Goal: Task Accomplishment & Management: Use online tool/utility

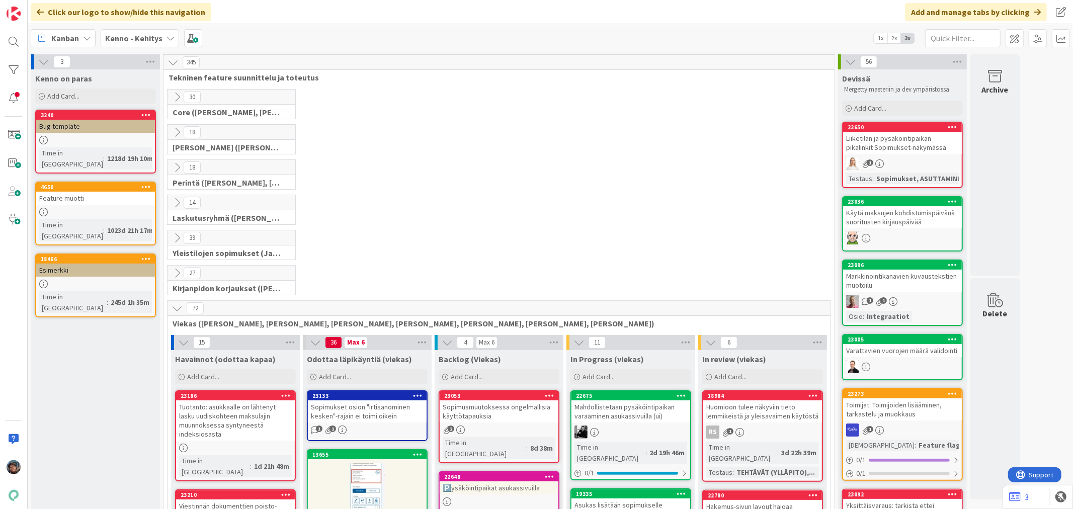
scroll to position [223, 0]
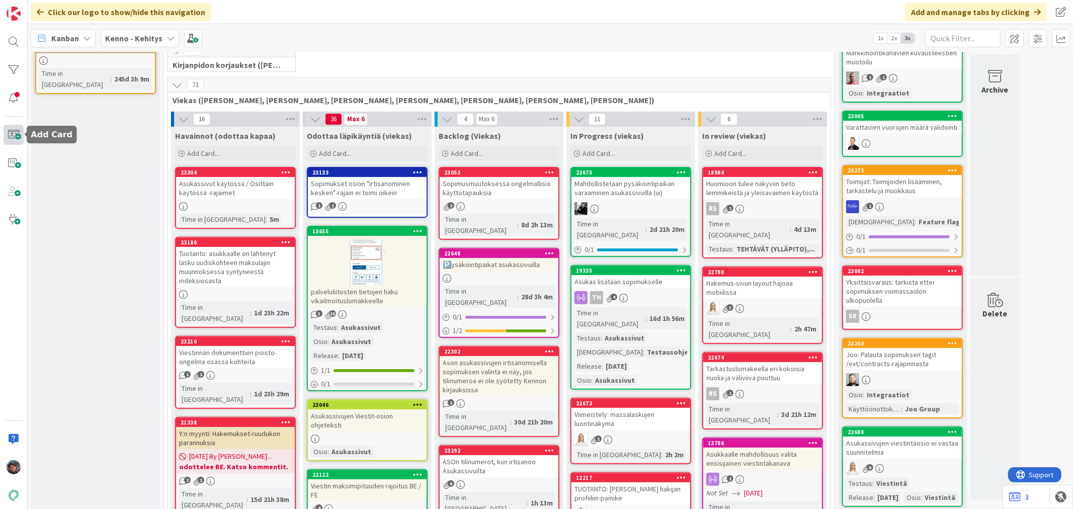
click at [8, 139] on span at bounding box center [14, 135] width 20 height 20
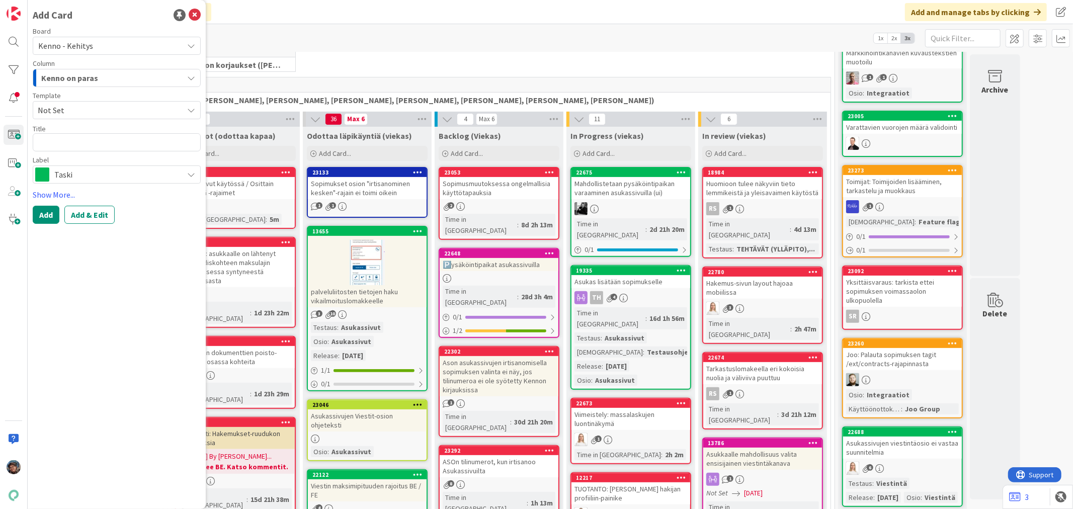
click at [111, 109] on span "Not Set" at bounding box center [107, 110] width 138 height 13
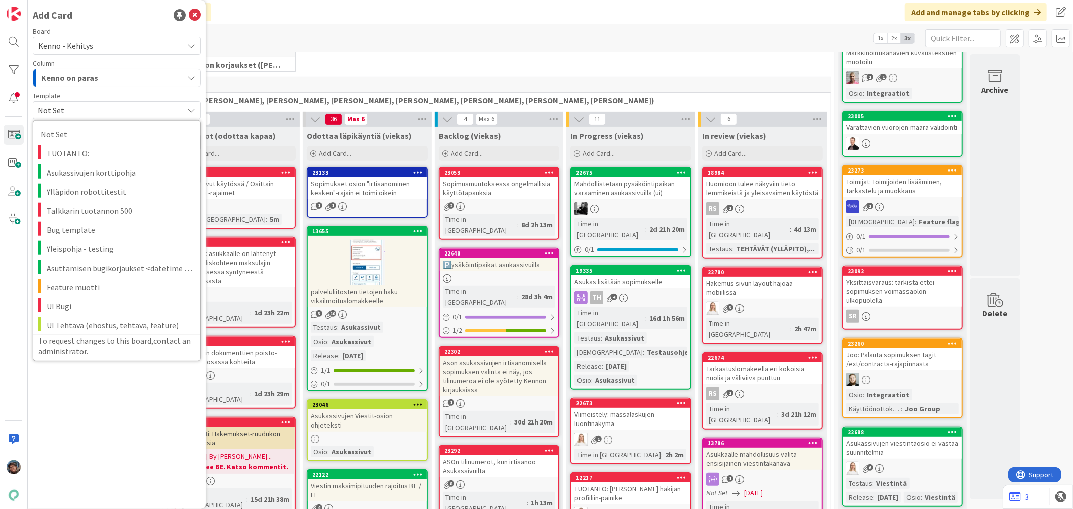
click at [111, 109] on span "Not Set" at bounding box center [107, 110] width 138 height 13
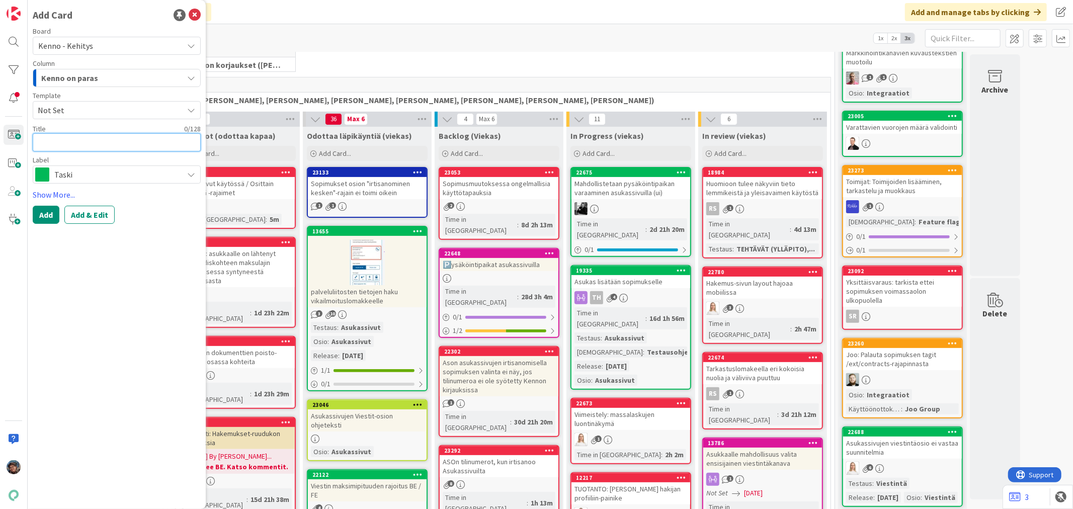
click at [95, 144] on textarea at bounding box center [117, 142] width 168 height 18
click at [77, 177] on span "Taski" at bounding box center [116, 175] width 124 height 14
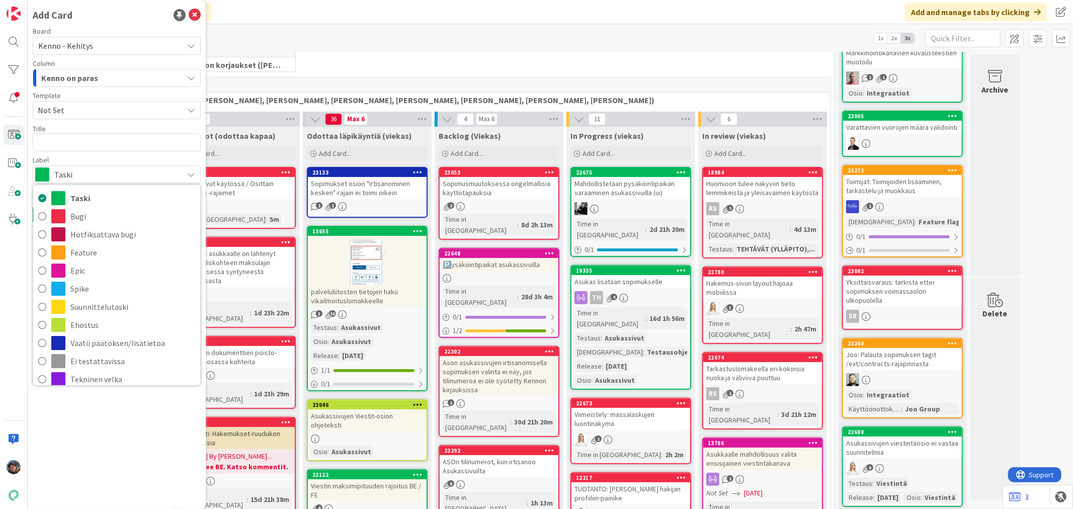
click at [120, 108] on span "Not Set" at bounding box center [107, 110] width 138 height 13
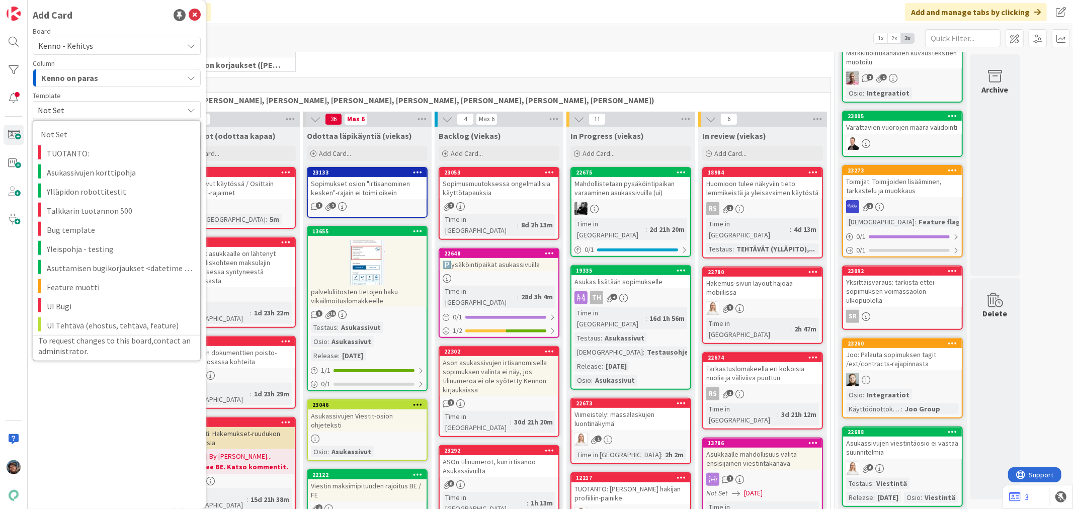
click at [120, 108] on span "Not Set" at bounding box center [107, 110] width 138 height 13
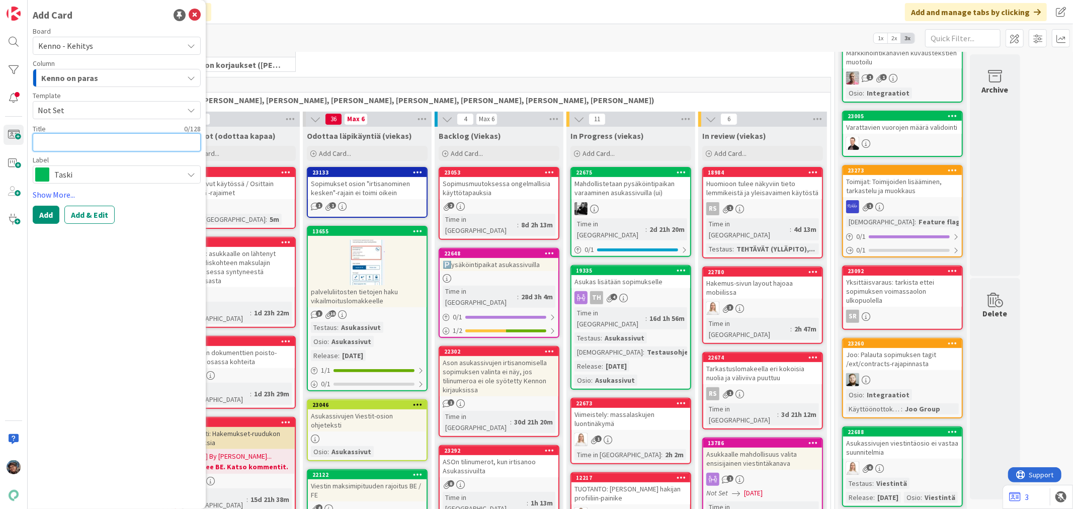
click at [110, 142] on textarea at bounding box center [117, 142] width 168 height 18
type textarea "x"
type textarea "M"
type textarea "x"
type textarea "Ma"
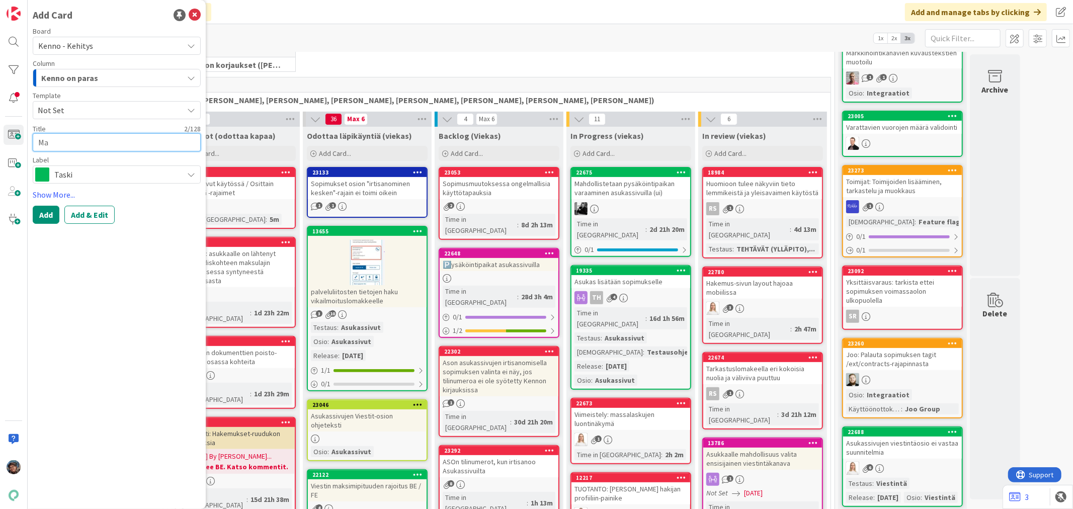
type textarea "x"
type textarea "Mak"
type textarea "x"
type textarea "Maks"
type textarea "x"
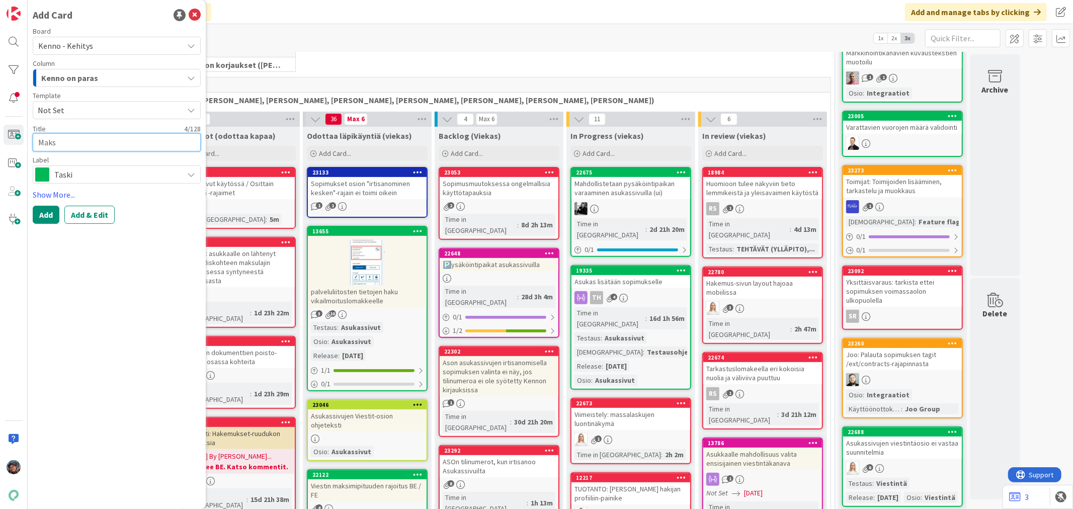
type textarea "Maksu"
type textarea "x"
type textarea "Maksut"
type textarea "x"
type textarea "Maksuti"
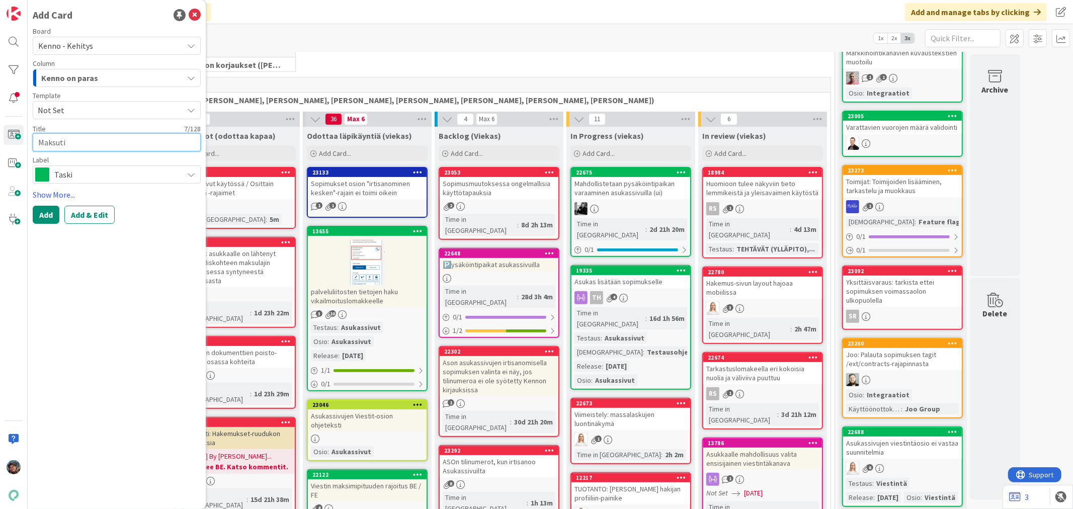
type textarea "x"
type textarea "Maksutie"
type textarea "x"
type textarea "Maksutied"
type textarea "x"
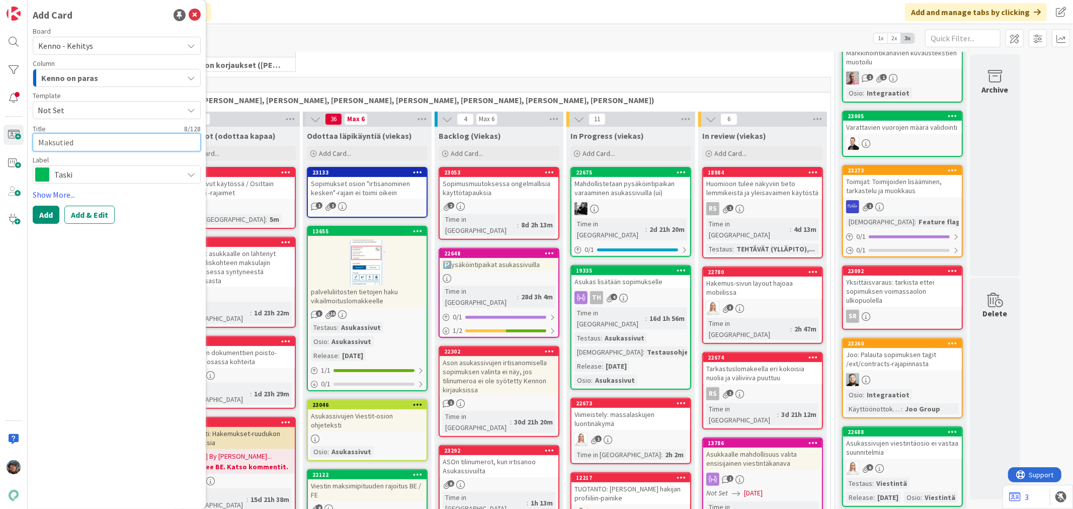
type textarea "Maksutiedo"
type textarea "x"
type textarea "Maksutiedot"
type textarea "x"
type textarea "Maksutiedot"
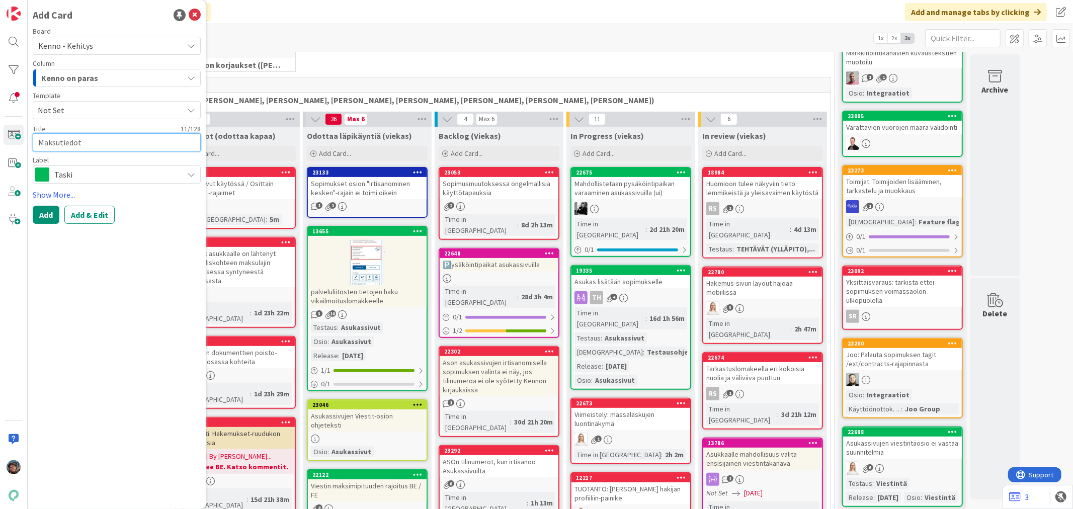
type textarea "x"
type textarea "Maksutiedot s"
type textarea "x"
type textarea "Maksutiedot se"
type textarea "x"
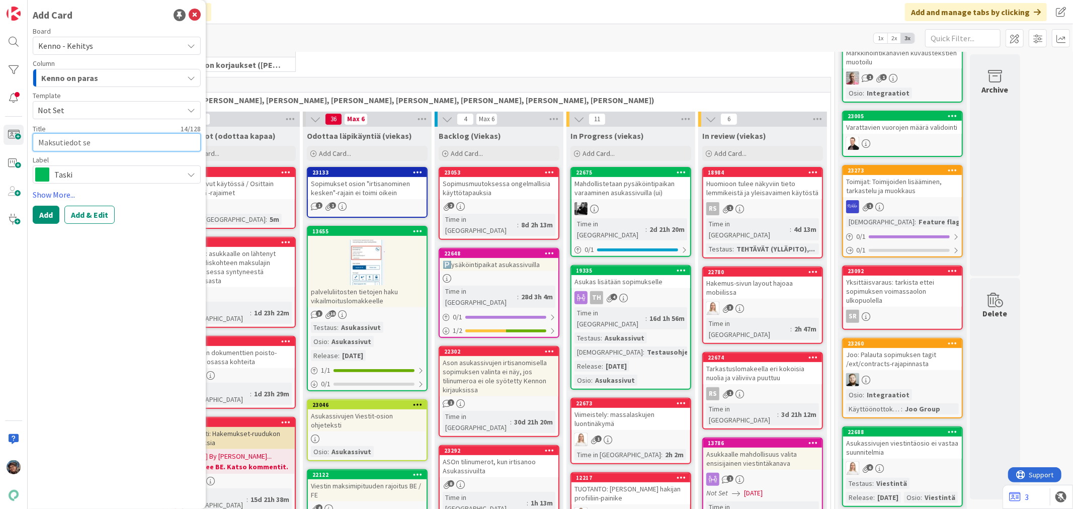
type textarea "Maksutiedot sel"
type textarea "x"
type textarea "Maksutiedot sela"
type textarea "x"
type textarea "Maksutiedot selai"
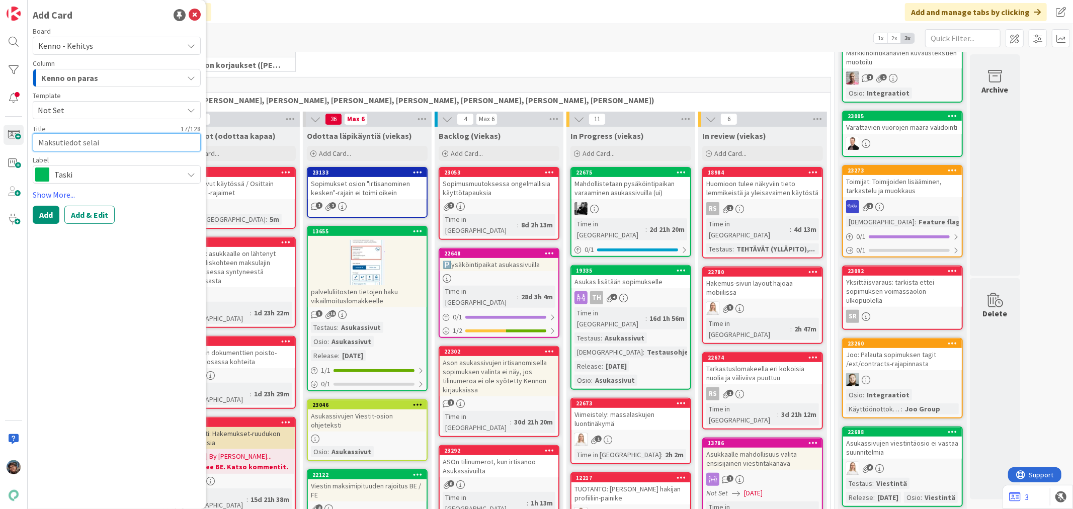
type textarea "x"
type textarea "Maksutiedot selaime"
type textarea "x"
type textarea "Maksutiedot selaimes"
type textarea "x"
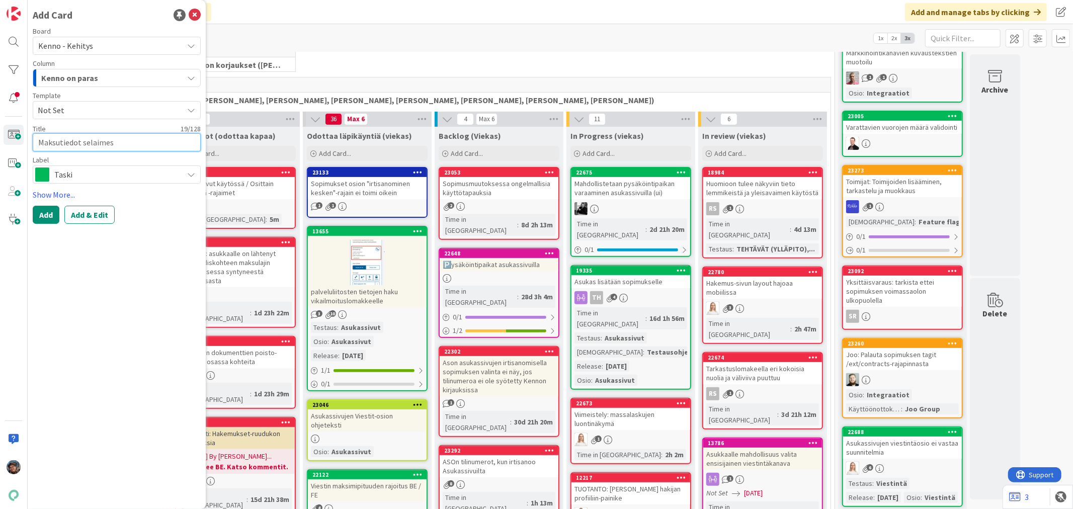
type textarea "Maksutiedot selaimess"
type textarea "x"
type textarea "Maksutiedot selaimessa"
type textarea "x"
type textarea "Maksutiedot selaimess"
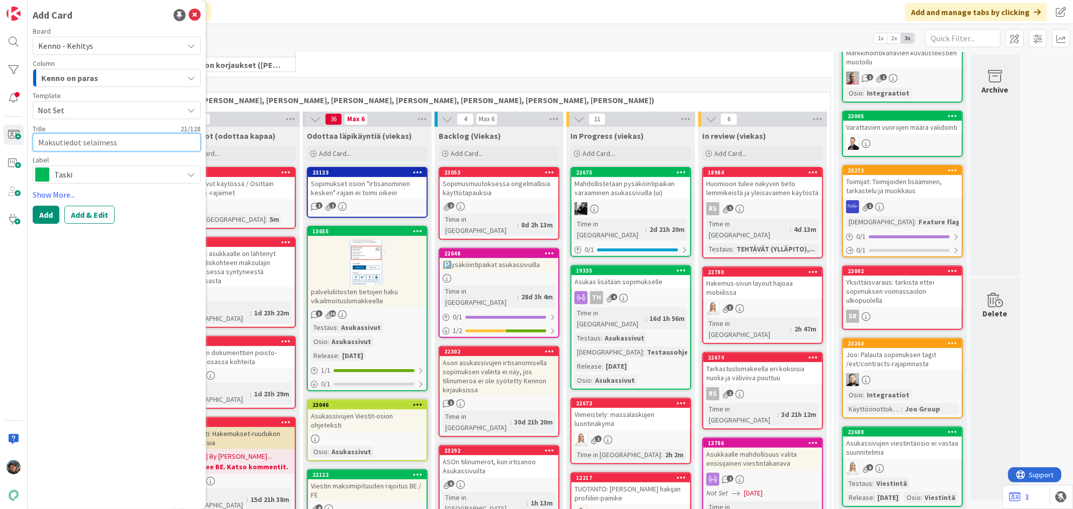
type textarea "x"
type textarea "Maksutiedot selaimes"
type textarea "x"
type textarea "Maksutiedot selaime"
type textarea "x"
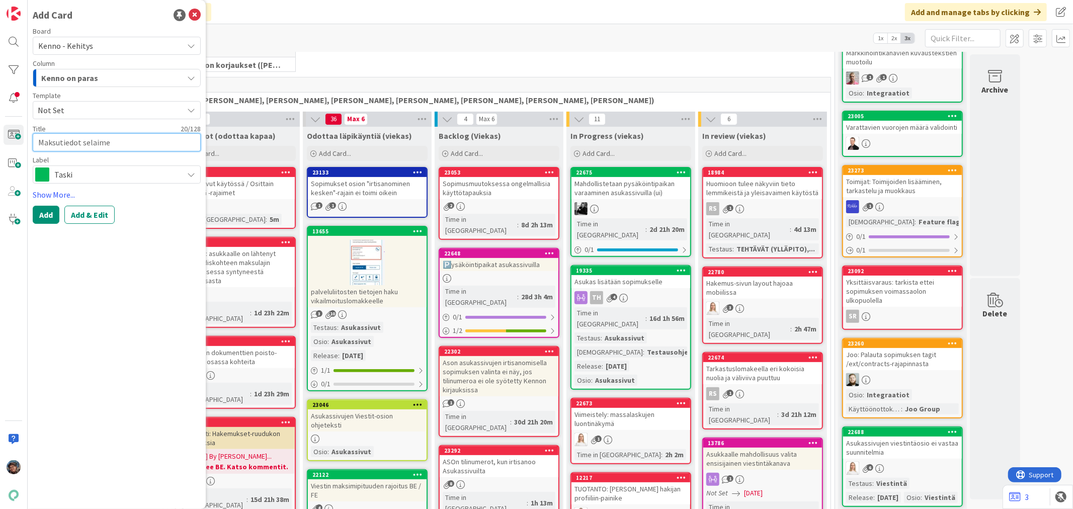
type textarea "Maksutiedot selaim"
type textarea "x"
type textarea "Maksutiedot selai"
type textarea "x"
type textarea "Maksutiedot sela"
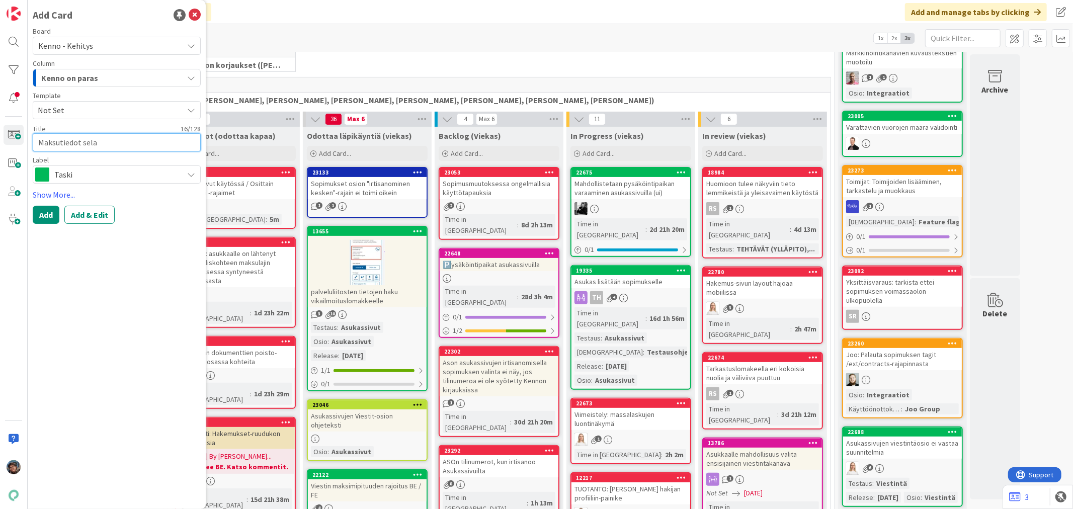
type textarea "x"
type textarea "Maksutiedot sel"
type textarea "x"
type textarea "Maksutiedot se"
type textarea "x"
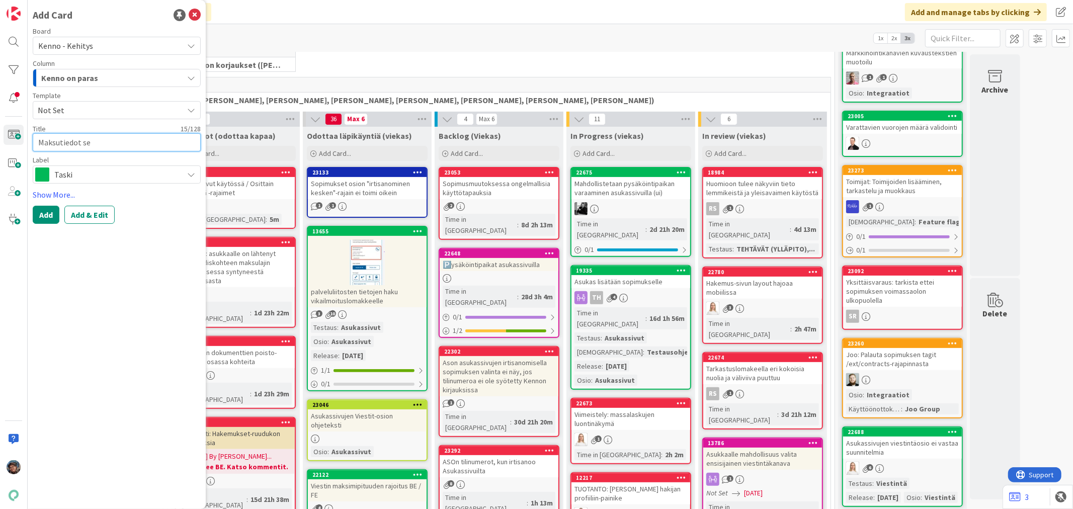
type textarea "Maksutiedot s"
type textarea "x"
type textarea "Maksutiedot"
type textarea "x"
type textarea "Maksutiedot A"
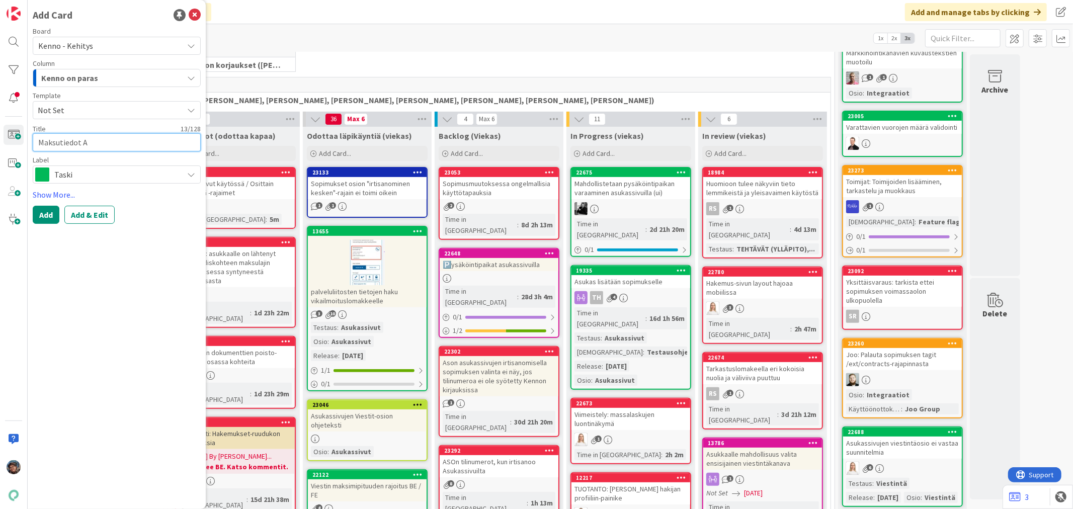
type textarea "x"
type textarea "Maksutiedot As"
type textarea "x"
type textarea "Maksutiedot Asu"
type textarea "x"
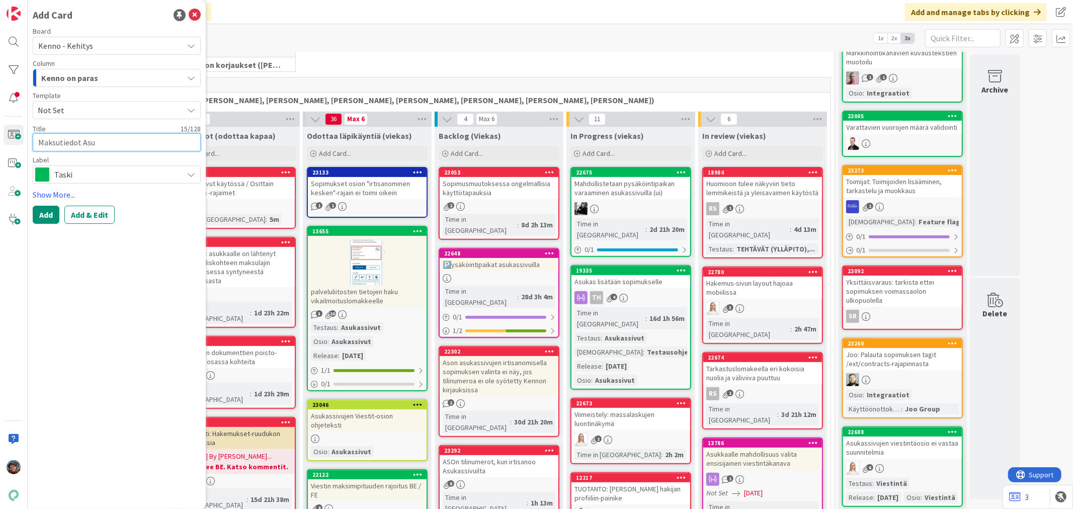
type textarea "Maksutiedot Asuk"
type textarea "x"
type textarea "Maksutiedot Asuka"
type textarea "x"
type textarea "Maksutiedot Asukas"
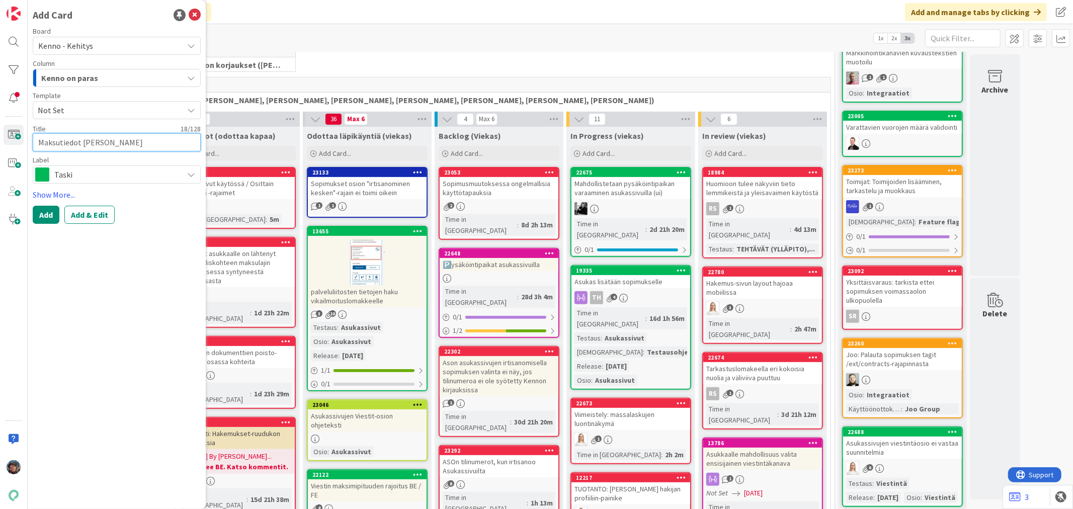
type textarea "x"
type textarea "Maksutiedot Asukassi"
type textarea "x"
type textarea "Maksutiedot Asukassiv"
type textarea "x"
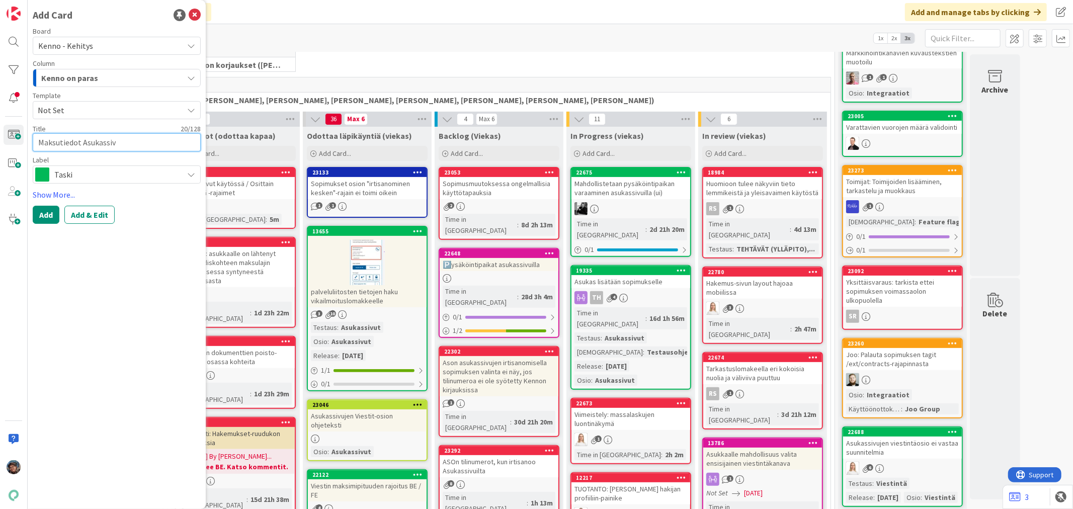
type textarea "Maksutiedot Asukassivu"
type textarea "x"
type textarea "Maksutiedot Asukassivus"
type textarea "x"
type textarea "Maksutiedot Asukassivuss"
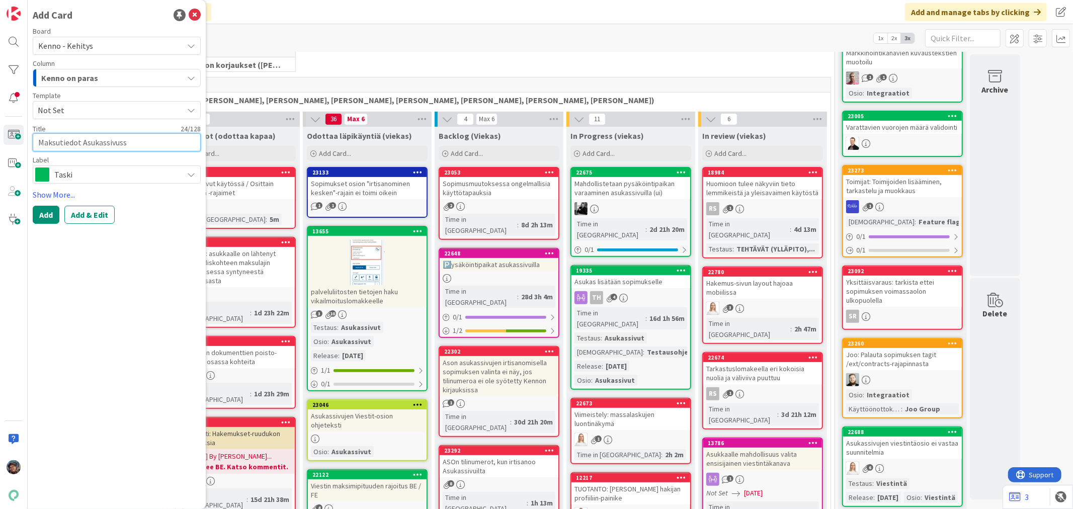
type textarea "x"
type textarea "Maksutiedot Asukassivussa"
type textarea "x"
type textarea "Maksutiedot Asukassivuss"
type textarea "x"
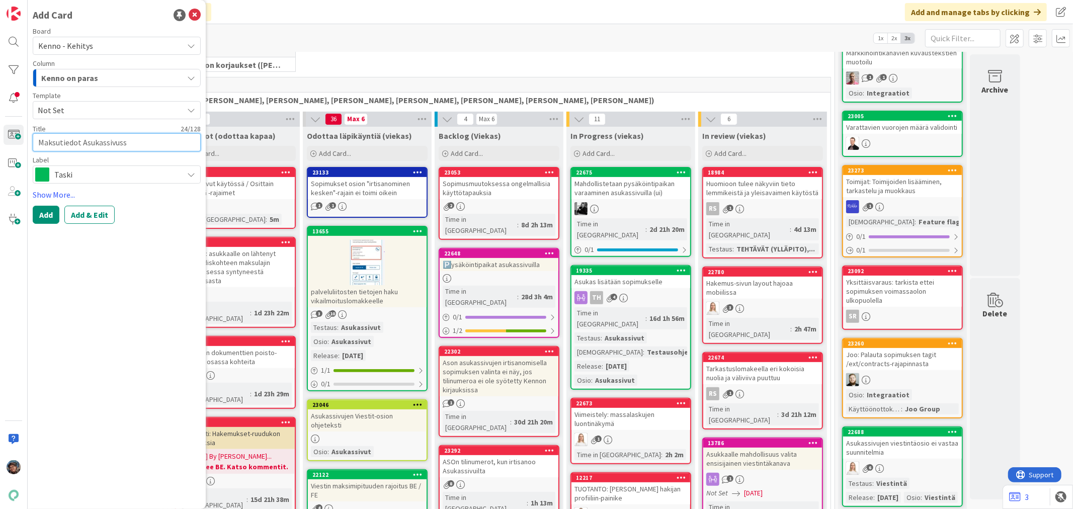
type textarea "Maksutiedot Asukassivus"
type textarea "x"
type textarea "Maksutiedot Asukassivu"
type textarea "x"
type textarea "Maksutiedot Asukassivul"
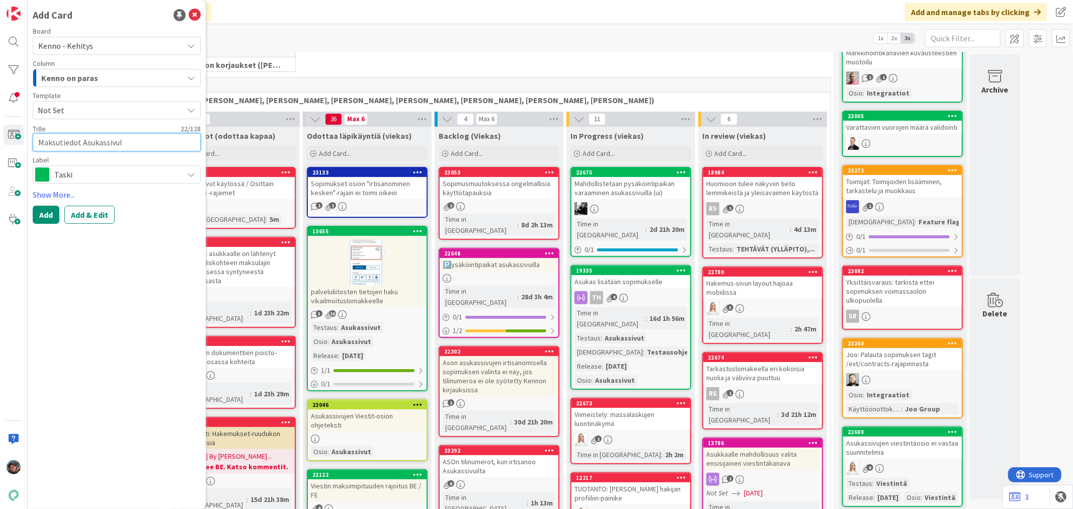
type textarea "x"
type textarea "Maksutiedot Asukassivull"
type textarea "x"
type textarea "Maksutiedot Asukassivulla"
type textarea "x"
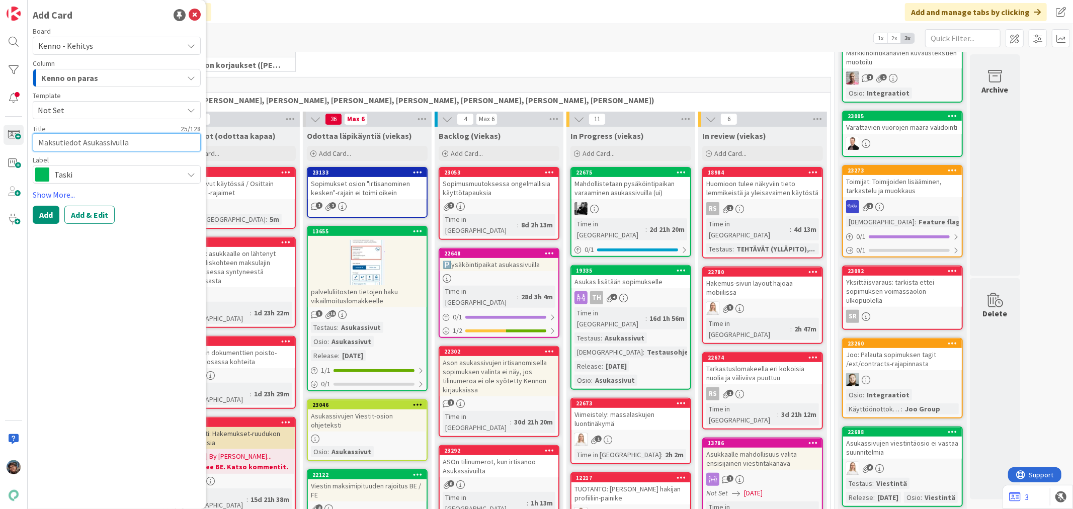
type textarea "Maksutiedot Asukassivulla"
type textarea "x"
type textarea "Maksutiedot Asukassivulla to"
type textarea "x"
type textarea "Maksutiedot Asukassivulla toi"
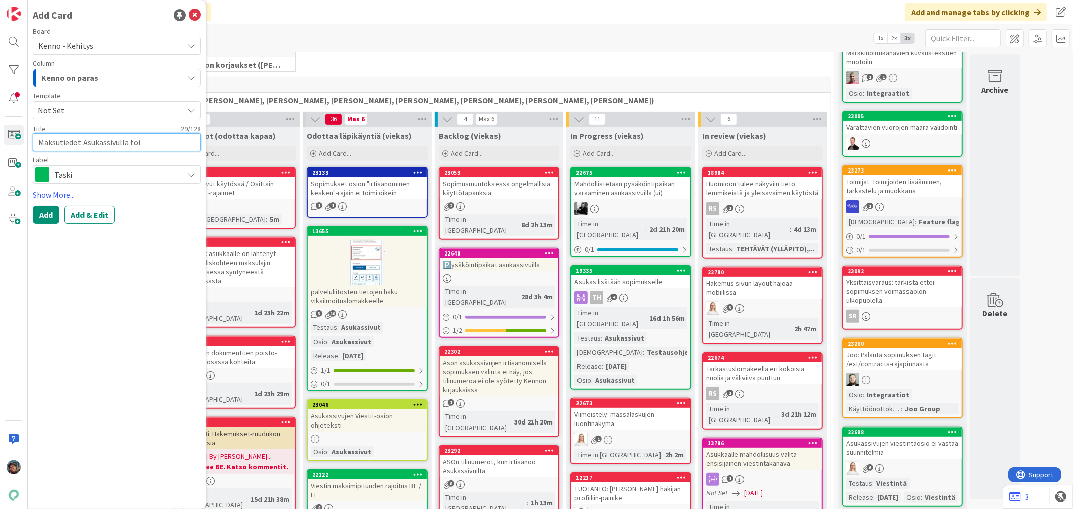
type textarea "x"
type textarea "Maksutiedot Asukassivulla tois"
type textarea "x"
type textarea "Maksutiedot Asukassivulla toise"
type textarea "x"
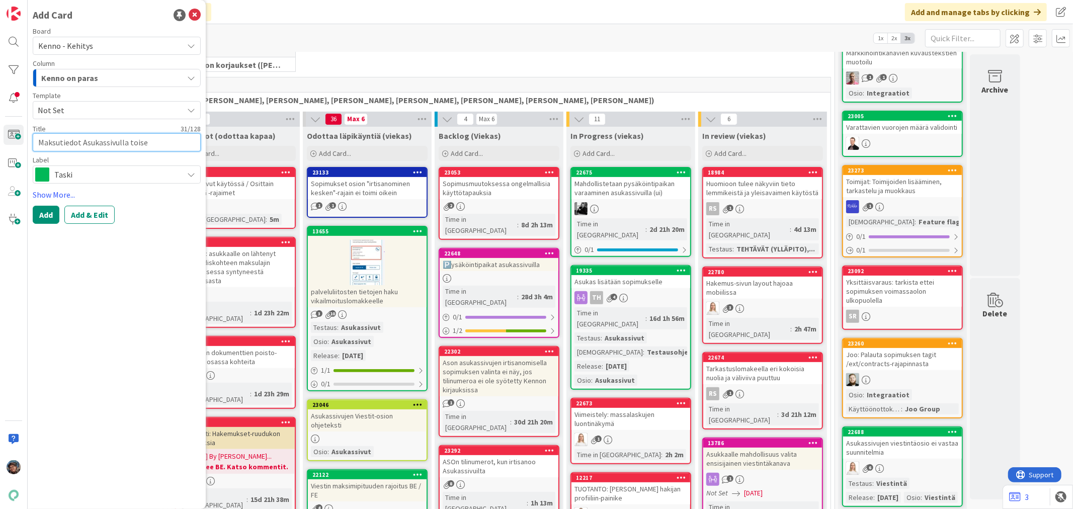
type textarea "Maksutiedot Asukassivulla toisel"
type textarea "x"
type textarea "Maksutiedot Asukassivulla toiselt"
type textarea "x"
type textarea "Maksutiedot Asukassivulla toiselta"
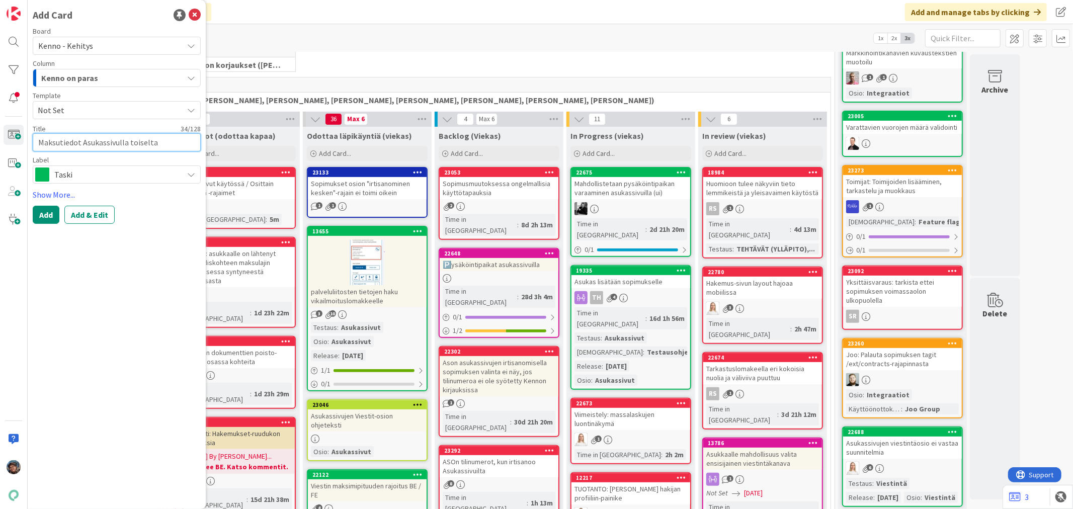
type textarea "x"
type textarea "Maksutiedot Asukassivulla toiselta"
type textarea "x"
type textarea "Maksutiedot Asukassivulla toiselta a"
type textarea "x"
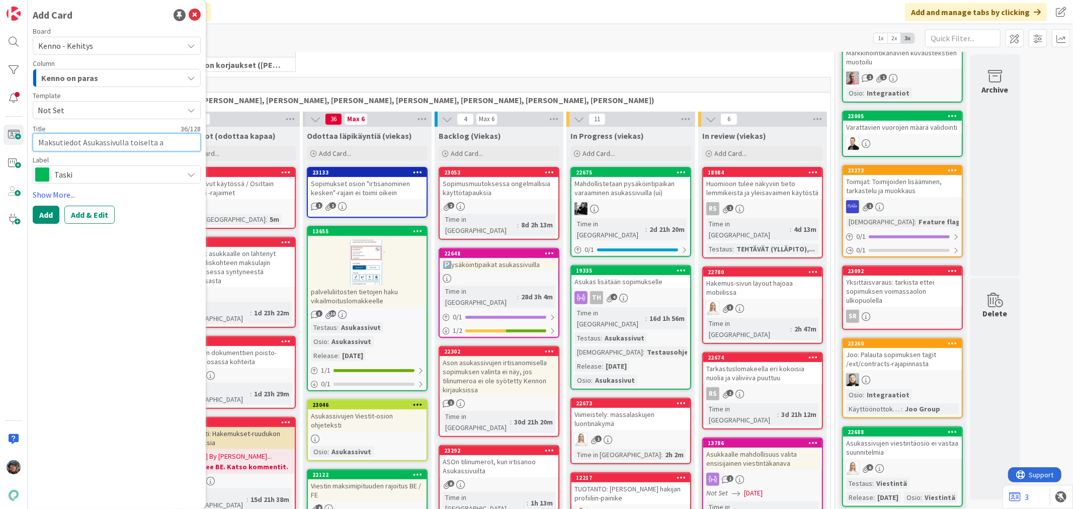
type textarea "Maksutiedot Asukassivulla toiselta as"
type textarea "x"
type textarea "Maksutiedot Asukassivulla toiselta asu"
type textarea "x"
type textarea "Maksutiedot Asukassivulla toiselta as"
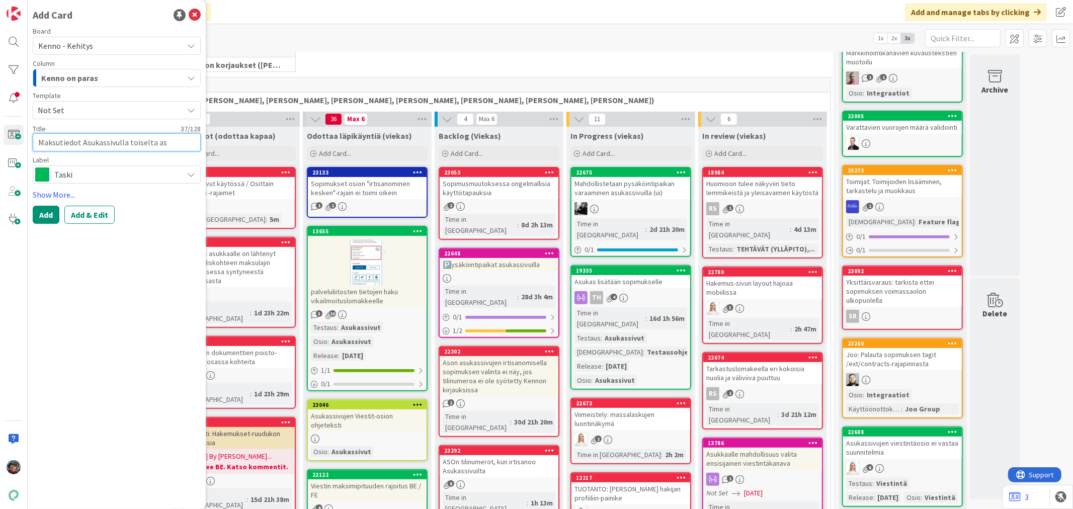
type textarea "x"
type textarea "Maksutiedot Asukassivulla toiselta a"
type textarea "x"
type textarea "Maksutiedot Asukassivulla toiselta"
type textarea "x"
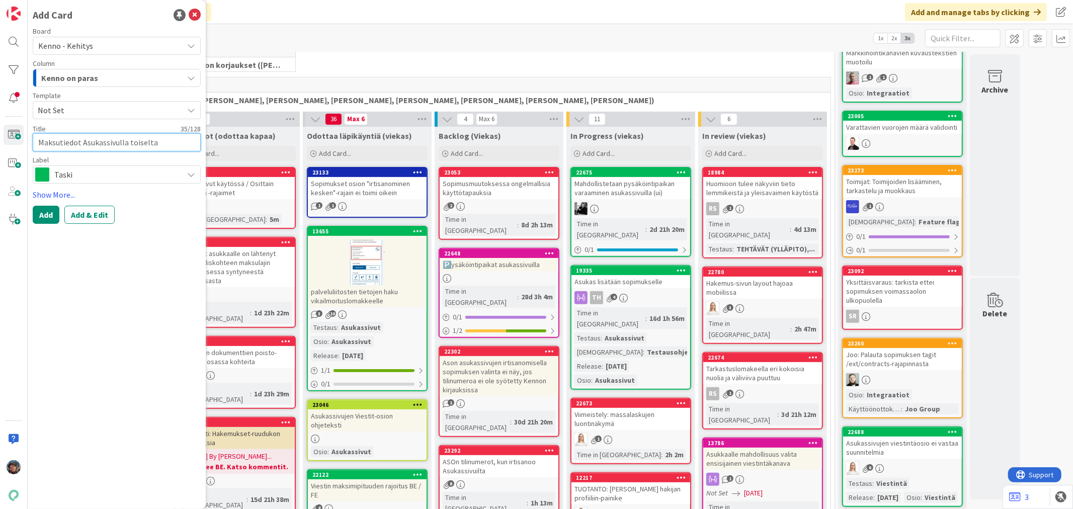
type textarea "Maksutiedot Asukassivulla toiselta a"
type textarea "x"
type textarea "Maksutiedot Asukassivulla toiselta as"
type textarea "x"
type textarea "Maksutiedot Asukassivulla toiselta asu"
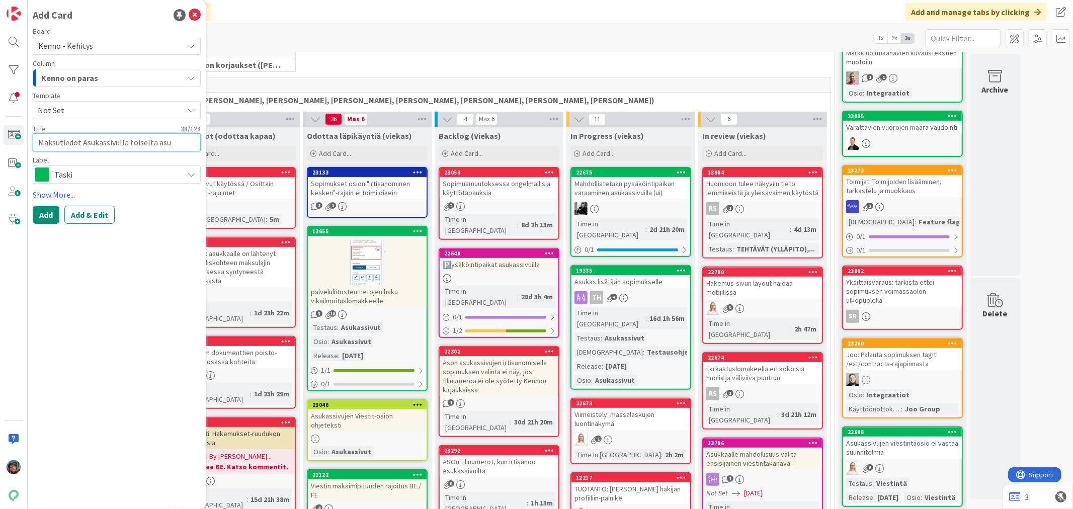
type textarea "x"
type textarea "Maksutiedot Asukassivulla toiselta asuk"
type textarea "x"
type textarea "Maksutiedot Asukassivulla toiselta asukk"
type textarea "x"
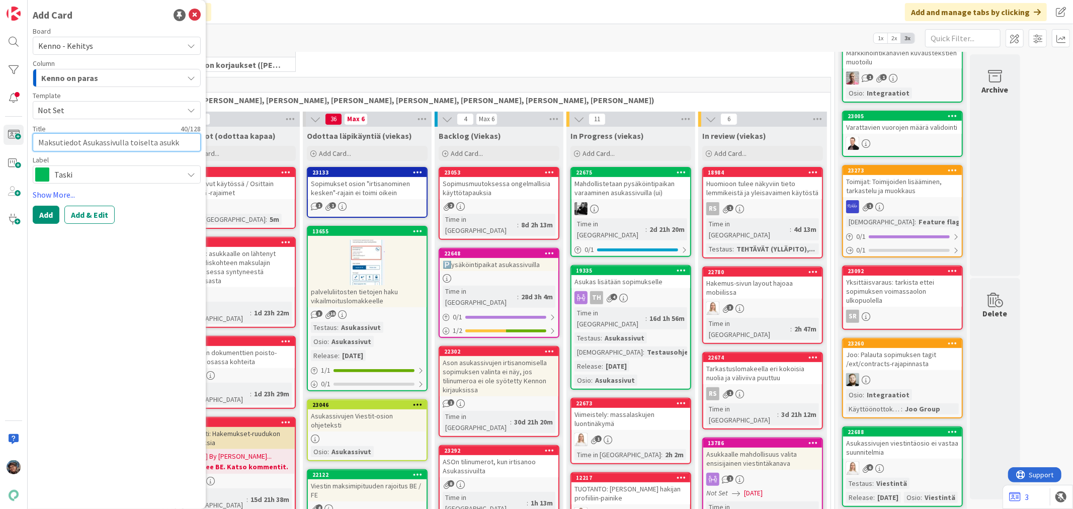
type textarea "Maksutiedot Asukassivulla toiselta asukka"
type textarea "x"
type textarea "Maksutiedot Asukassivulla toiselta asukkaal"
type textarea "x"
type textarea "Maksutiedot Asukassivulla toiselta asukkaalt"
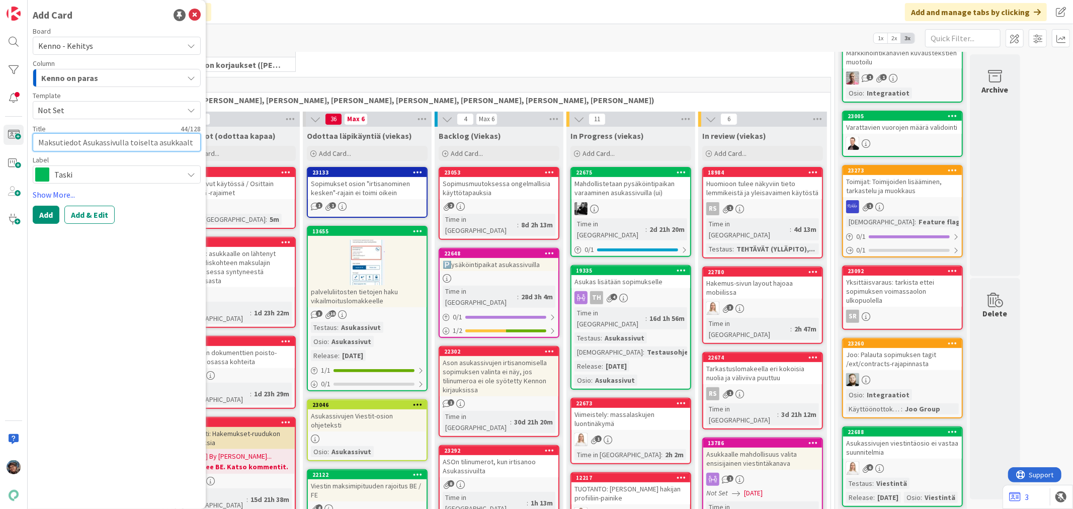
type textarea "x"
type textarea "Maksutiedot Asukassivulla toiselta asukkaalta"
click at [86, 212] on button "Add & Edit" at bounding box center [89, 215] width 50 height 18
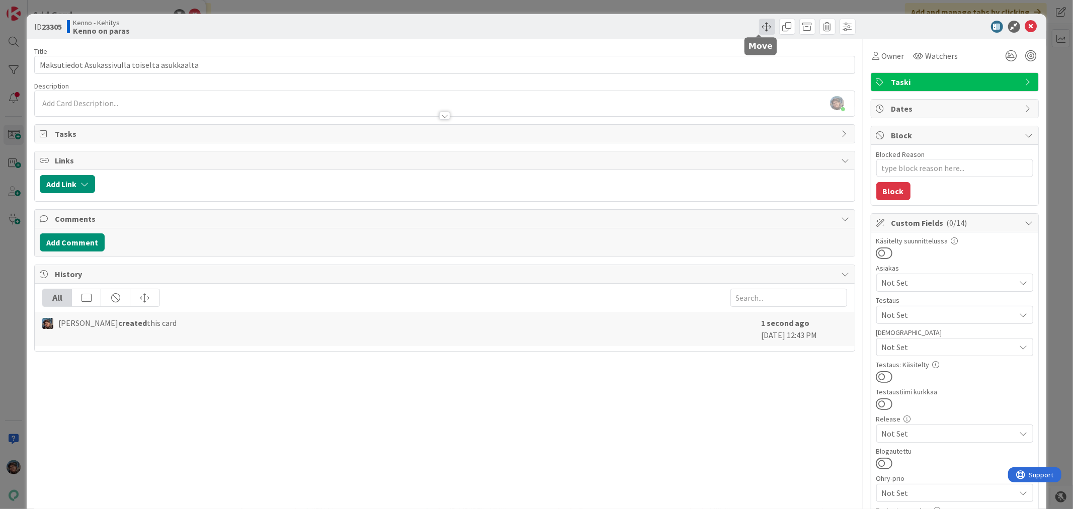
click at [759, 27] on span at bounding box center [767, 27] width 16 height 16
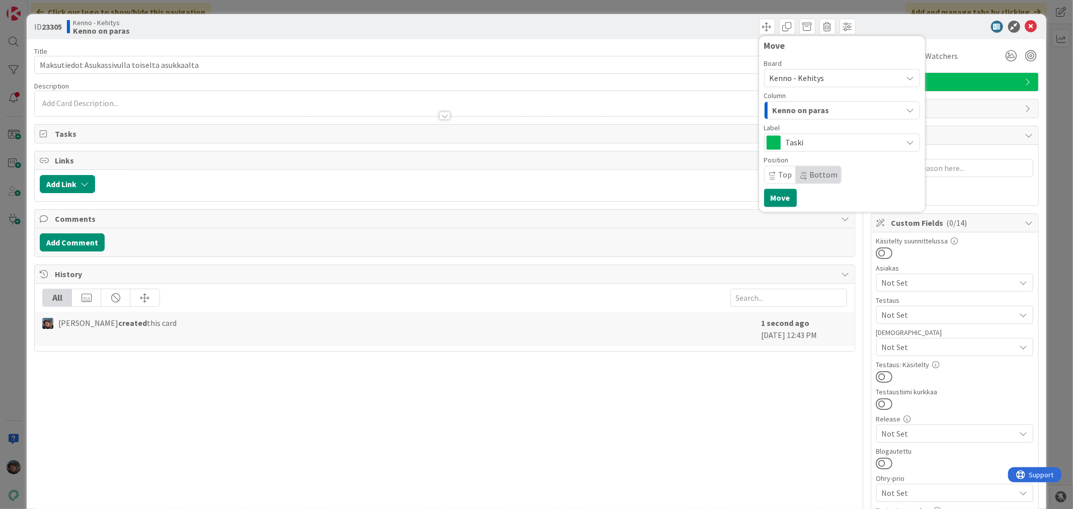
click at [796, 79] on span "Kenno - Kehitys" at bounding box center [797, 78] width 55 height 10
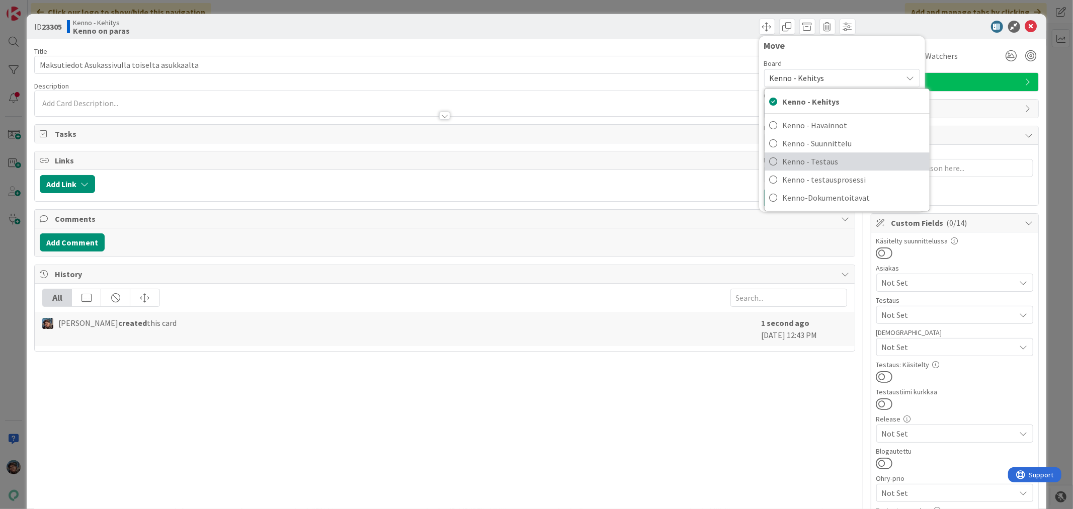
click at [820, 156] on span "Kenno - Testaus" at bounding box center [854, 161] width 142 height 15
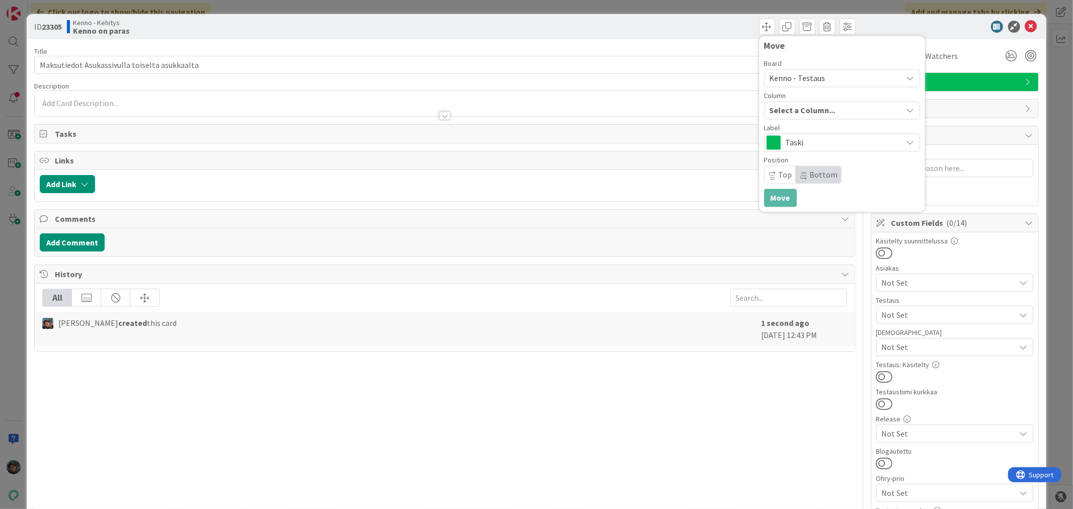
click at [815, 110] on span "Select a Column..." at bounding box center [803, 110] width 66 height 13
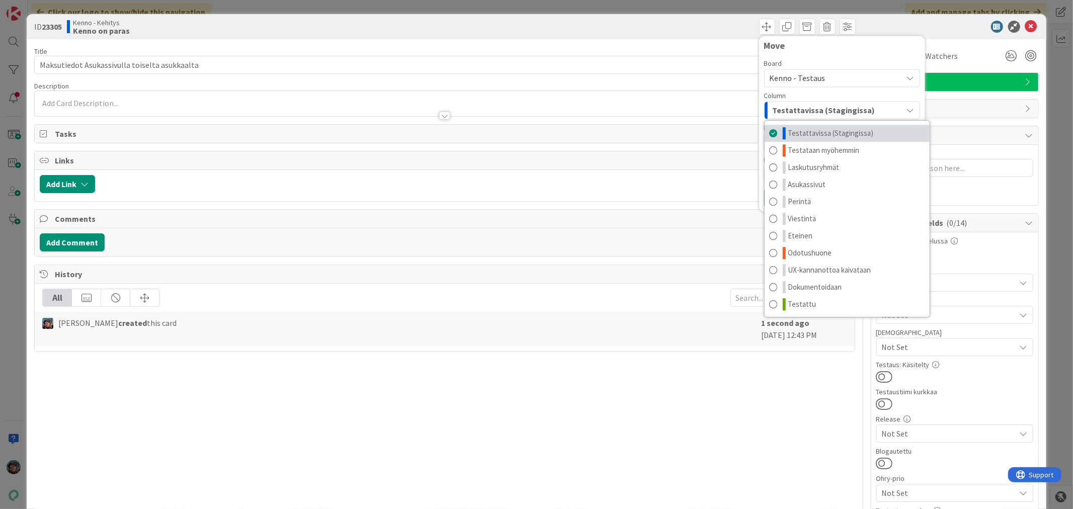
click at [828, 133] on span "Testattavissa (Stagingissa)" at bounding box center [832, 133] width 86 height 12
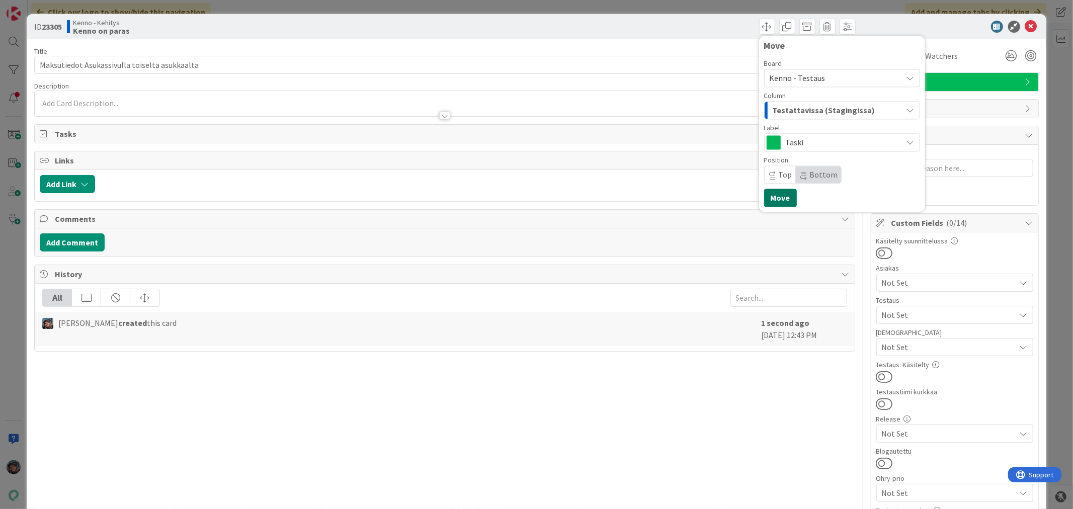
click at [767, 199] on button "Move" at bounding box center [780, 198] width 33 height 18
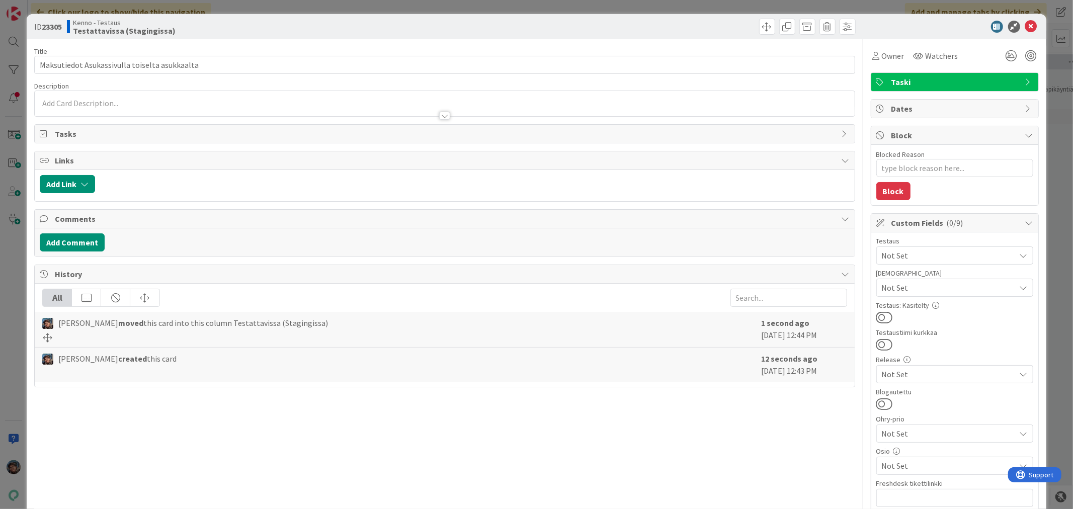
click at [439, 117] on div at bounding box center [444, 116] width 11 height 8
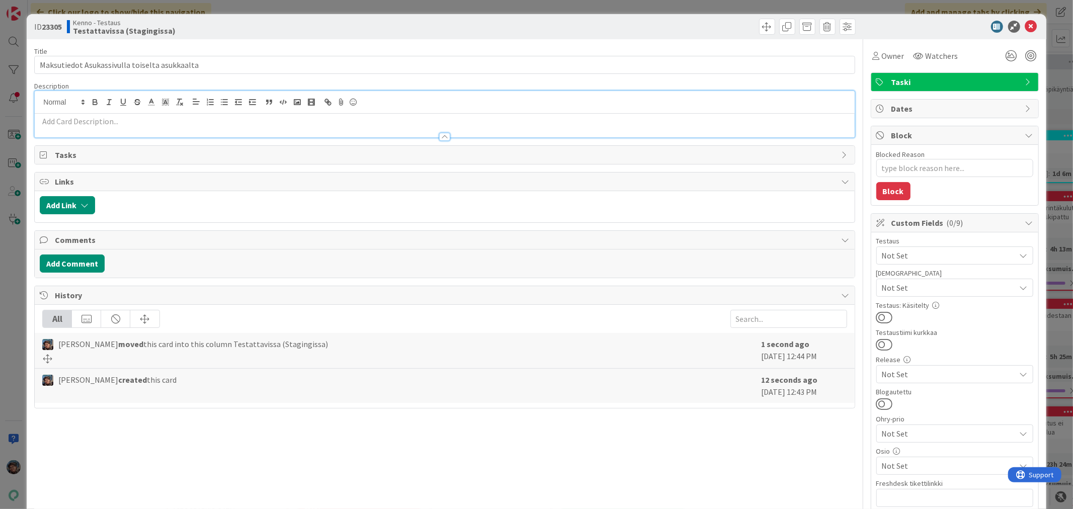
type textarea "x"
click at [121, 121] on p at bounding box center [445, 122] width 810 height 12
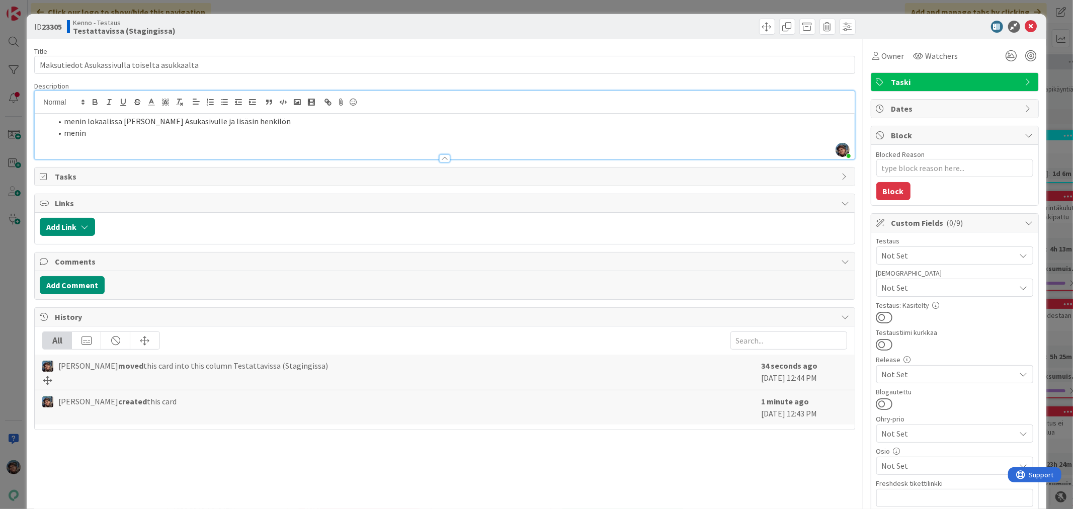
click at [104, 134] on li "menin" at bounding box center [451, 133] width 798 height 12
drag, startPoint x: 62, startPoint y: 122, endPoint x: 303, endPoint y: 119, distance: 240.6
click at [303, 119] on li "menin lokaalissa Karin Korpin Asukasivulle ja lisäsin henkilön" at bounding box center [451, 122] width 798 height 12
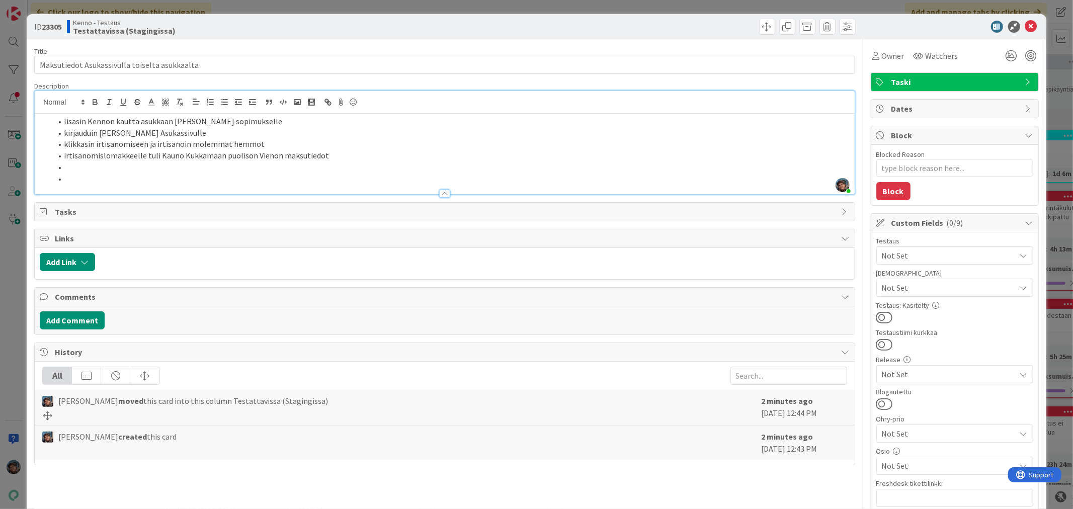
type textarea "x"
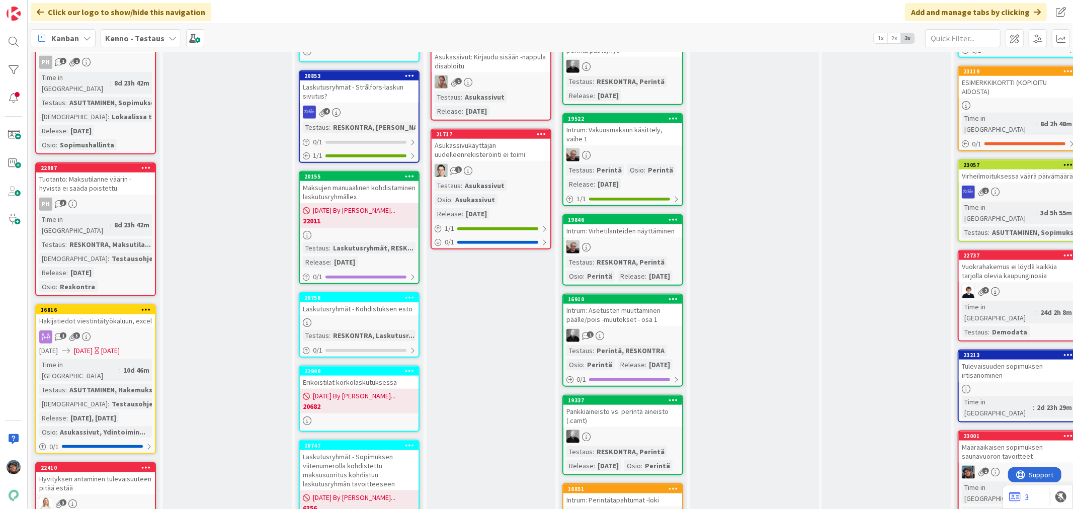
scroll to position [894, 0]
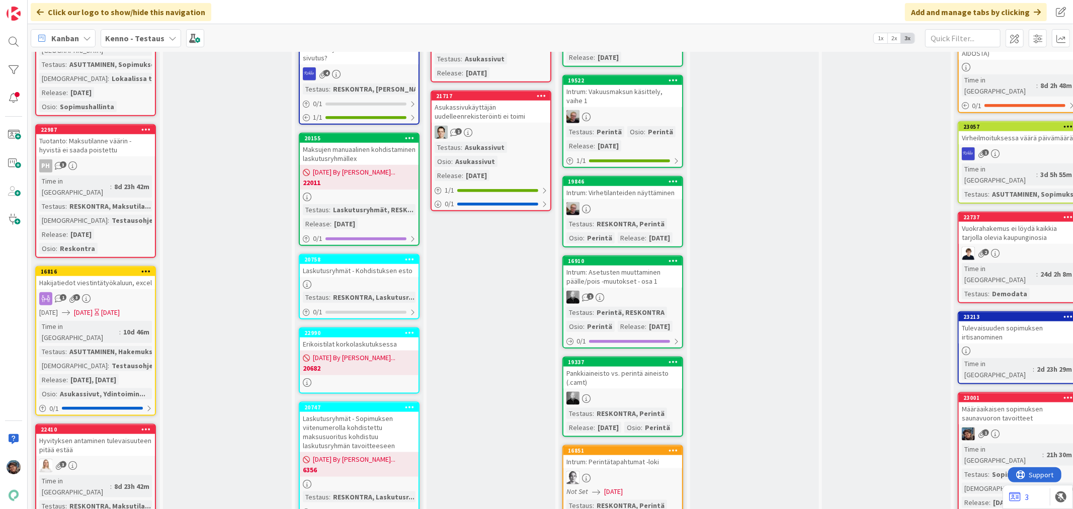
click at [1007, 403] on div "Määräaikaisen sopimuksen saunavuoron tavoitteet" at bounding box center [1018, 414] width 119 height 22
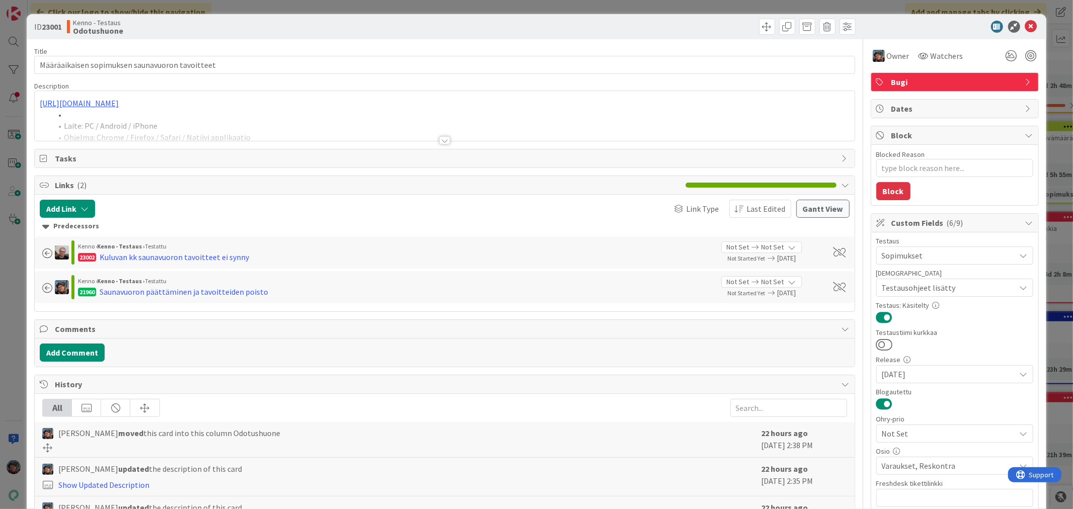
click at [439, 141] on div at bounding box center [444, 140] width 11 height 8
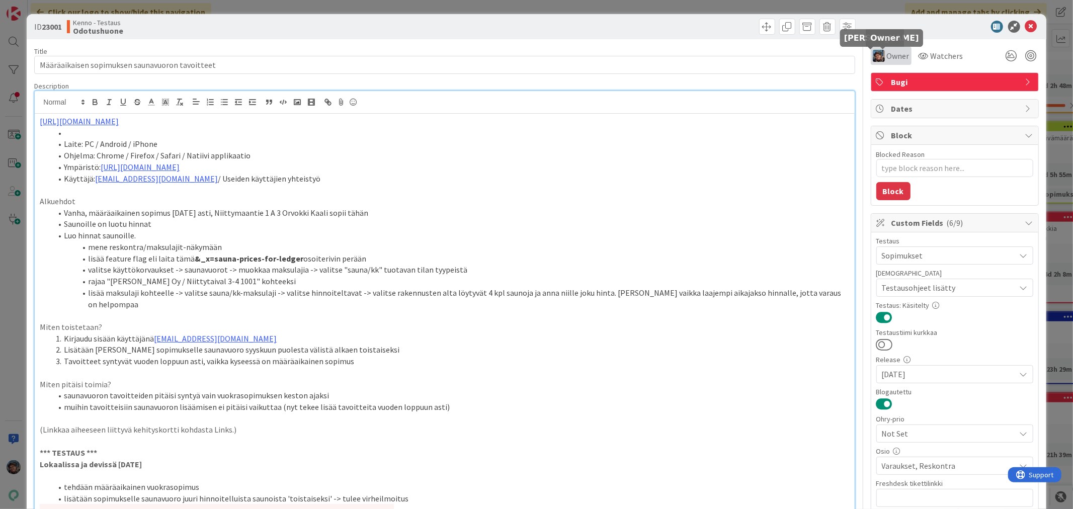
drag, startPoint x: 871, startPoint y: 56, endPoint x: 869, endPoint y: 64, distance: 8.2
click at [873, 56] on img at bounding box center [879, 56] width 12 height 12
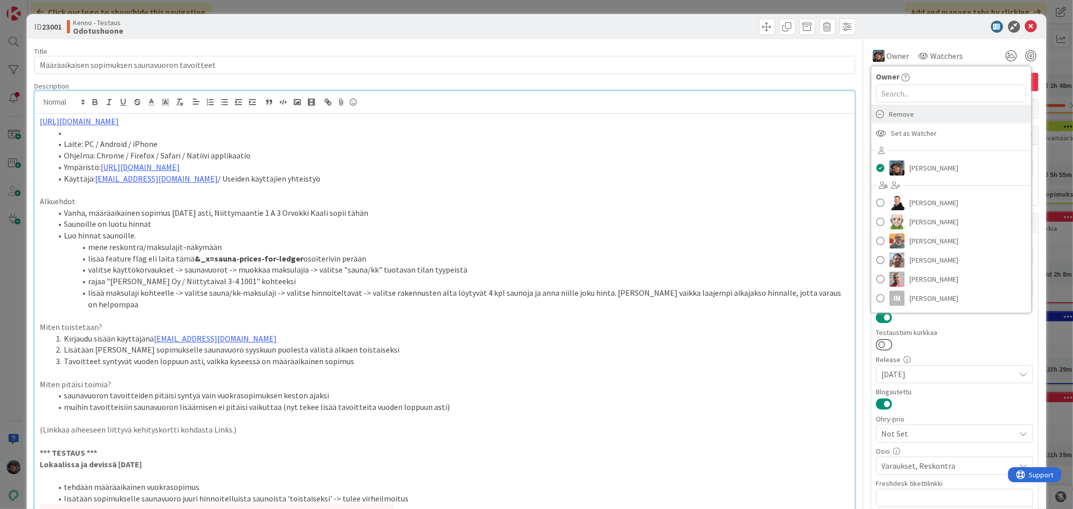
click at [893, 116] on span "Remove" at bounding box center [902, 114] width 25 height 15
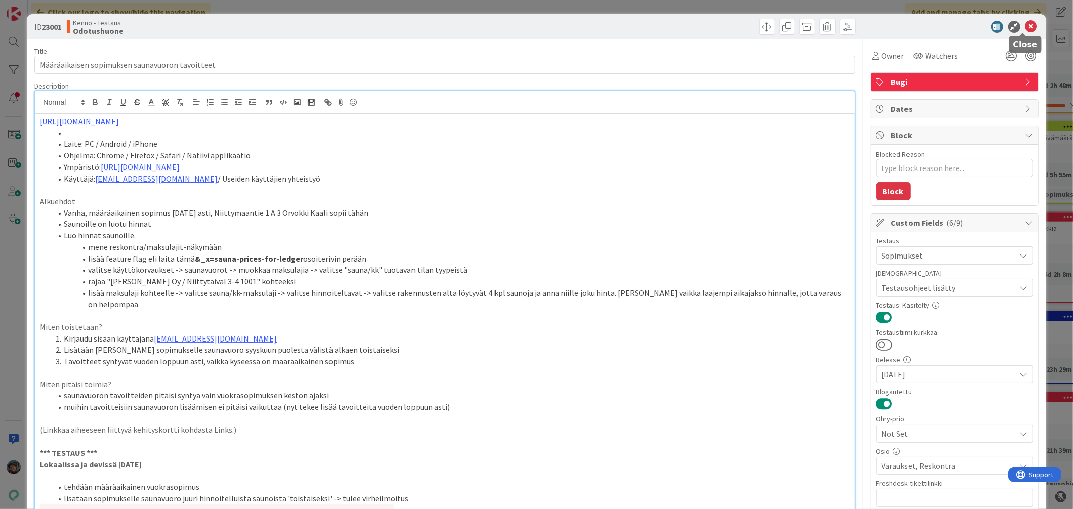
click at [1026, 23] on icon at bounding box center [1032, 27] width 12 height 12
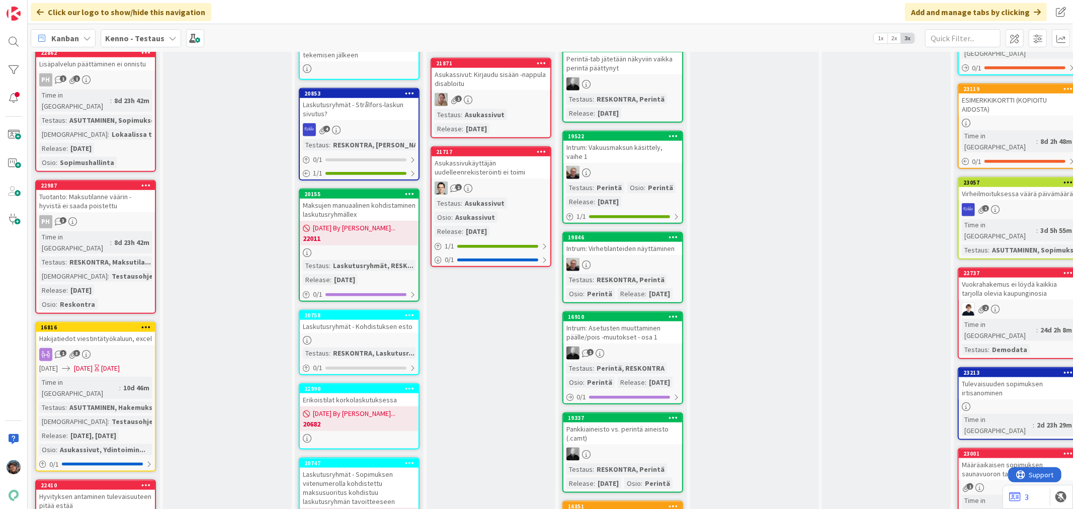
click at [997, 377] on div "Tulevaisuuden sopimuksen irtisanominen" at bounding box center [1018, 388] width 119 height 22
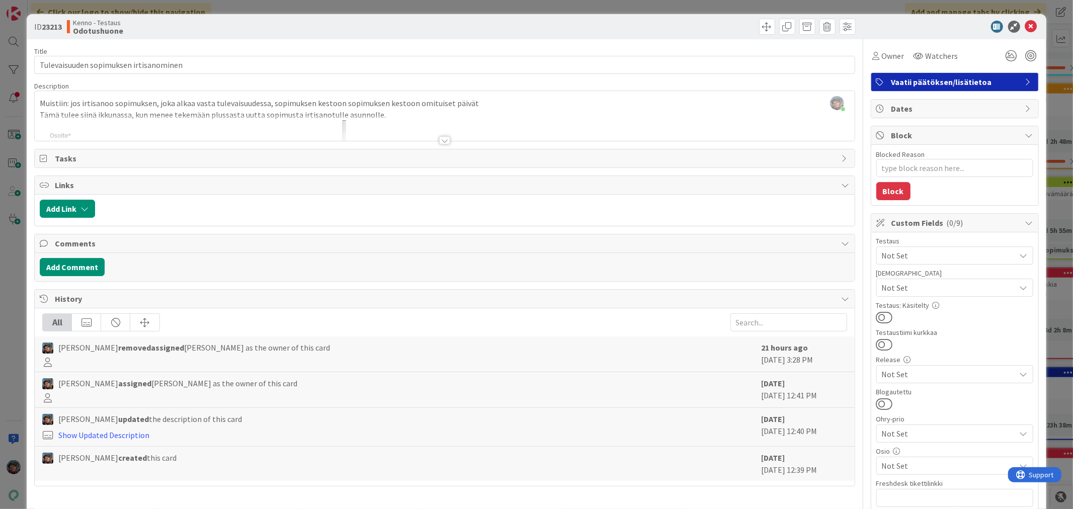
click at [439, 140] on div at bounding box center [444, 140] width 11 height 8
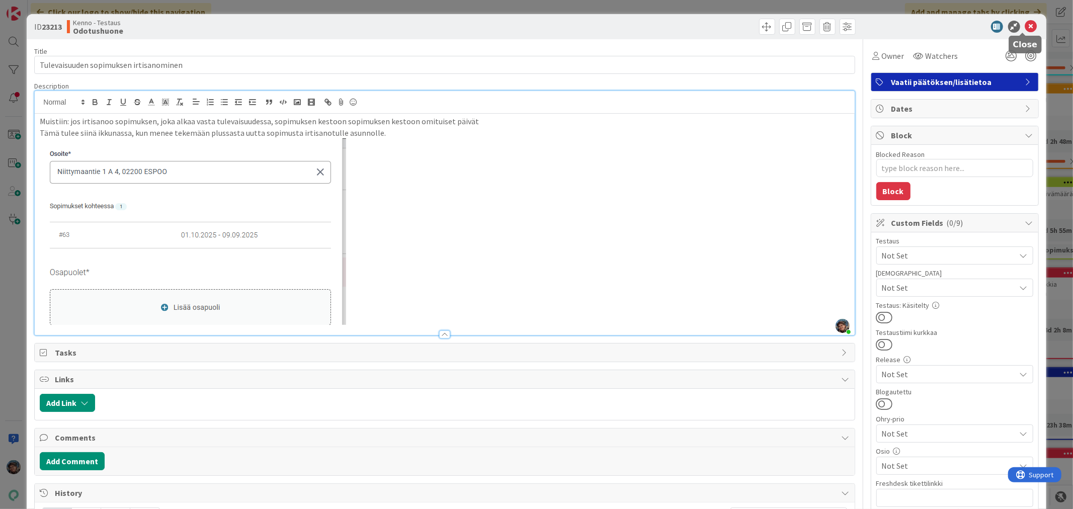
click at [1026, 27] on icon at bounding box center [1032, 27] width 12 height 12
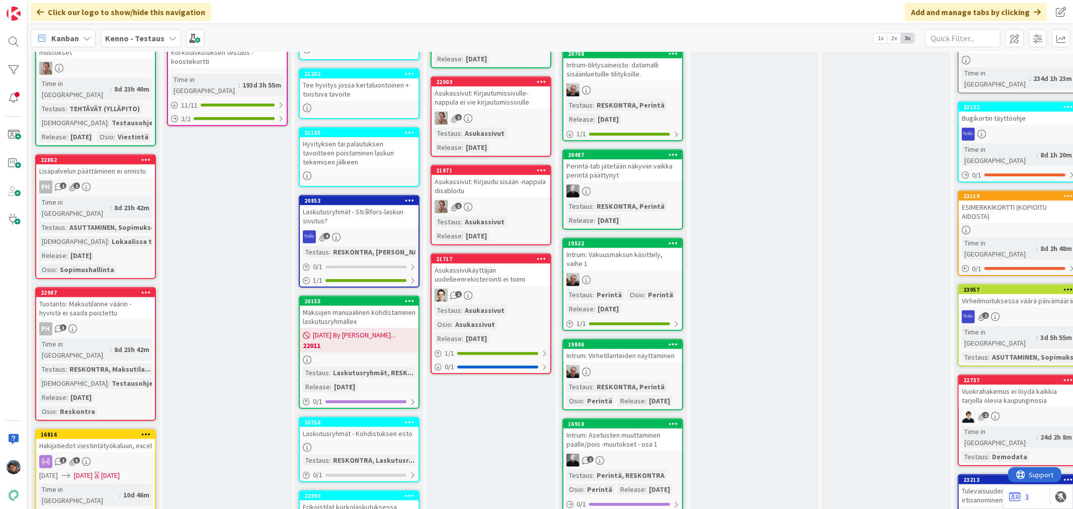
scroll to position [727, 0]
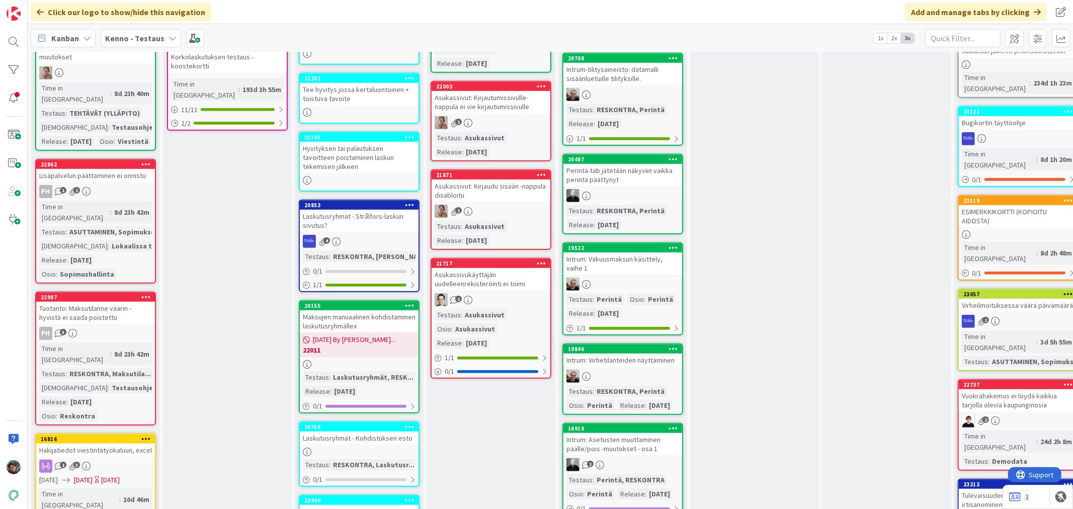
click at [1009, 299] on div "Virheilmoituksessa väärä päivämäärä" at bounding box center [1018, 305] width 119 height 13
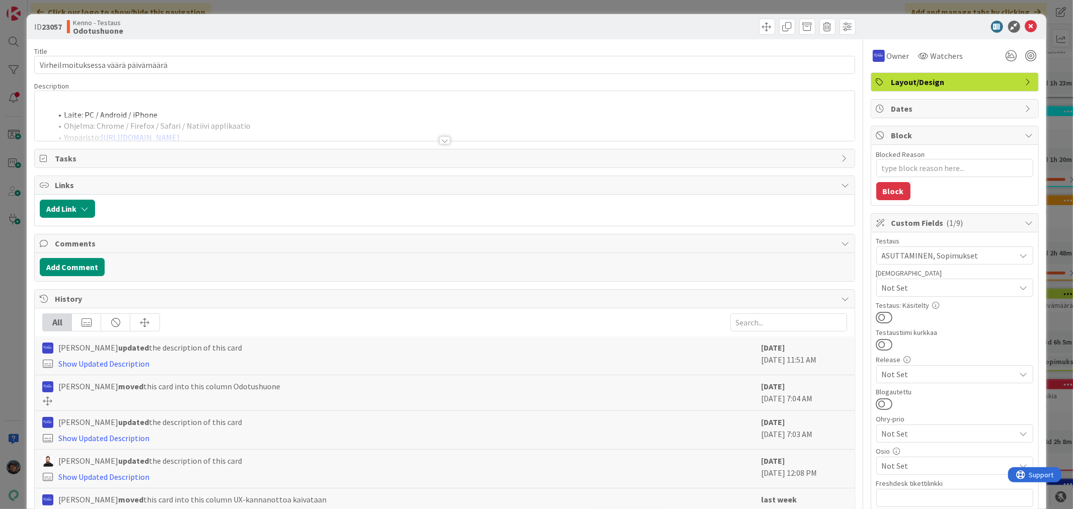
click at [439, 140] on div at bounding box center [444, 140] width 11 height 8
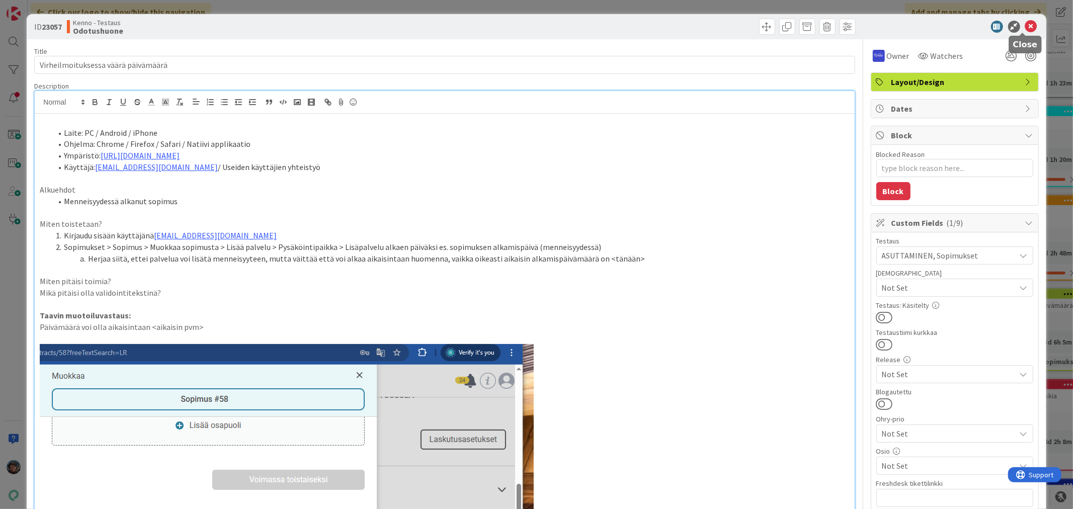
click at [1026, 27] on icon at bounding box center [1032, 27] width 12 height 12
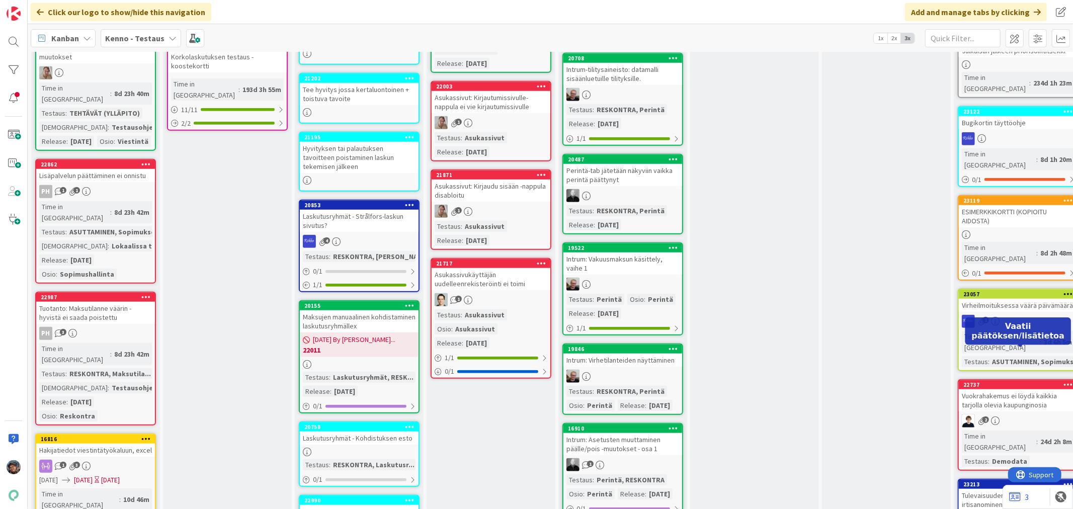
click at [993, 481] on div "23213" at bounding box center [1021, 484] width 114 height 7
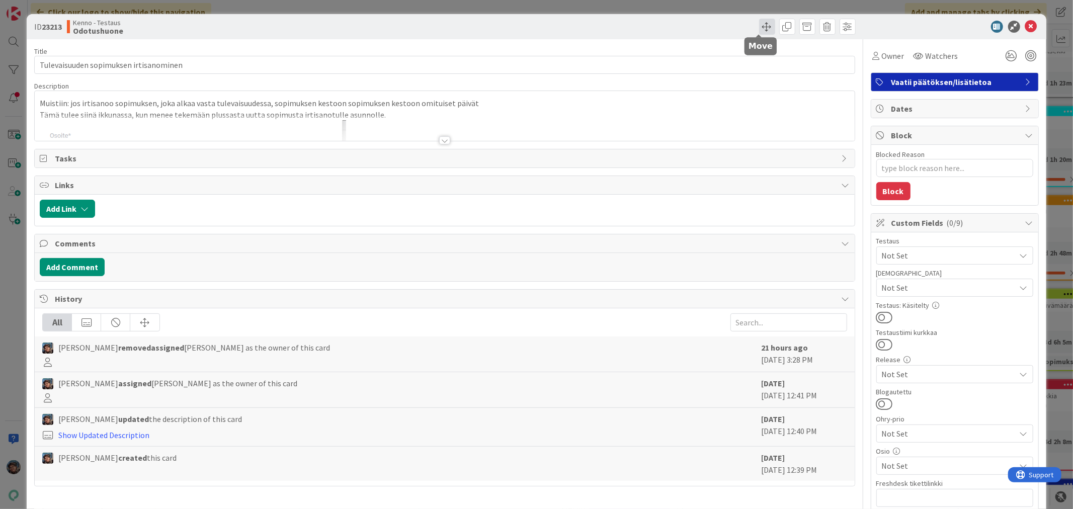
click at [762, 27] on span at bounding box center [767, 27] width 16 height 16
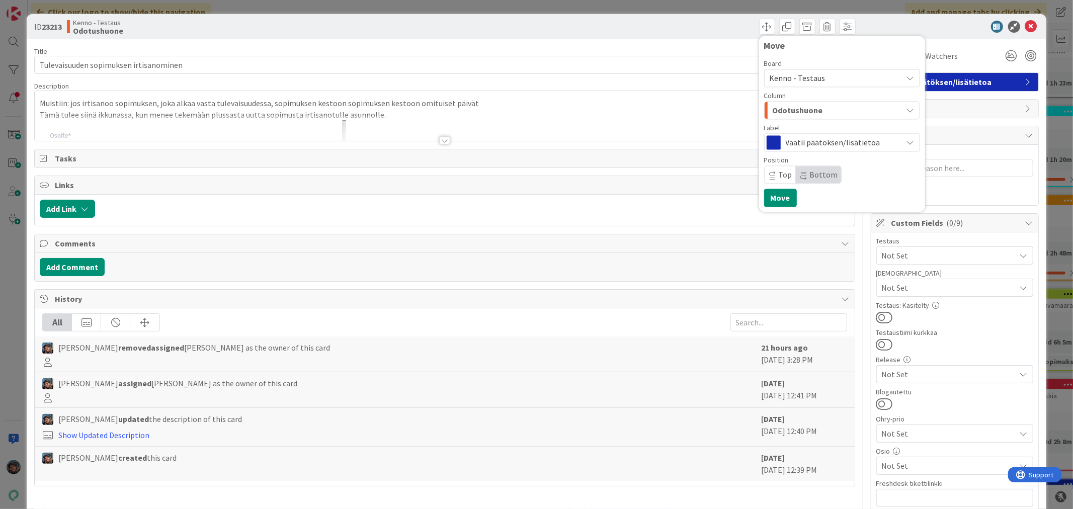
click at [815, 138] on span "Vaatii päätöksen/lisätietoa" at bounding box center [842, 142] width 112 height 14
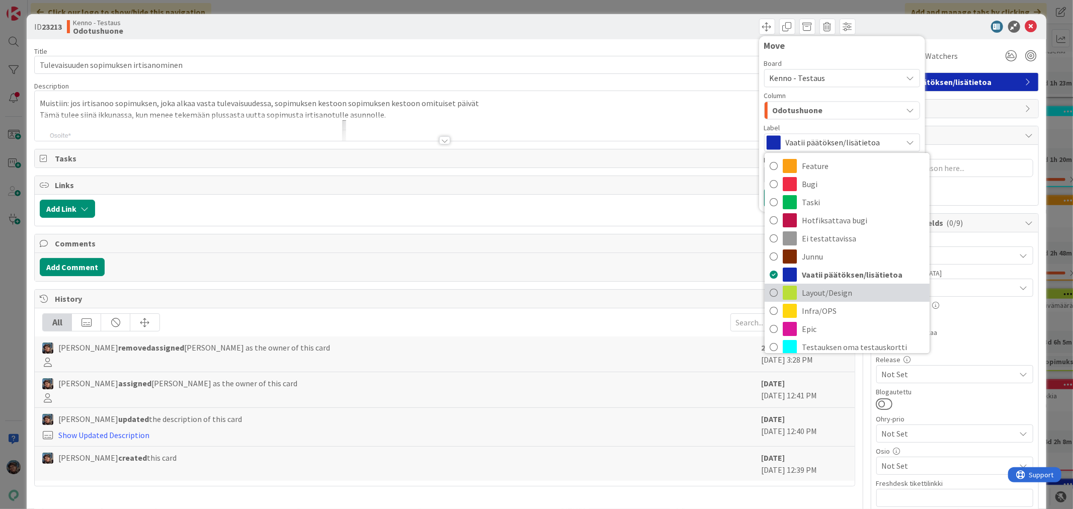
click at [818, 292] on span "Layout/Design" at bounding box center [863, 292] width 123 height 15
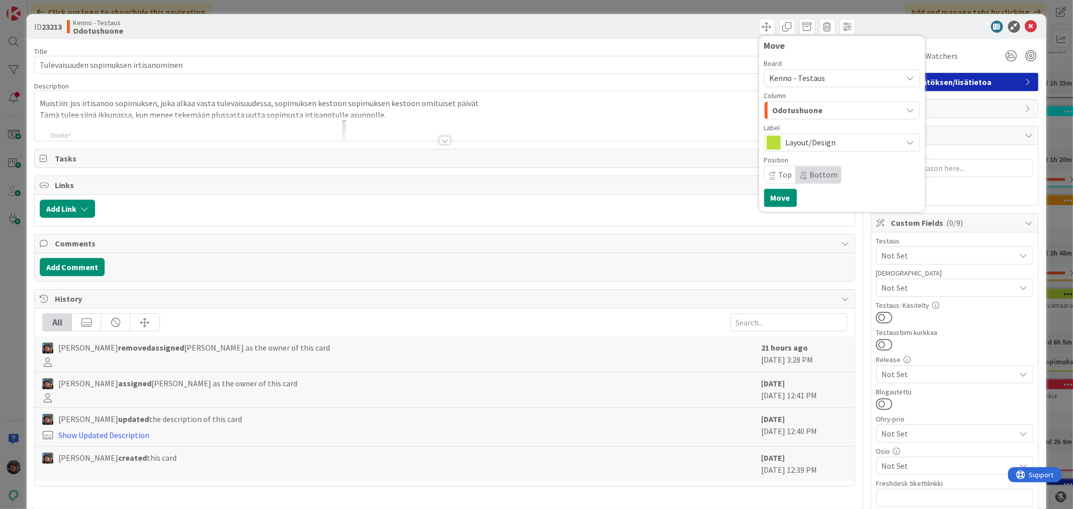
click at [786, 142] on span "Layout/Design" at bounding box center [842, 142] width 112 height 14
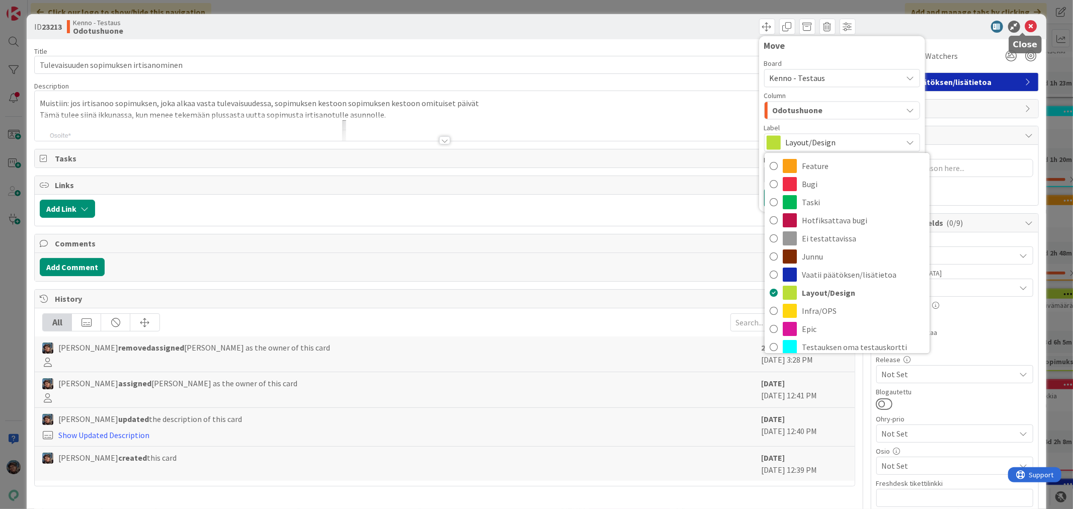
click at [1026, 22] on icon at bounding box center [1032, 27] width 12 height 12
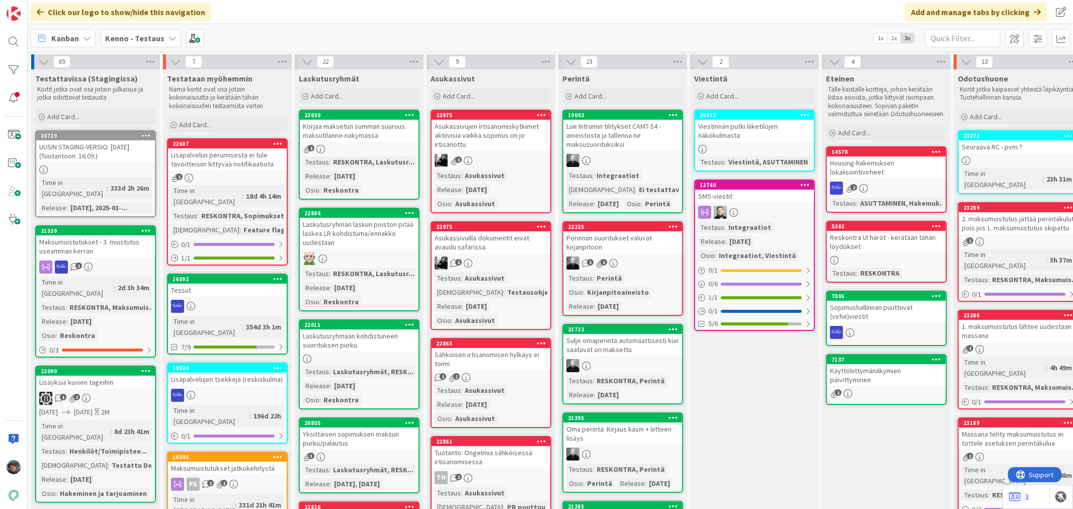
click at [501, 150] on div "Asukassivujen irtisanomiskytkimet aktiivisia vaikka sopimus on jo irtisanottu" at bounding box center [491, 135] width 119 height 31
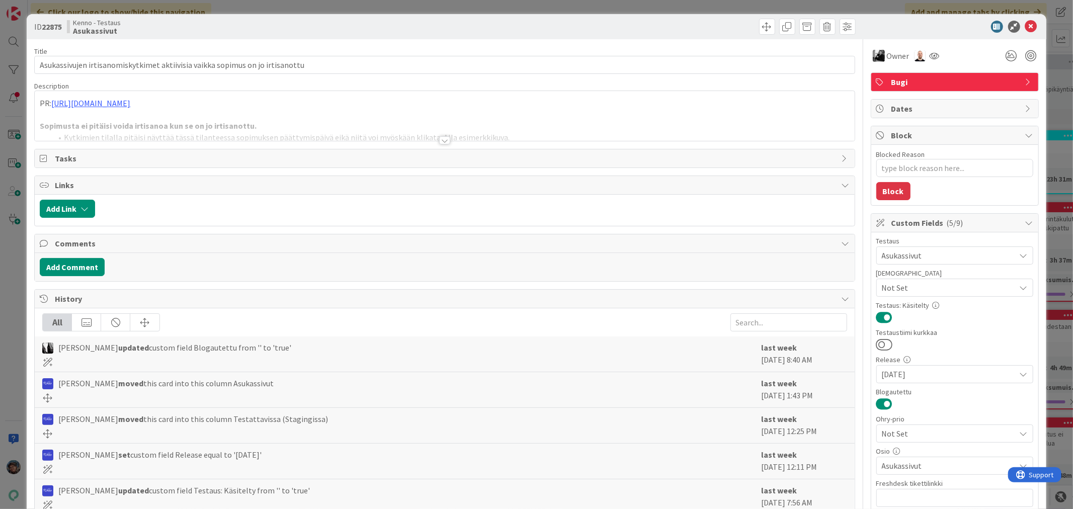
click at [439, 141] on div at bounding box center [444, 140] width 11 height 8
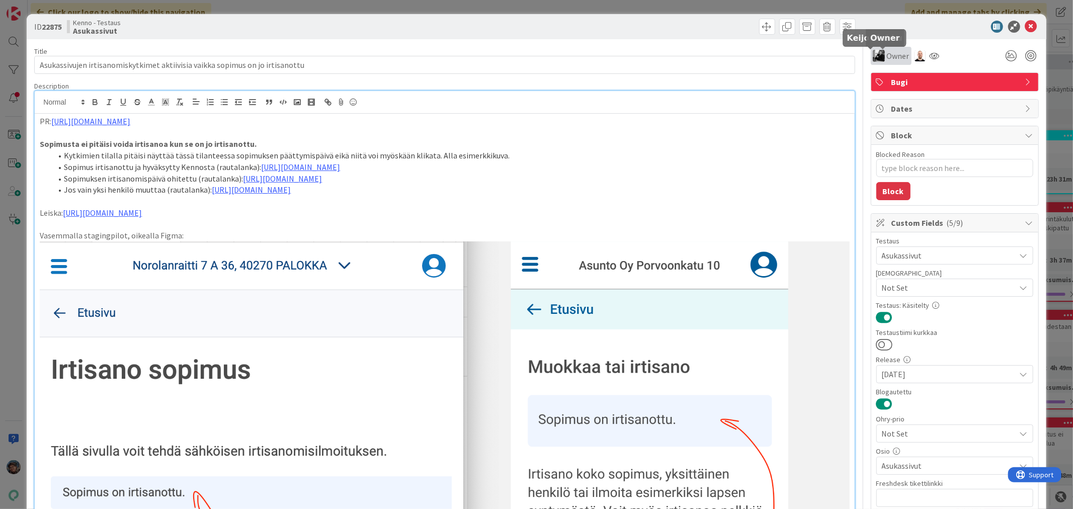
click at [873, 53] on img at bounding box center [879, 56] width 12 height 12
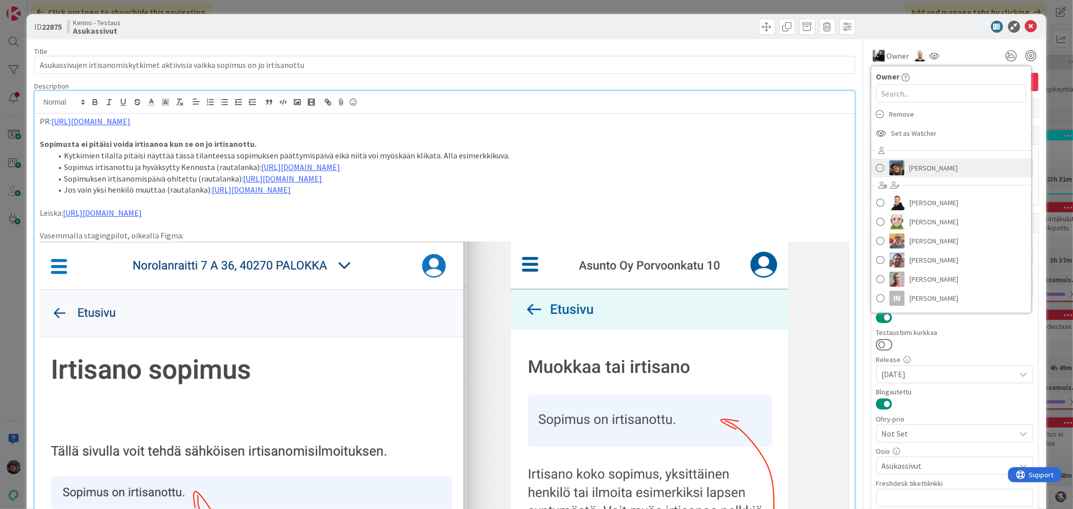
click at [911, 168] on span "[PERSON_NAME]" at bounding box center [934, 168] width 49 height 15
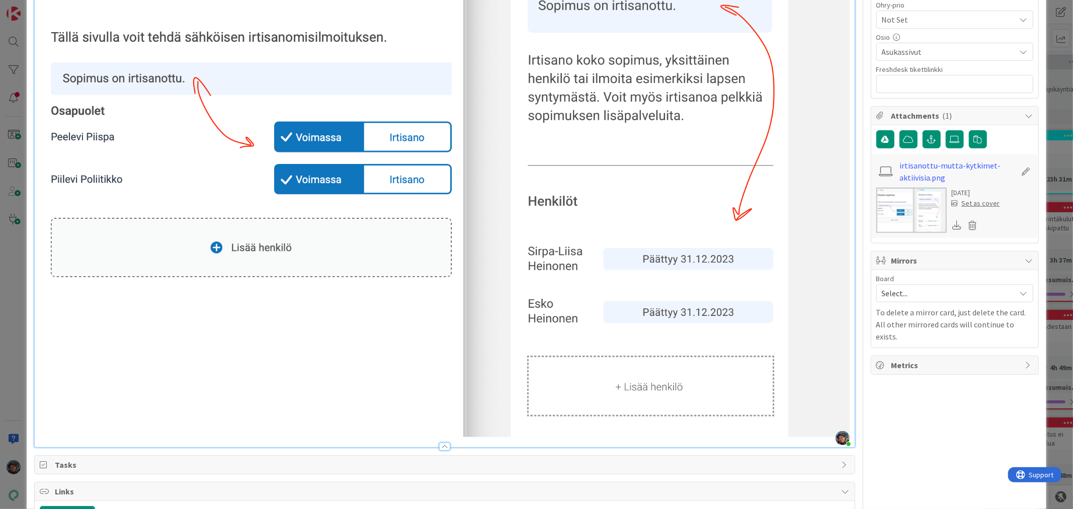
scroll to position [615, 0]
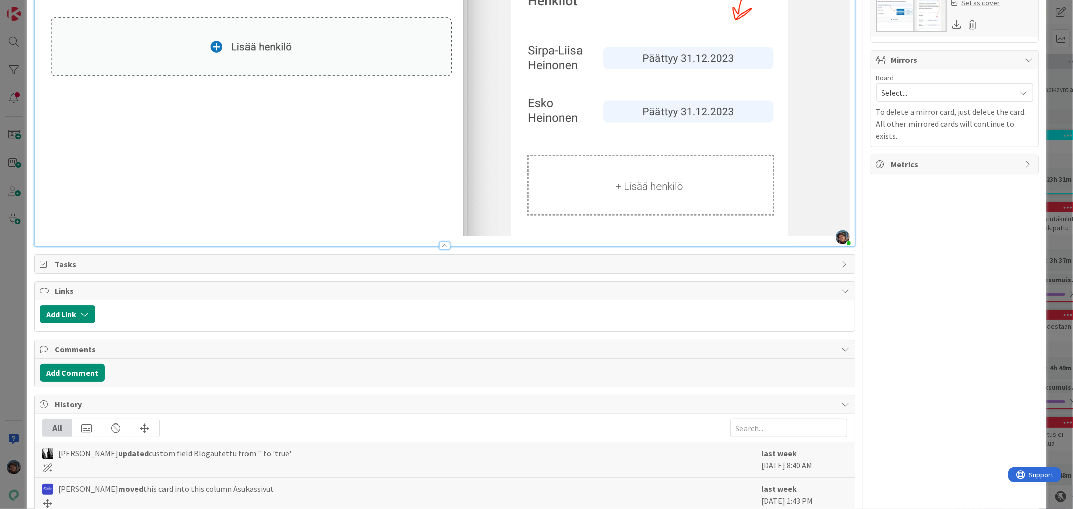
drag, startPoint x: 761, startPoint y: 247, endPoint x: 741, endPoint y: 247, distance: 20.1
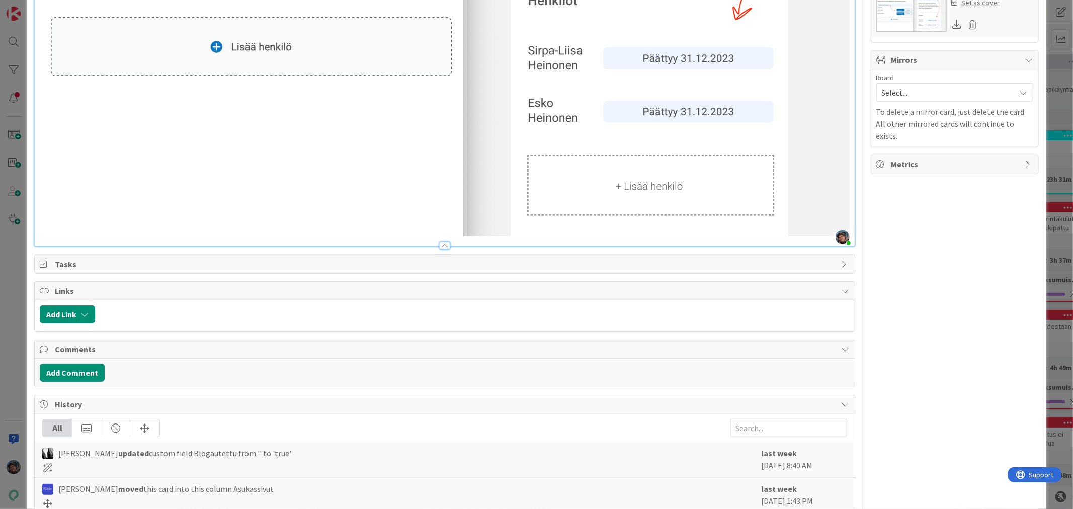
click at [507, 247] on div at bounding box center [445, 241] width 820 height 11
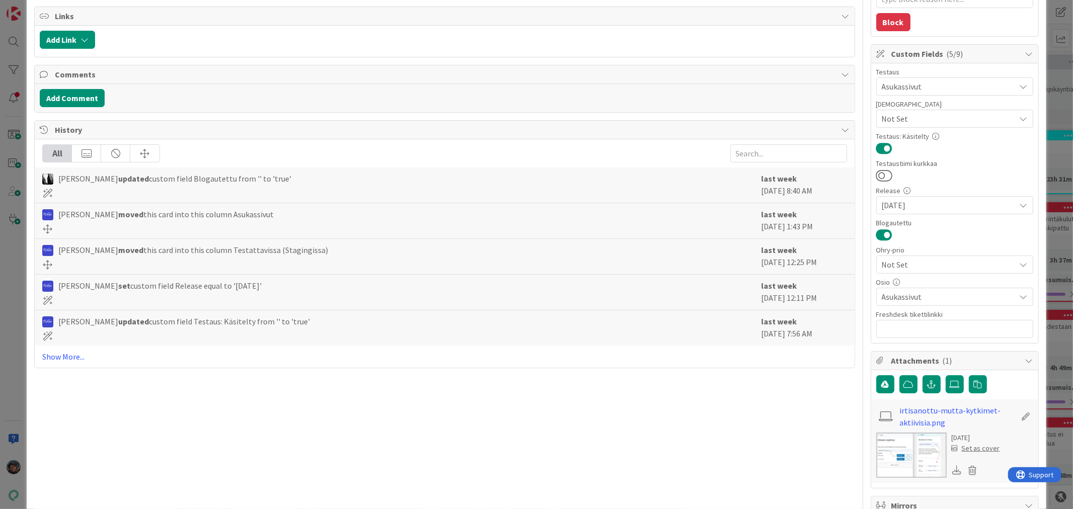
scroll to position [0, 0]
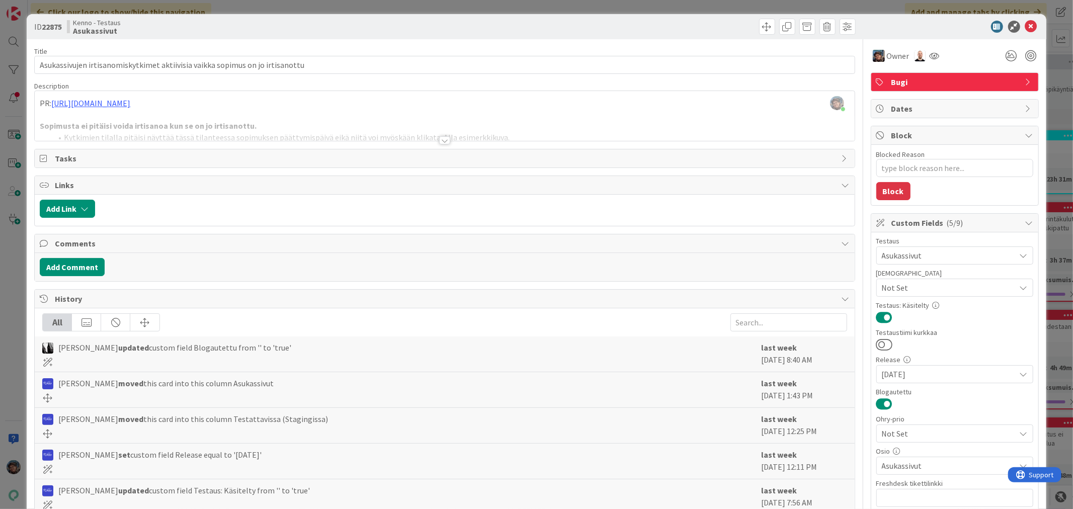
click at [440, 141] on div at bounding box center [444, 140] width 11 height 8
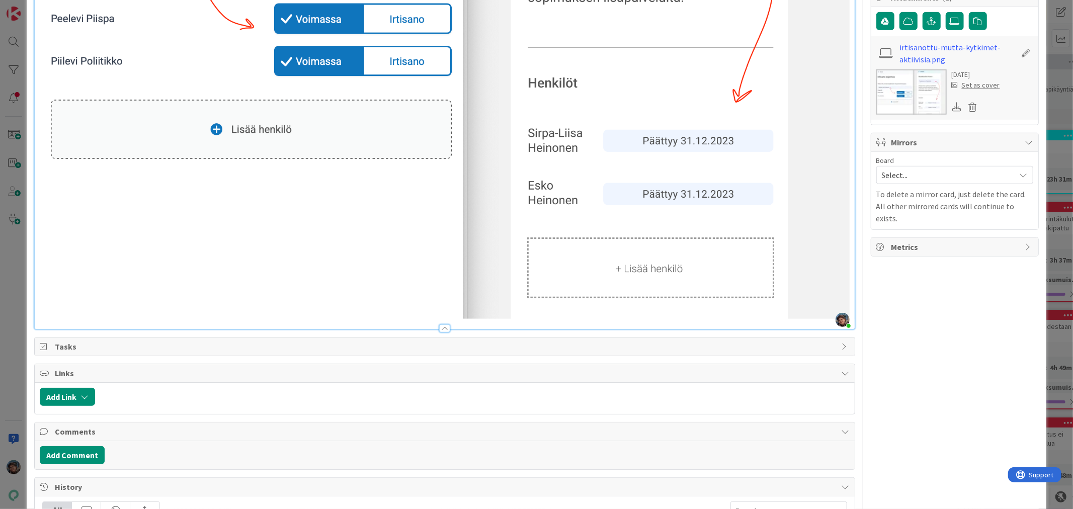
scroll to position [559, 0]
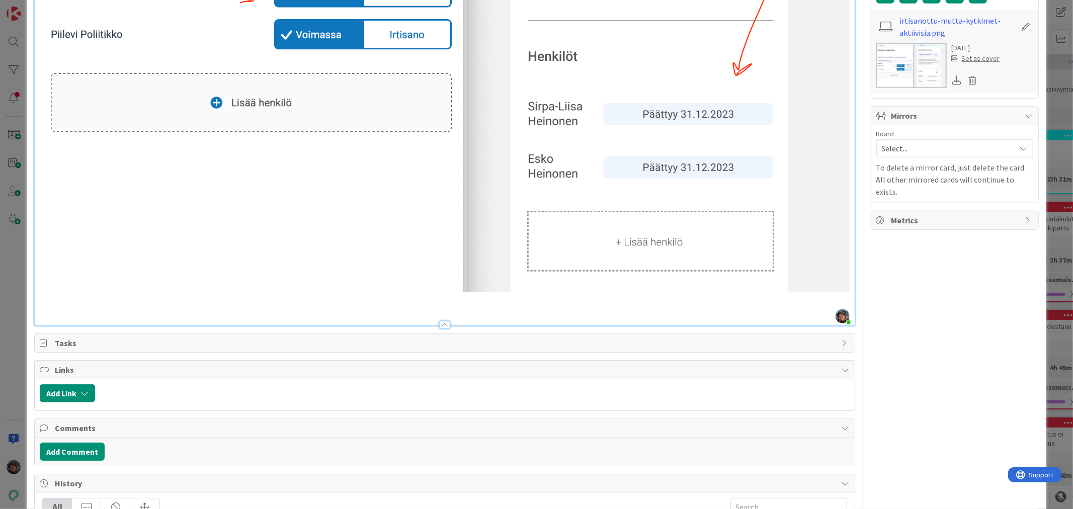
type textarea "x"
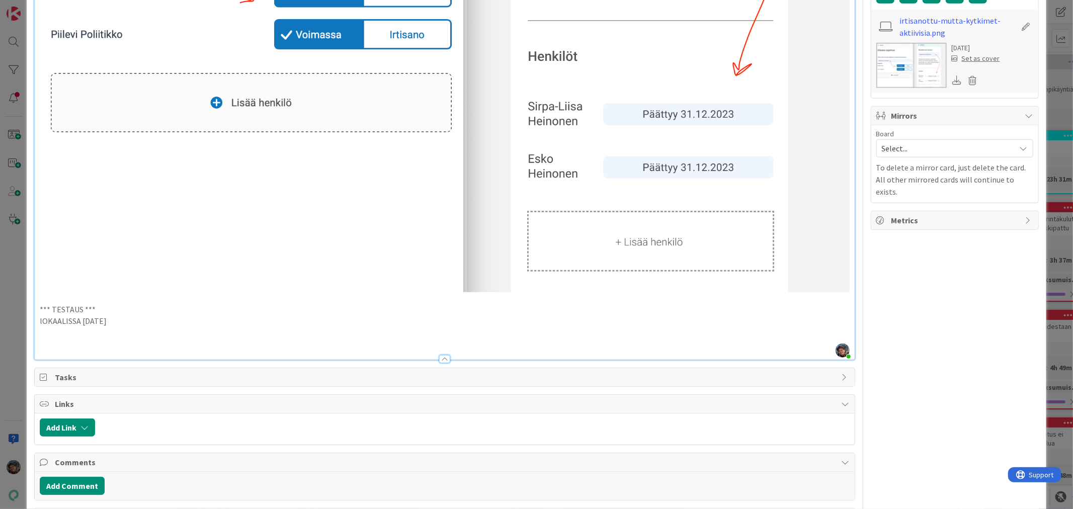
click at [78, 327] on p "lOKAALISSA 2025-09-12" at bounding box center [445, 322] width 810 height 12
drag, startPoint x: 112, startPoint y: 346, endPoint x: 0, endPoint y: 336, distance: 112.2
click at [0, 336] on div "ID 22875 Kenno - Testaus Asukassivut Title 77 / 128 Asukassivujen irtisanomisky…" at bounding box center [536, 254] width 1073 height 509
click at [45, 350] on p at bounding box center [445, 344] width 810 height 12
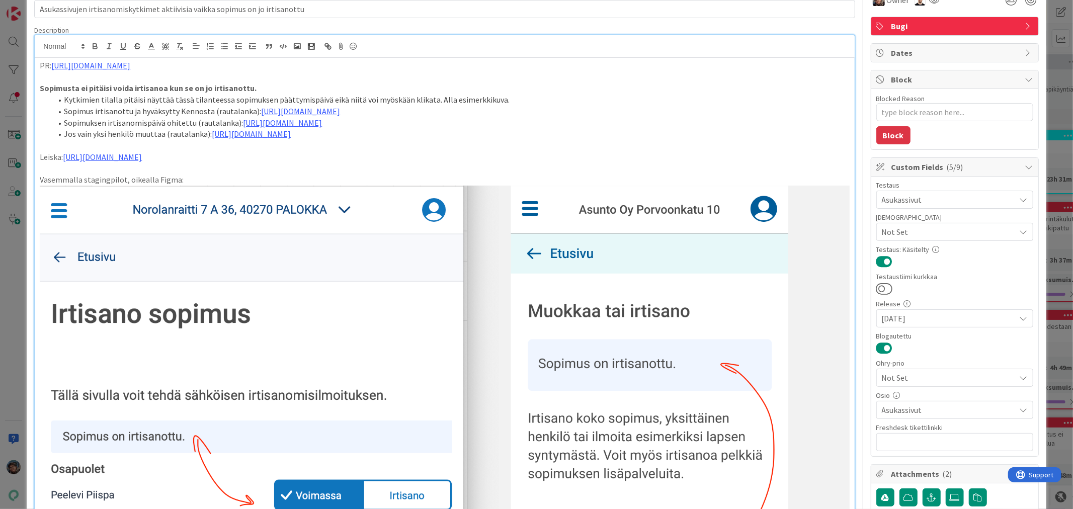
scroll to position [0, 0]
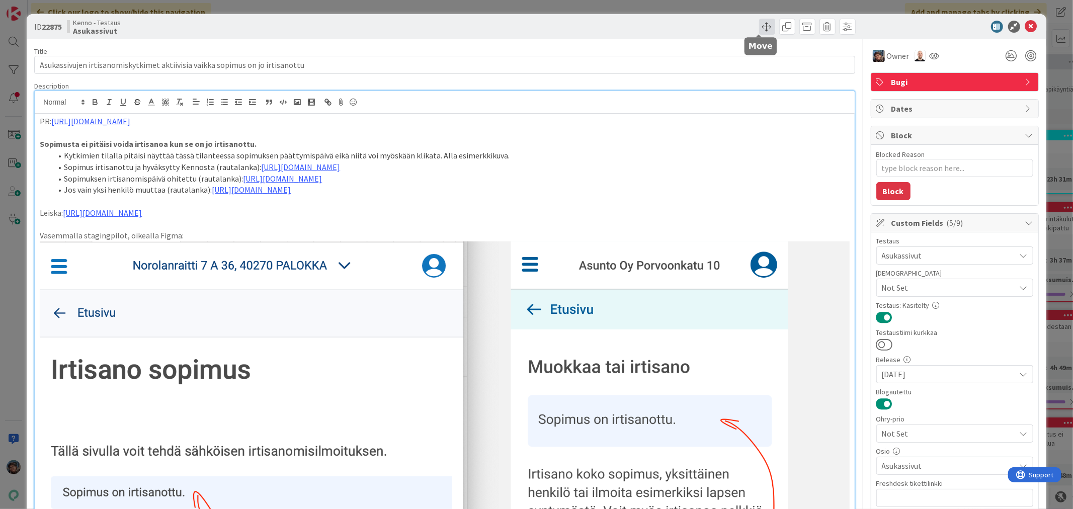
click at [760, 29] on span at bounding box center [767, 27] width 16 height 16
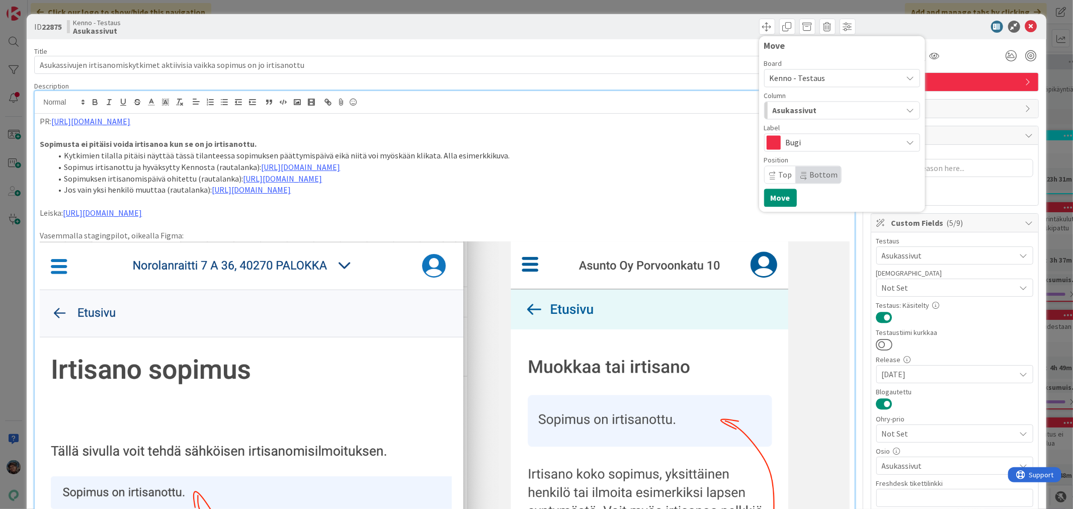
click at [822, 112] on div "Asukassivut" at bounding box center [836, 110] width 132 height 16
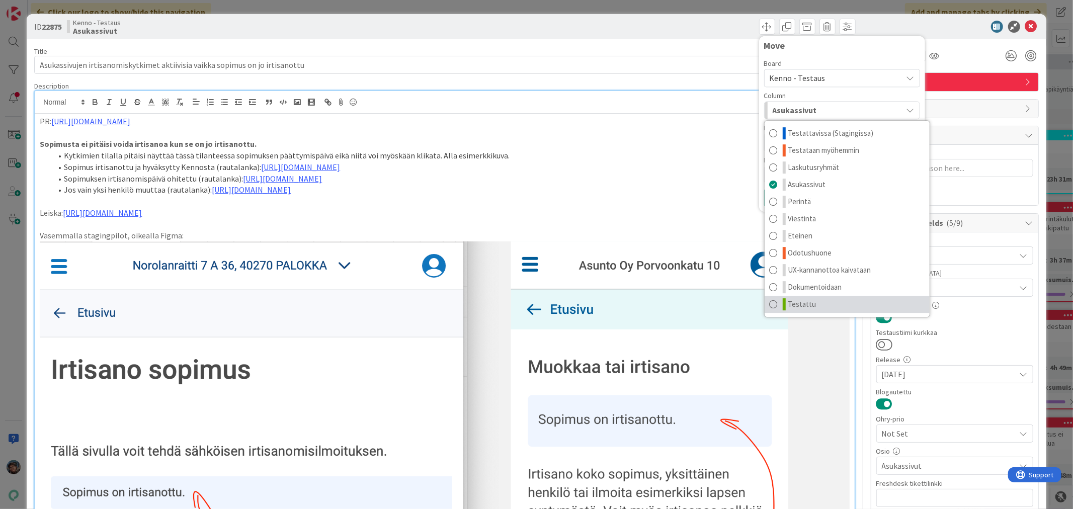
click at [823, 305] on link "Testattu" at bounding box center [847, 304] width 165 height 17
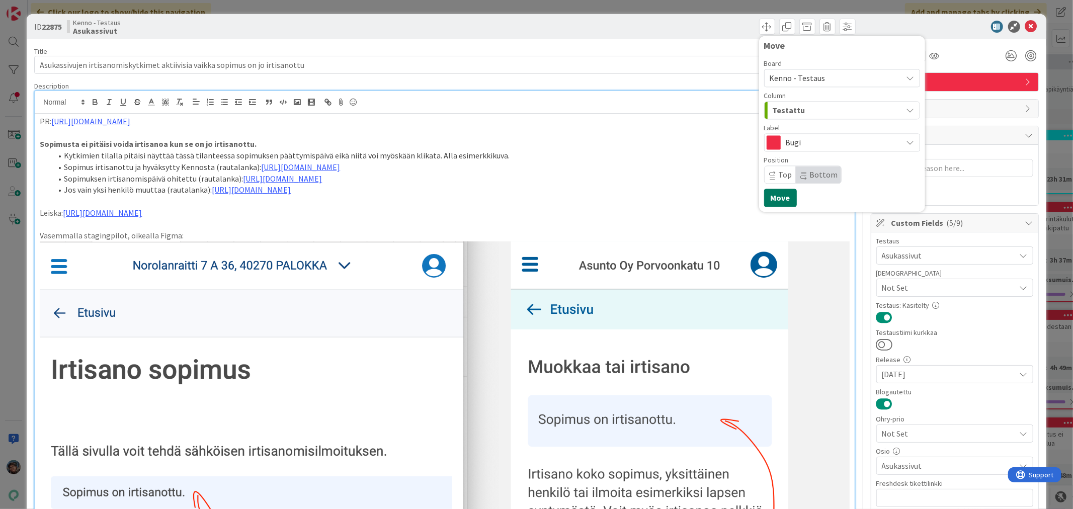
click at [771, 201] on button "Move" at bounding box center [780, 198] width 33 height 18
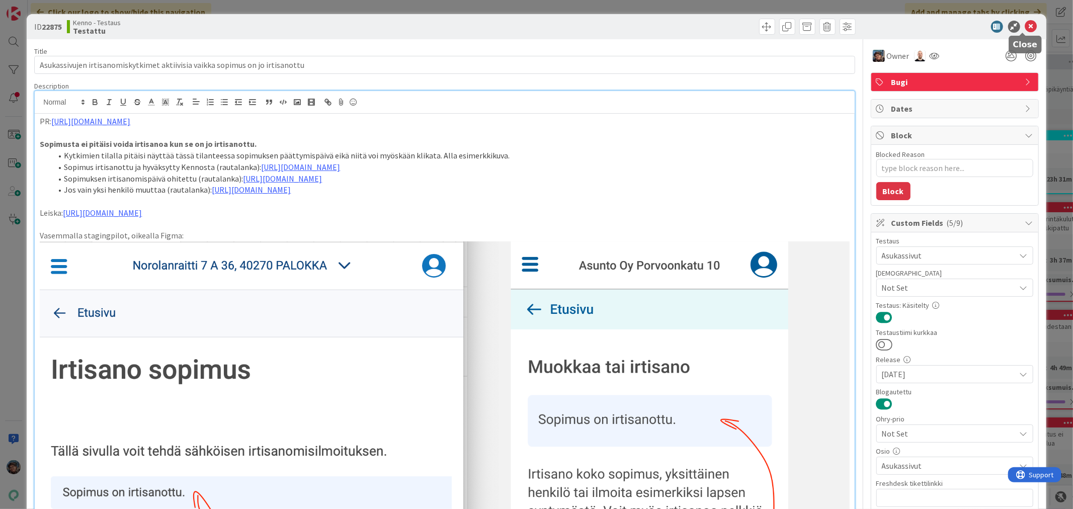
click at [1026, 27] on icon at bounding box center [1032, 27] width 12 height 12
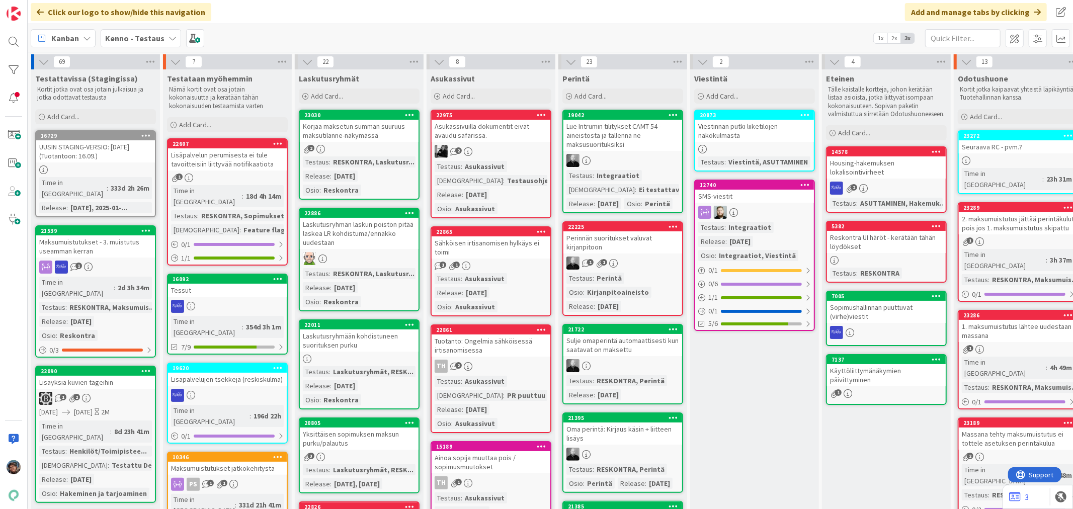
click at [506, 288] on div "Testaus : Asukassivut Release : 2025-09-03 Osio : Asukassivut" at bounding box center [491, 292] width 113 height 39
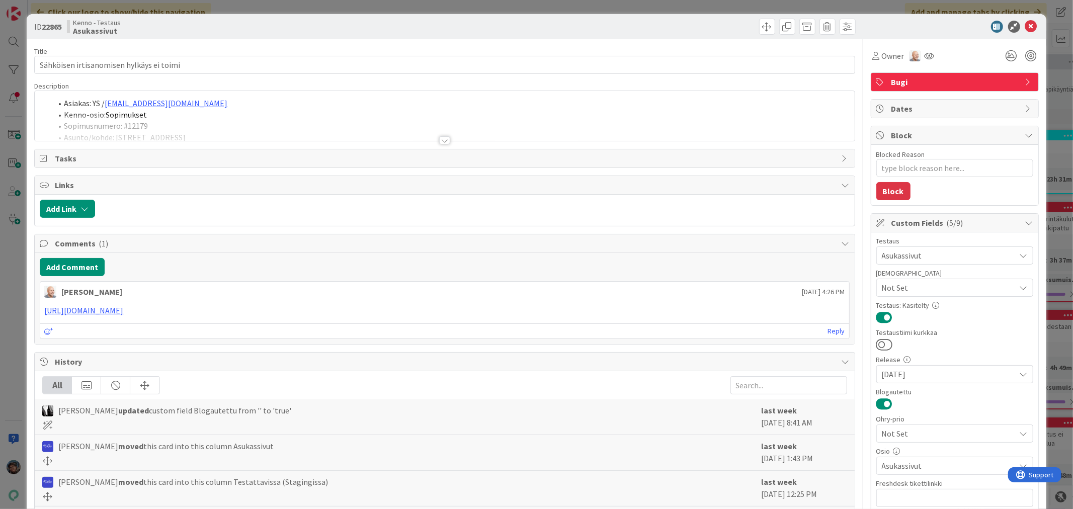
click at [439, 139] on div at bounding box center [444, 140] width 11 height 8
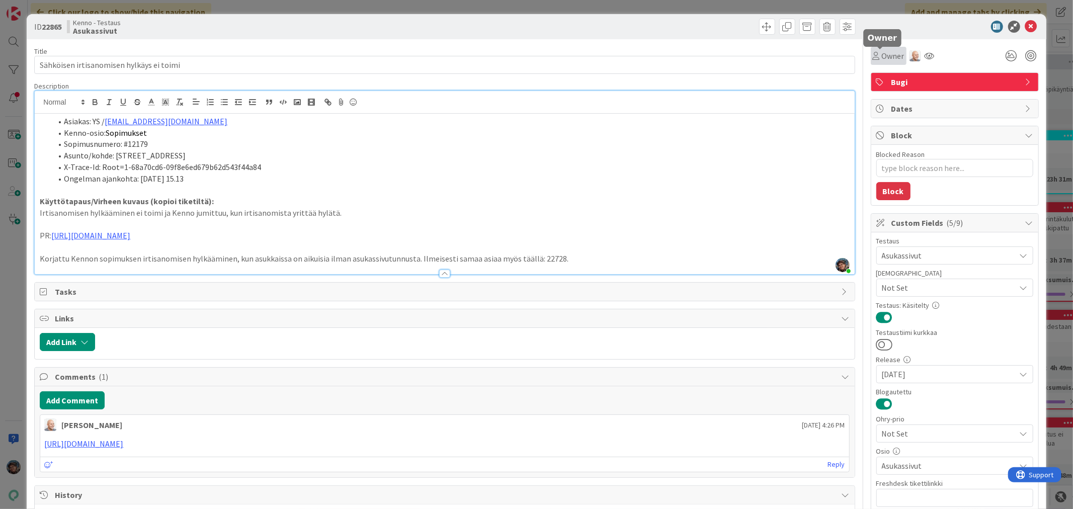
click at [882, 57] on span "Owner" at bounding box center [893, 56] width 23 height 12
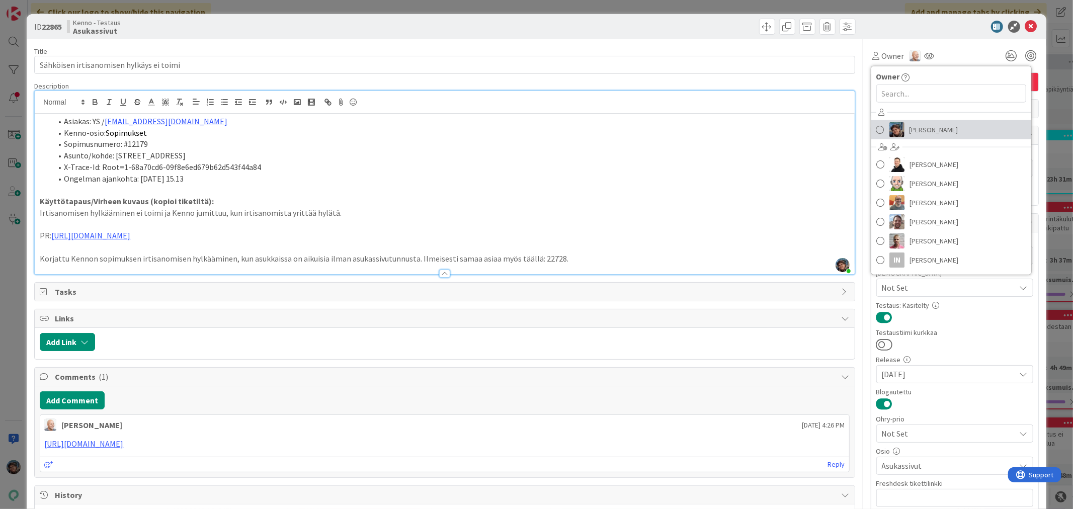
click at [916, 130] on span "[PERSON_NAME]" at bounding box center [934, 129] width 49 height 15
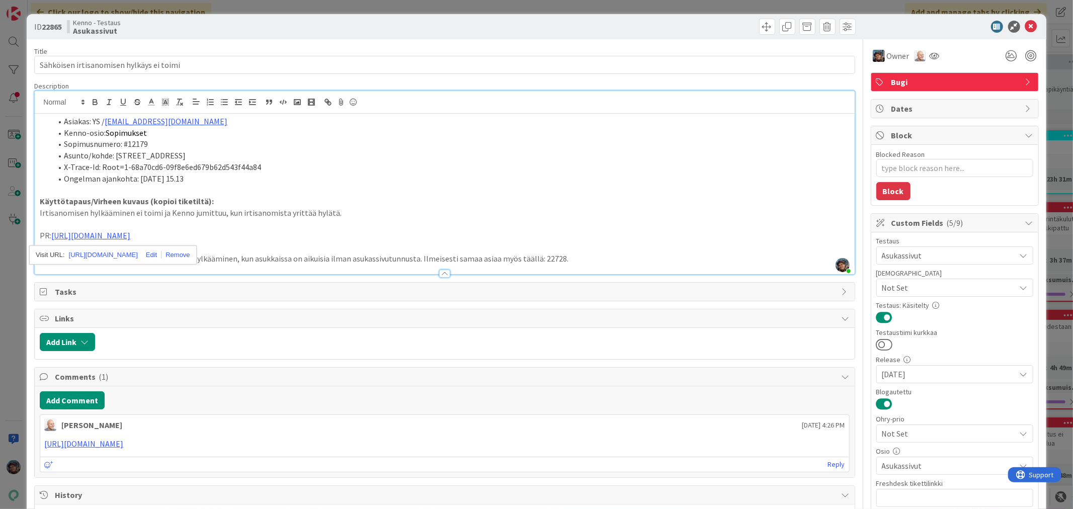
click at [509, 153] on li "Asunto/kohde: Korkeakatu 4 A 12, 15140 LAHTI" at bounding box center [451, 156] width 798 height 12
click at [567, 259] on p "Korjattu Kennon sopimuksen irtisanomisen hylkääminen, kun asukkaissa on aikuisi…" at bounding box center [445, 259] width 810 height 12
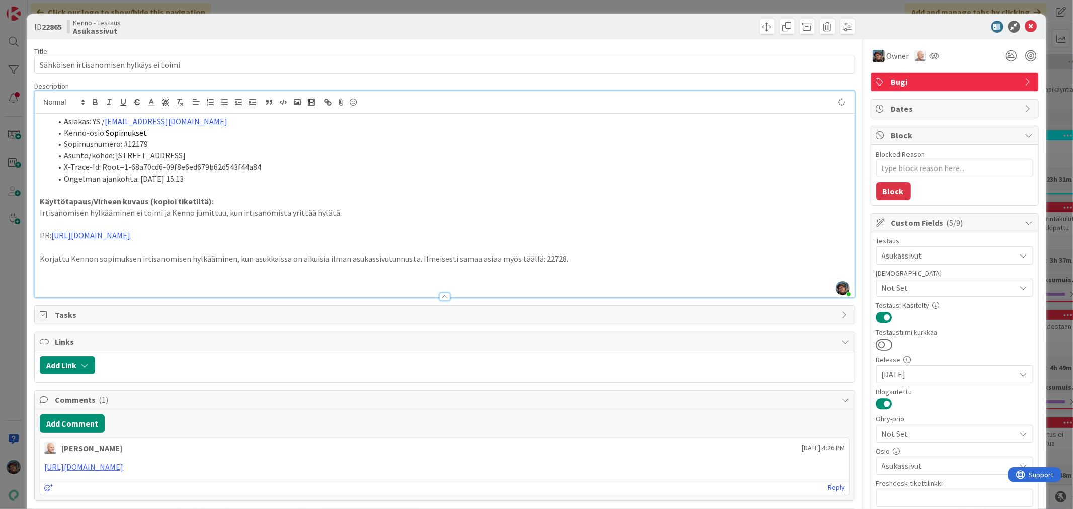
type textarea "x"
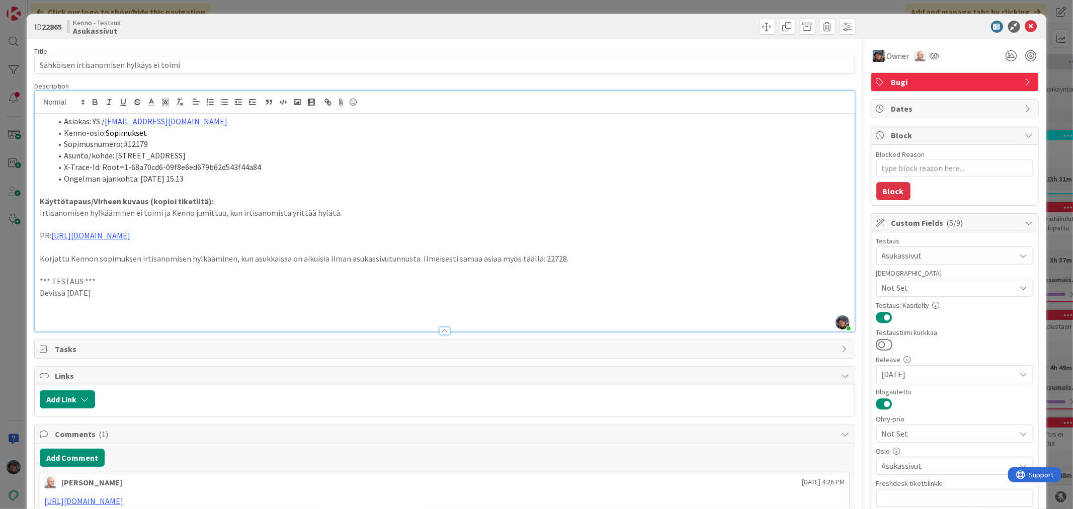
drag, startPoint x: 113, startPoint y: 293, endPoint x: 27, endPoint y: 276, distance: 88.3
click at [27, 276] on div "ID 22865 Kenno - Testaus Asukassivut Title 42 / 128 Sähköisen irtisanomisen hyl…" at bounding box center [537, 408] width 1020 height 788
click at [99, 101] on icon "button" at bounding box center [95, 102] width 9 height 9
click at [56, 312] on p at bounding box center [445, 316] width 810 height 12
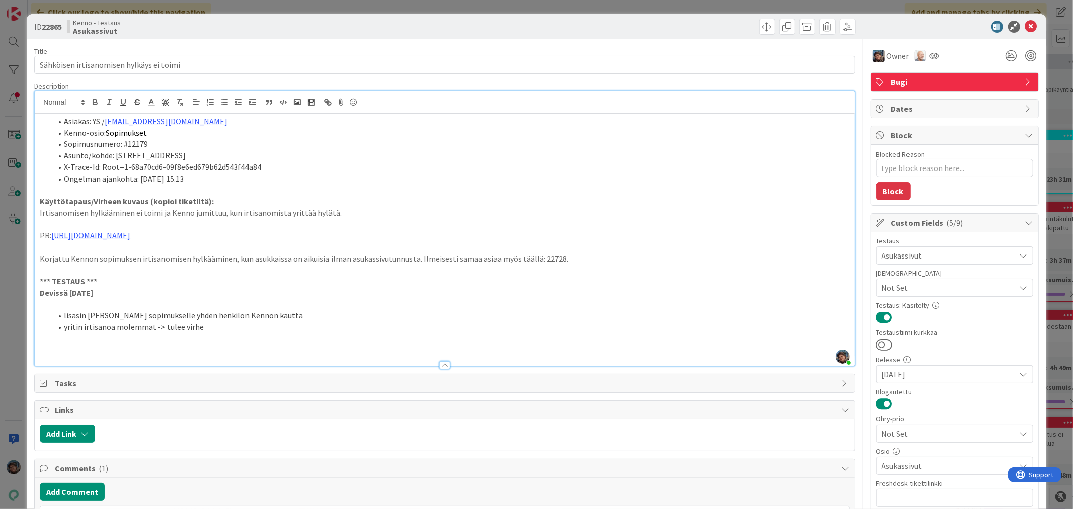
click at [64, 351] on p at bounding box center [445, 350] width 810 height 12
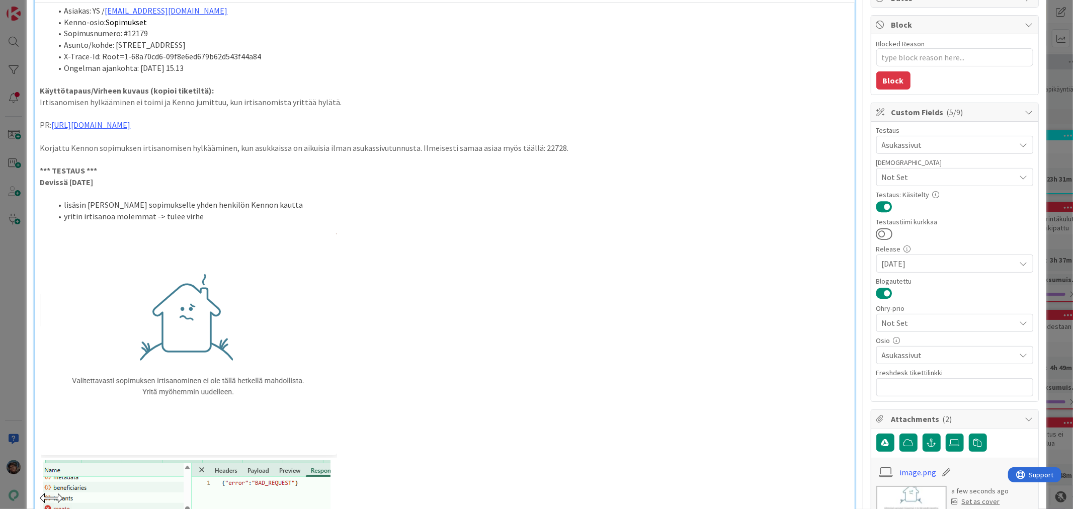
scroll to position [112, 0]
click at [203, 215] on li "yritin irtisanoa molemmat -> tulee virhe" at bounding box center [451, 216] width 798 height 12
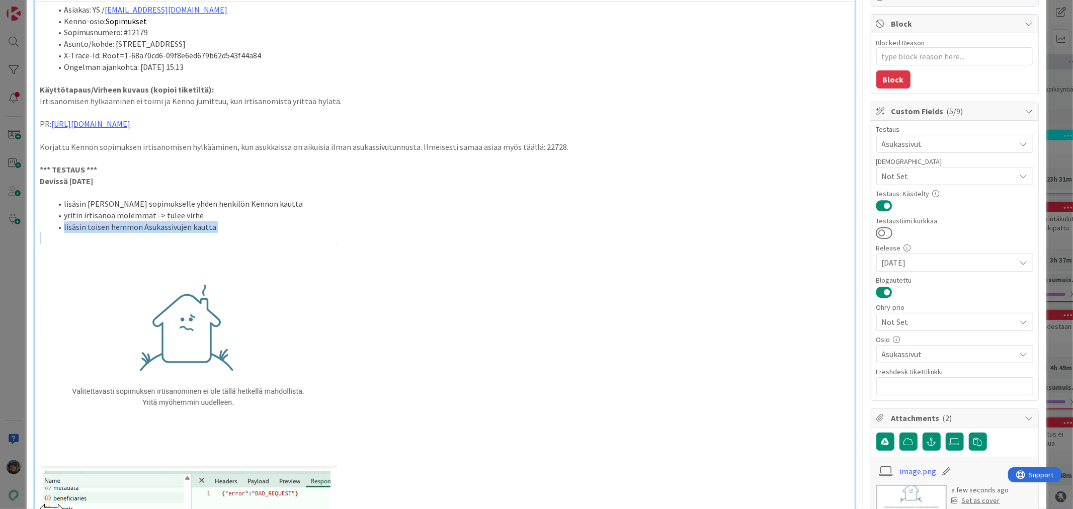
drag, startPoint x: 55, startPoint y: 227, endPoint x: 274, endPoint y: 239, distance: 219.2
click at [272, 237] on div "Asiakas: YS / veikka.paavilainen@ysaatio.fi Kenno-osio: Sopimukset Sopimusnumer…" at bounding box center [445, 277] width 820 height 550
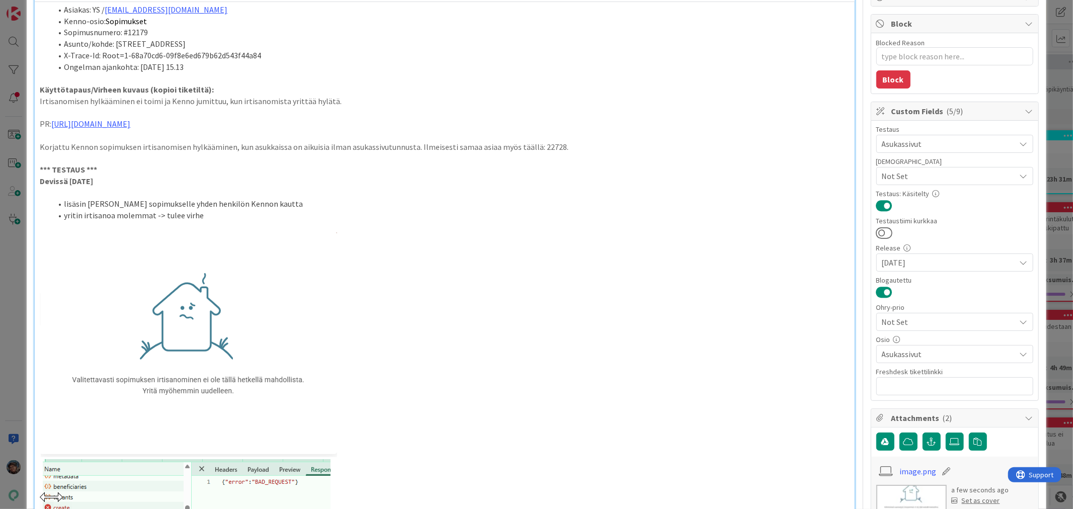
click at [287, 206] on li "lisäsin Kari Korpin sopimukselle yhden henkilön Kennon kautta" at bounding box center [451, 204] width 798 height 12
click at [280, 204] on li "lisäsin Kari Korpin sopimukselle yhden henkilön Kennon kautta - jotta pääsen te…" at bounding box center [451, 204] width 798 height 12
click at [325, 205] on li "lisäsin Kari Korpin sopimukselle yhden henkilön Kennon kautta - (jotta pääsen t…" at bounding box center [451, 204] width 798 height 12
click at [599, 203] on li "lisäsin Kari Korpin sopimukselle yhden henkilön Kennon kautta - (jotta pääsisin…" at bounding box center [451, 204] width 798 height 12
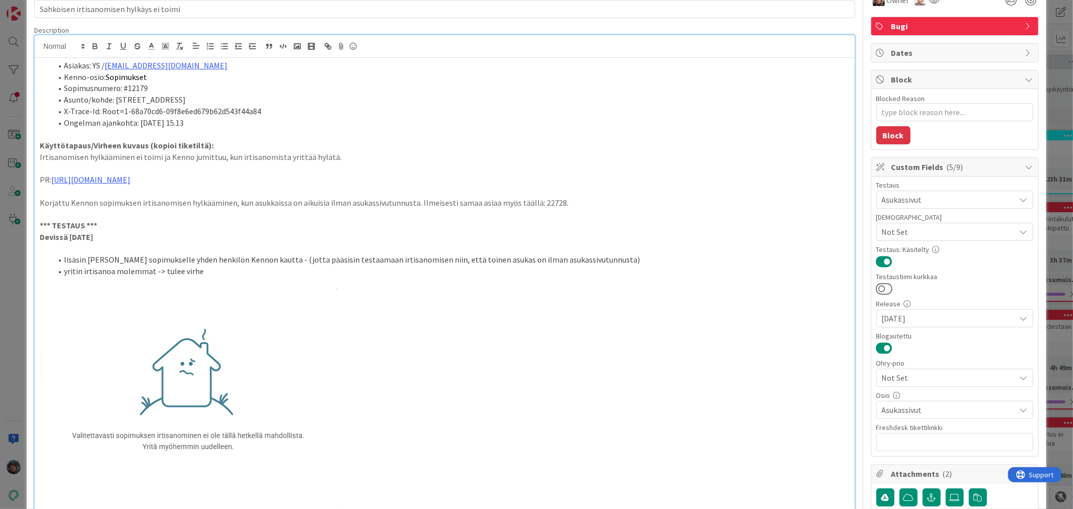
scroll to position [0, 0]
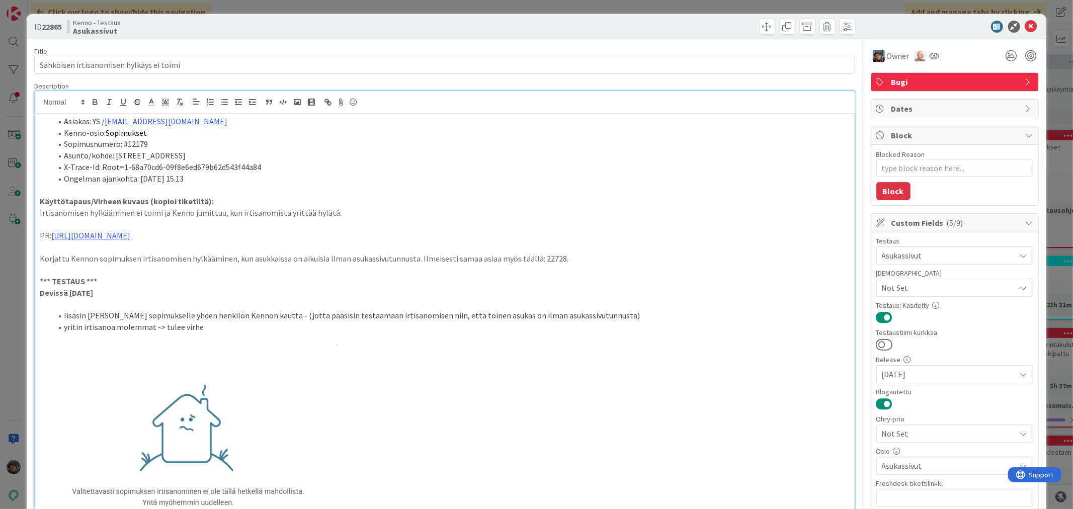
type textarea "x"
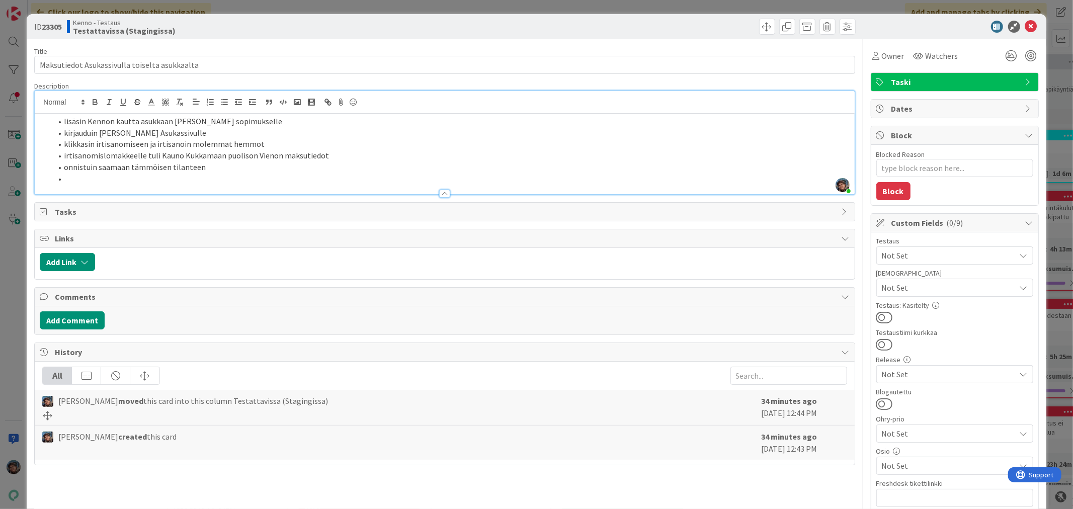
click at [72, 178] on li at bounding box center [451, 179] width 798 height 12
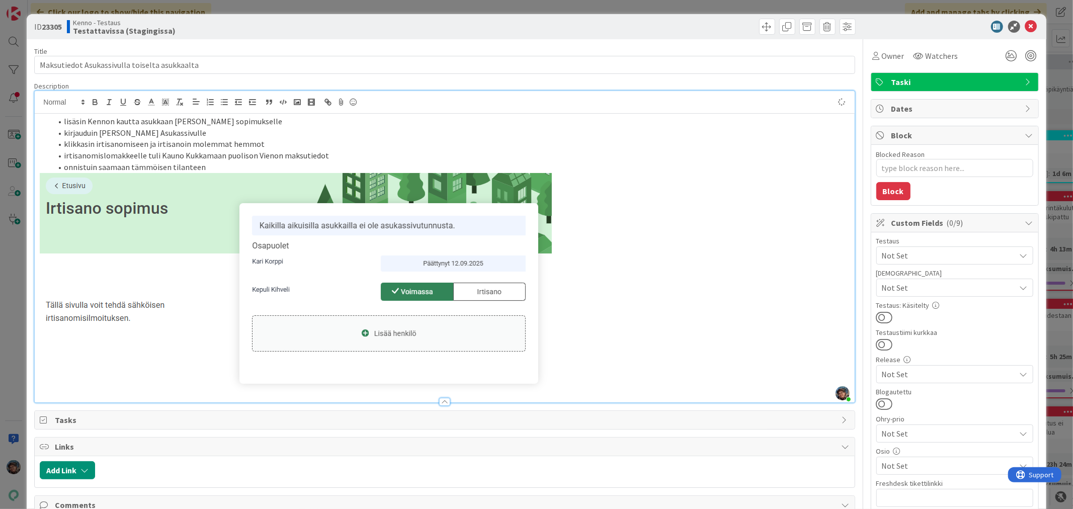
click at [218, 165] on li "onnistuin saamaan tämmöisen tilanteen" at bounding box center [451, 168] width 798 height 12
click at [762, 24] on span at bounding box center [767, 27] width 16 height 16
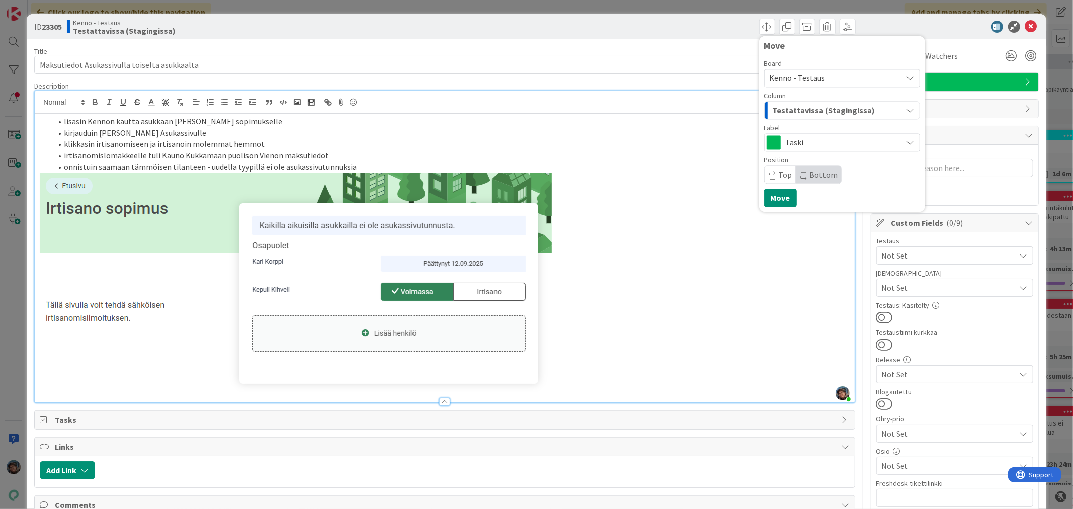
click at [810, 108] on span "Testattavissa (Stagingissa)" at bounding box center [824, 110] width 103 height 13
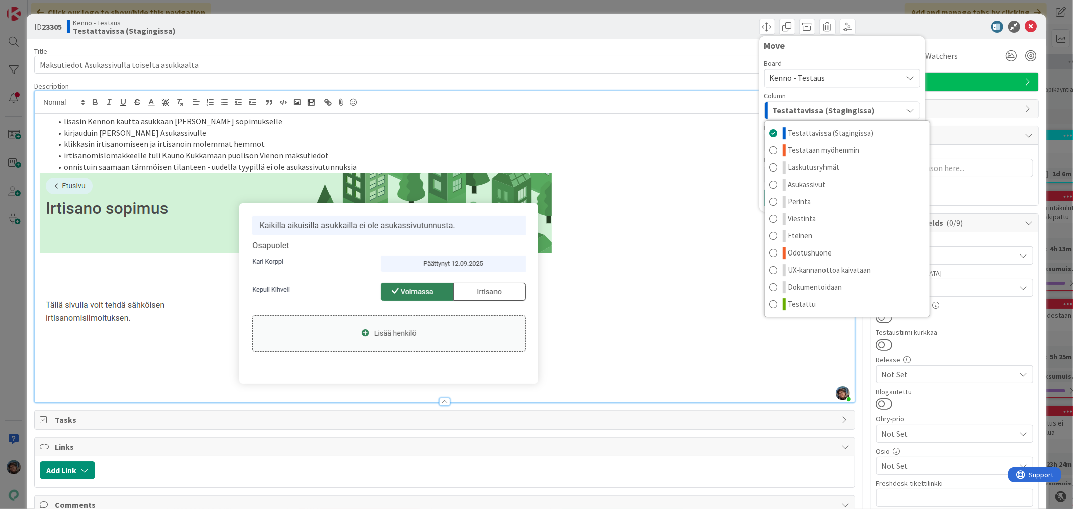
click at [811, 76] on span "Kenno - Testaus" at bounding box center [798, 78] width 56 height 10
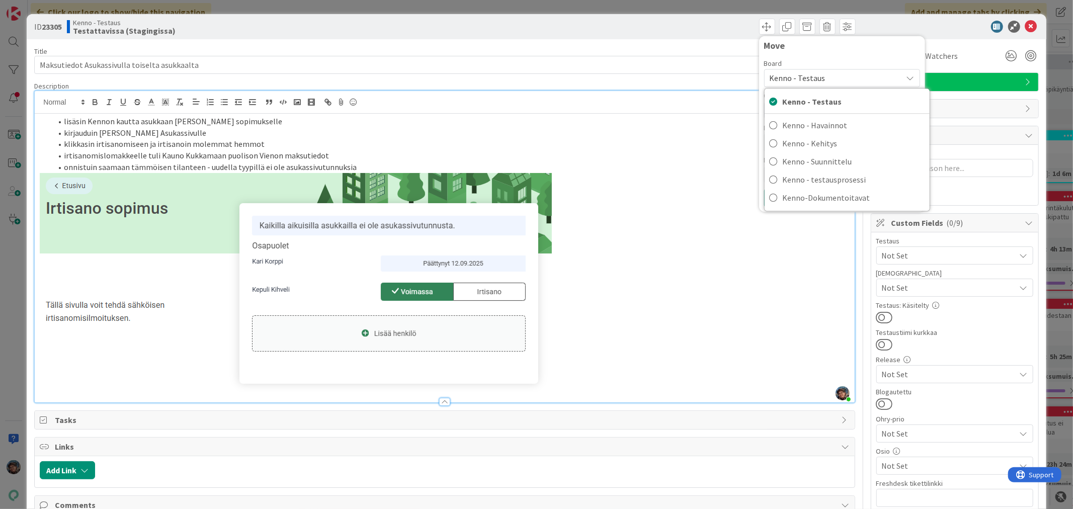
click at [812, 76] on span "Kenno - Testaus" at bounding box center [798, 78] width 56 height 10
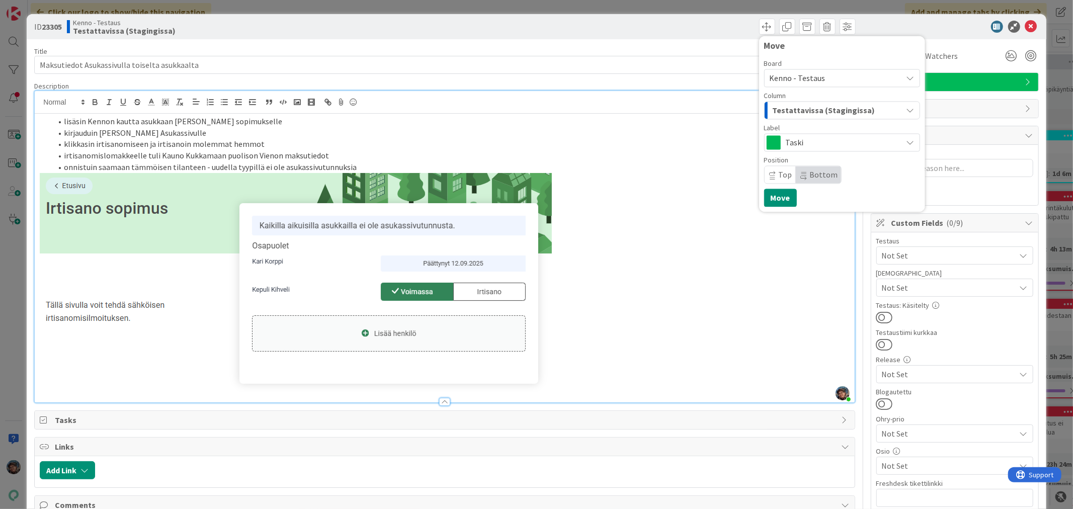
click at [812, 141] on span "Taski" at bounding box center [842, 142] width 112 height 14
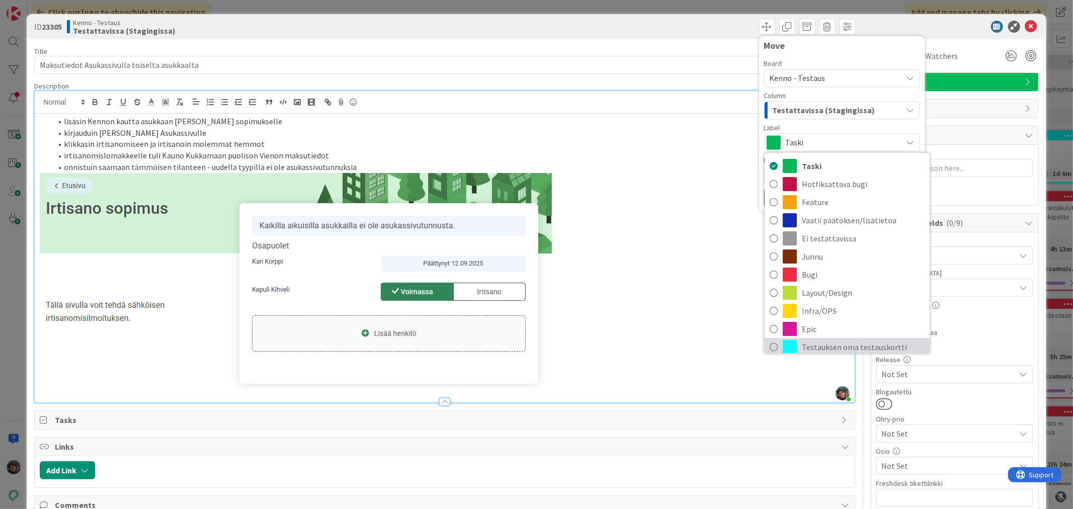
click at [827, 346] on span "Testauksen oma testauskortti" at bounding box center [863, 347] width 123 height 15
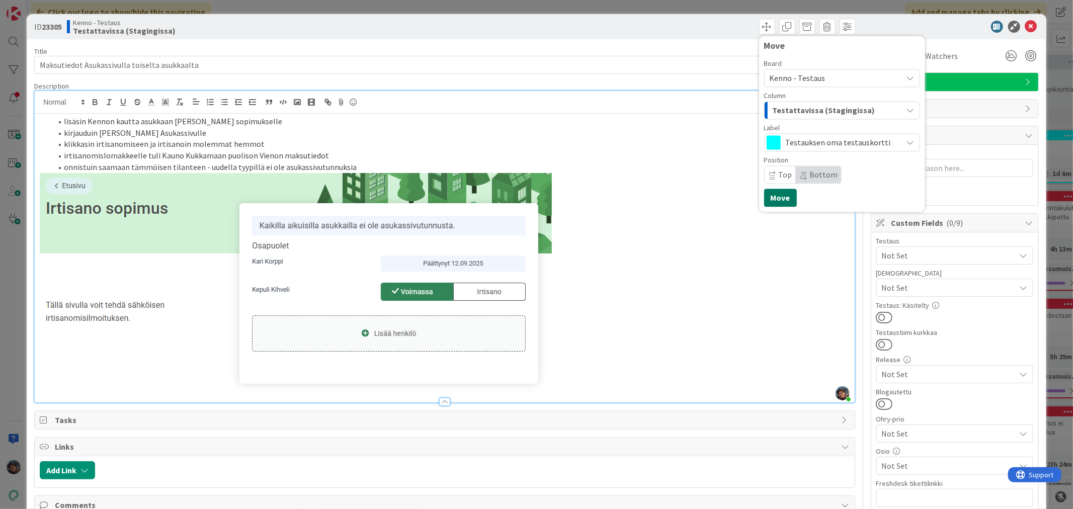
click at [768, 197] on button "Move" at bounding box center [780, 198] width 33 height 18
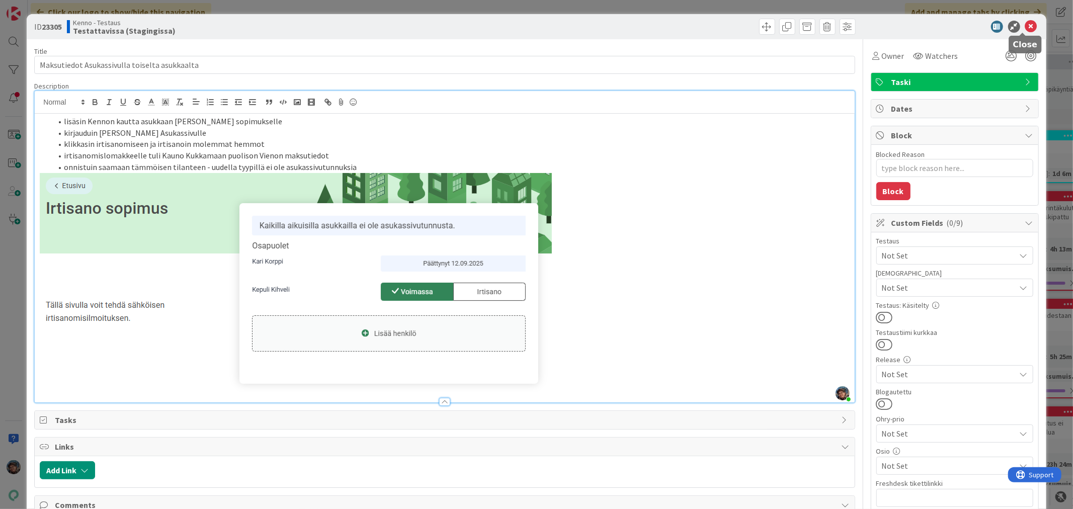
click at [1026, 22] on icon at bounding box center [1032, 27] width 12 height 12
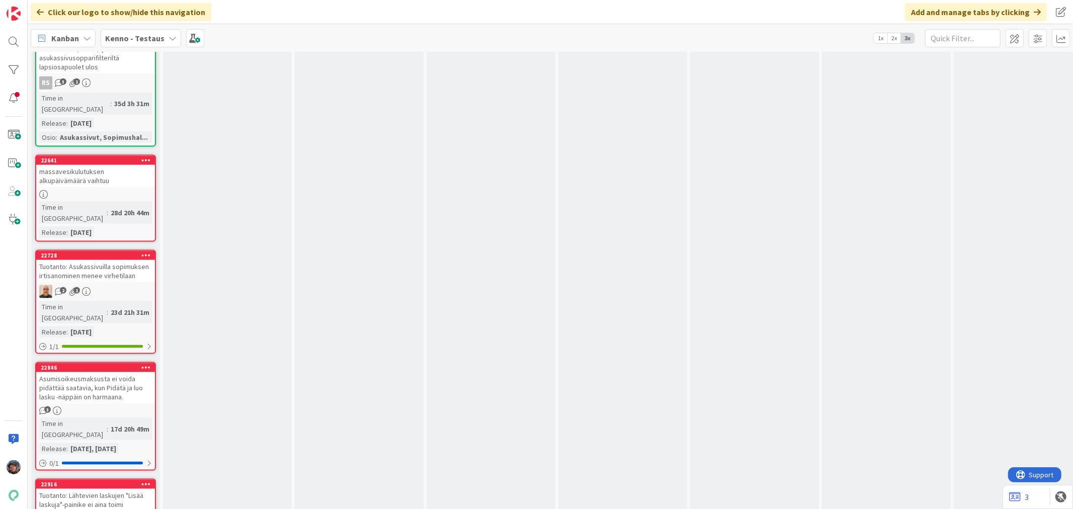
scroll to position [7492, 0]
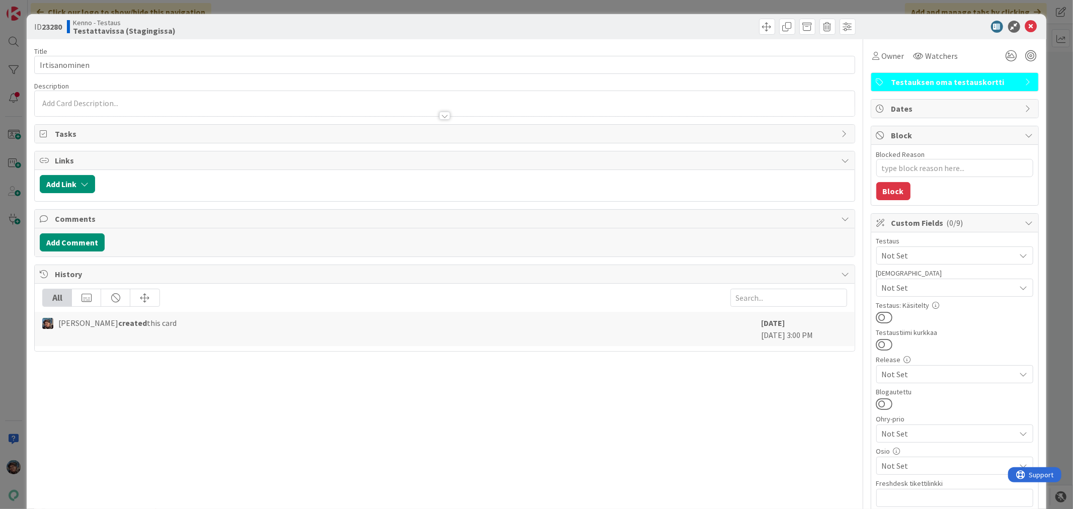
click at [439, 116] on div at bounding box center [444, 116] width 11 height 8
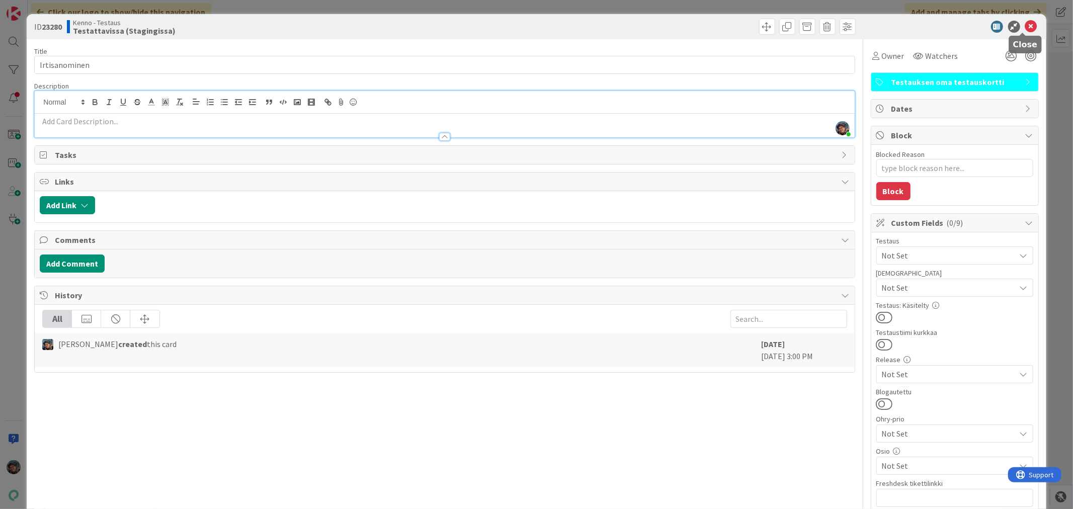
click at [1026, 27] on icon at bounding box center [1032, 27] width 12 height 12
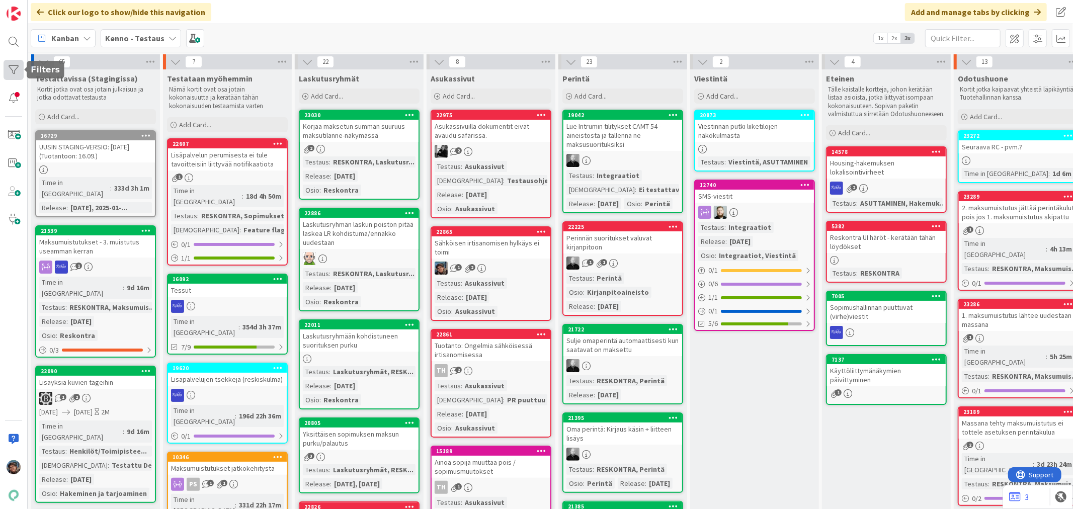
click at [16, 72] on div at bounding box center [14, 70] width 20 height 20
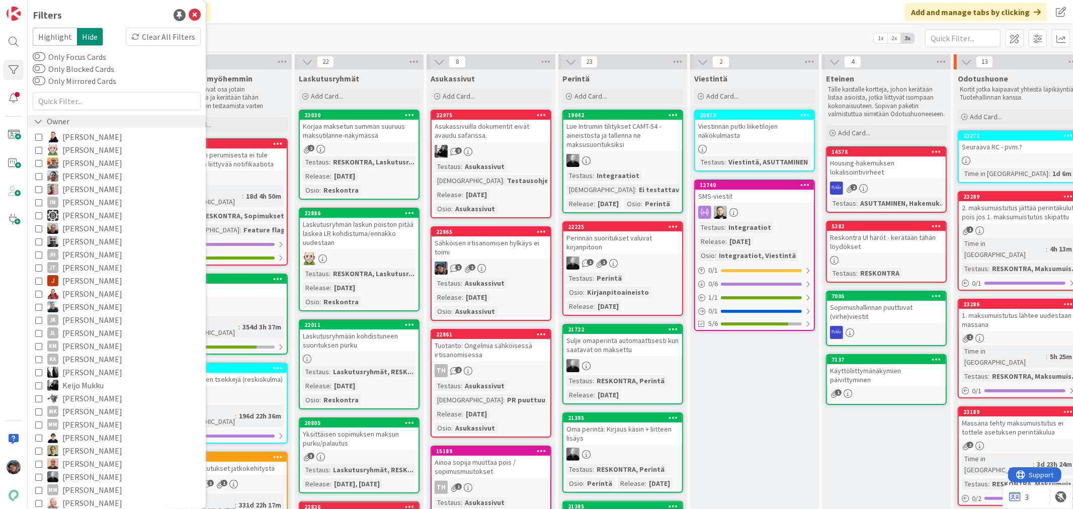
click at [38, 122] on icon at bounding box center [38, 121] width 9 height 9
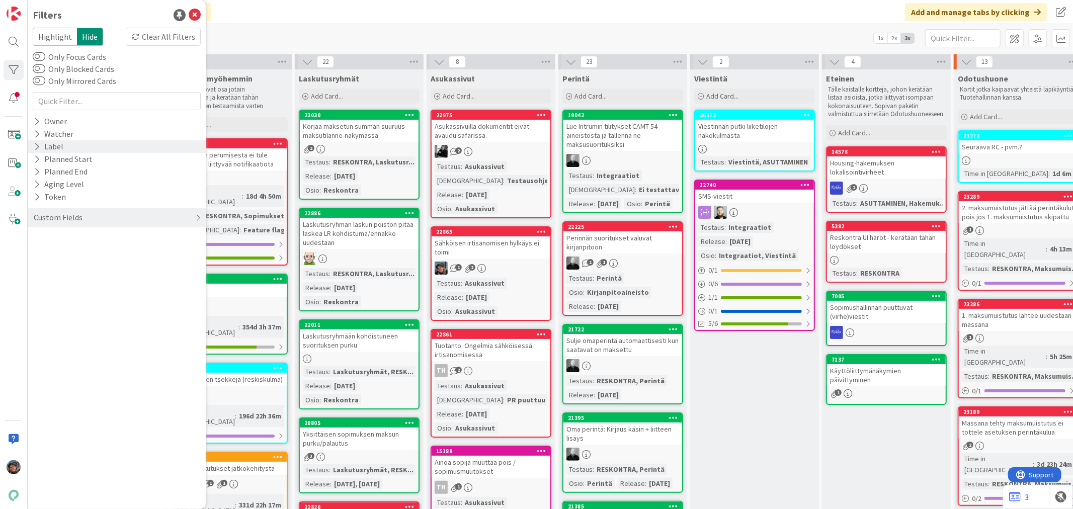
click at [38, 147] on icon at bounding box center [37, 146] width 7 height 9
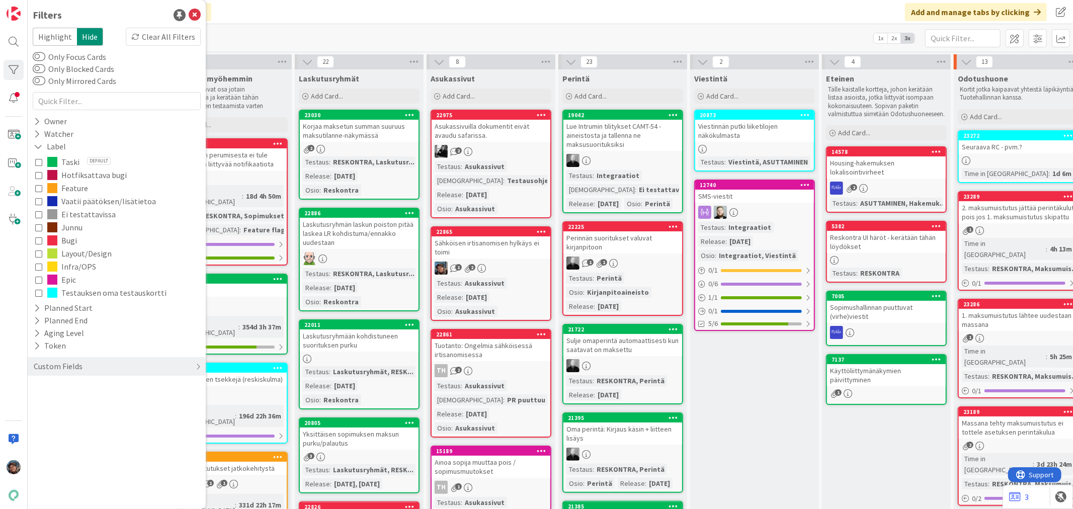
click at [40, 291] on icon at bounding box center [38, 292] width 7 height 7
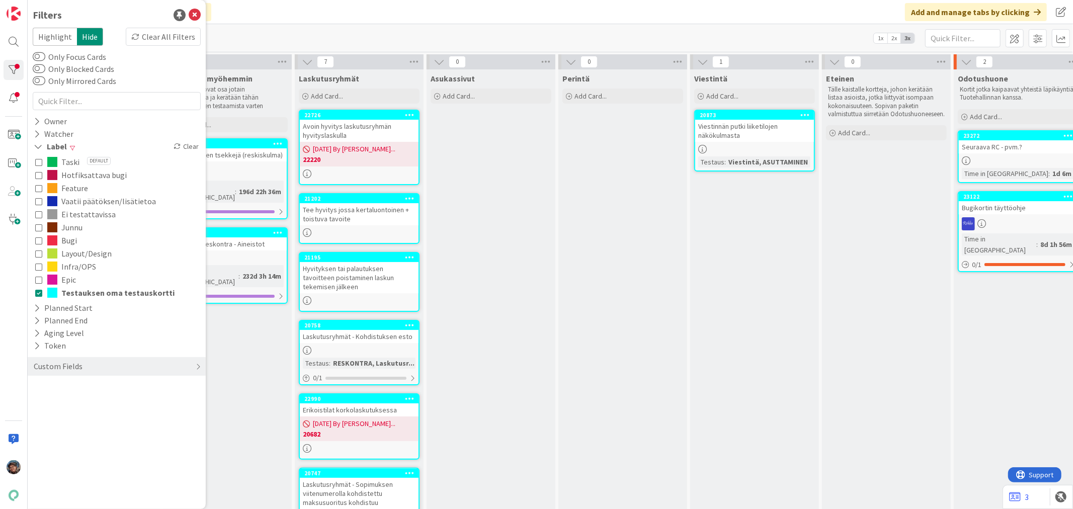
click at [651, 205] on div "Perintä Add Card..." at bounding box center [623, 391] width 129 height 645
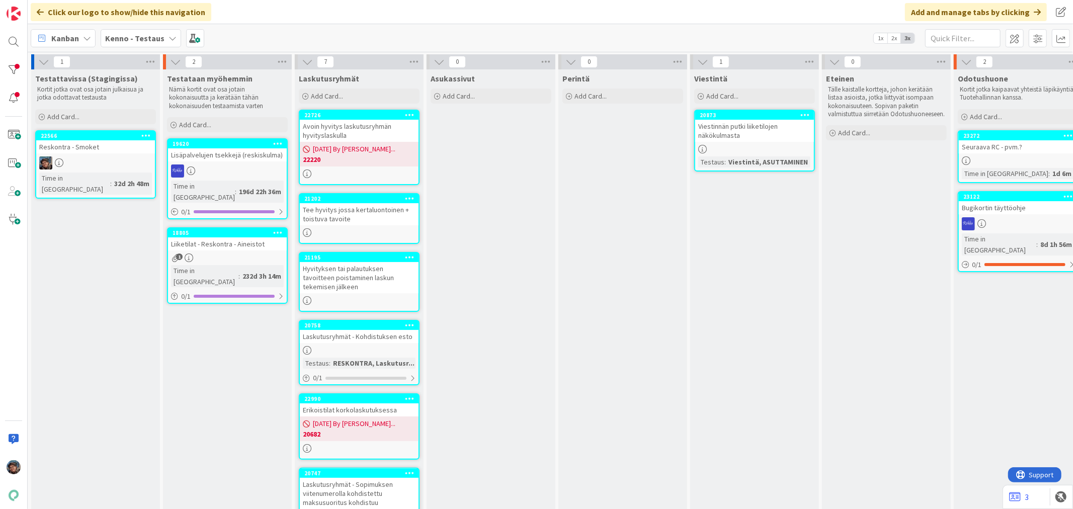
click at [119, 34] on b "Kenno - Testaus" at bounding box center [134, 38] width 59 height 10
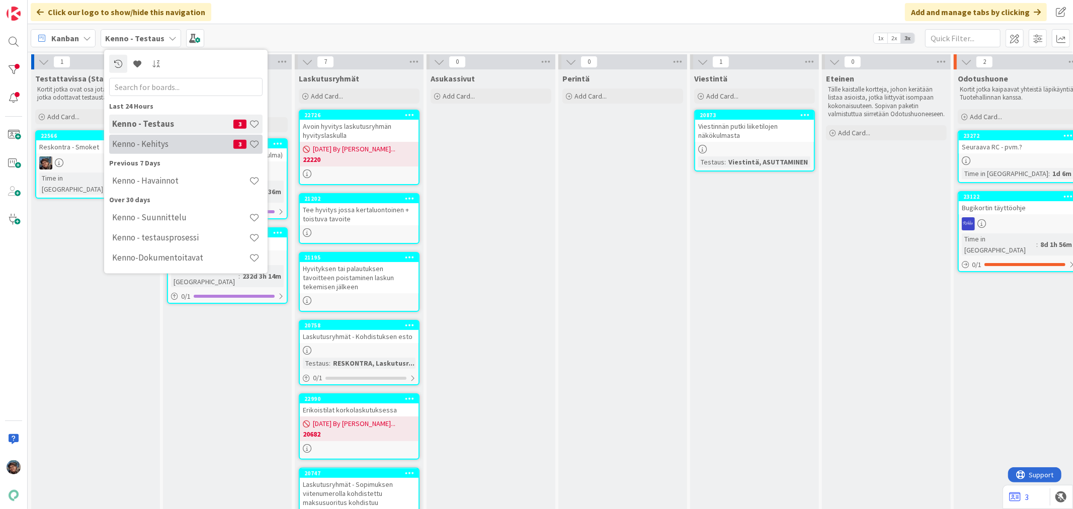
click at [138, 141] on h4 "Kenno - Kehitys" at bounding box center [172, 144] width 121 height 10
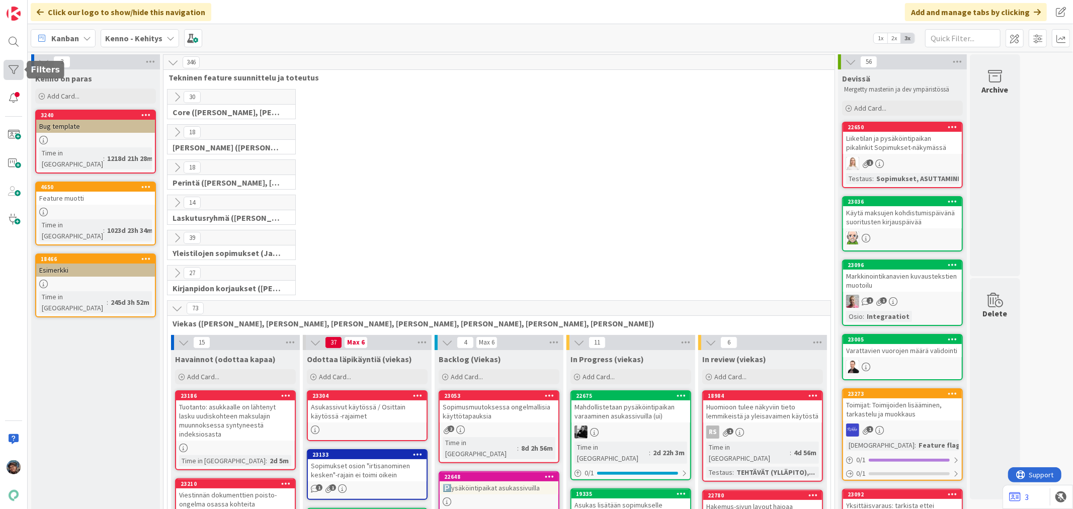
click at [14, 70] on div at bounding box center [14, 70] width 20 height 20
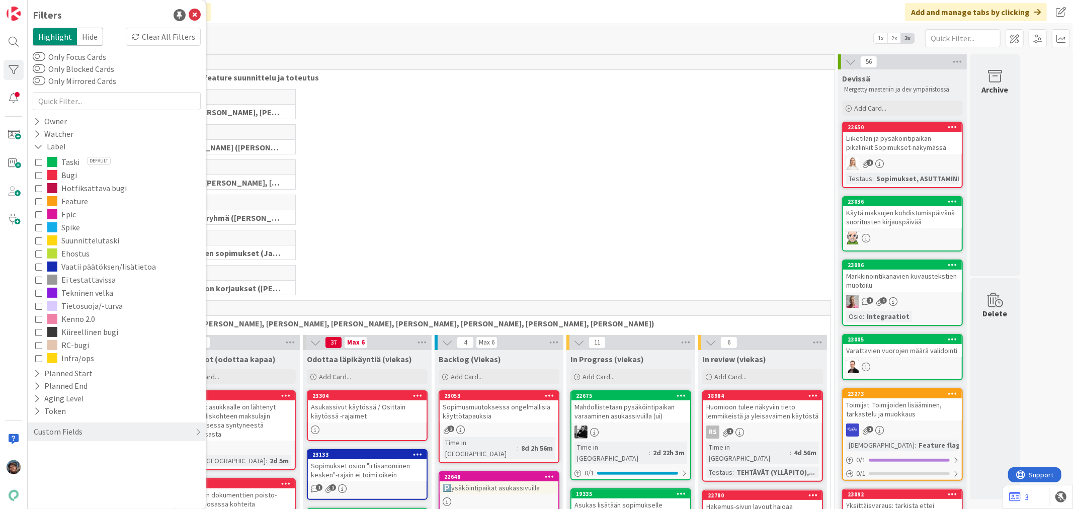
click at [492, 212] on div "14 Laskutusryhmä (Antti, Keijo)" at bounding box center [499, 212] width 667 height 35
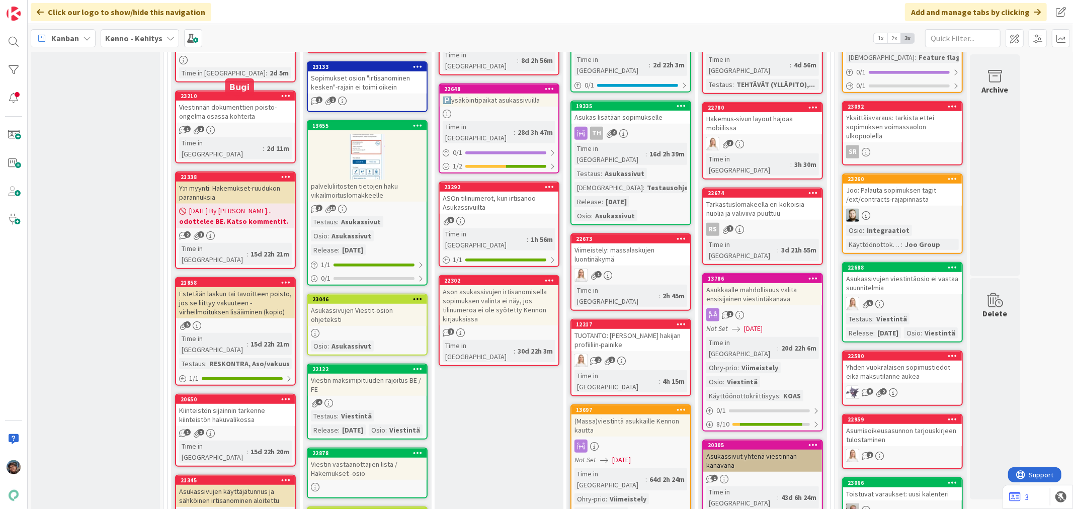
scroll to position [112, 0]
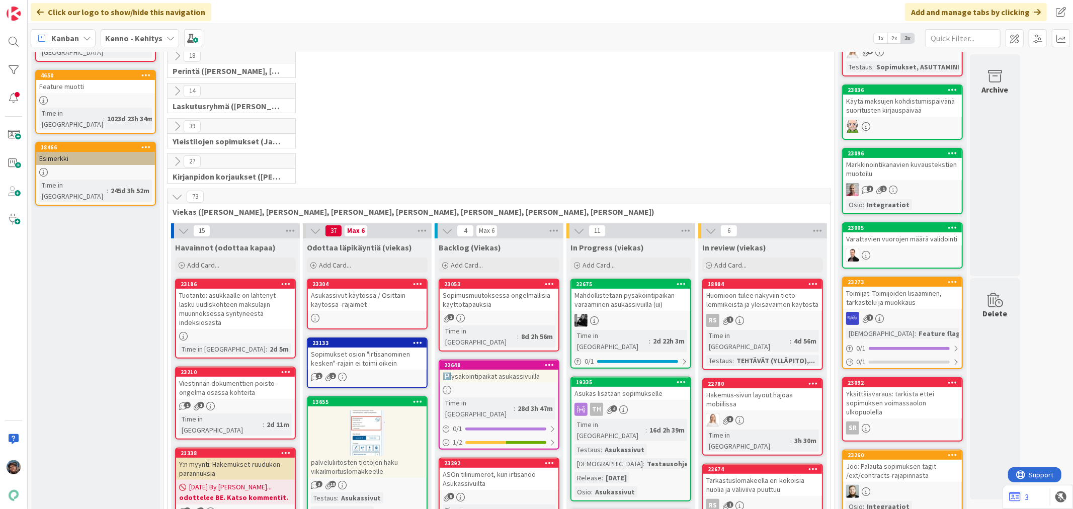
click at [135, 36] on b "Kenno - Kehitys" at bounding box center [133, 38] width 57 height 10
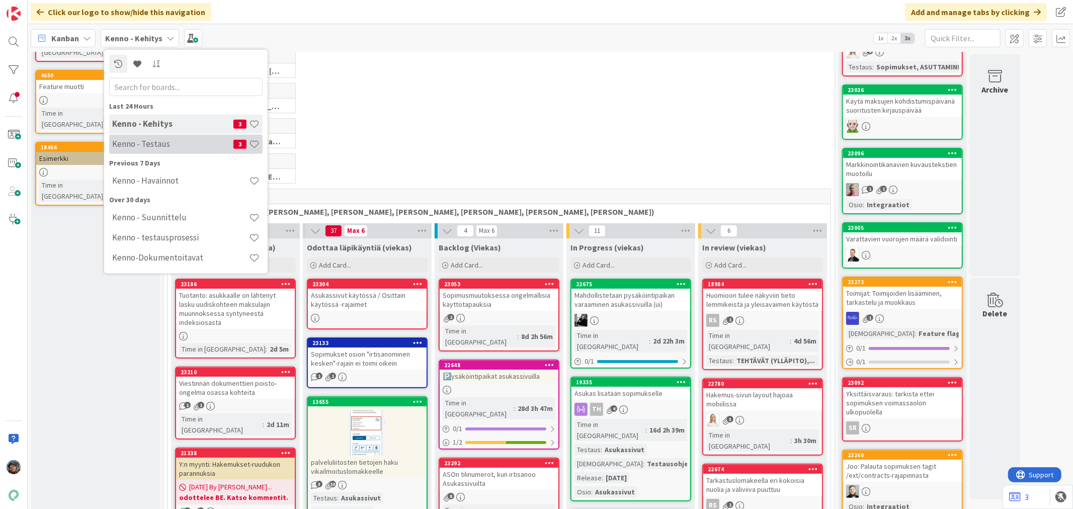
click at [154, 144] on h4 "Kenno - Testaus" at bounding box center [172, 144] width 121 height 10
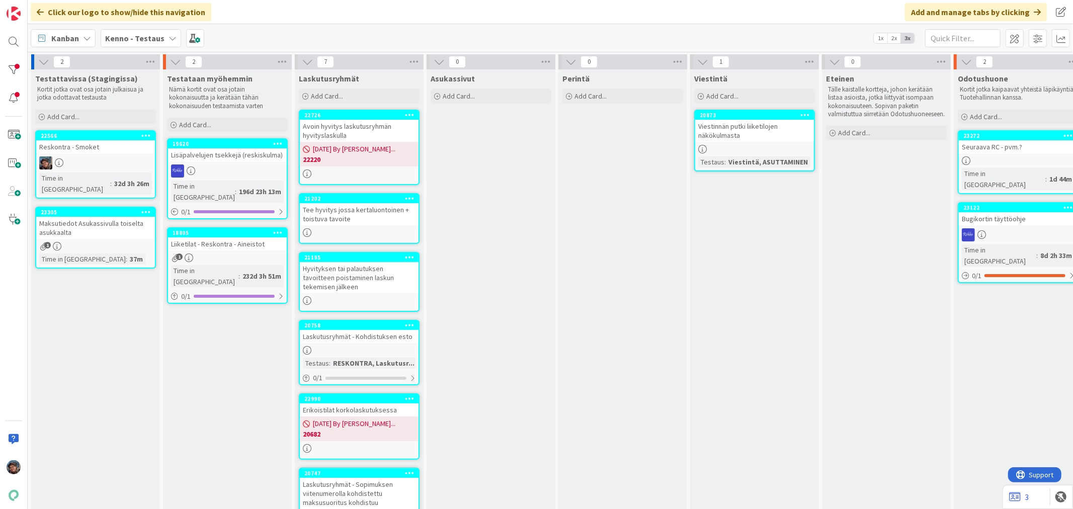
click at [118, 222] on div "Maksutiedot Asukassivulla toiselta asukkaalta" at bounding box center [95, 228] width 119 height 22
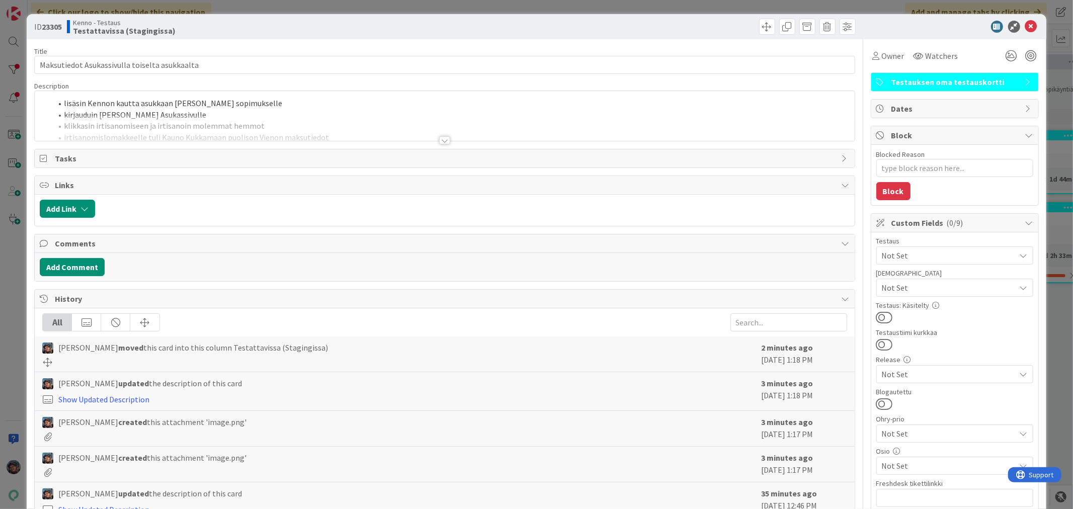
click at [443, 137] on div at bounding box center [444, 140] width 11 height 8
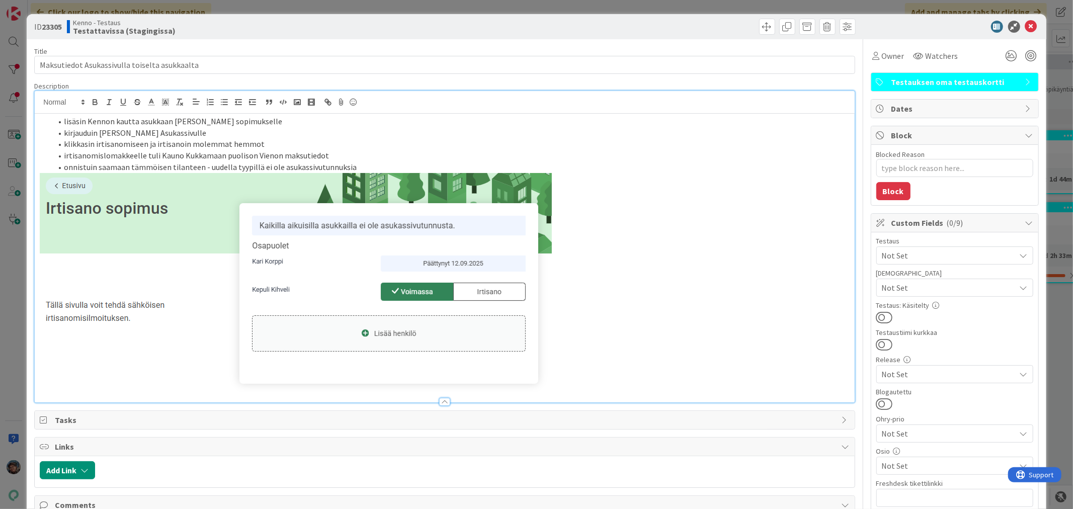
type textarea "x"
click at [127, 167] on li "onnistuin saamaan tämmöisen tilanteen - uudella tyypillä ei ole asukassivutunnu…" at bounding box center [451, 168] width 798 height 12
drag, startPoint x: 184, startPoint y: 63, endPoint x: 0, endPoint y: 36, distance: 186.2
click at [0, 36] on div "ID 23305 Kenno - Testaus Testattavissa (Stagingissa) Title 45 / 128 Maksutiedot…" at bounding box center [536, 254] width 1073 height 509
type textarea "x"
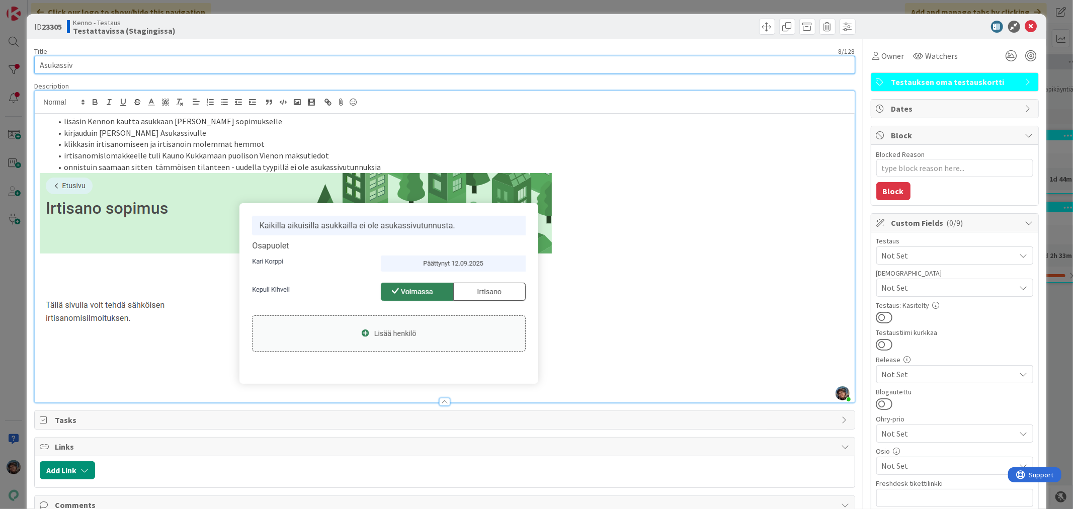
type input "Asukassivu"
type textarea "x"
type input "Asukassivujen testauksia"
type textarea "x"
type input "Asukassivujen testauksia - muistiin"
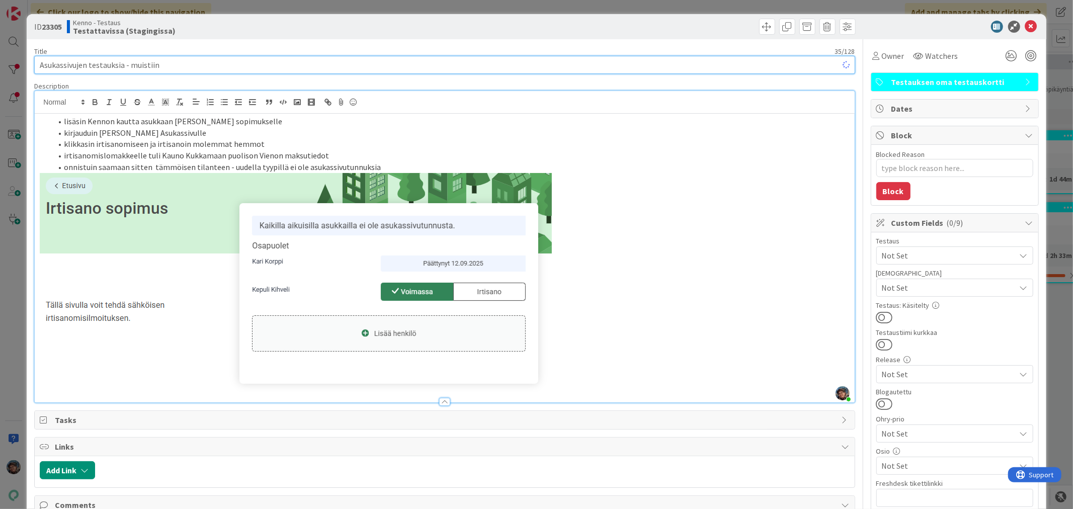
type textarea "x"
type input "Asukassivujen testauksia - muistiin"
type textarea "x"
click at [1026, 26] on icon at bounding box center [1032, 27] width 12 height 12
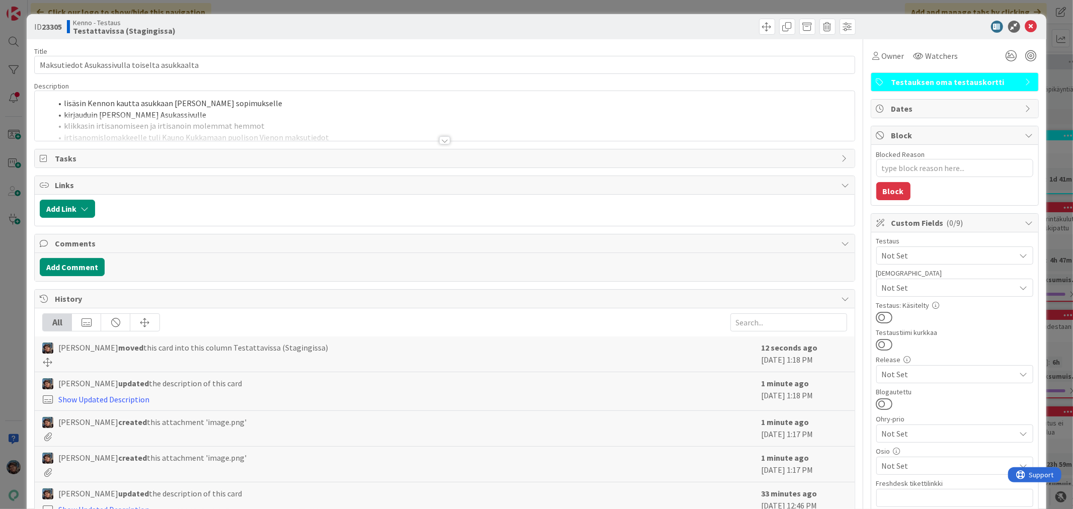
click at [439, 142] on div at bounding box center [444, 140] width 11 height 8
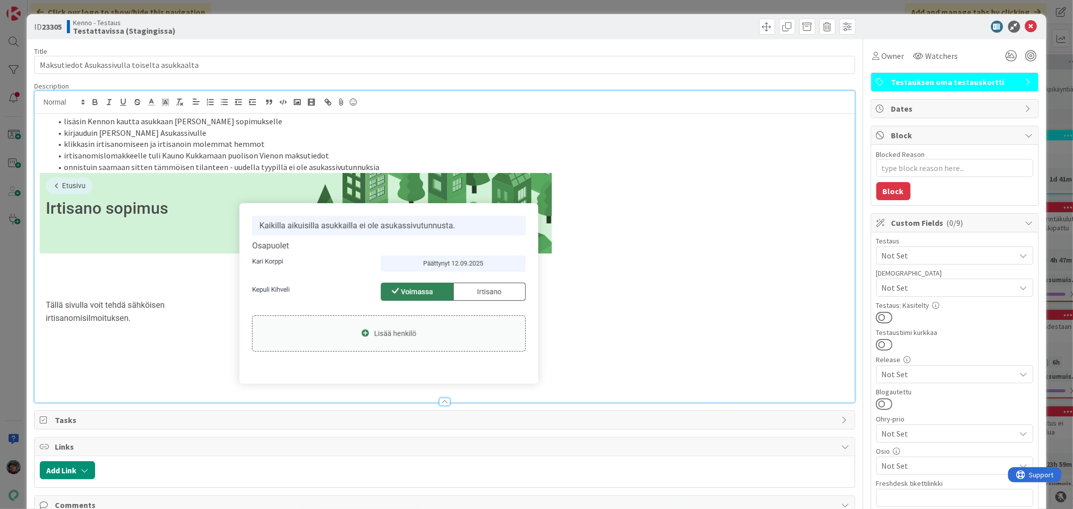
type textarea "x"
type input "Asukassivu"
type textarea "x"
type input "Asukassivujen testauksia"
type textarea "x"
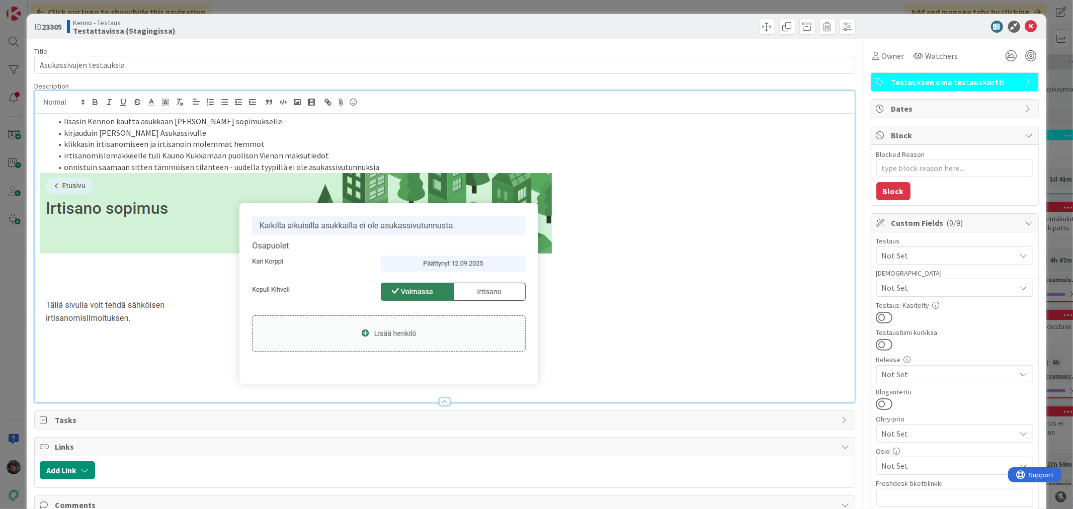
type input "Asukassivujen testauksia - muistiin"
click at [567, 369] on p at bounding box center [445, 282] width 810 height 219
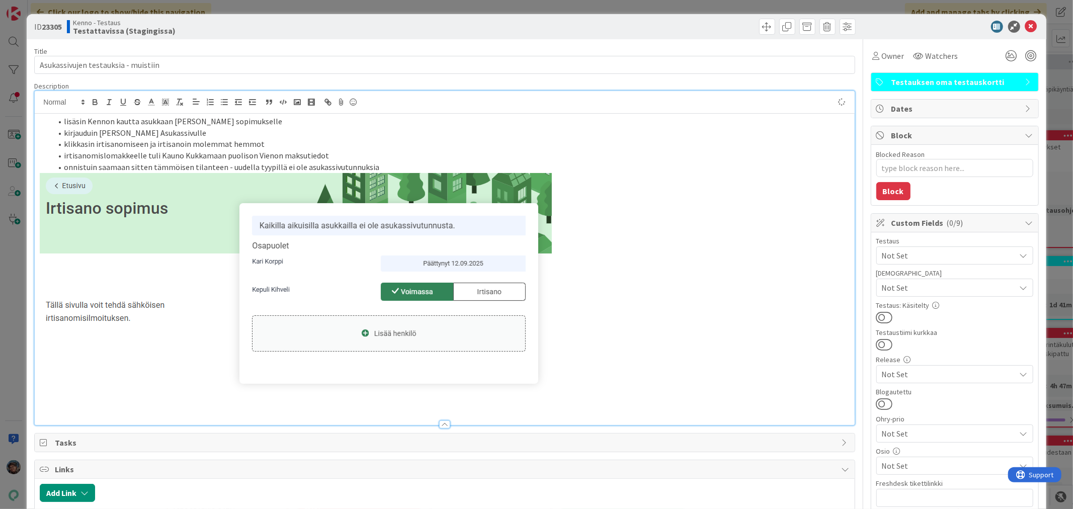
type textarea "x"
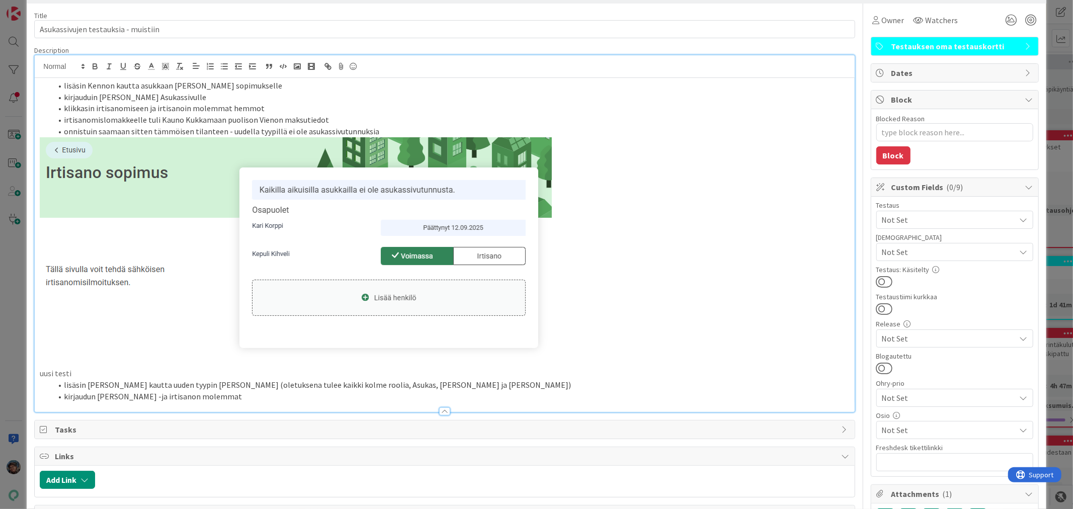
scroll to position [56, 0]
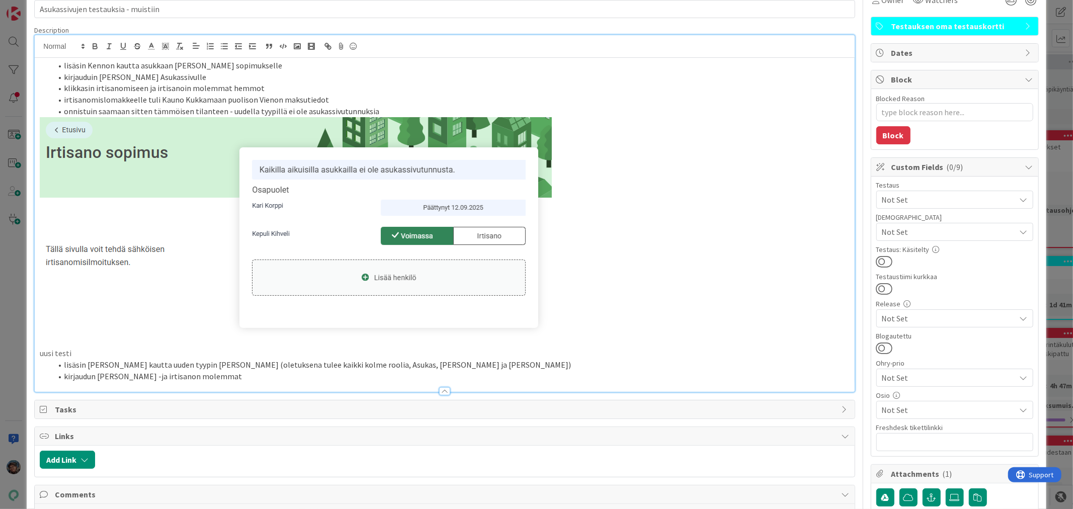
click at [470, 365] on li "lisäsin Kennon kautta uuden tyypin Karin sopimukselle (oletuksena tulee kaikki …" at bounding box center [451, 365] width 798 height 12
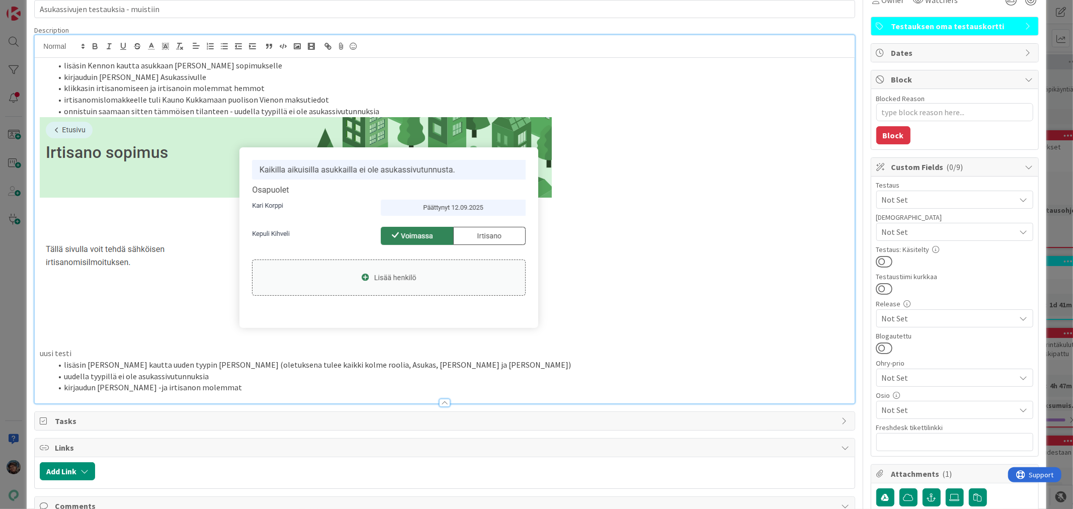
click at [263, 390] on li "kirjaudun Karin Asukassivulle -ja irtisanon molemmat" at bounding box center [451, 388] width 798 height 12
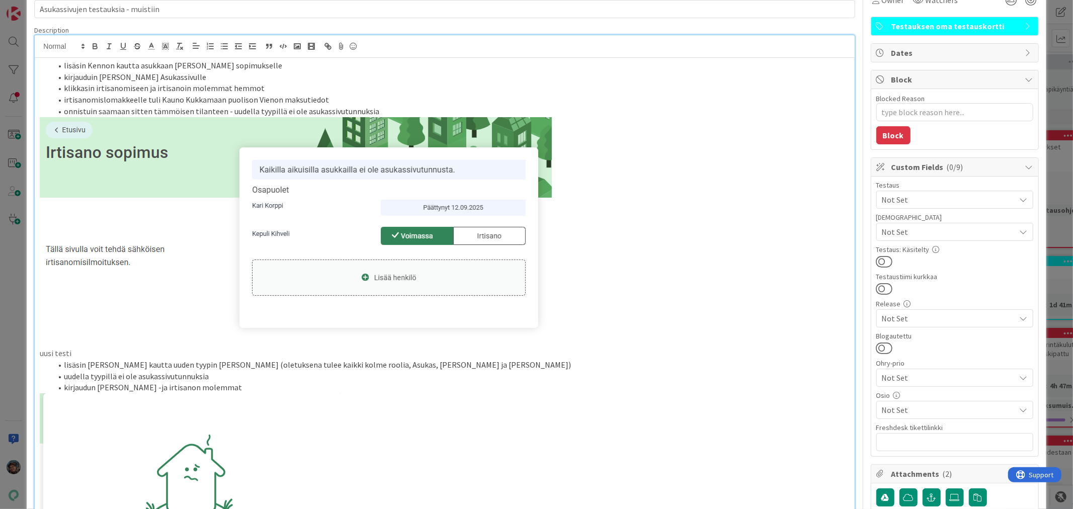
scroll to position [176, 0]
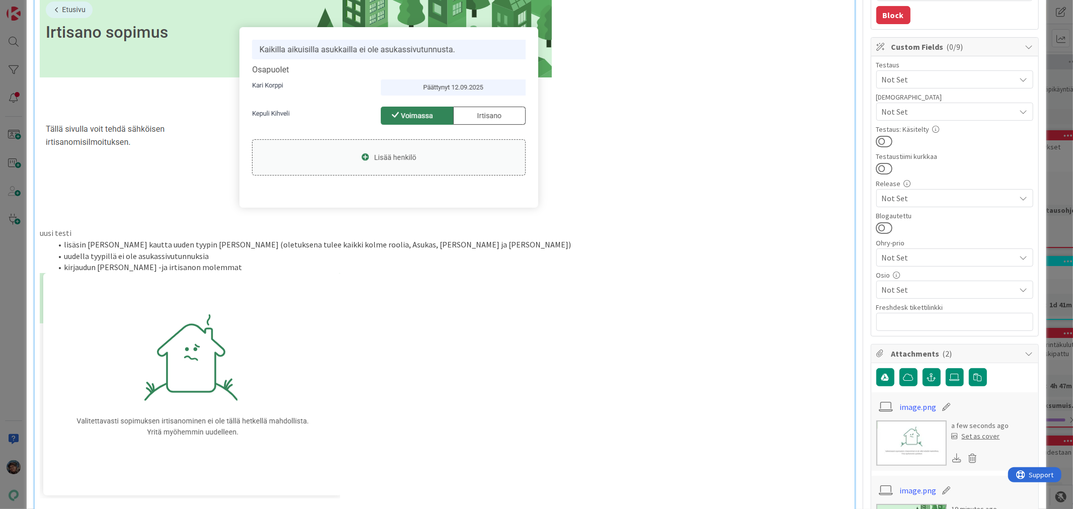
click at [380, 460] on p at bounding box center [445, 385] width 810 height 225
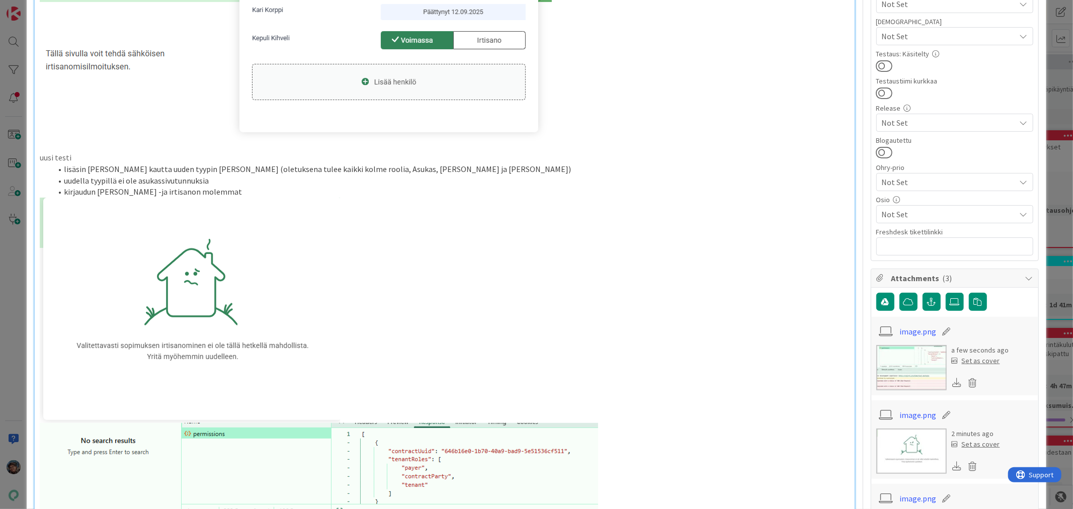
scroll to position [232, 0]
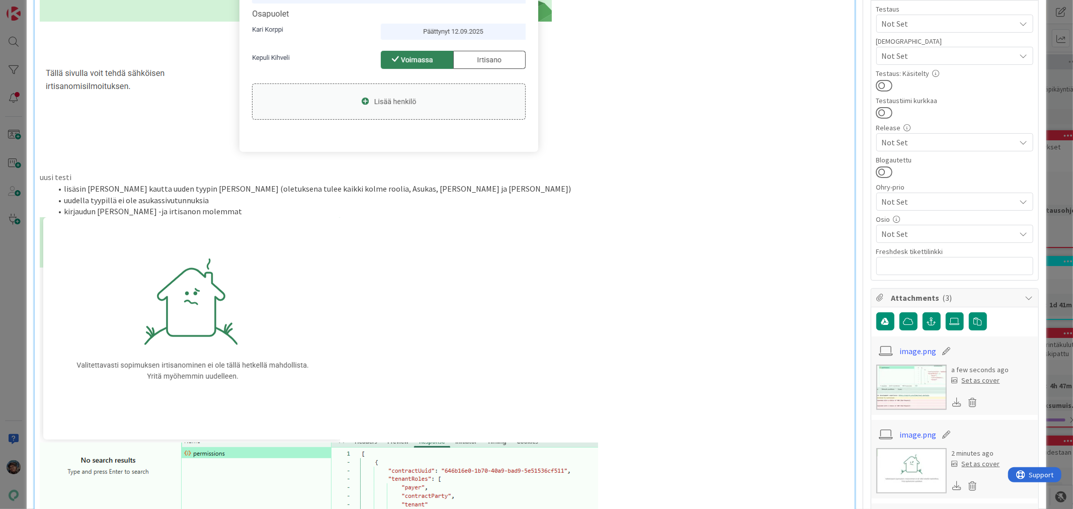
click at [91, 213] on li "kirjaudun Karin Asukassivulle -ja irtisanon molemmat" at bounding box center [451, 212] width 798 height 12
click at [202, 210] on li "kirjauduin Karin Asukassivulle -ja irtisanon molemmat" at bounding box center [451, 212] width 798 height 12
click at [37, 178] on div "lisäsin Kennon kautta asukkaan Kari Korpin sopimukselle kirjauduin Karin tunnuk…" at bounding box center [445, 261] width 820 height 759
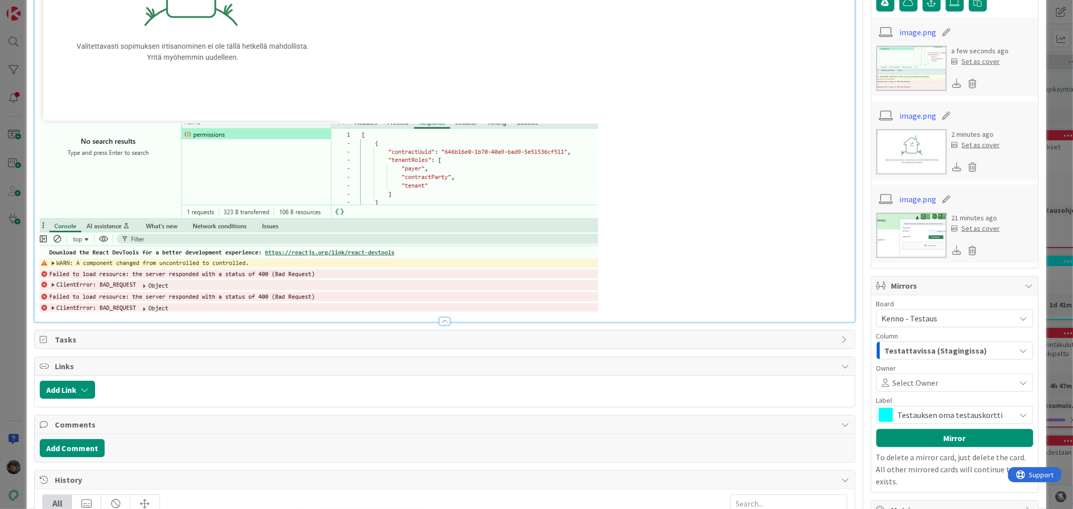
scroll to position [559, 0]
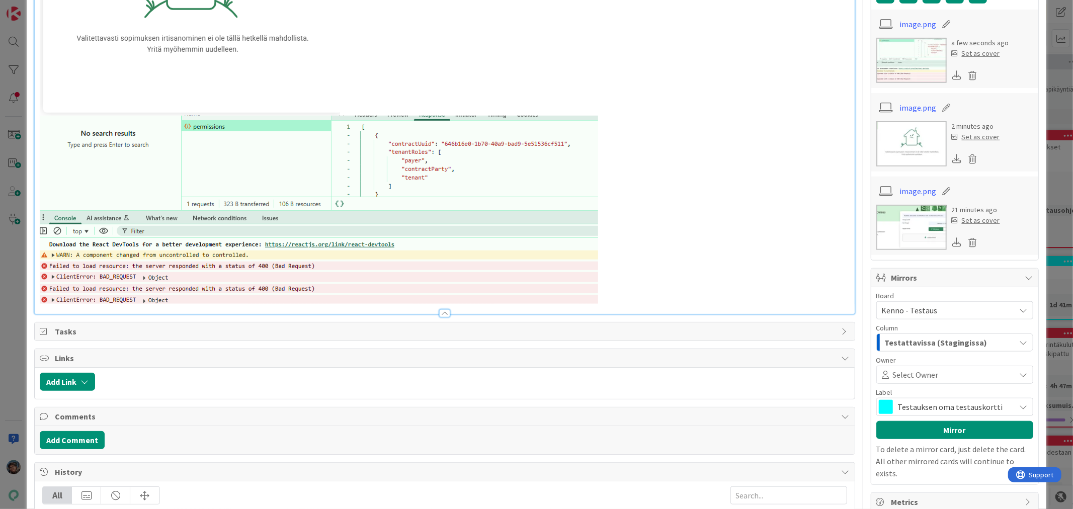
click at [597, 298] on img at bounding box center [319, 210] width 559 height 188
click at [573, 291] on img at bounding box center [319, 210] width 559 height 188
click at [612, 291] on p at bounding box center [445, 210] width 810 height 188
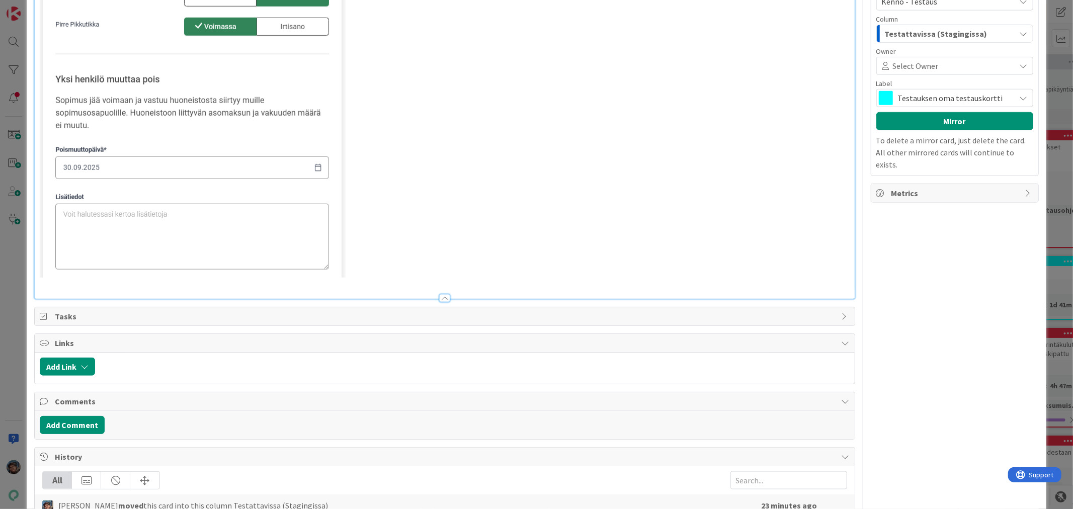
scroll to position [954, 0]
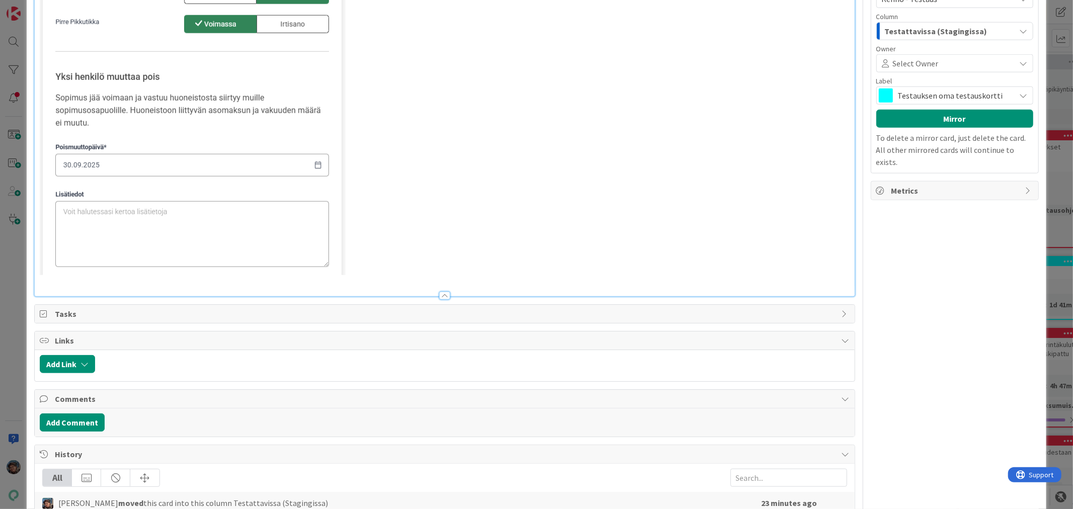
click at [354, 277] on p at bounding box center [445, 281] width 810 height 12
click at [343, 268] on img at bounding box center [193, 103] width 306 height 343
click at [318, 257] on img at bounding box center [193, 103] width 306 height 343
click at [358, 242] on p at bounding box center [445, 103] width 810 height 343
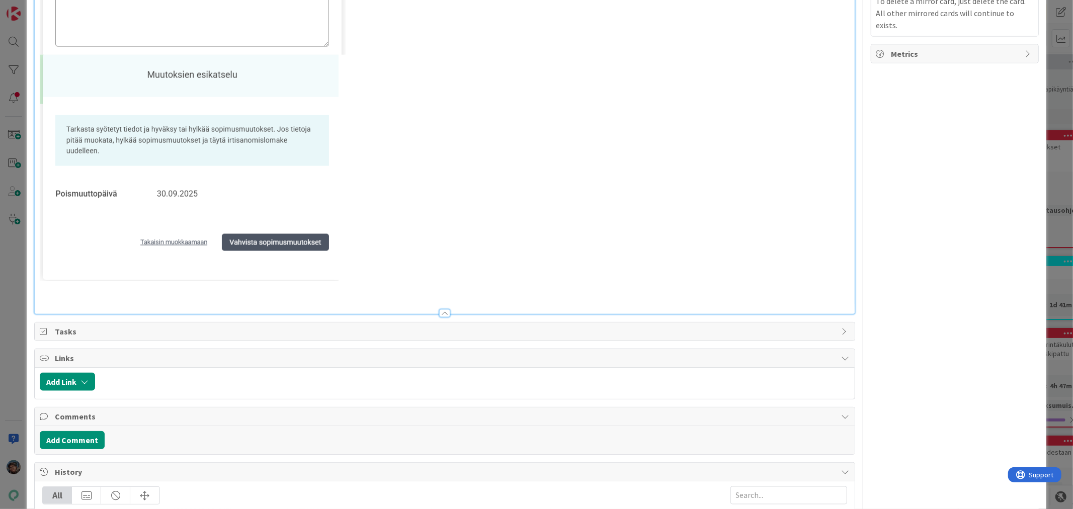
scroll to position [1192, 0]
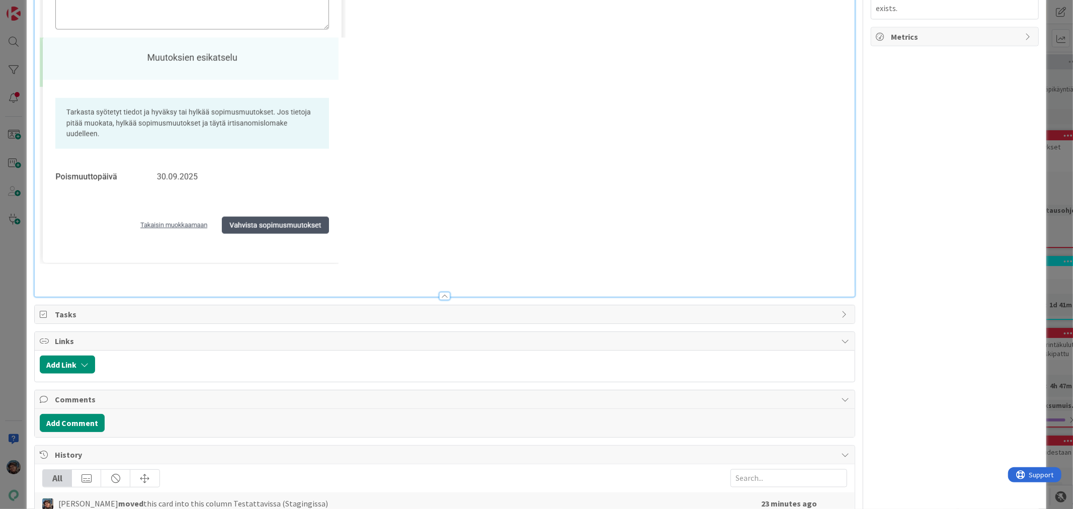
click at [331, 254] on img at bounding box center [189, 151] width 299 height 226
click at [346, 251] on p at bounding box center [445, 151] width 810 height 226
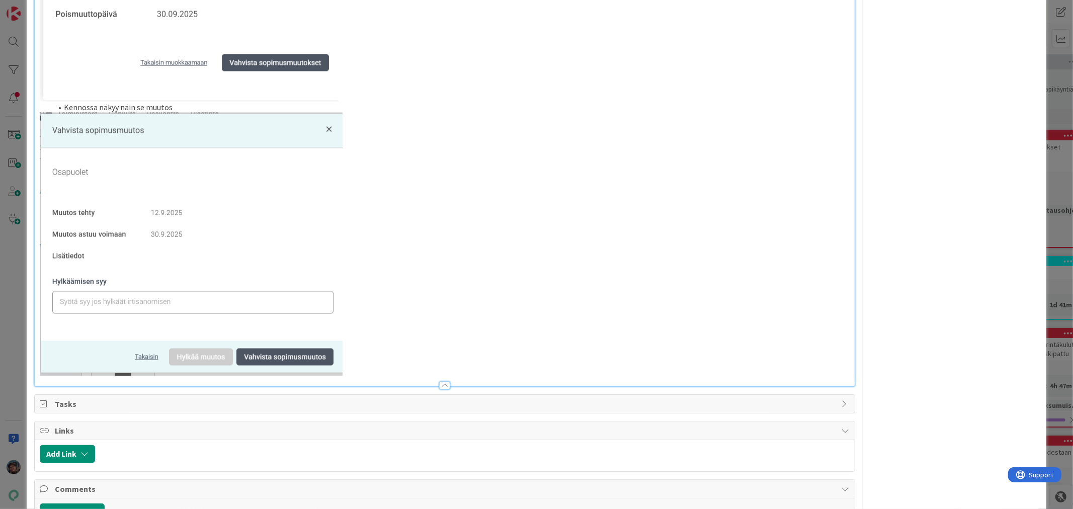
scroll to position [1360, 0]
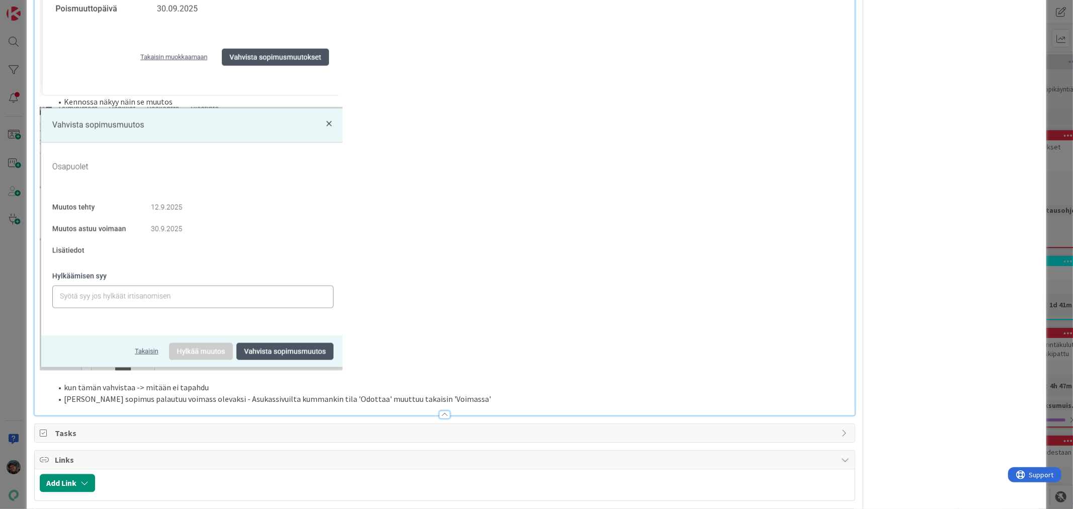
click at [207, 401] on li "Karin sopimus palautuu voimass olevaksi - Asukassivuilta kummankin tila 'Odotta…" at bounding box center [451, 400] width 798 height 12
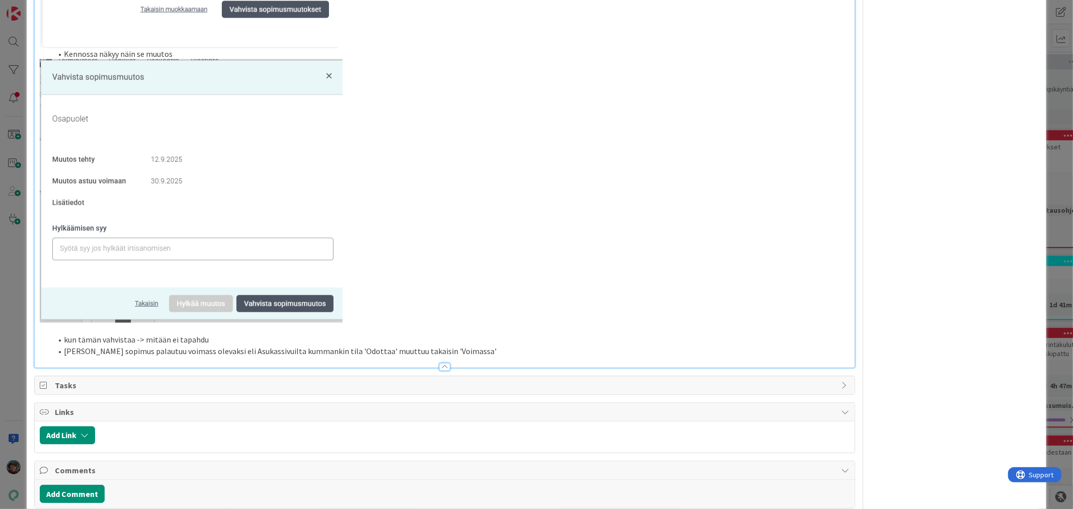
scroll to position [1416, 0]
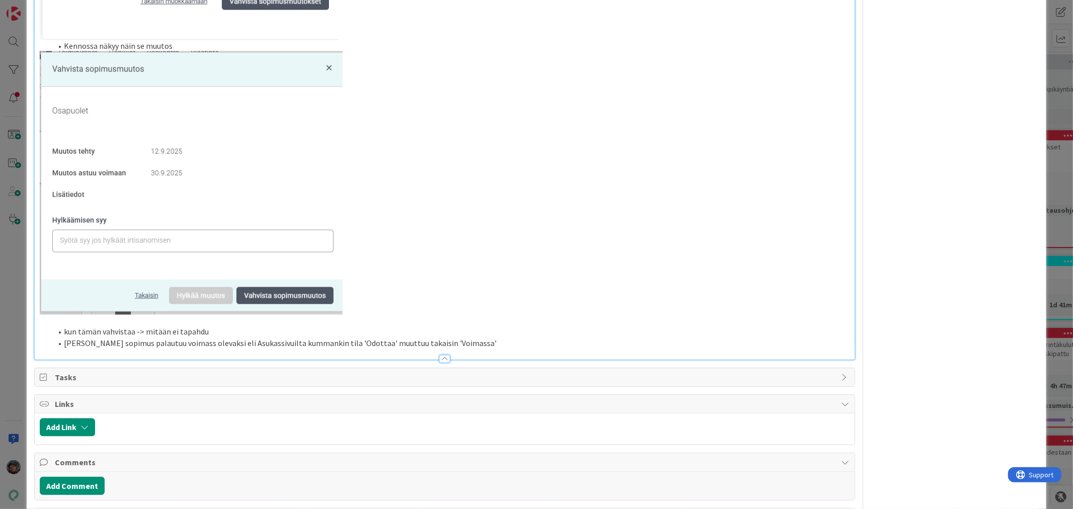
click at [171, 343] on li "Karin sopimus palautuu voimass olevaksi eli Asukassivuilta kummankin tila 'Odot…" at bounding box center [451, 344] width 798 height 12
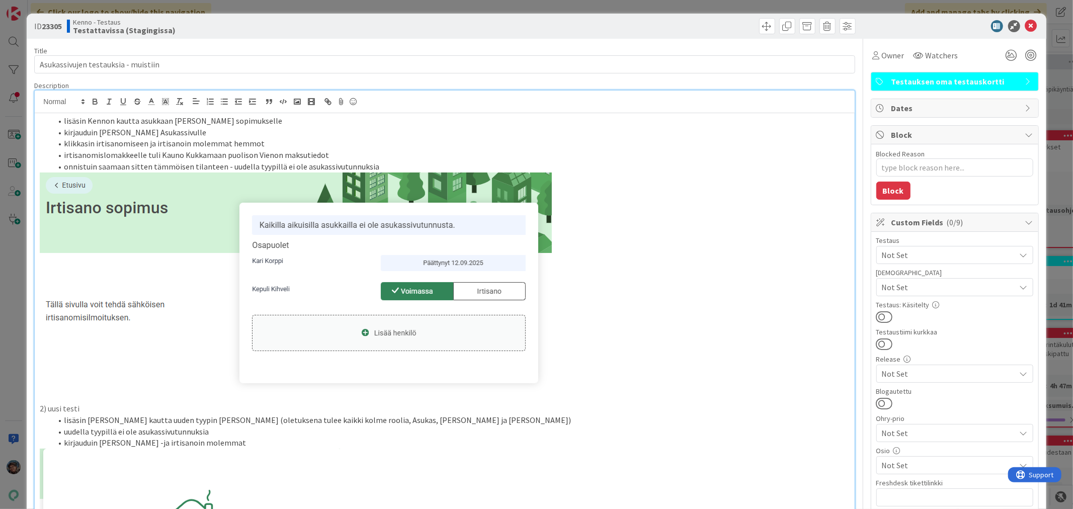
scroll to position [0, 0]
drag, startPoint x: 63, startPoint y: 155, endPoint x: 368, endPoint y: 160, distance: 305.0
click at [368, 160] on li "irtisanomislomakkeelle tuli Kauno Kukkamaan puolison Vienon maksutiedot" at bounding box center [451, 156] width 798 height 12
click at [320, 154] on li "irtisanomislomakkeelle tuli Kauno Kukkamaan puolison Vienon maksutiedot" at bounding box center [451, 156] width 798 height 12
click at [62, 154] on li "irtisanomislomakkeelle tuli Kauno Kukkamaan puolison Vienon maksutiedot??)" at bounding box center [451, 156] width 798 height 12
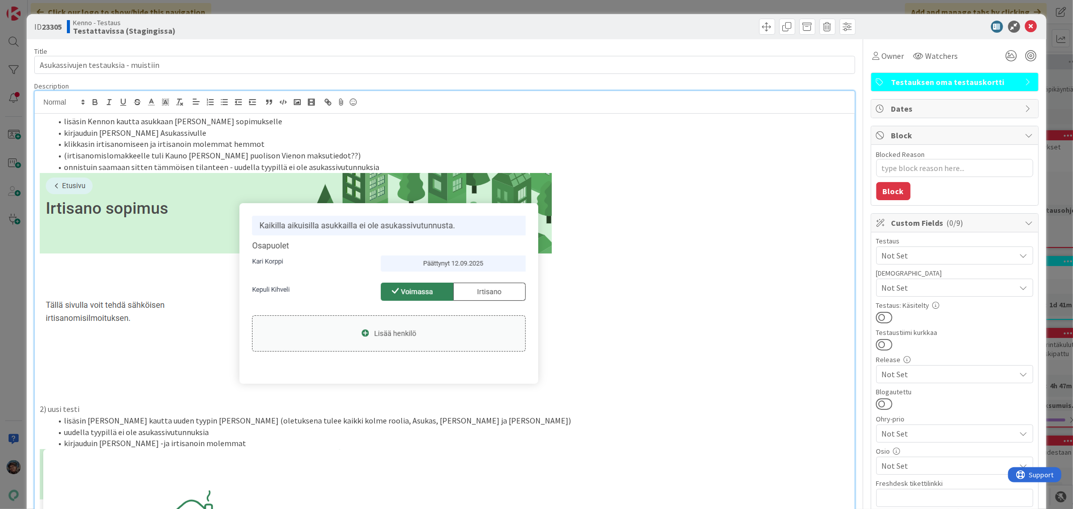
click at [371, 167] on li "onnistuin saamaan sitten tämmöisen tilanteen - uudella tyypillä ei ole asukassi…" at bounding box center [451, 168] width 798 height 12
drag, startPoint x: 62, startPoint y: 166, endPoint x: 229, endPoint y: 169, distance: 166.6
click at [229, 169] on li "onnistuin saamaan sitten tämmöisen tilanteen - uudella tyypillä ei ole asukassi…" at bounding box center [451, 168] width 798 height 12
click at [227, 170] on li "uudella tyypillä ei ole asukassivutunnuksia ja ir" at bounding box center [451, 168] width 798 height 12
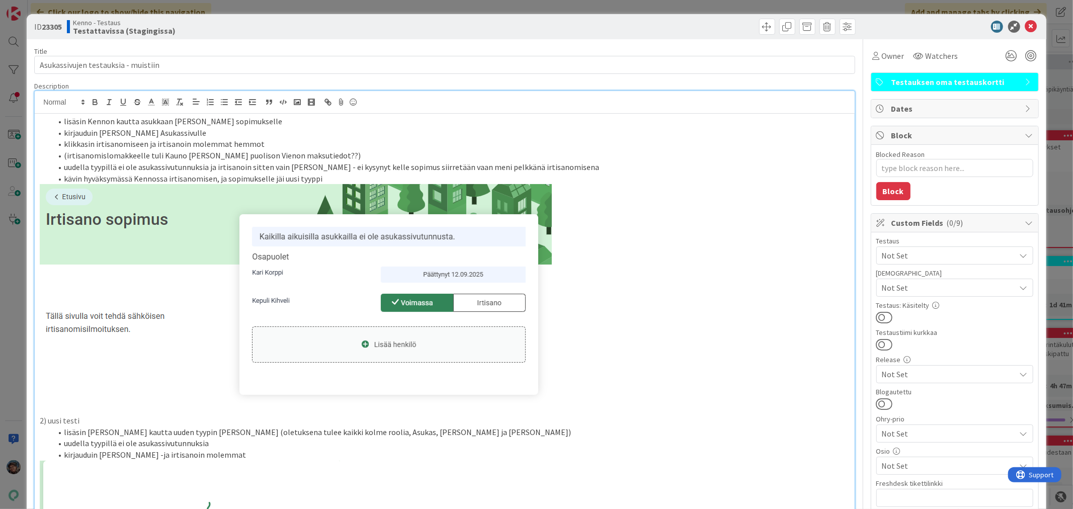
click at [64, 119] on span at bounding box center [64, 122] width 0 height 12
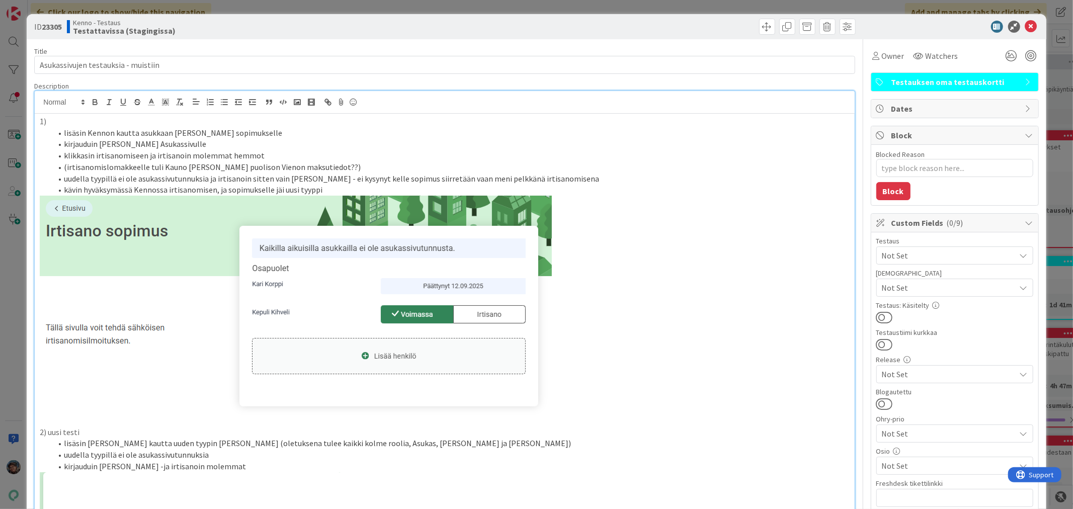
click at [258, 132] on li "lisäsin Kennon kautta asukkaan Kari Korpin sopimukselle" at bounding box center [451, 133] width 798 height 12
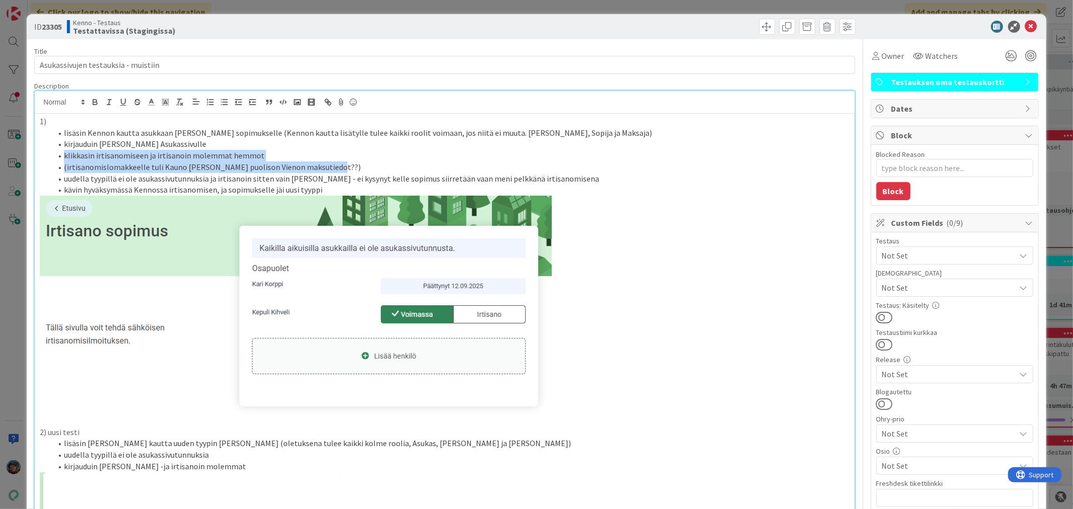
drag, startPoint x: 334, startPoint y: 166, endPoint x: 46, endPoint y: 162, distance: 287.4
click at [46, 162] on ol "lisäsin Kennon kautta asukkaan Kari Korpin sopimukselle (Kennon kautta lisätyll…" at bounding box center [445, 161] width 810 height 68
click at [357, 170] on li "(irtisanomislomakkeelle tuli Kauno Kukkamaan puolison Vienon maksutiedot??)" at bounding box center [451, 168] width 798 height 12
click at [336, 166] on li "(irtisanomislomakkeelle tuli Kauno Kukkamaan puolison Vienon maksutiedot??)" at bounding box center [451, 168] width 798 height 12
drag, startPoint x: 67, startPoint y: 165, endPoint x: 346, endPoint y: 170, distance: 278.8
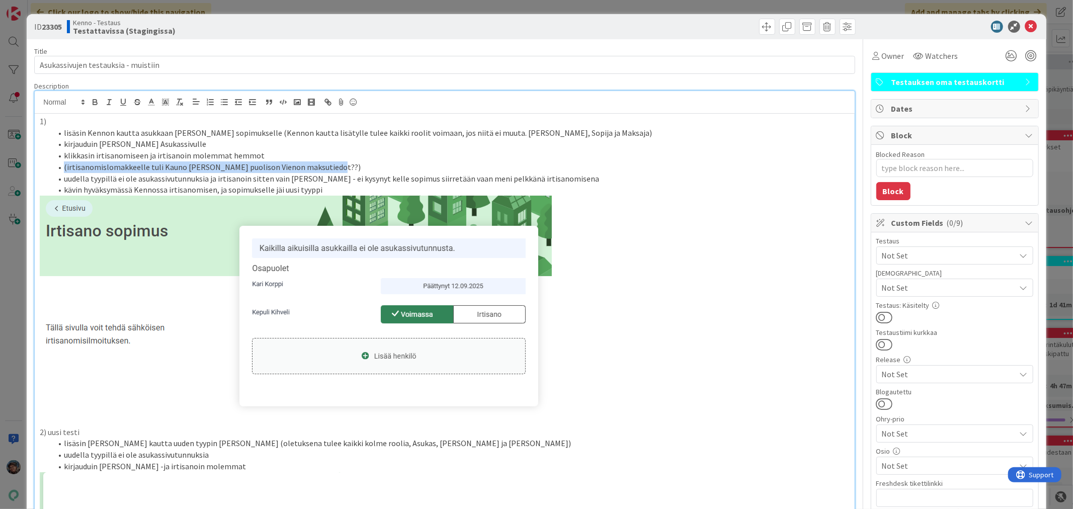
click at [346, 170] on li "(irtisanomislomakkeelle tuli Kauno Kukkamaan puolison Vienon maksutiedot??)" at bounding box center [451, 168] width 798 height 12
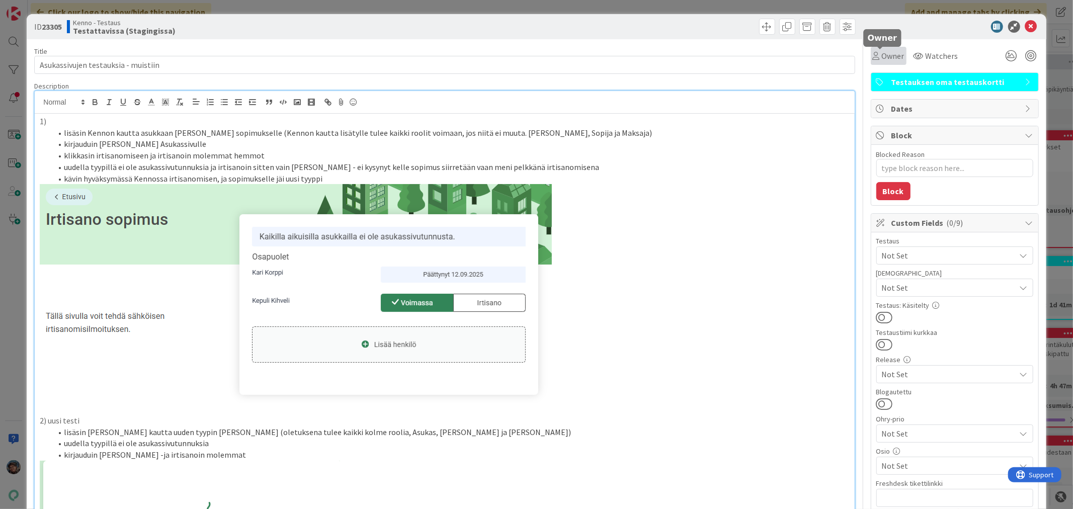
click at [889, 59] on span "Owner" at bounding box center [893, 56] width 23 height 12
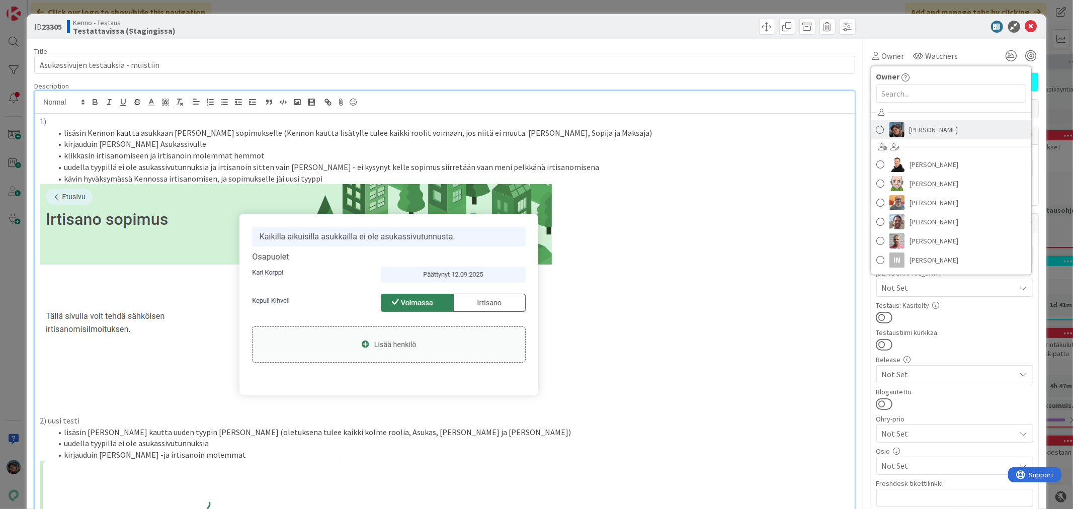
click at [910, 124] on span "[PERSON_NAME]" at bounding box center [934, 129] width 49 height 15
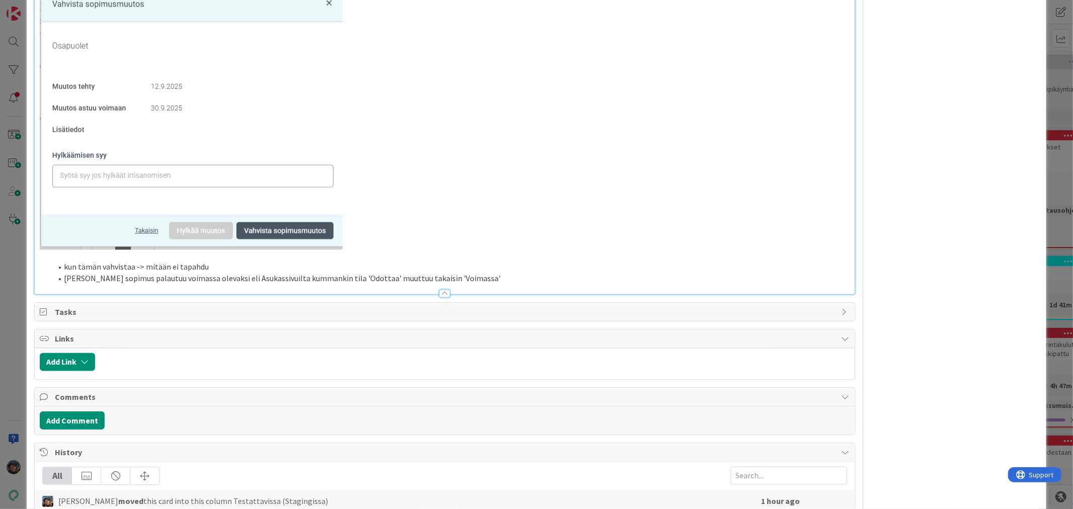
scroll to position [1510, 0]
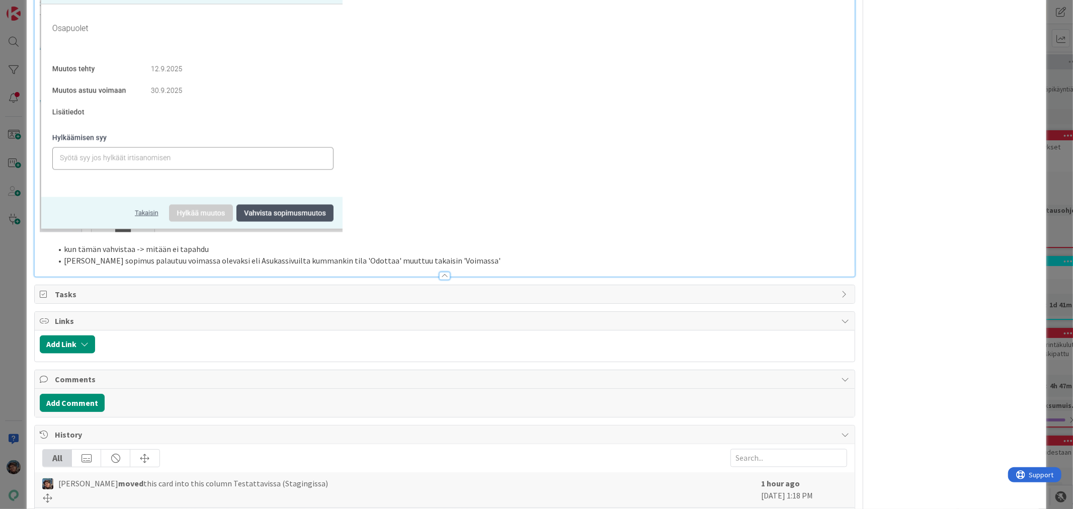
click at [454, 257] on li "Karin sopimus palautuu voimassa olevaksi eli Asukassivuilta kummankin tila 'Odo…" at bounding box center [451, 262] width 798 height 12
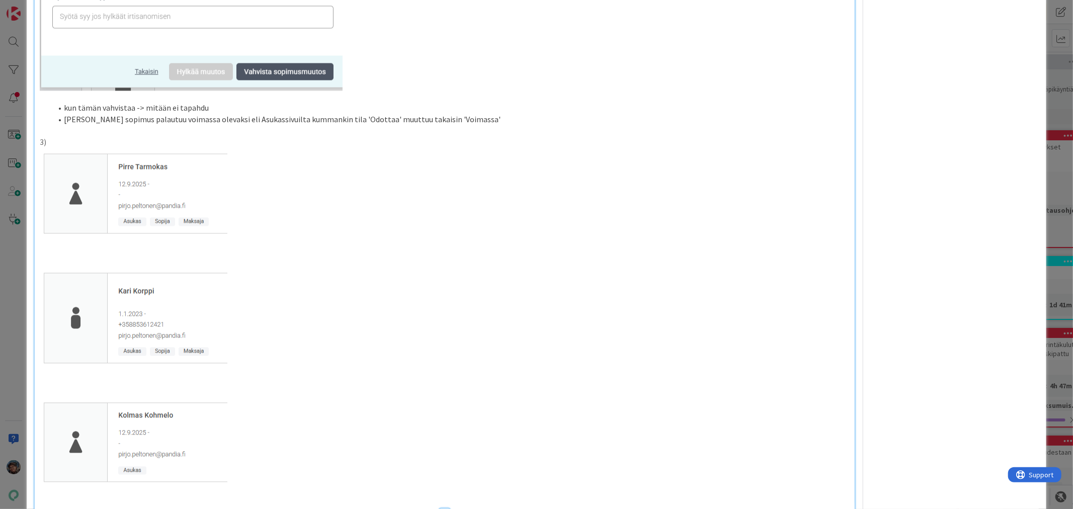
scroll to position [1677, 0]
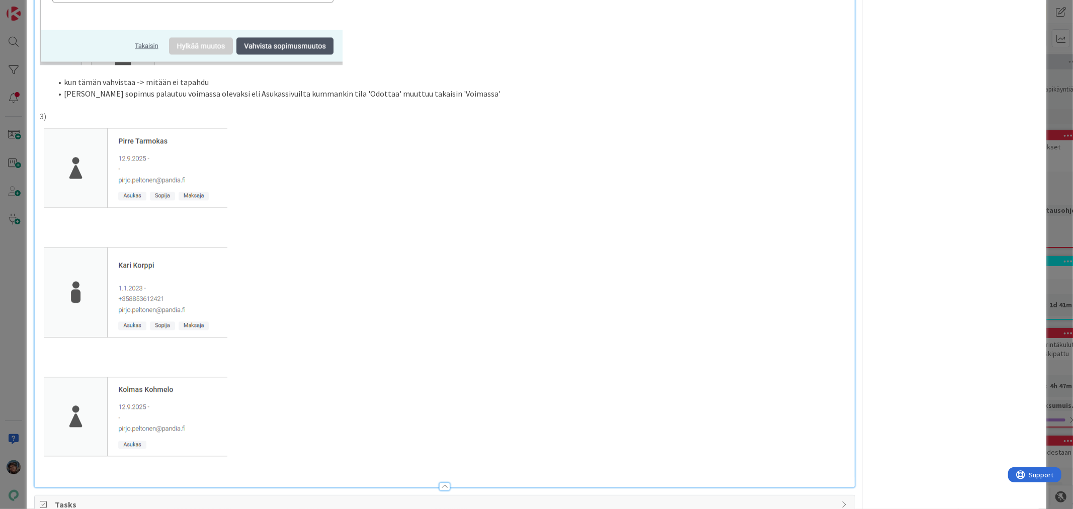
click at [66, 118] on p "3)" at bounding box center [445, 117] width 810 height 12
drag, startPoint x: 89, startPoint y: 160, endPoint x: 109, endPoint y: 206, distance: 50.9
click at [109, 206] on img at bounding box center [134, 299] width 188 height 355
drag, startPoint x: 132, startPoint y: 228, endPoint x: 137, endPoint y: 234, distance: 7.5
click at [137, 234] on img at bounding box center [153, 299] width 226 height 355
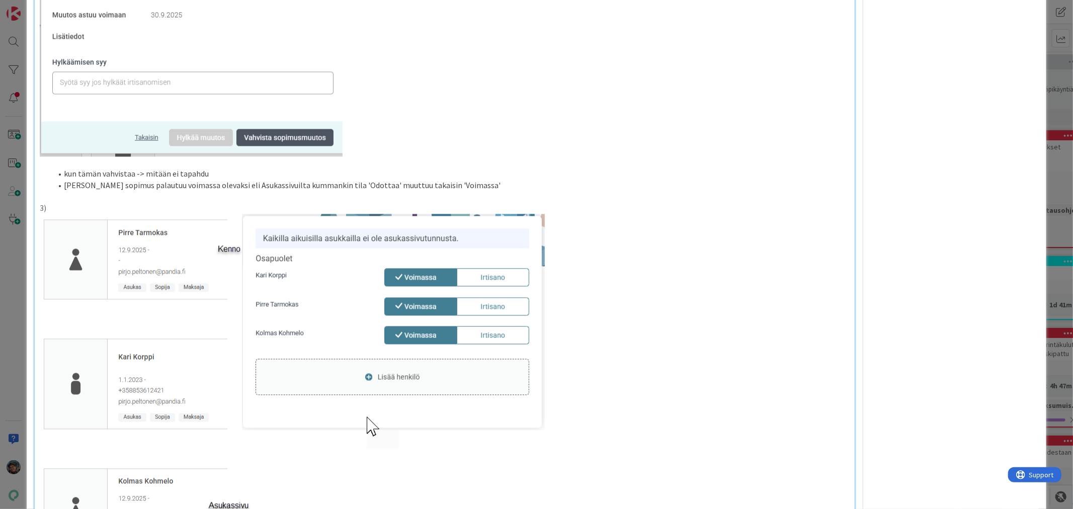
scroll to position [1565, 0]
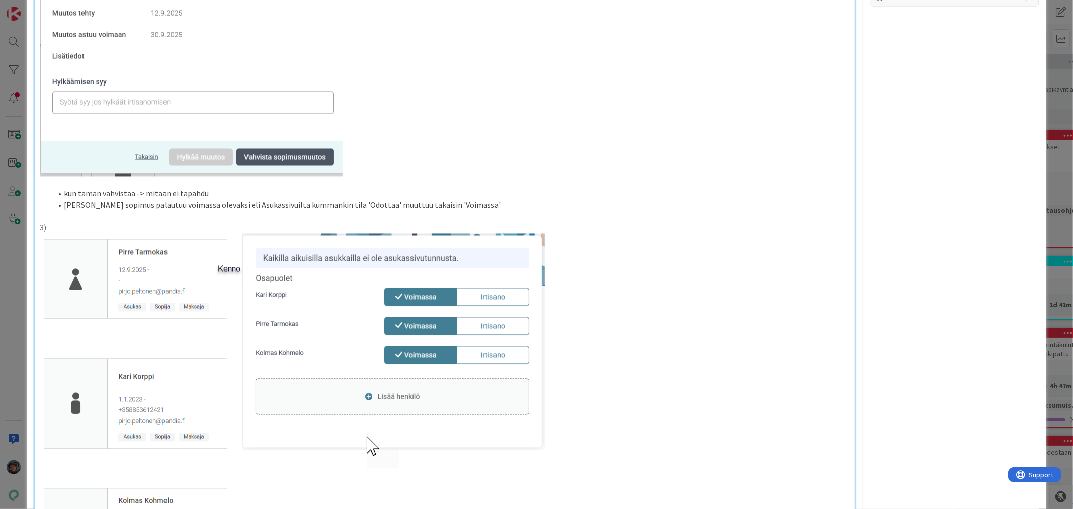
click at [59, 232] on p "3)" at bounding box center [445, 228] width 810 height 12
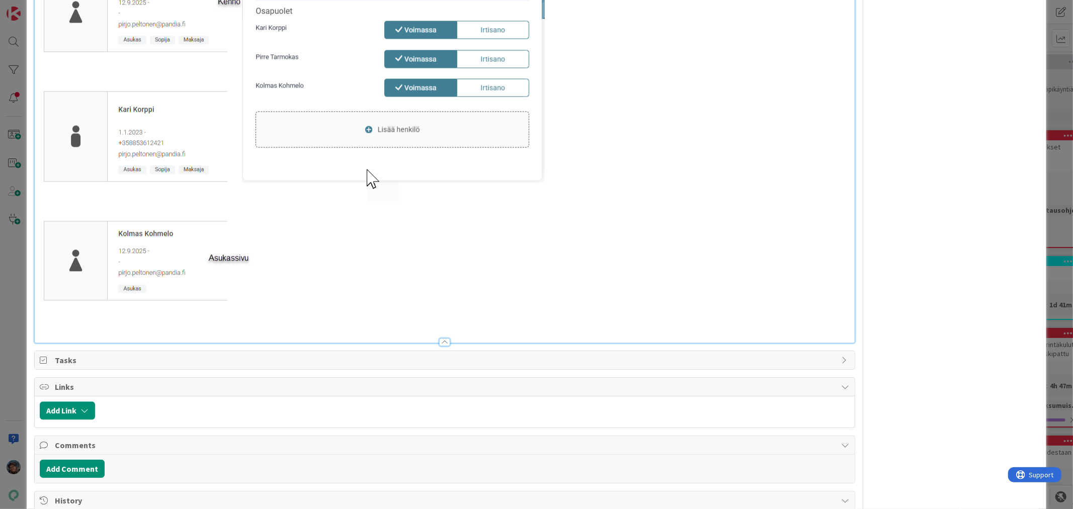
scroll to position [1845, 0]
click at [81, 316] on img at bounding box center [292, 143] width 505 height 355
click at [374, 244] on img at bounding box center [292, 143] width 505 height 355
click at [555, 196] on p at bounding box center [445, 143] width 810 height 355
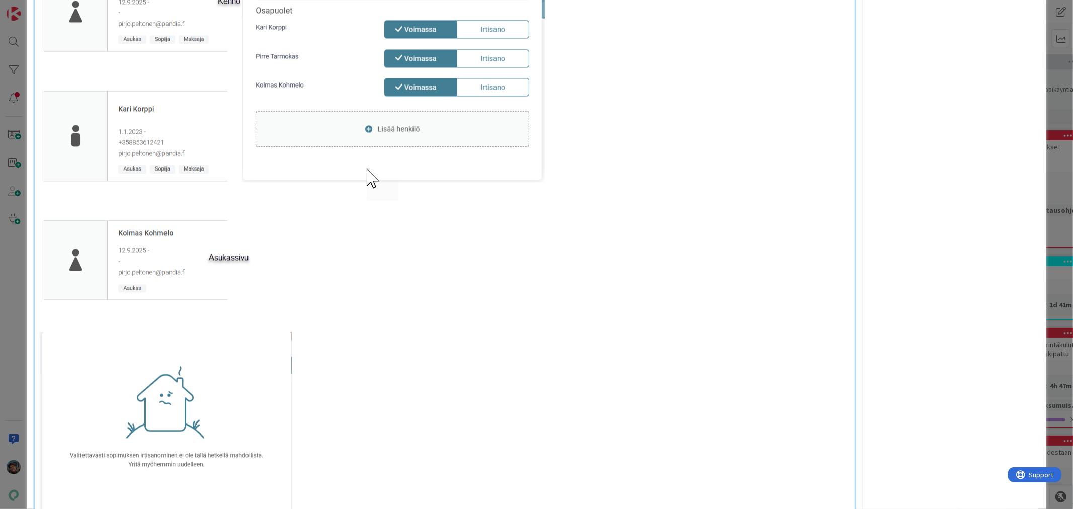
drag, startPoint x: 305, startPoint y: 390, endPoint x: 200, endPoint y: 391, distance: 105.2
click at [201, 393] on p at bounding box center [445, 425] width 810 height 187
drag, startPoint x: 195, startPoint y: 390, endPoint x: 238, endPoint y: 396, distance: 42.6
click at [235, 396] on img at bounding box center [166, 425] width 252 height 187
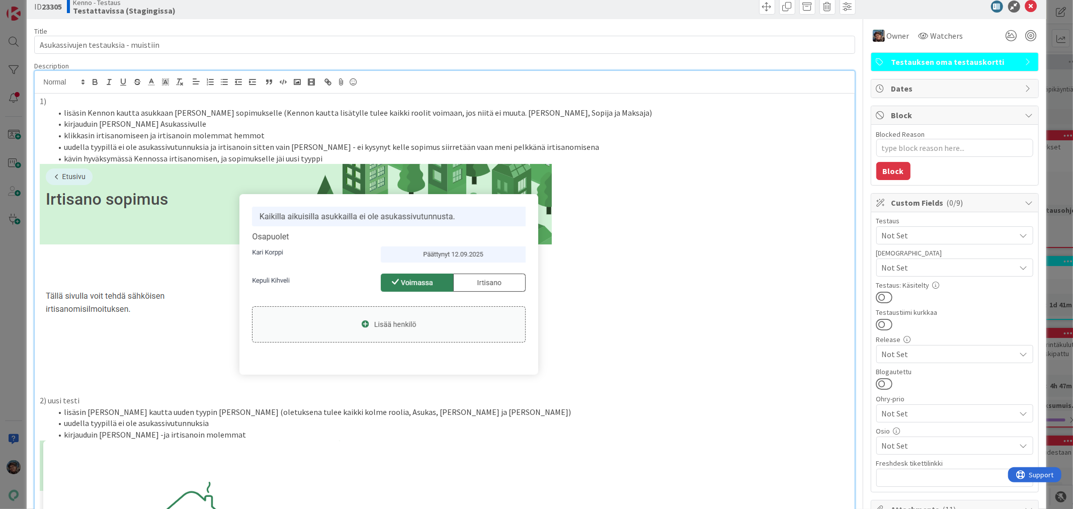
scroll to position [0, 0]
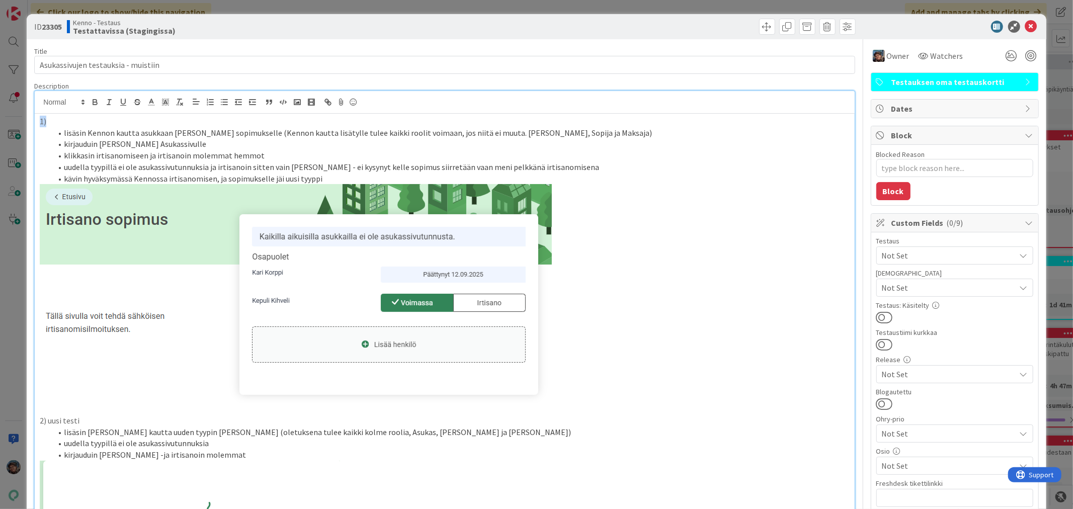
drag, startPoint x: 47, startPoint y: 121, endPoint x: 21, endPoint y: 118, distance: 25.9
click at [21, 118] on div "ID 23305 Kenno - Testaus Testattavissa (Stagingissa) Title 35 / 128 Asukassivuj…" at bounding box center [536, 254] width 1073 height 509
click at [92, 101] on icon "button" at bounding box center [95, 102] width 9 height 9
click at [83, 99] on icon at bounding box center [83, 102] width 9 height 9
click at [60, 151] on span at bounding box center [63, 150] width 40 height 19
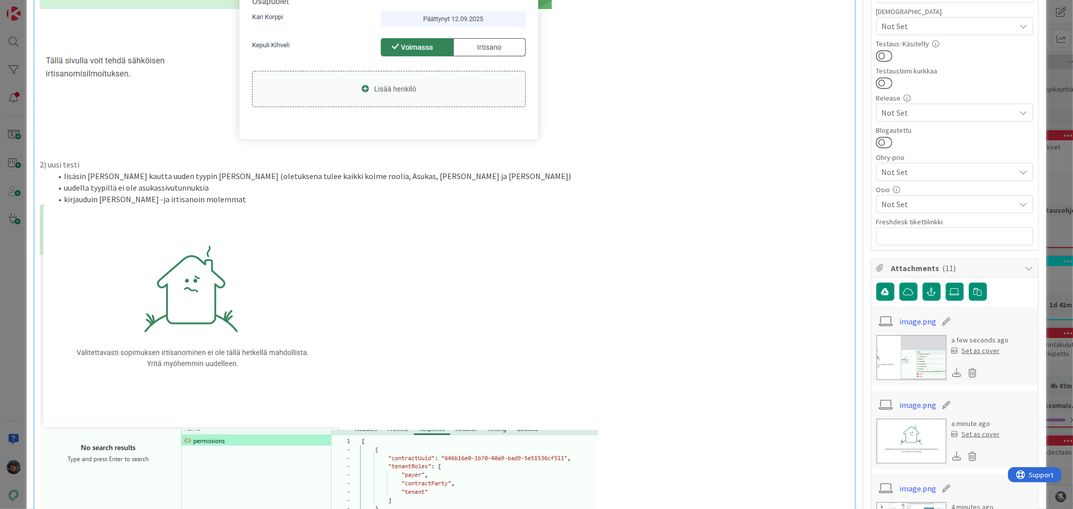
scroll to position [279, 0]
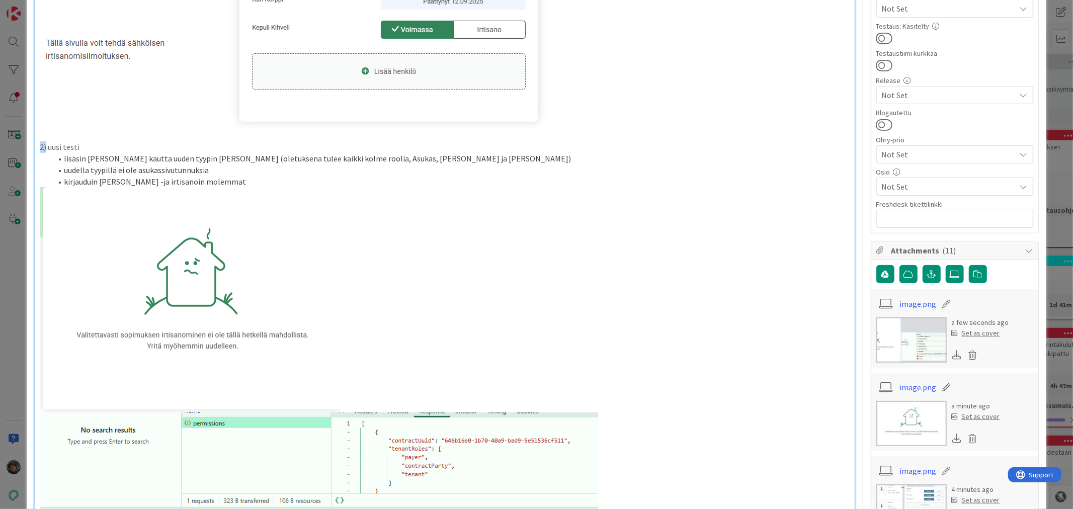
drag, startPoint x: 46, startPoint y: 145, endPoint x: 24, endPoint y: 144, distance: 22.1
click at [24, 145] on div "ID 23305 Kenno - Testaus Testattavissa (Stagingissa) Title 35 / 128 Asukassivuj…" at bounding box center [536, 254] width 1073 height 509
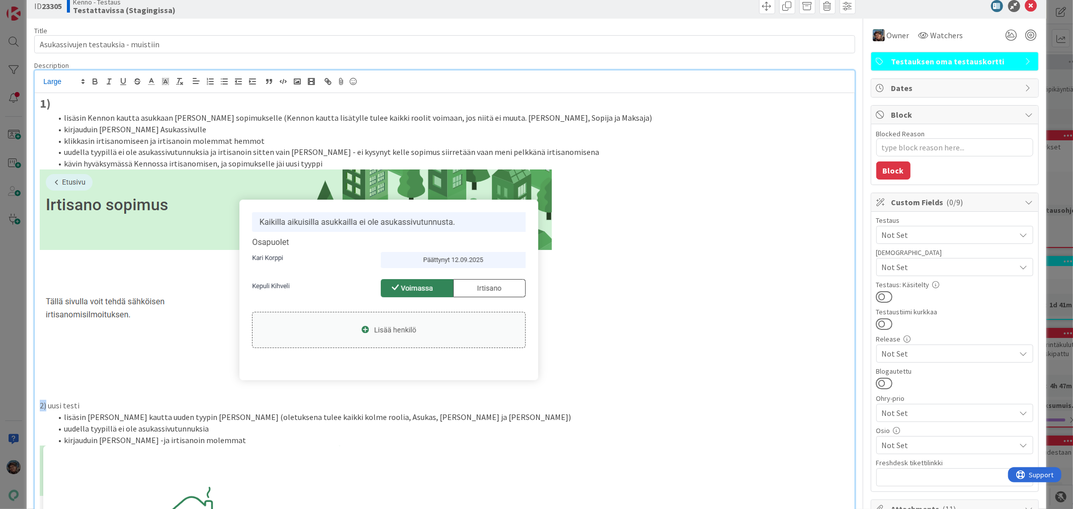
scroll to position [0, 0]
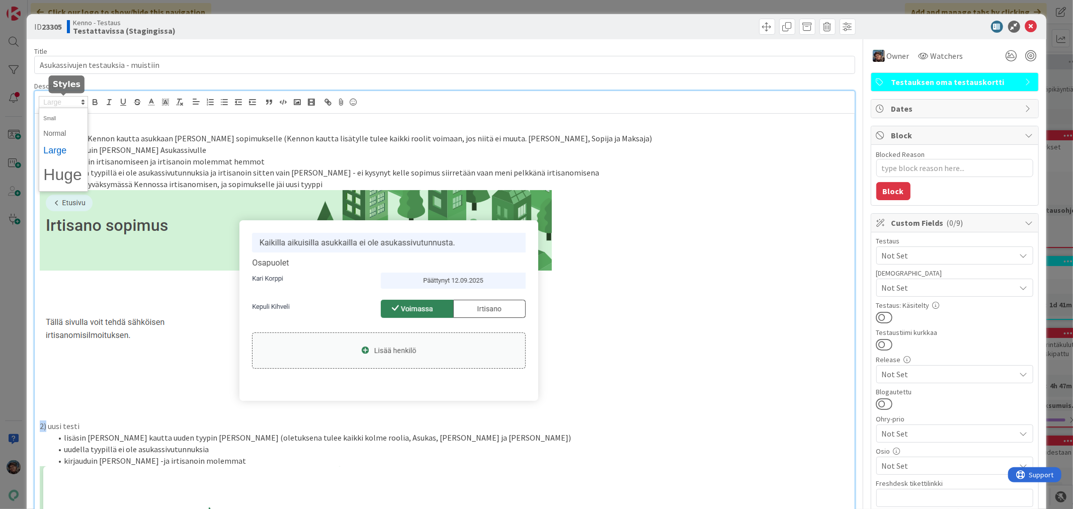
click at [48, 100] on span at bounding box center [63, 102] width 49 height 12
click at [57, 146] on span at bounding box center [63, 150] width 40 height 19
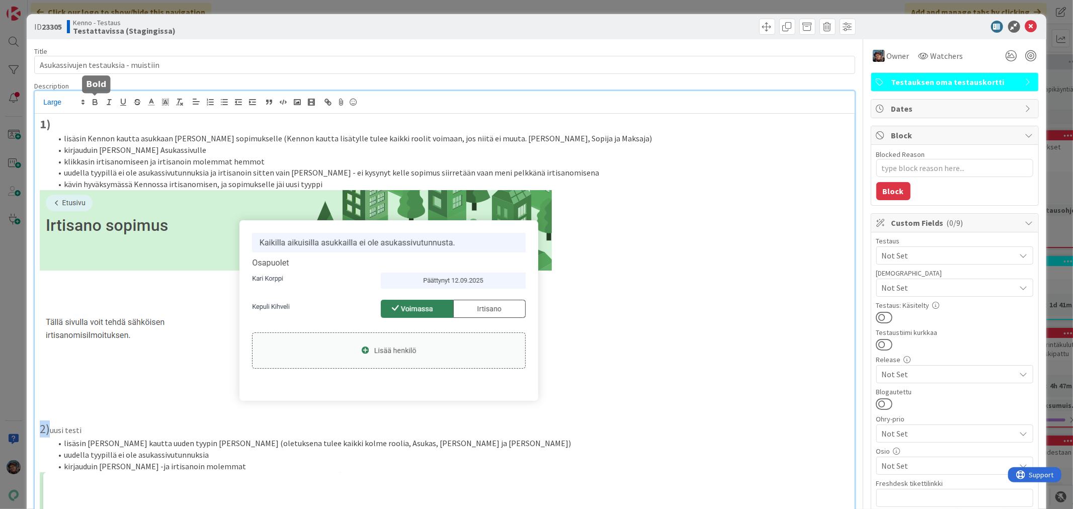
click at [92, 103] on icon "button" at bounding box center [95, 102] width 9 height 9
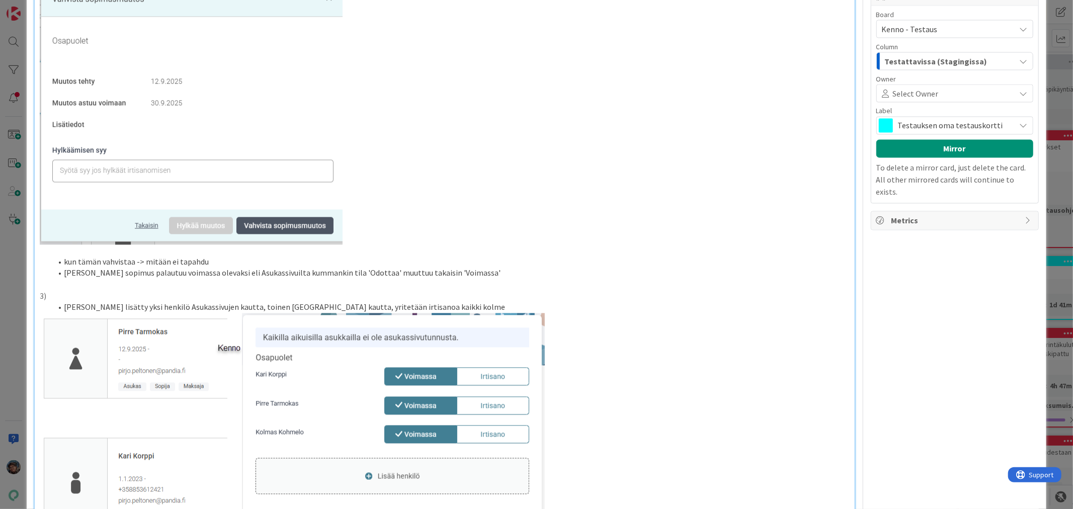
scroll to position [1510, 0]
drag, startPoint x: 50, startPoint y: 293, endPoint x: 25, endPoint y: 294, distance: 25.2
click at [25, 294] on div "ID 23305 Kenno - Testaus Testattavissa (Stagingissa) Title 35 / 128 Asukassivuj…" at bounding box center [536, 254] width 1073 height 509
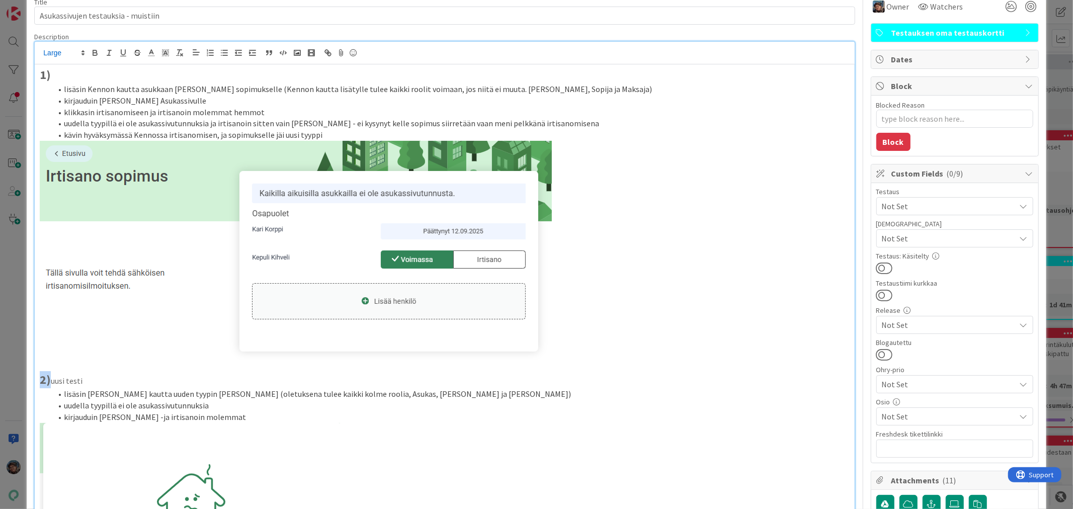
scroll to position [0, 0]
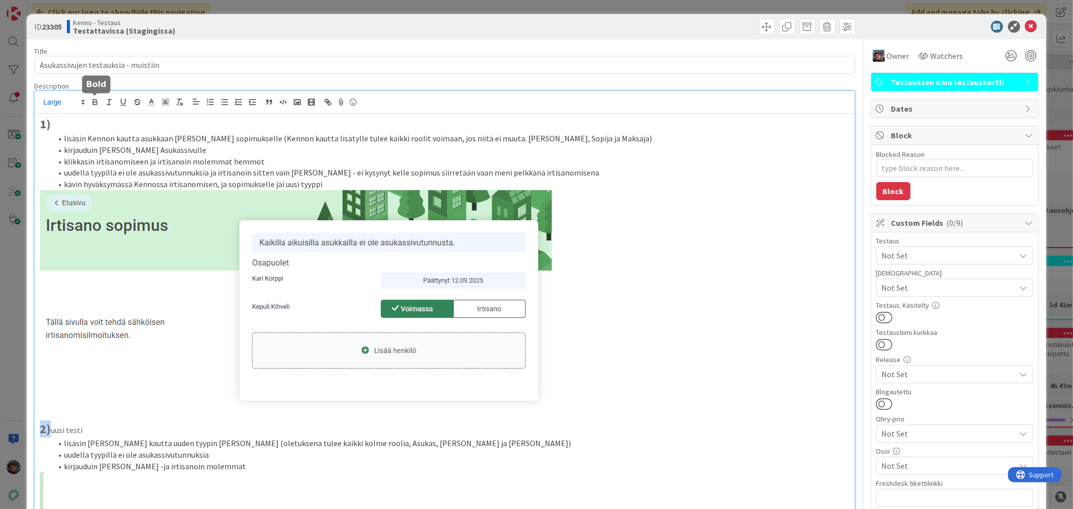
click at [97, 101] on icon "button" at bounding box center [95, 101] width 4 height 3
click at [53, 104] on span at bounding box center [63, 102] width 49 height 12
click at [59, 151] on span at bounding box center [63, 150] width 40 height 19
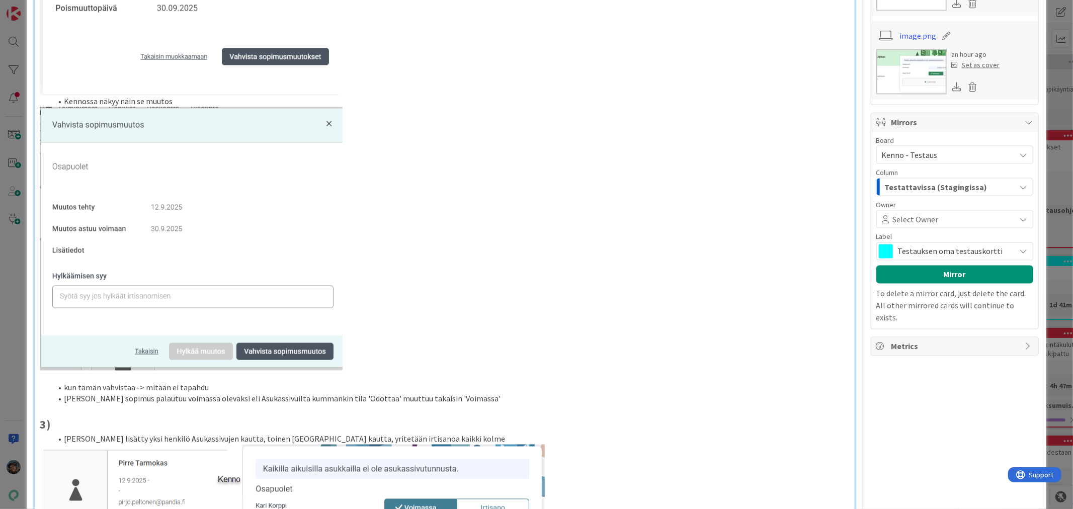
scroll to position [1580, 0]
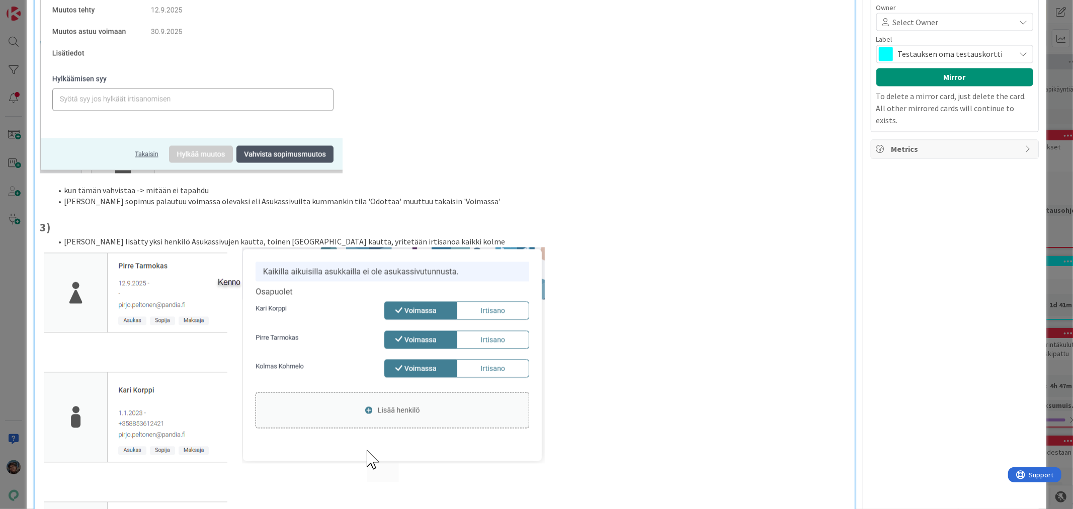
type textarea "x"
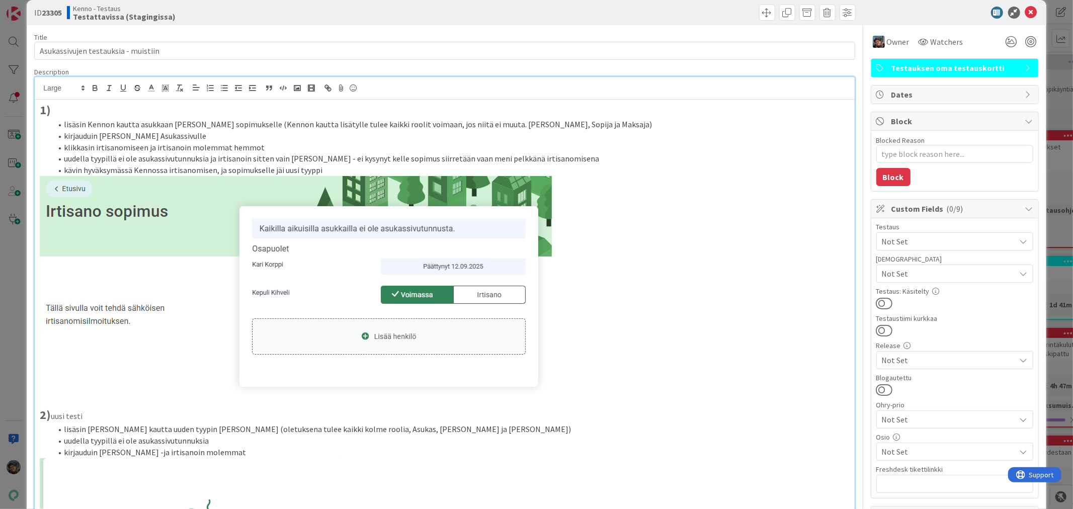
scroll to position [0, 0]
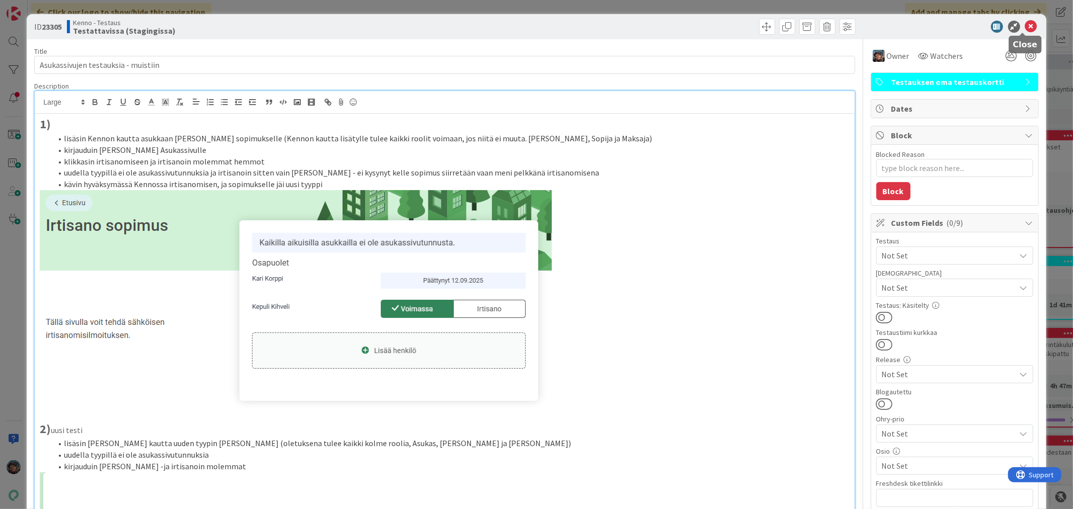
click at [1026, 23] on icon at bounding box center [1032, 27] width 12 height 12
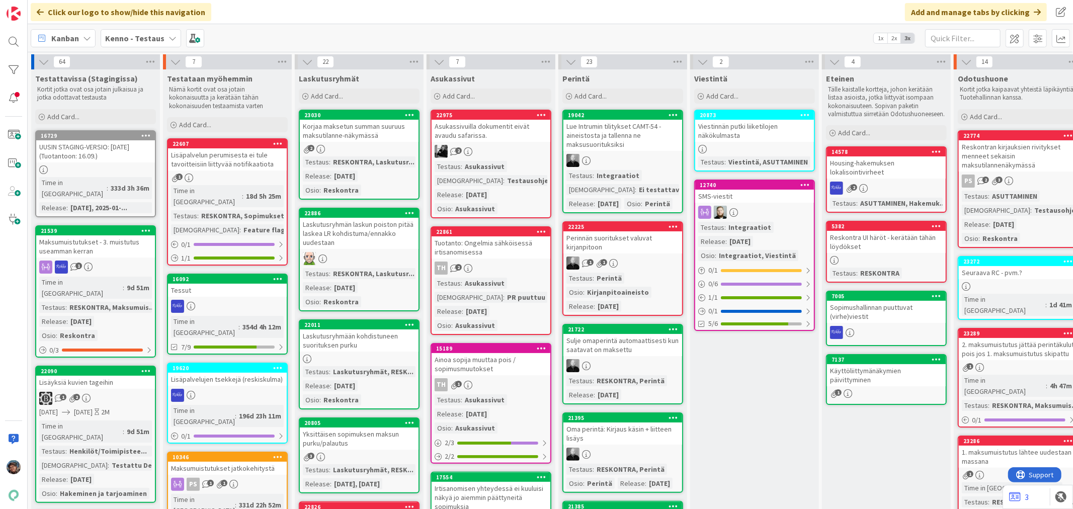
click at [122, 37] on b "Kenno - Testaus" at bounding box center [134, 38] width 59 height 10
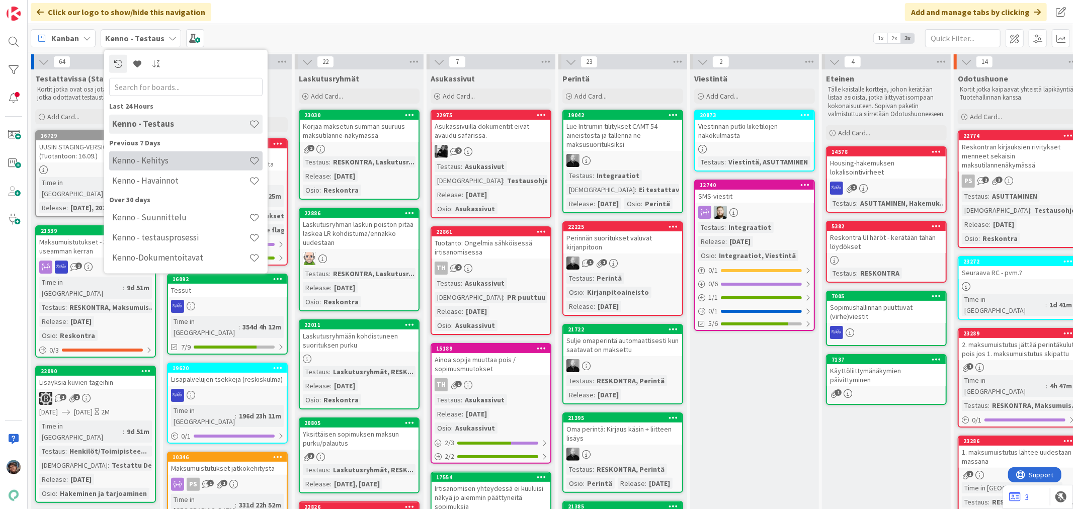
click at [151, 156] on h4 "Kenno - Kehitys" at bounding box center [180, 160] width 137 height 10
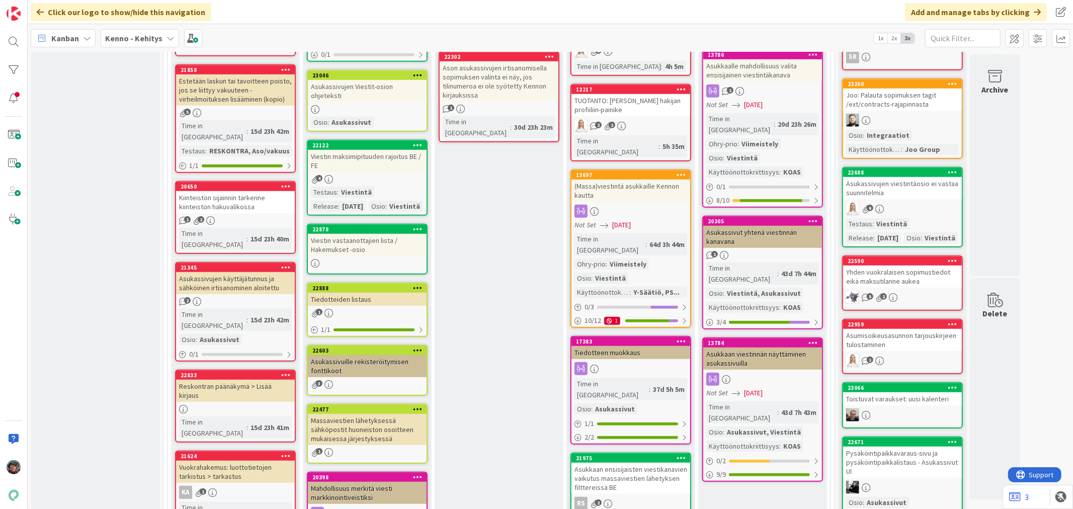
scroll to position [615, 0]
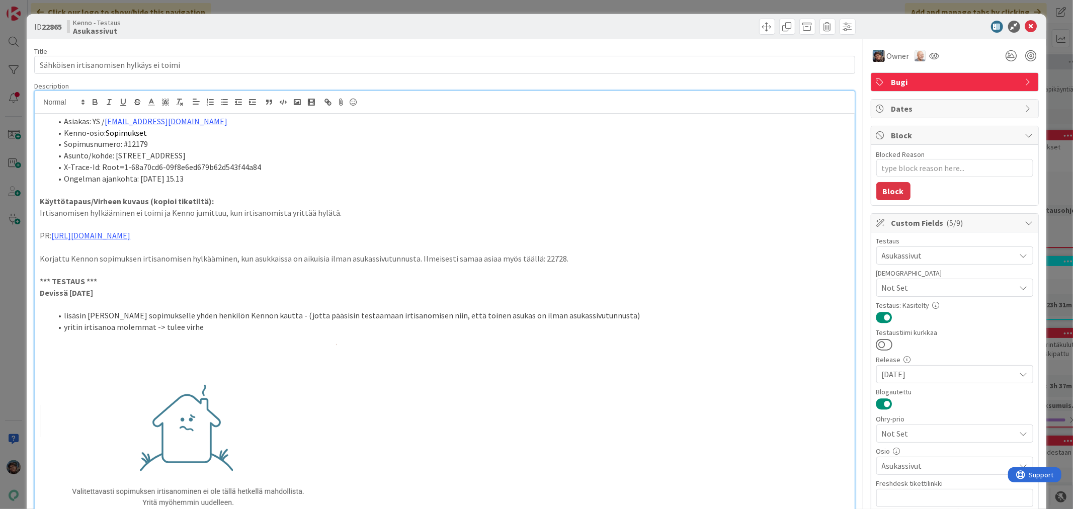
scroll to position [279, 0]
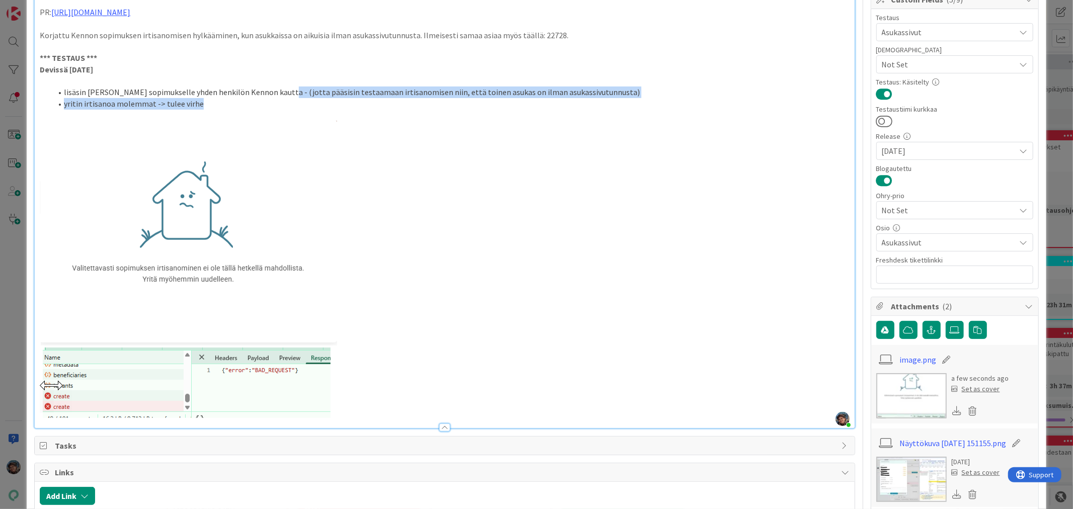
drag, startPoint x: 277, startPoint y: 92, endPoint x: 308, endPoint y: 98, distance: 31.8
click at [308, 98] on ol "lisäsin [PERSON_NAME] sopimukselle yhden henkilön Kennon kautta - (jotta pääsis…" at bounding box center [445, 98] width 810 height 23
click at [610, 94] on li "lisäsin [PERSON_NAME] sopimukselle yhden henkilön Kennon kautta - (jotta pääsis…" at bounding box center [451, 93] width 798 height 12
click at [607, 96] on li "lisäsin [PERSON_NAME] sopimukselle yhden henkilön Kennon kautta - (jotta pääsis…" at bounding box center [451, 93] width 798 height 12
drag, startPoint x: 597, startPoint y: 90, endPoint x: 603, endPoint y: 94, distance: 7.5
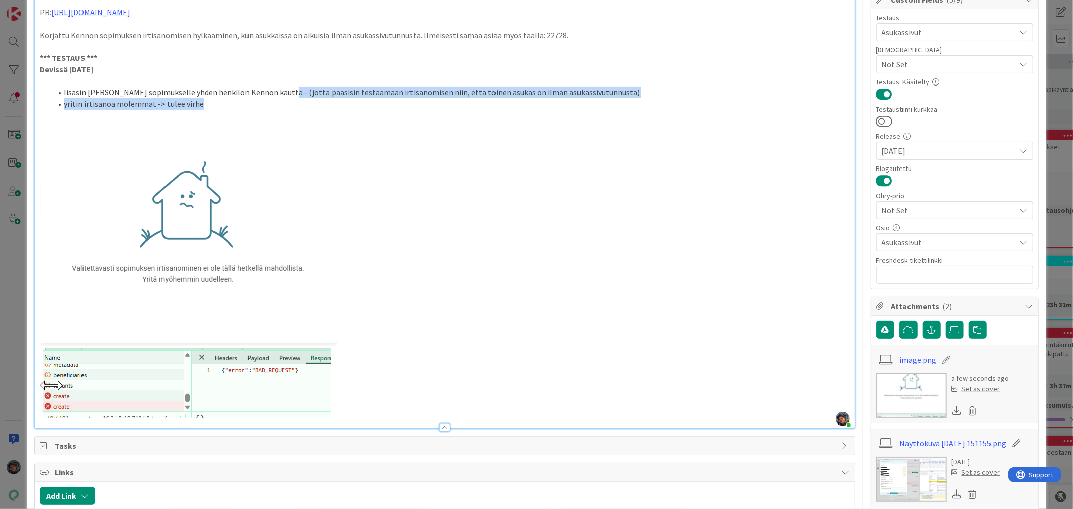
click at [600, 93] on li "lisäsin [PERSON_NAME] sopimukselle yhden henkilön Kennon kautta - (jotta pääsis…" at bounding box center [451, 93] width 798 height 12
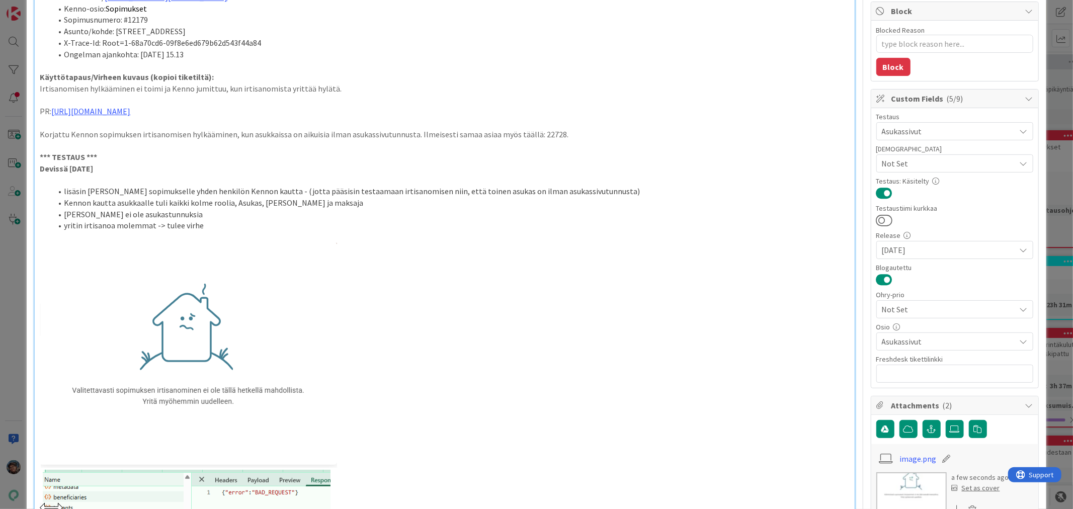
scroll to position [112, 0]
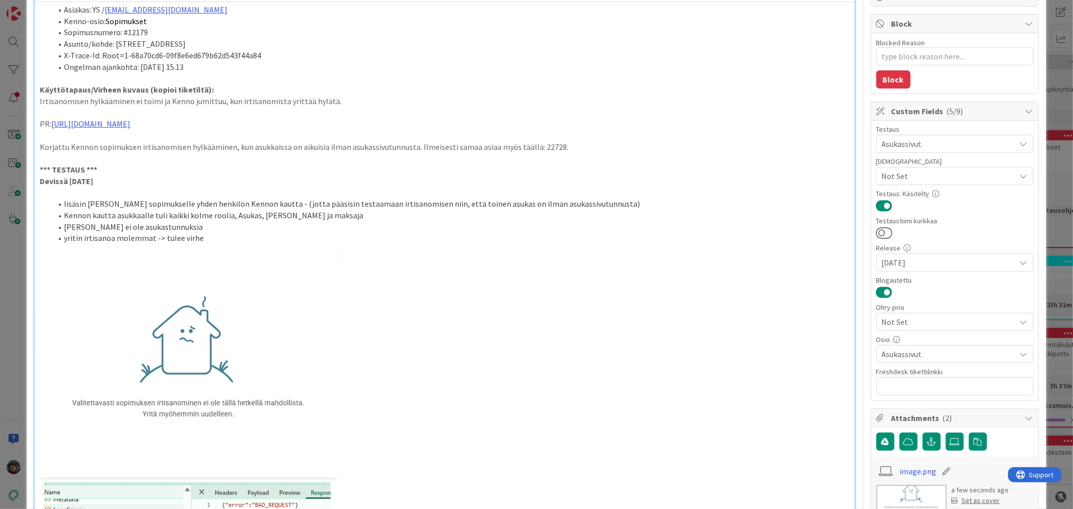
click at [280, 204] on li "lisäsin [PERSON_NAME] sopimukselle yhden henkilön Kennon kautta - (jotta pääsis…" at bounding box center [451, 204] width 798 height 12
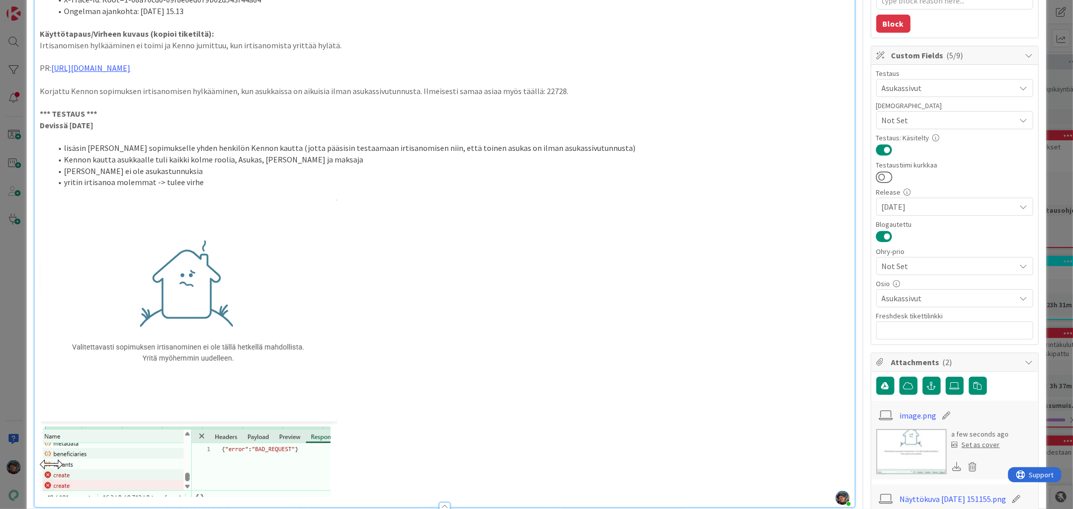
scroll to position [391, 0]
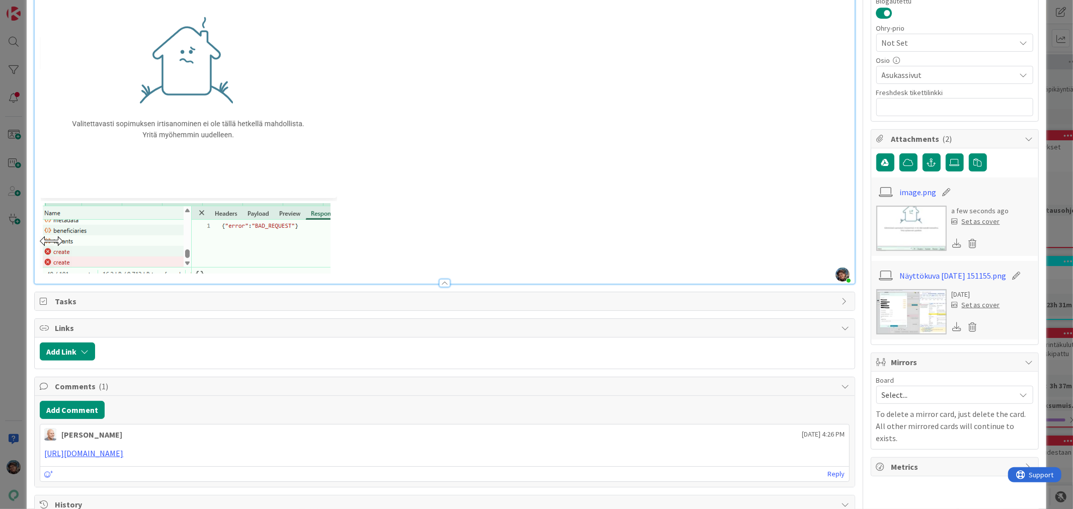
click at [402, 257] on p at bounding box center [445, 124] width 810 height 297
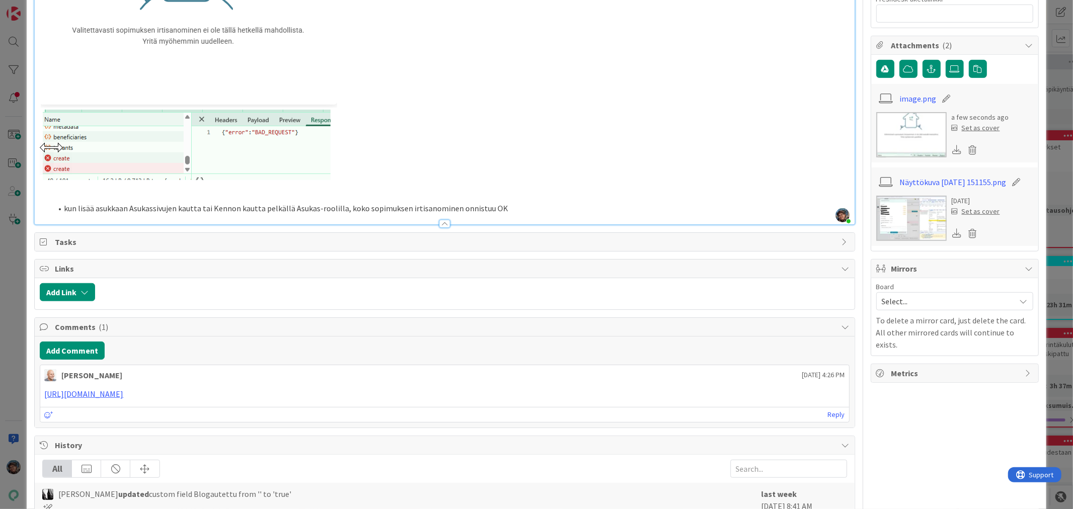
scroll to position [503, 0]
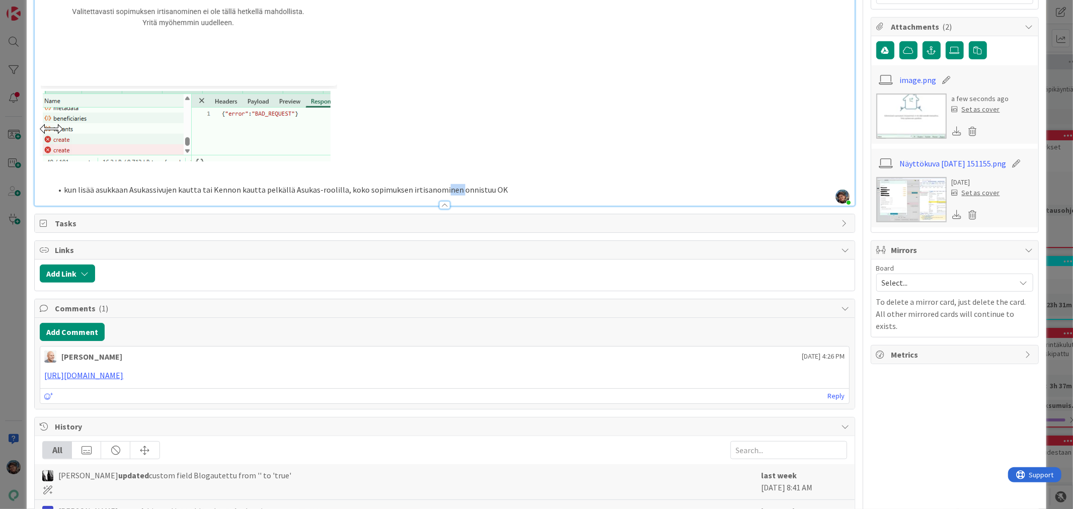
drag, startPoint x: 438, startPoint y: 190, endPoint x: 454, endPoint y: 189, distance: 15.6
click at [454, 189] on li "kun lisää asukkaan Asukassivujen kautta tai Kennon kautta pelkällä Asukas-rooli…" at bounding box center [451, 190] width 798 height 12
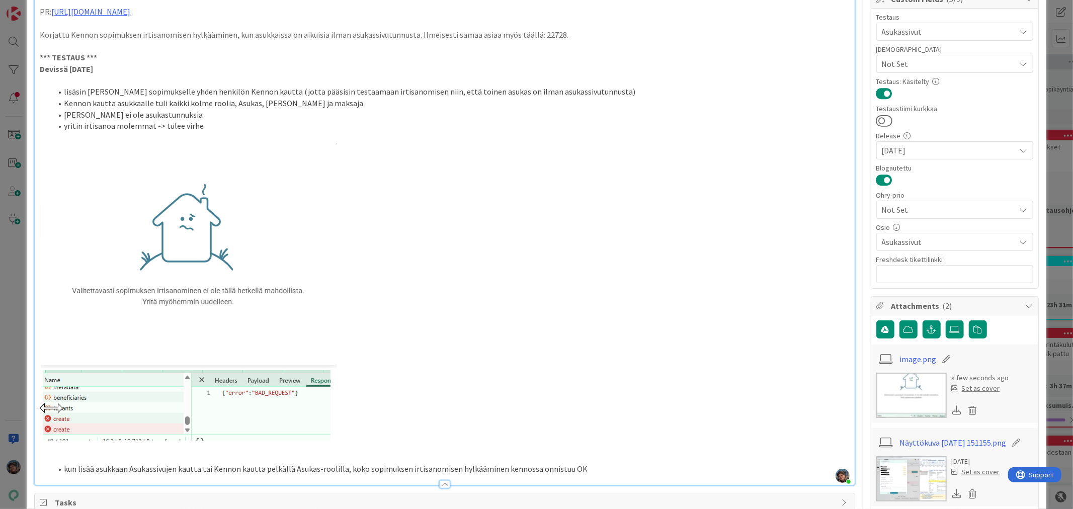
scroll to position [223, 0]
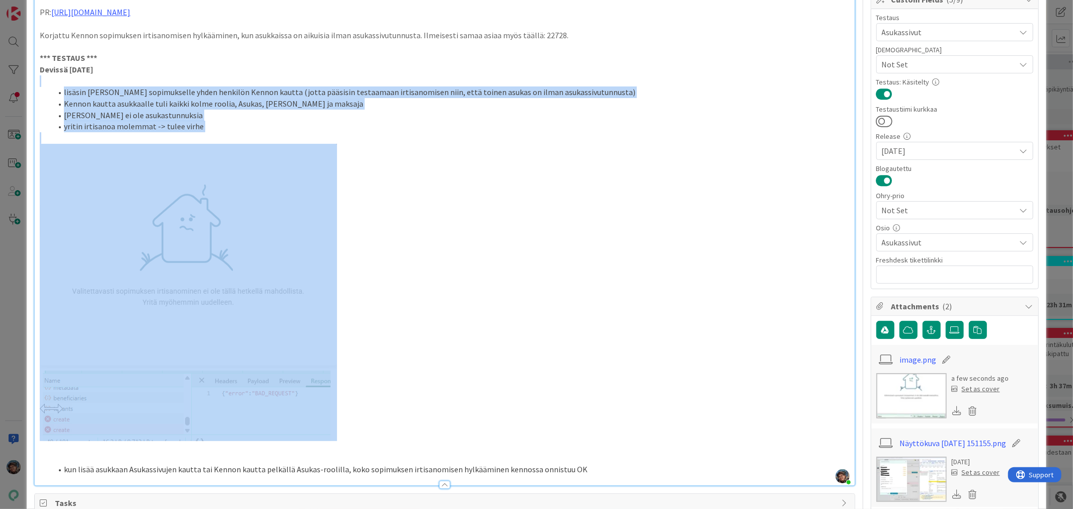
drag, startPoint x: 364, startPoint y: 432, endPoint x: 3, endPoint y: 83, distance: 502.1
click at [4, 80] on div "ID 22865 Kenno - Testaus Asukassivut Title 42 / 128 Sähköisen irtisanomisen hyl…" at bounding box center [536, 254] width 1073 height 509
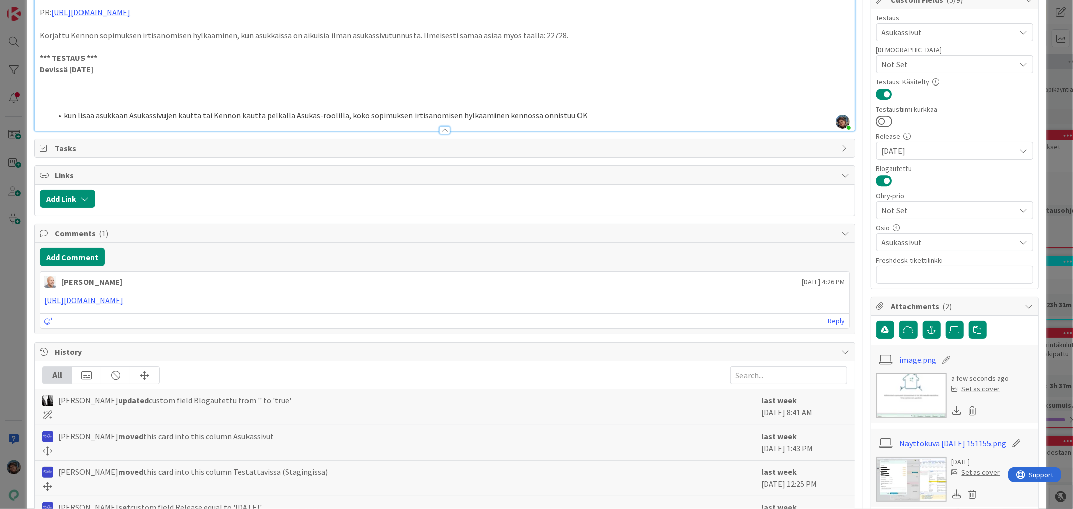
drag, startPoint x: 134, startPoint y: 58, endPoint x: 134, endPoint y: 71, distance: 13.6
click at [134, 59] on p "*** TESTAUS ***" at bounding box center [445, 58] width 810 height 12
click at [110, 70] on p "Devissä [DATE]" at bounding box center [445, 70] width 810 height 12
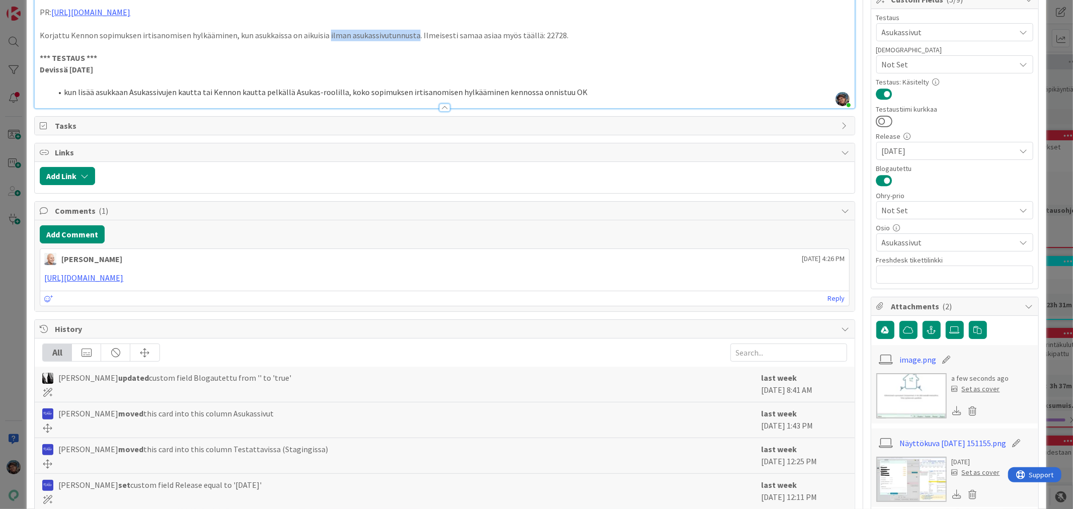
drag, startPoint x: 324, startPoint y: 34, endPoint x: 411, endPoint y: 34, distance: 87.1
click at [411, 34] on p "Korjattu Kennon sopimuksen irtisanomisen hylkääminen, kun asukkaissa on aikuisi…" at bounding box center [445, 36] width 810 height 12
copy p "ilman asukassivutunnusta"
click at [341, 93] on li "kun lisää asukkaan Asukassivujen kautta tai Kennon kautta pelkällä Asukas-rooli…" at bounding box center [451, 93] width 798 height 12
click at [201, 92] on li "kun lisää asukkaan Asukassivujen kautta tai Kennon kautta pelkällä Asukas-rooli…" at bounding box center [451, 93] width 798 height 12
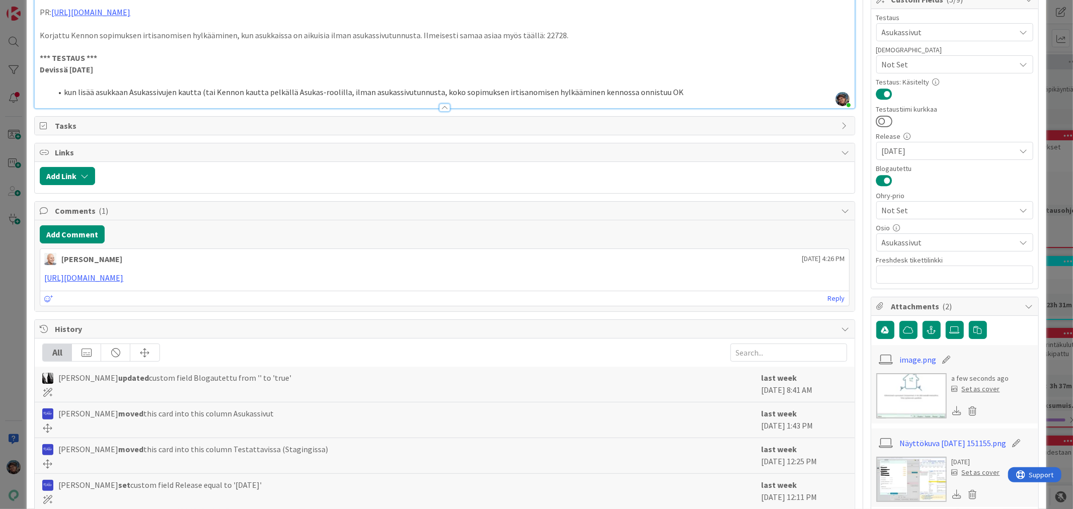
click at [342, 93] on li "kun lisää asukkaan Asukassivujen kautta (tai Kennon kautta pelkällä Asukas-rool…" at bounding box center [451, 93] width 798 height 12
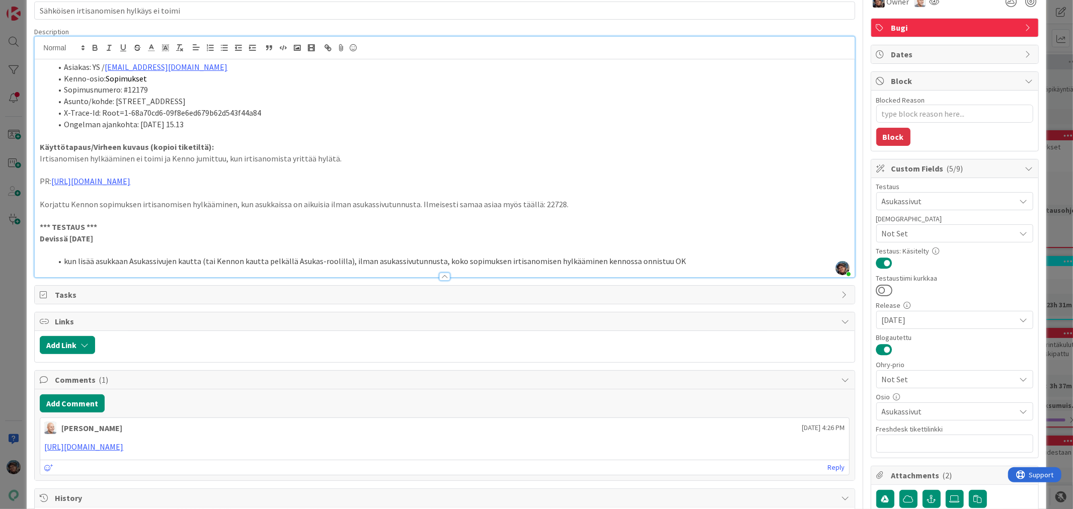
scroll to position [0, 0]
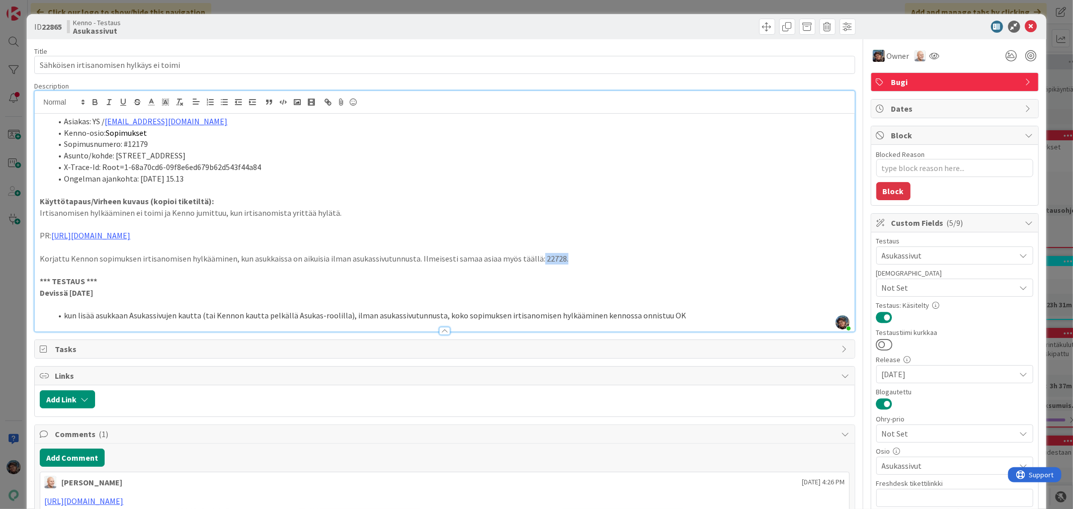
drag, startPoint x: 534, startPoint y: 260, endPoint x: 557, endPoint y: 259, distance: 22.1
click at [557, 259] on p "Korjattu Kennon sopimuksen irtisanomisen hylkääminen, kun asukkaissa on aikuisi…" at bounding box center [445, 259] width 810 height 12
copy p "22728."
click at [760, 30] on span at bounding box center [767, 27] width 16 height 16
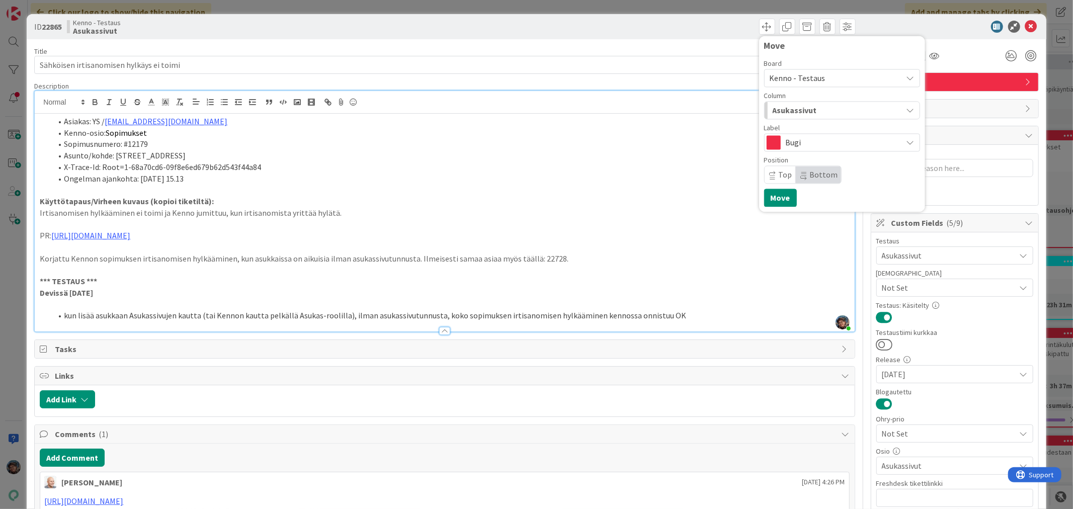
click at [800, 113] on span "Asukassivut" at bounding box center [795, 110] width 44 height 13
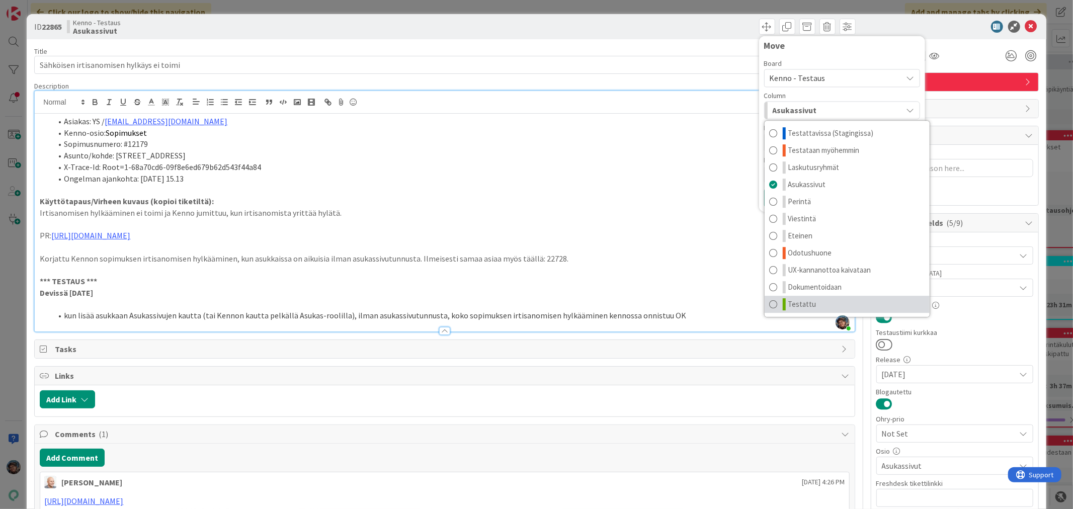
click at [818, 305] on link "Testattu" at bounding box center [847, 304] width 165 height 17
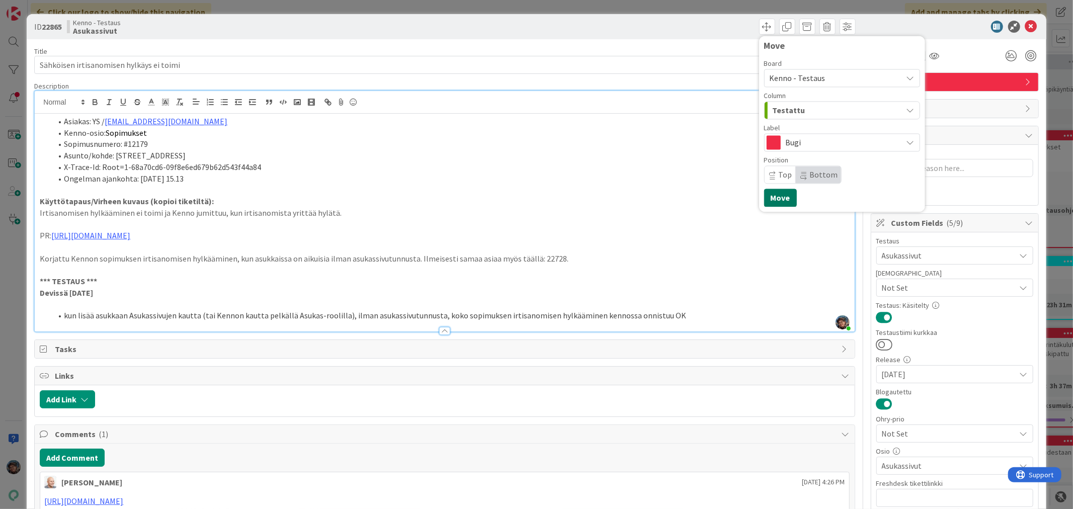
click at [776, 197] on button "Move" at bounding box center [780, 198] width 33 height 18
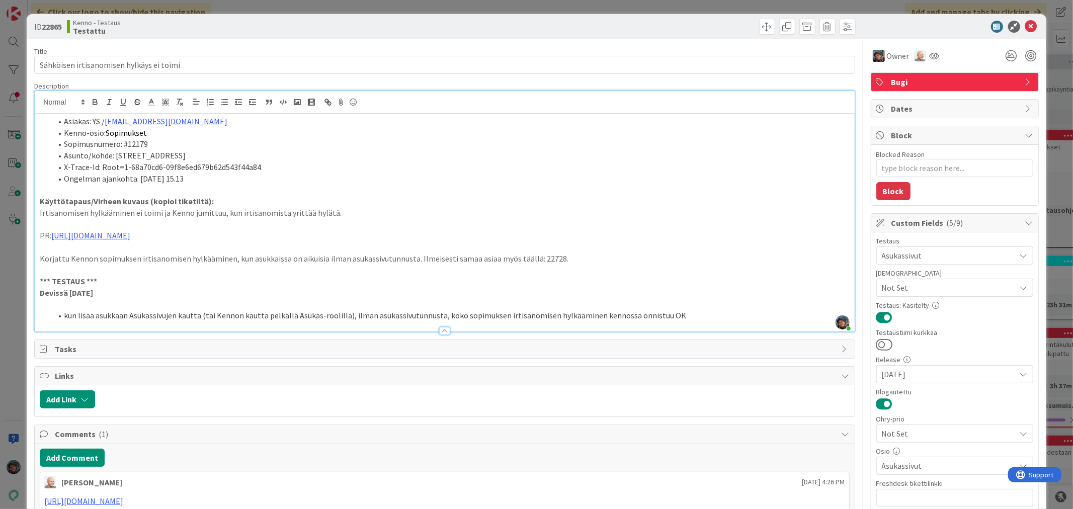
type textarea "x"
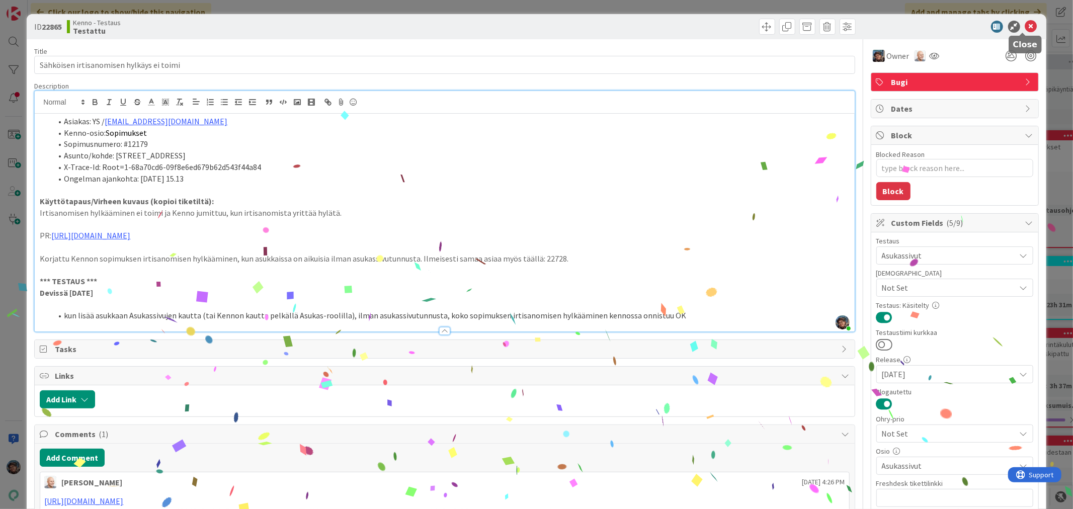
click at [1026, 26] on icon at bounding box center [1032, 27] width 12 height 12
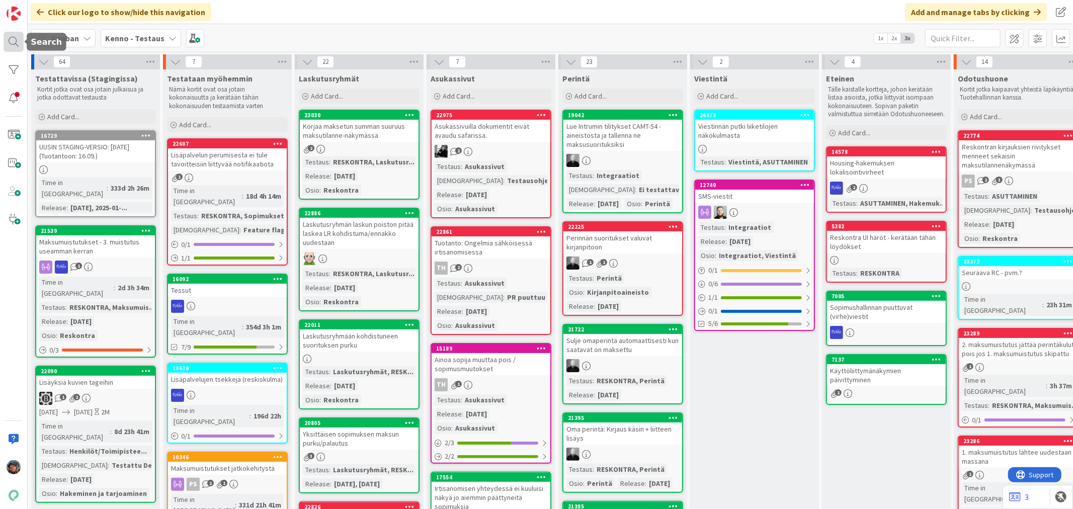
click at [14, 46] on div at bounding box center [14, 42] width 20 height 20
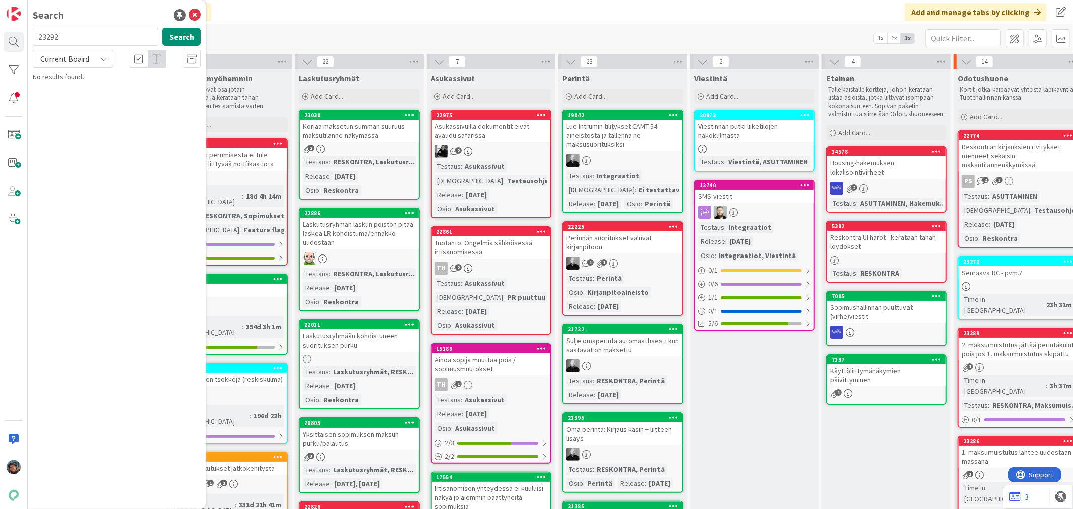
click at [51, 36] on input "23292" at bounding box center [96, 37] width 126 height 18
drag, startPoint x: 69, startPoint y: 36, endPoint x: 4, endPoint y: 38, distance: 65.5
click at [4, 38] on div "Search 23292 Search Current Board No results found." at bounding box center [14, 254] width 28 height 509
type input "22728"
click at [77, 62] on span "Current Board" at bounding box center [64, 59] width 49 height 10
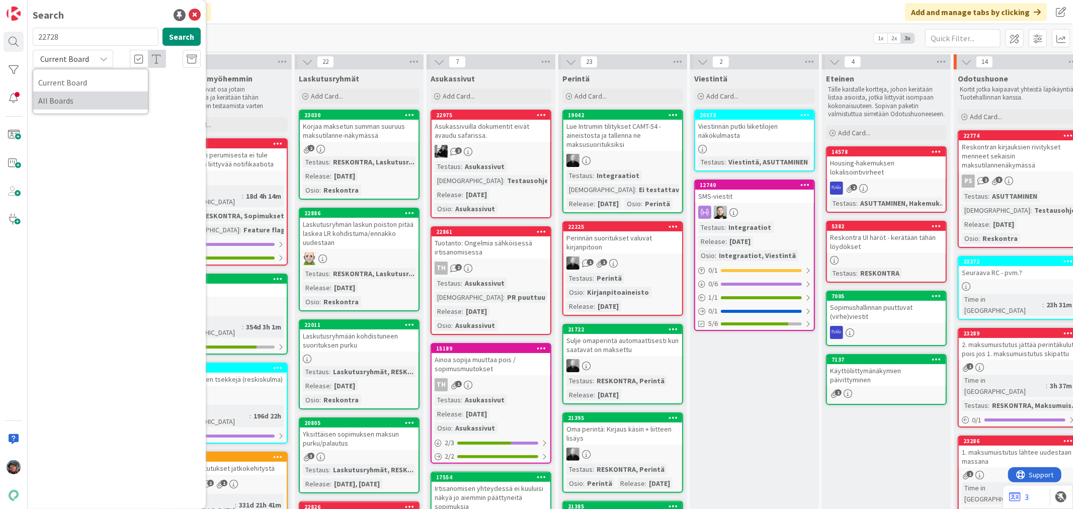
click at [81, 98] on span "All Boards" at bounding box center [90, 100] width 105 height 15
drag, startPoint x: 96, startPoint y: 97, endPoint x: 194, endPoint y: 12, distance: 129.8
click at [194, 12] on icon at bounding box center [195, 15] width 12 height 12
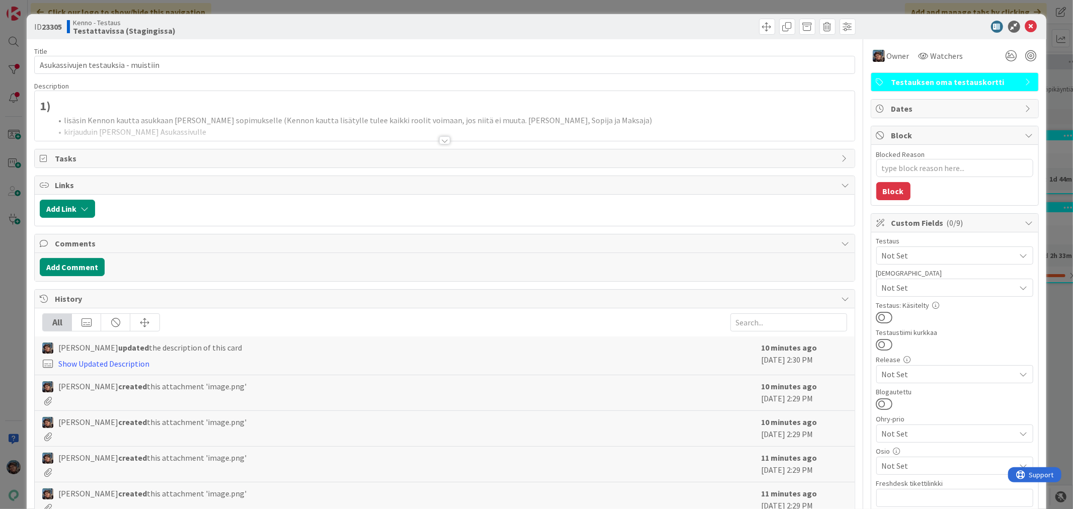
click at [439, 141] on div at bounding box center [444, 140] width 11 height 8
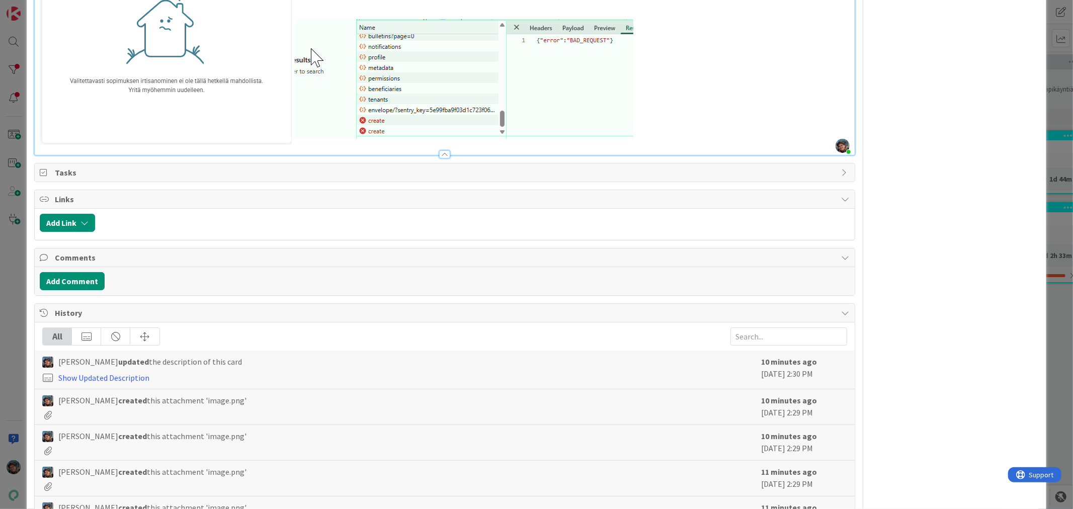
scroll to position [2292, 0]
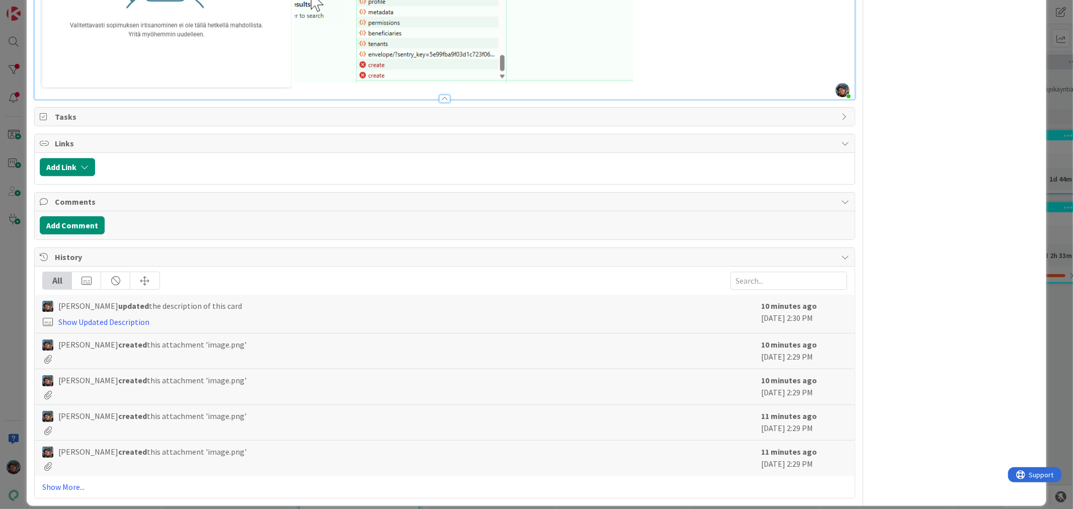
drag, startPoint x: 576, startPoint y: 62, endPoint x: 633, endPoint y: 62, distance: 56.4
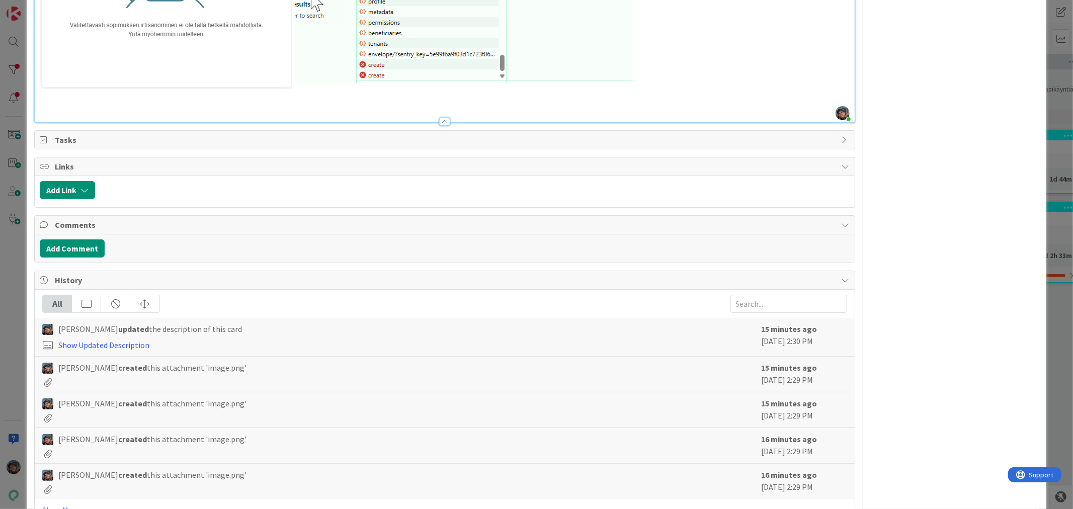
type textarea "x"
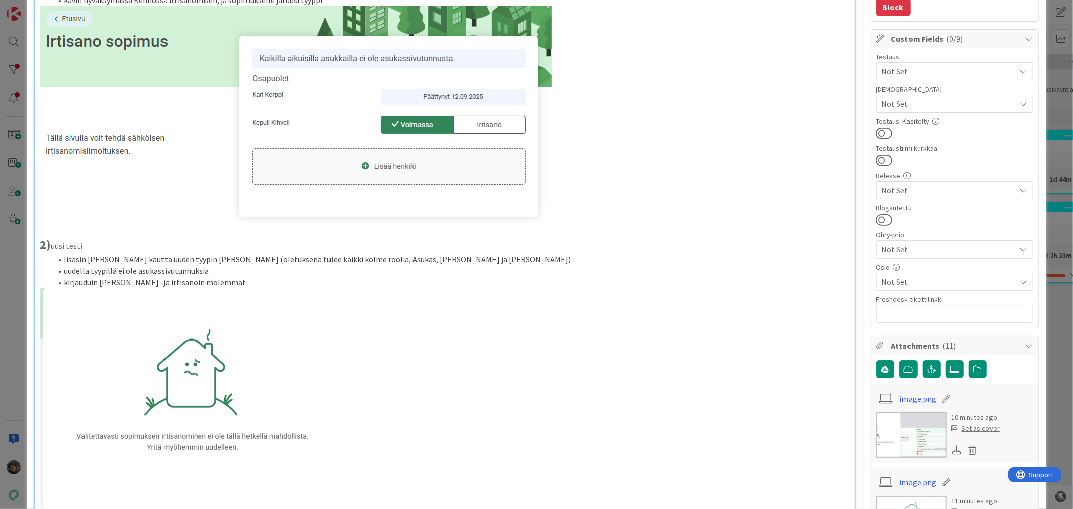
scroll to position [112, 0]
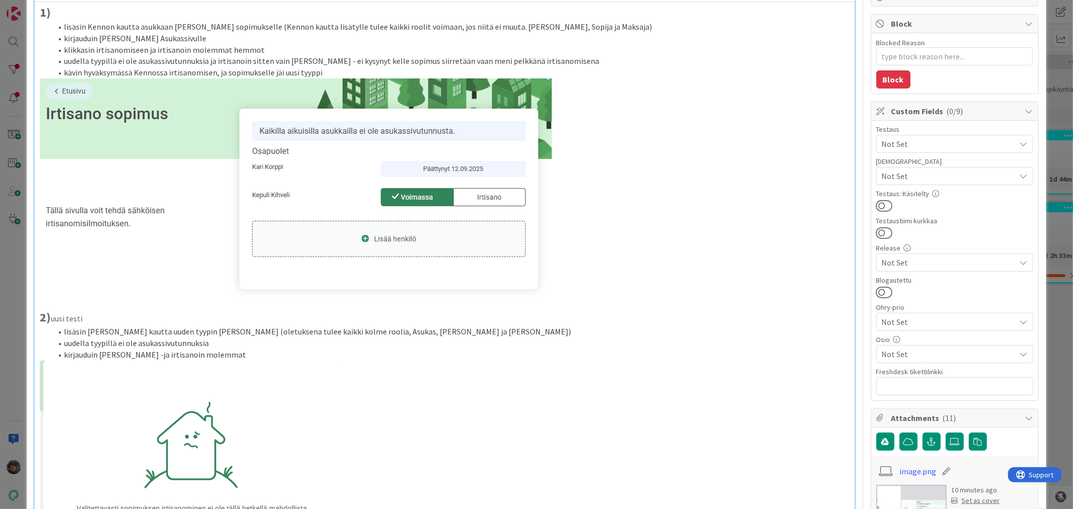
type textarea "x"
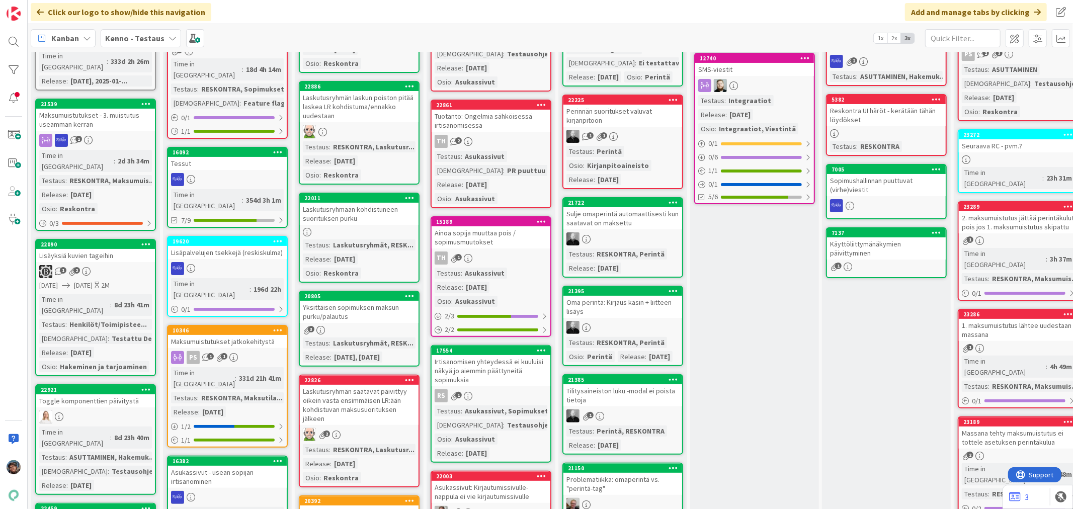
scroll to position [168, 0]
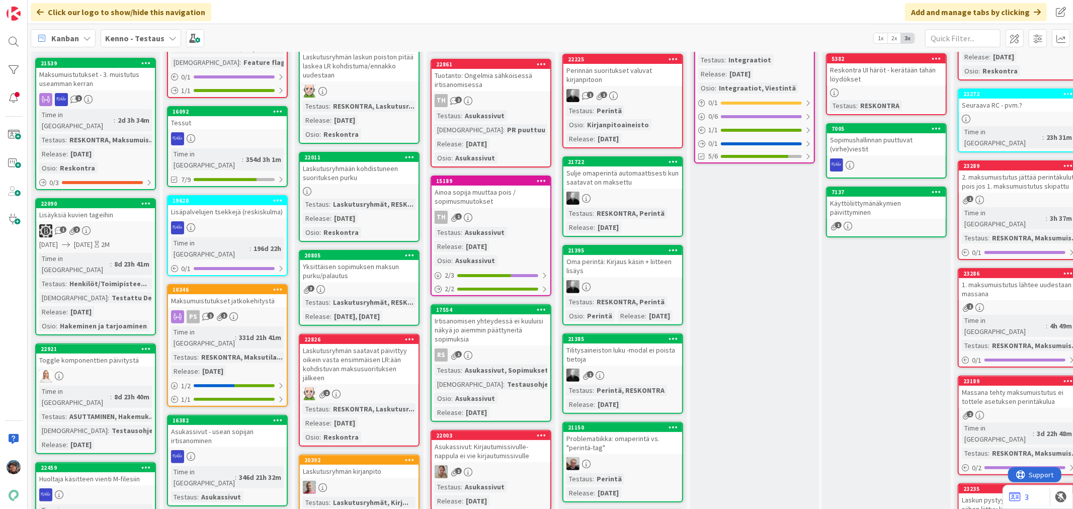
click at [519, 234] on div "Testaus : Asukassivut Release : 2025-08-20 Osio : Asukassivut" at bounding box center [491, 246] width 113 height 39
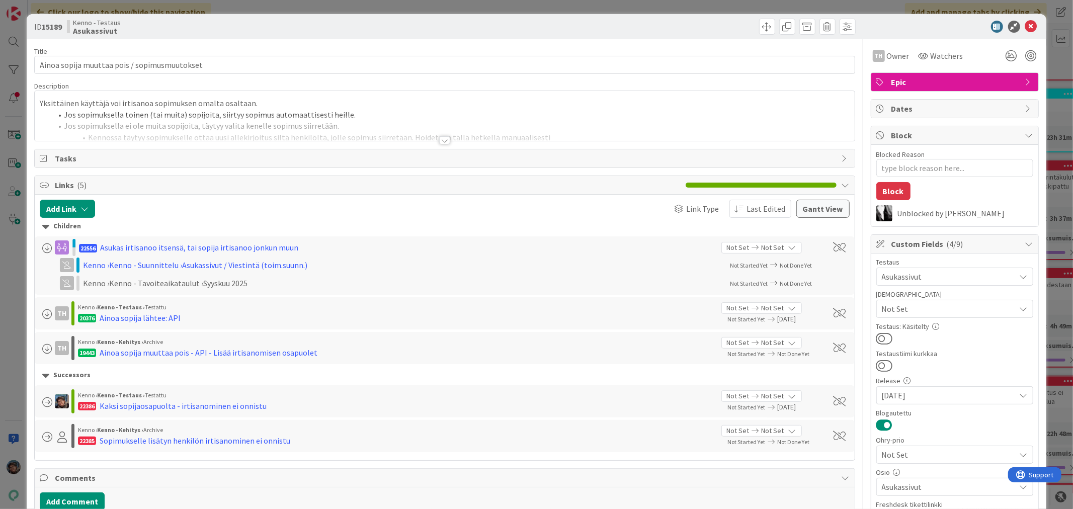
click at [439, 137] on div at bounding box center [444, 140] width 11 height 8
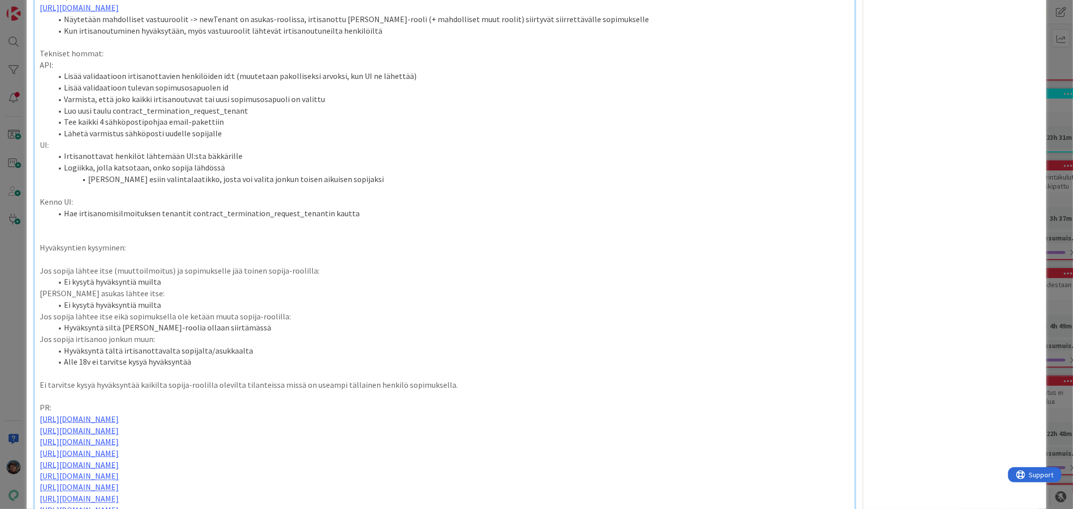
scroll to position [1174, 0]
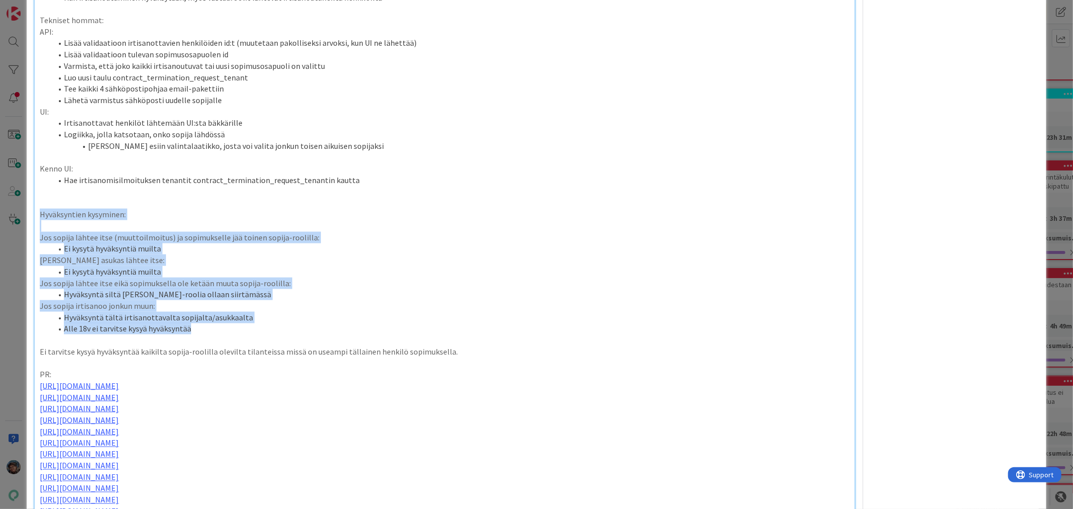
drag, startPoint x: 40, startPoint y: 212, endPoint x: 225, endPoint y: 331, distance: 219.6
copy div "Hyväksyntien kysyminen: Jos sopija lähtee itse (muuttoilmoitus) ja sopimukselle…"
click at [365, 210] on p "Hyväksyntien kysyminen:" at bounding box center [445, 215] width 810 height 12
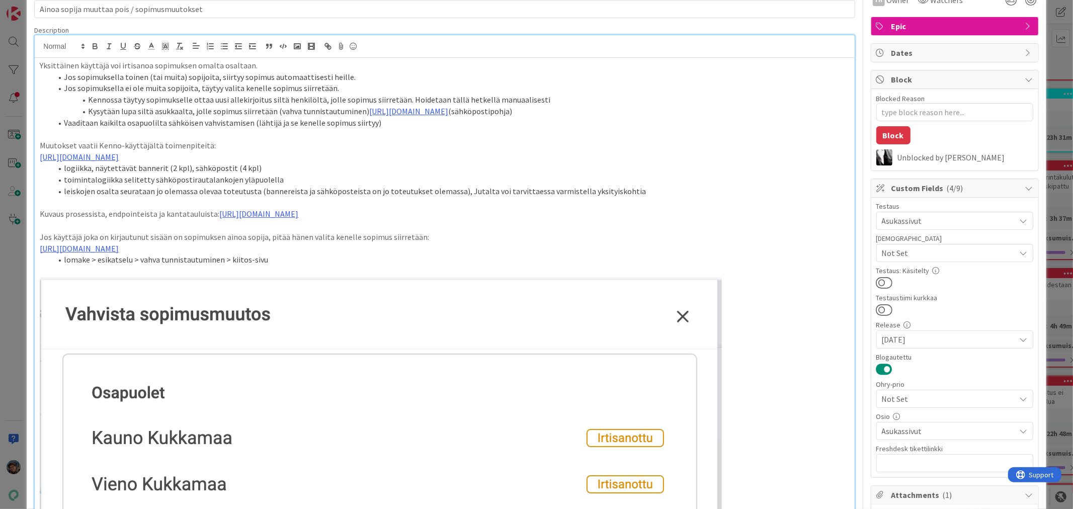
scroll to position [0, 0]
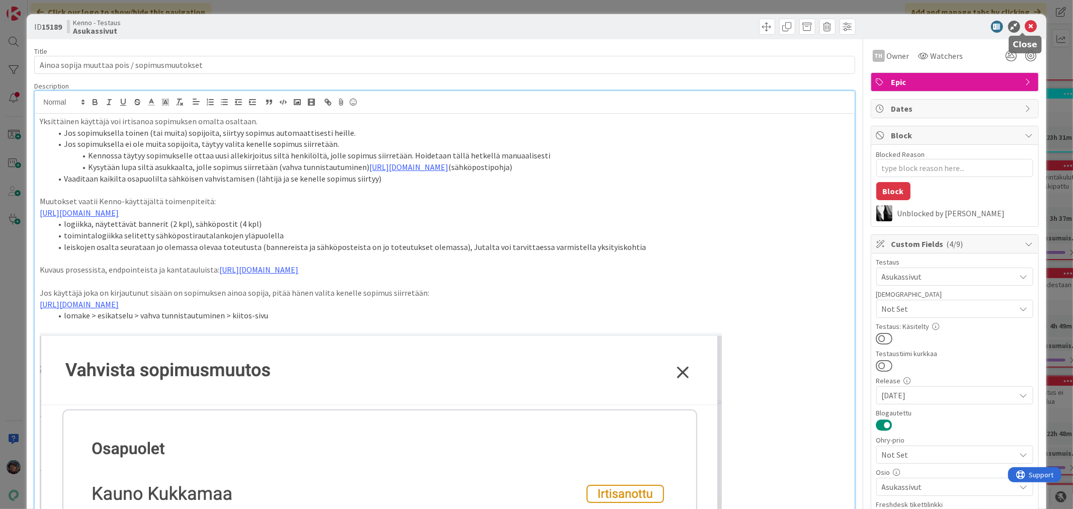
click at [1026, 24] on icon at bounding box center [1032, 27] width 12 height 12
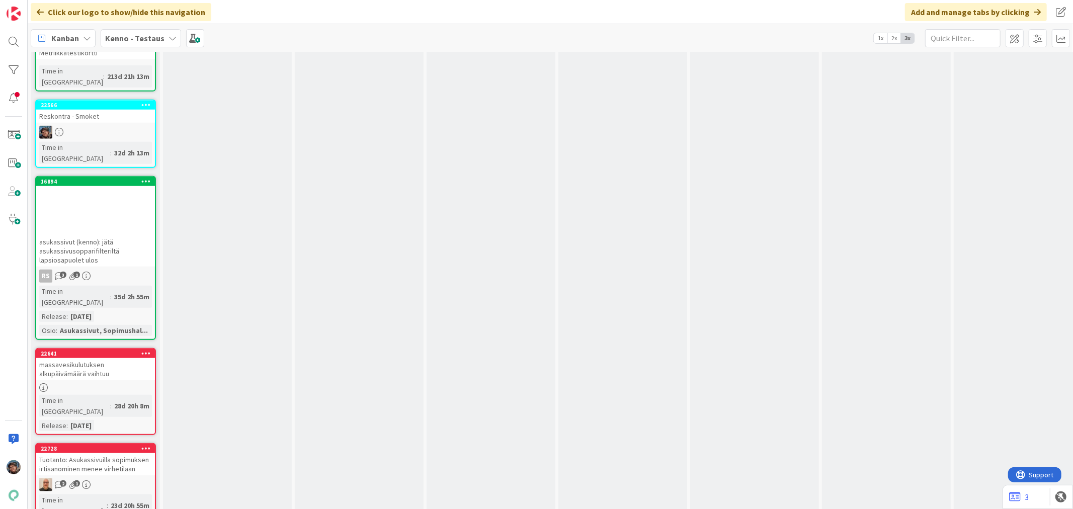
scroll to position [7213, 0]
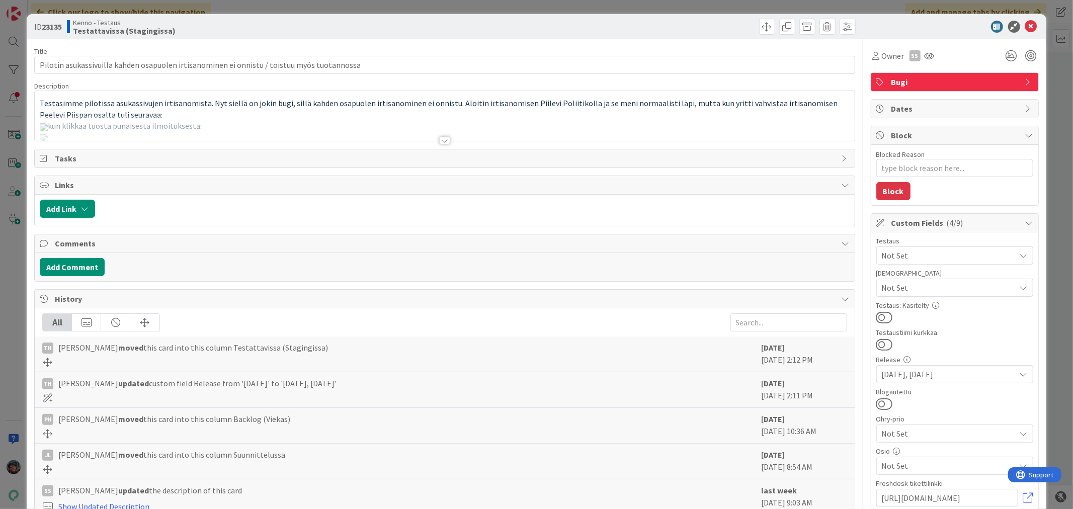
click at [446, 141] on div at bounding box center [444, 140] width 11 height 8
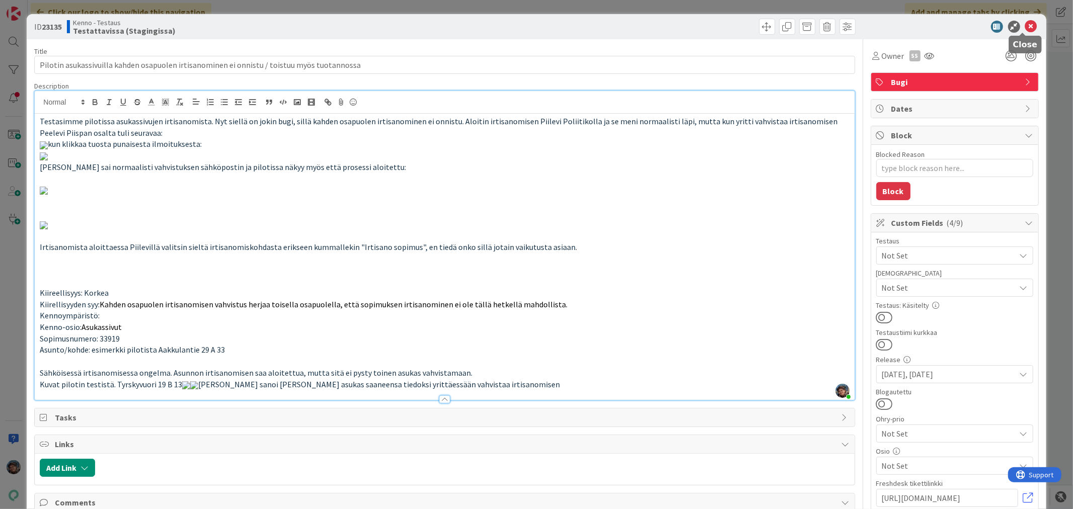
click at [1026, 24] on icon at bounding box center [1032, 27] width 12 height 12
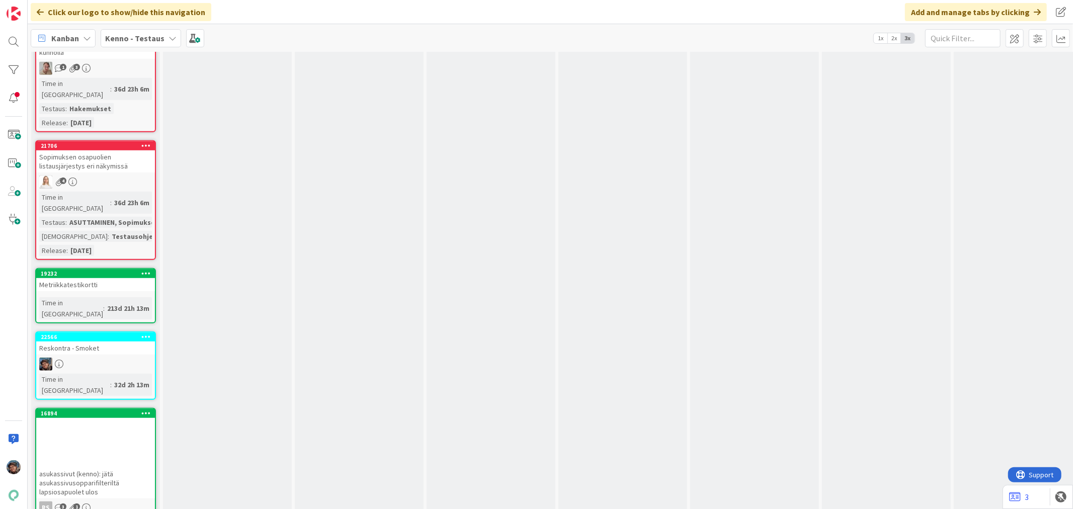
scroll to position [6989, 0]
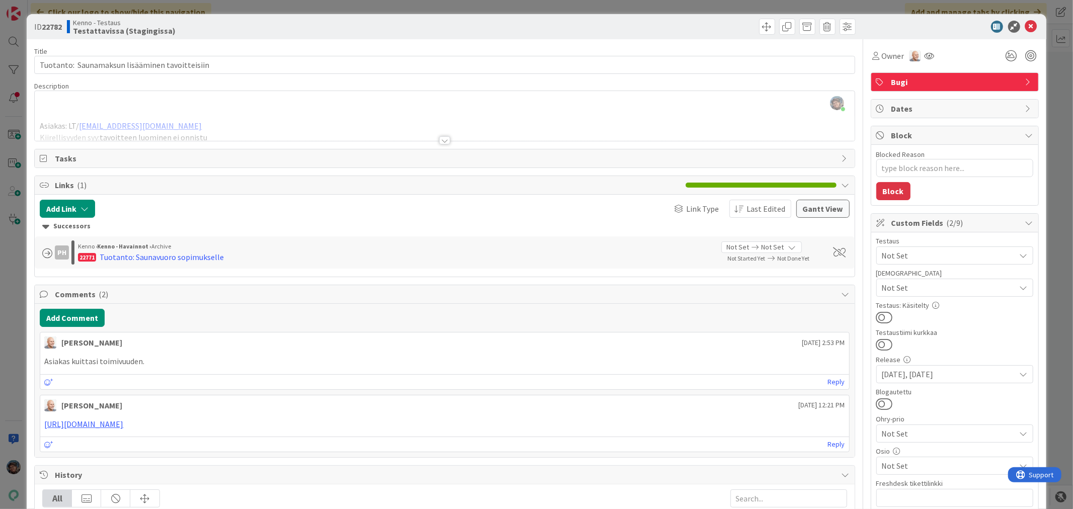
click at [439, 141] on div at bounding box center [444, 140] width 11 height 8
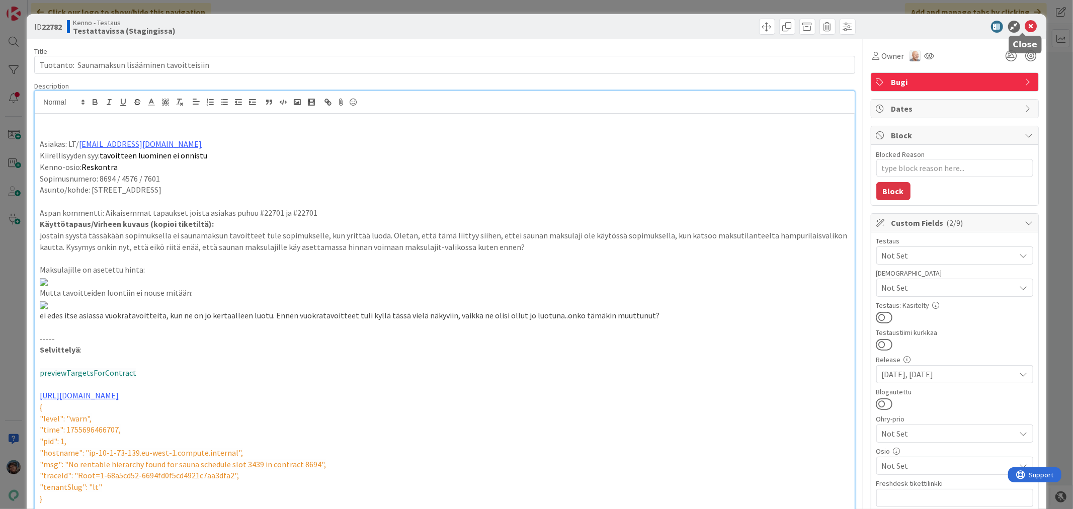
click at [1026, 27] on icon at bounding box center [1032, 27] width 12 height 12
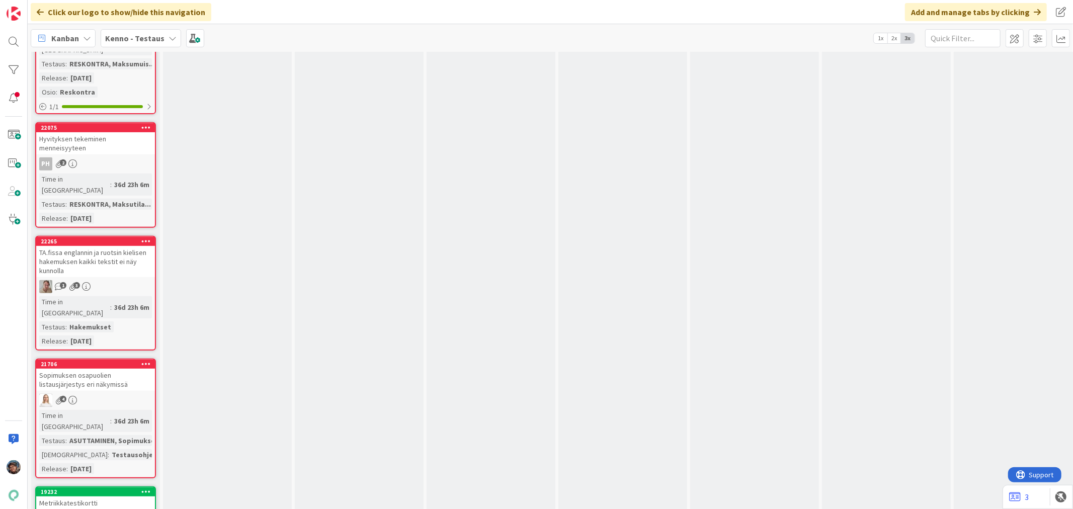
scroll to position [6765, 0]
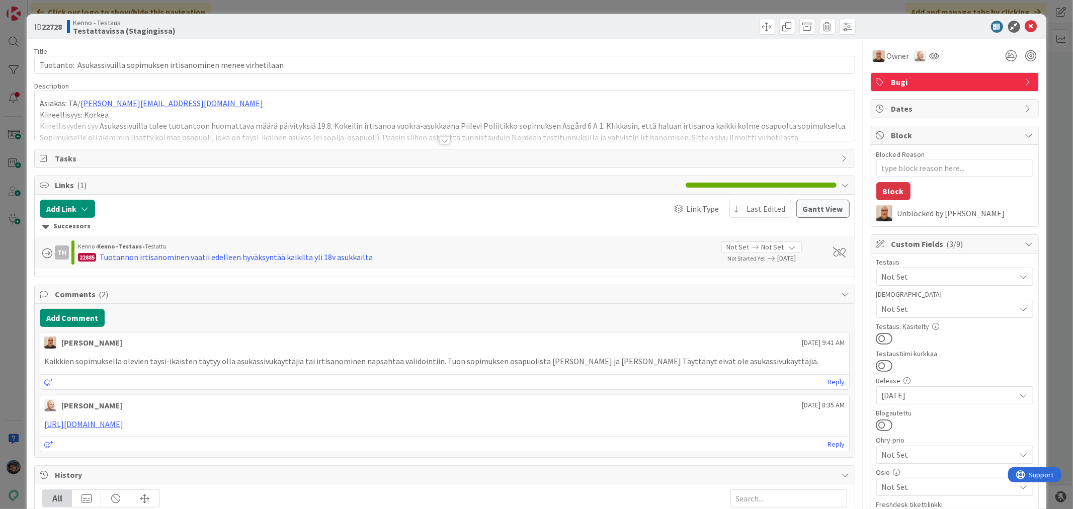
click at [443, 139] on div at bounding box center [444, 140] width 11 height 8
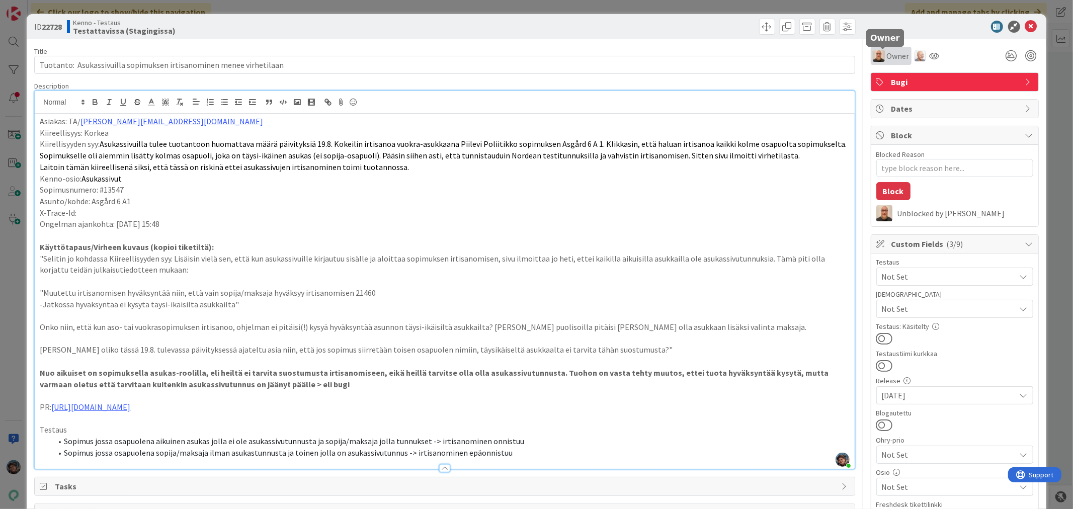
click at [878, 53] on div "Owner" at bounding box center [891, 56] width 37 height 12
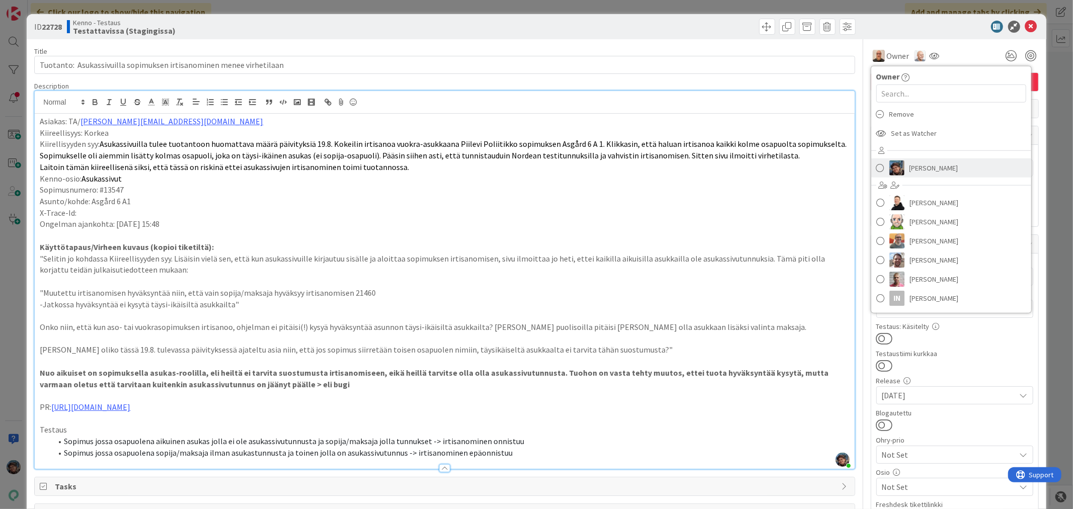
click at [881, 165] on link "[PERSON_NAME]" at bounding box center [952, 168] width 160 height 19
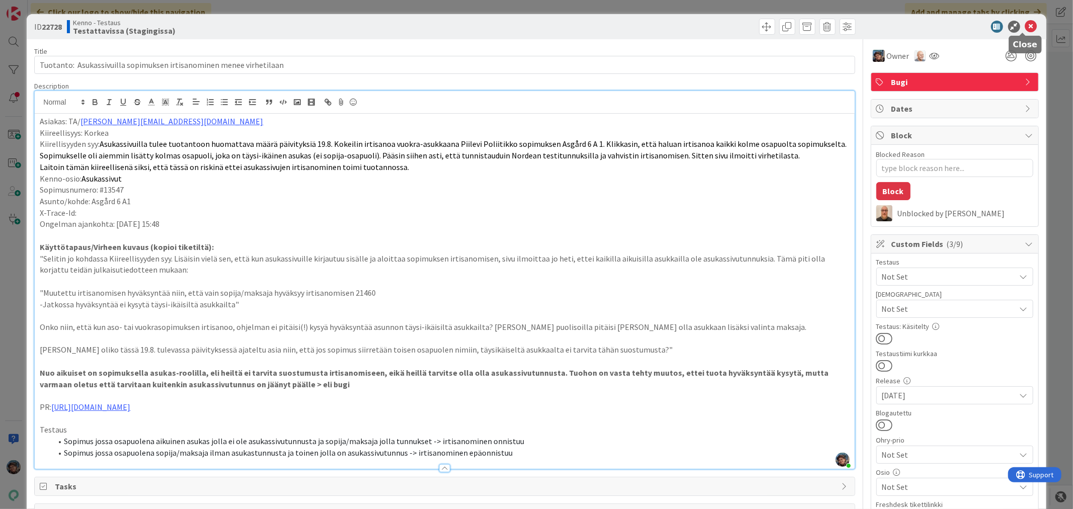
drag, startPoint x: 1020, startPoint y: 24, endPoint x: 960, endPoint y: 41, distance: 62.6
click at [1026, 23] on icon at bounding box center [1032, 27] width 12 height 12
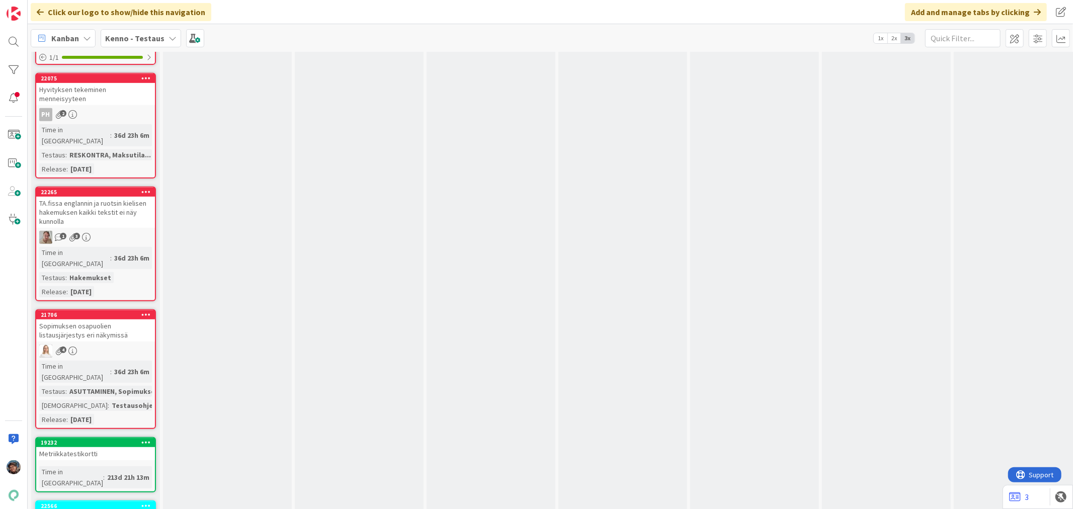
scroll to position [7101, 0]
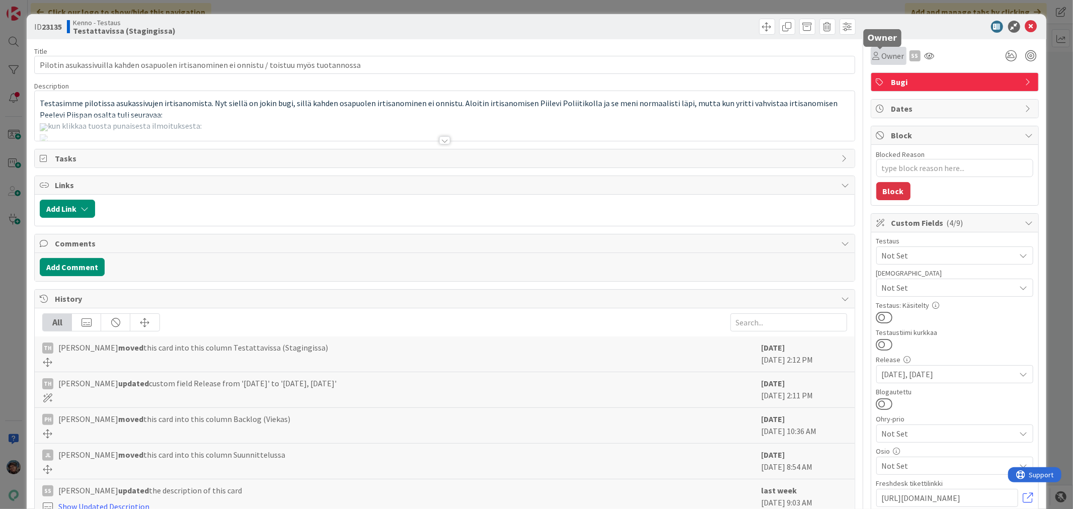
click at [882, 51] on span "Owner" at bounding box center [893, 56] width 23 height 12
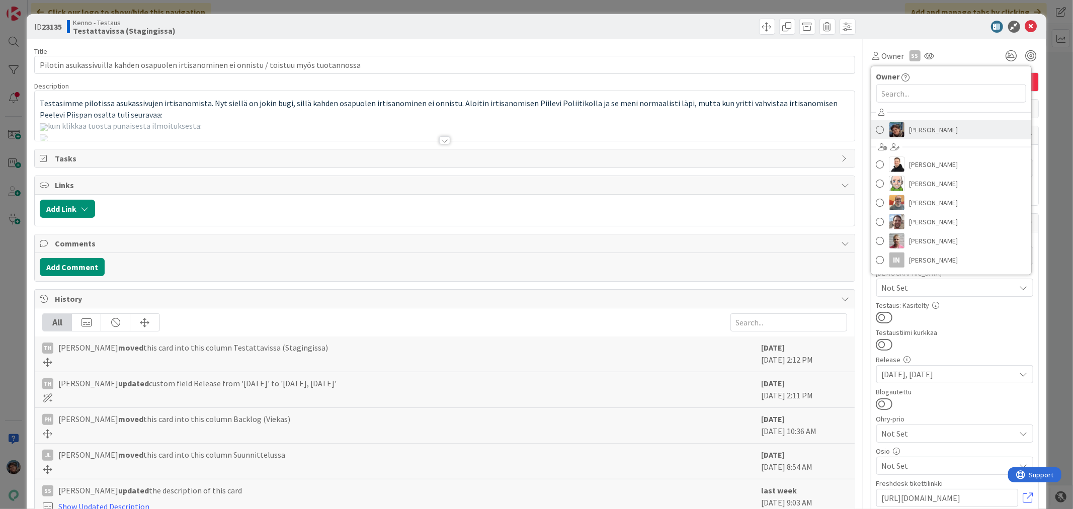
click at [891, 132] on img at bounding box center [897, 129] width 15 height 15
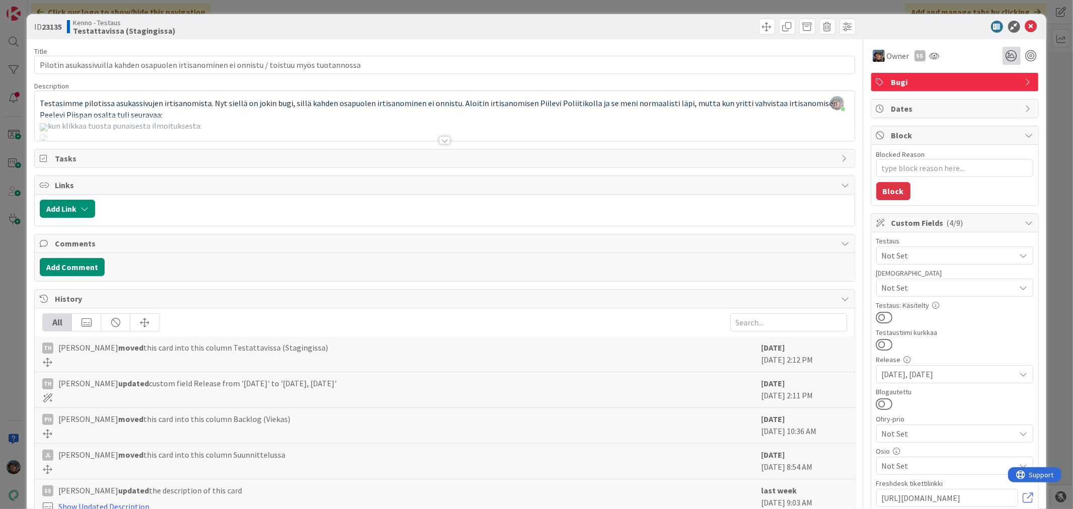
type textarea "x"
click at [1026, 23] on icon at bounding box center [1032, 27] width 12 height 12
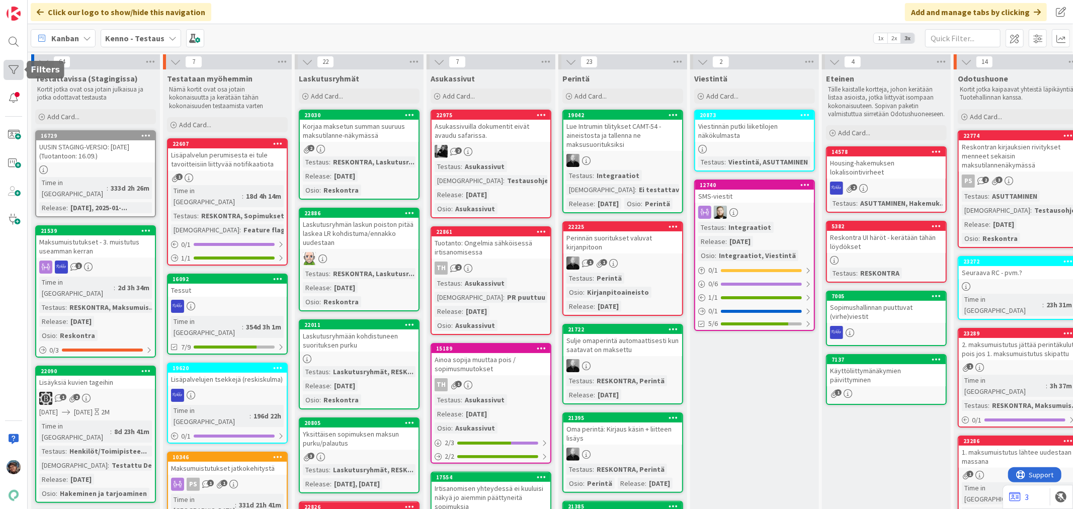
click at [9, 71] on div at bounding box center [14, 70] width 20 height 20
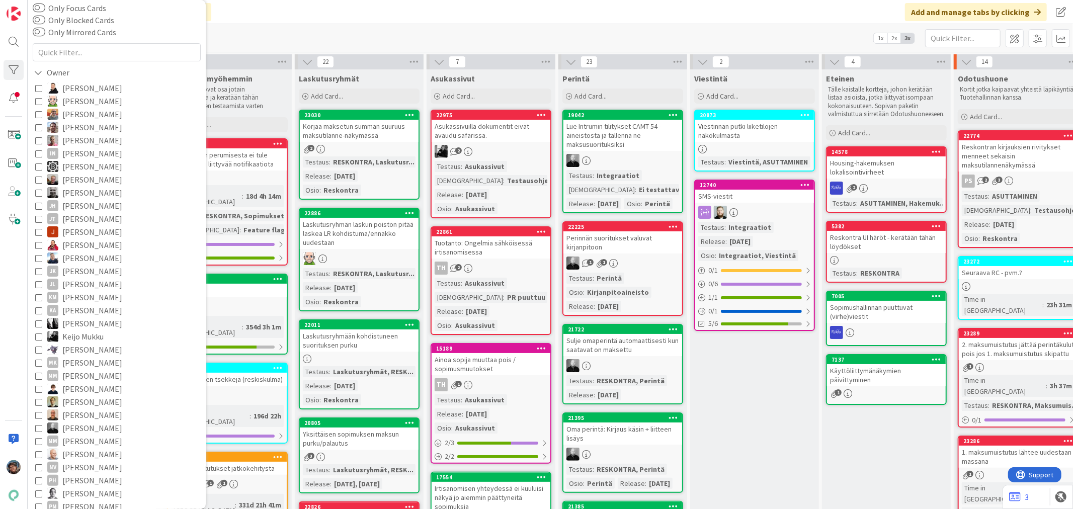
scroll to position [168, 0]
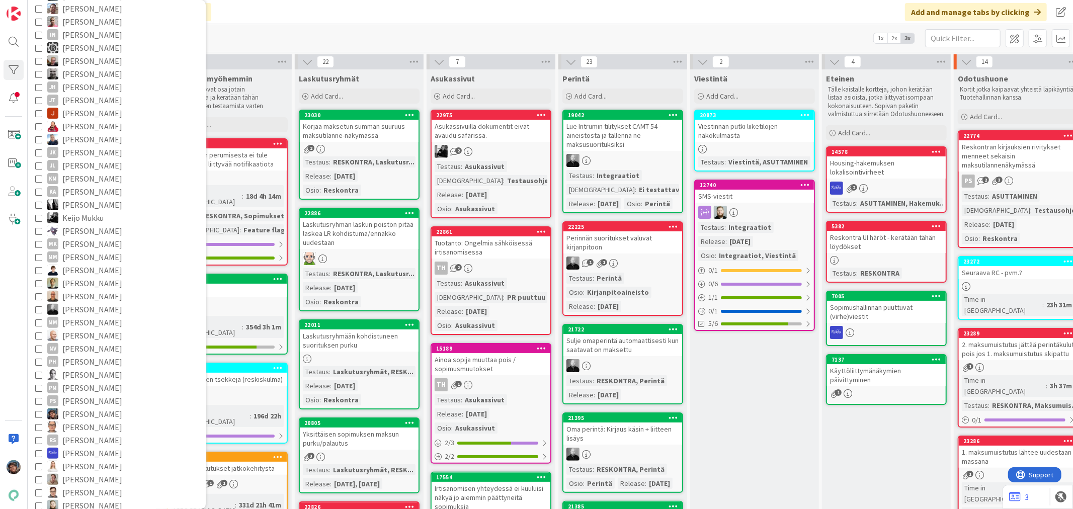
click at [36, 411] on icon at bounding box center [38, 414] width 7 height 7
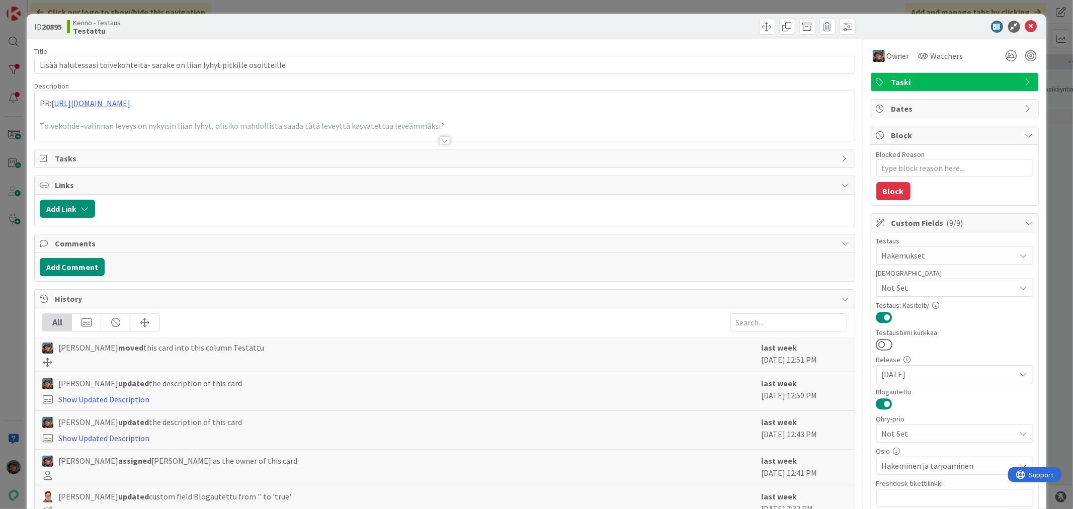
type textarea "x"
click at [442, 142] on div at bounding box center [444, 140] width 11 height 8
